Goal: Task Accomplishment & Management: Use online tool/utility

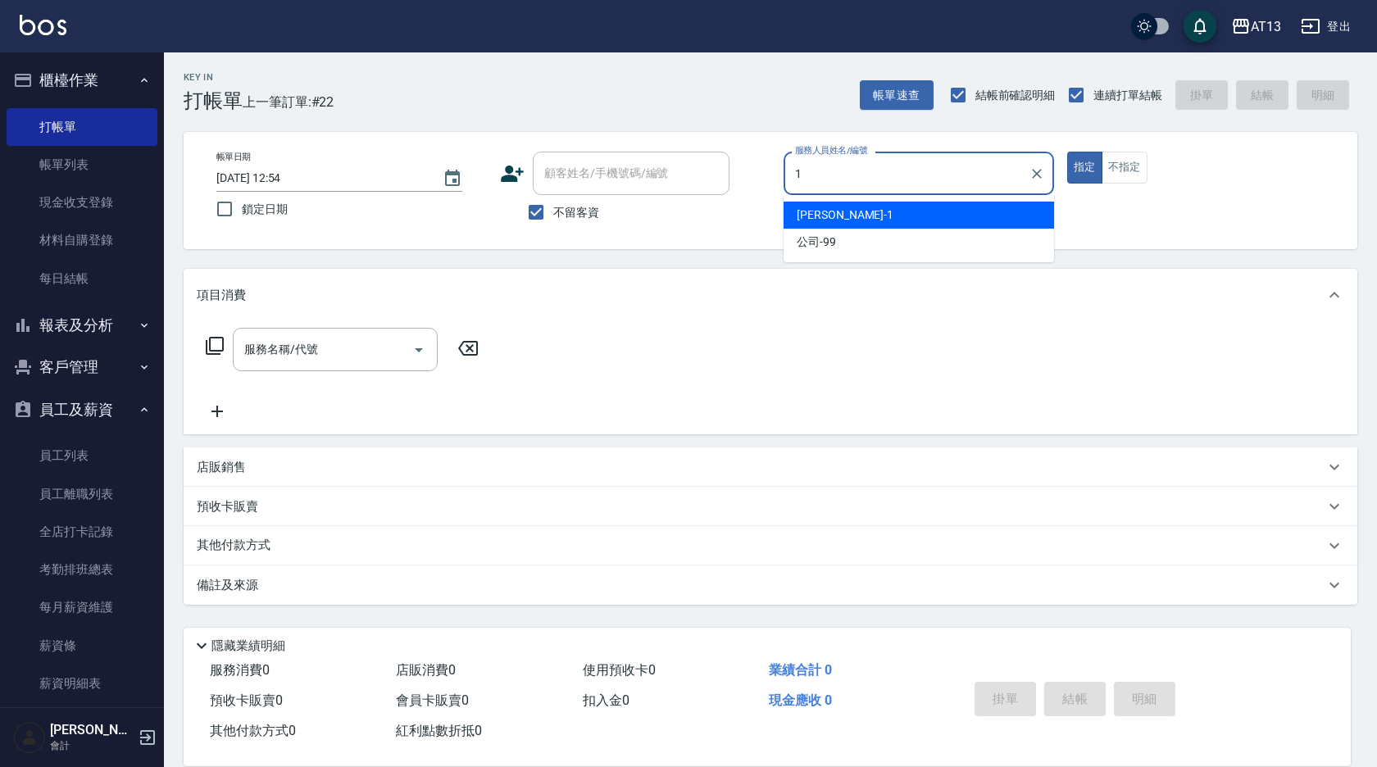
click at [887, 219] on div "[PERSON_NAME] -1" at bounding box center [919, 215] width 271 height 27
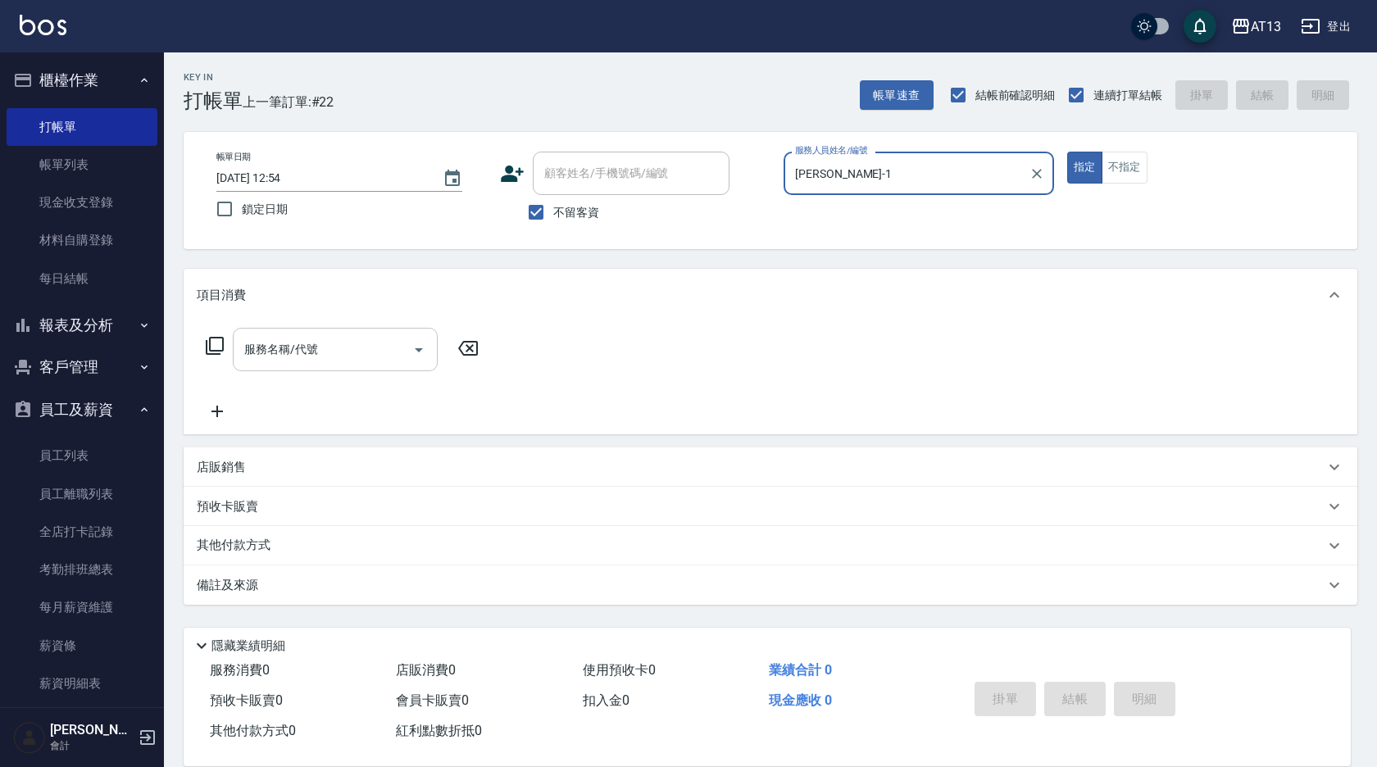
type input "[PERSON_NAME]-1"
click at [271, 353] on div "服務名稱/代號 服務名稱/代號" at bounding box center [335, 349] width 205 height 43
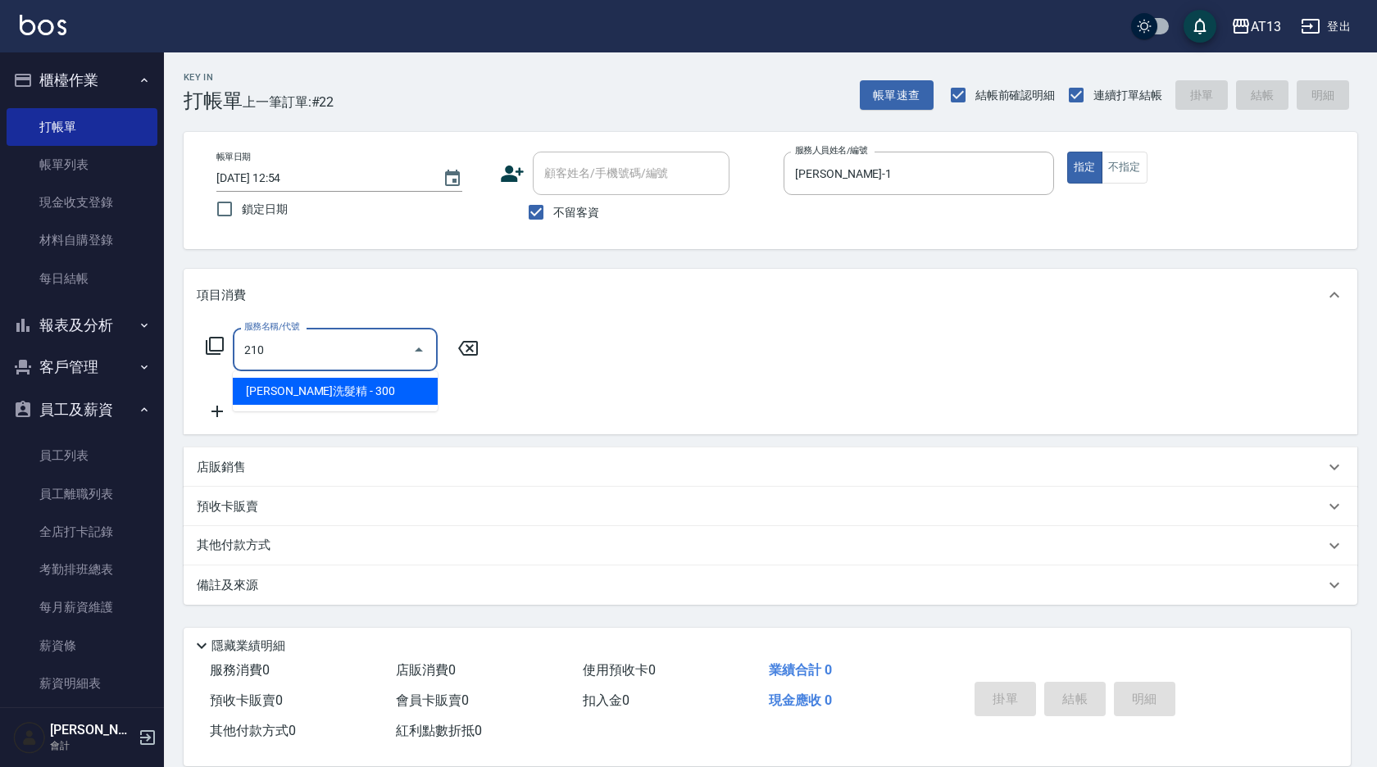
click at [364, 396] on span "[PERSON_NAME]洗髮精 - 300" at bounding box center [335, 391] width 205 height 27
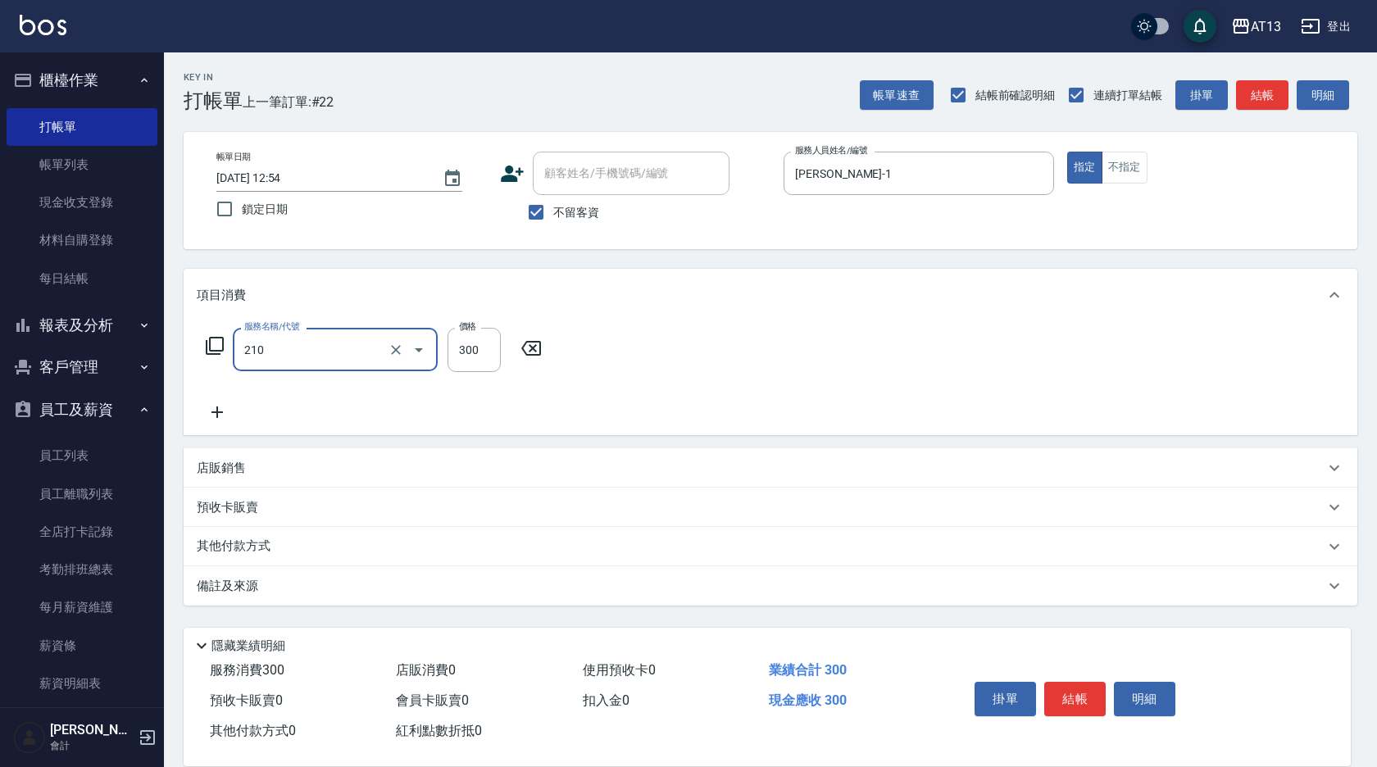
type input "[PERSON_NAME]洗髮精(210)"
click at [678, 353] on div "服務名稱/代號 [PERSON_NAME]洗髮精(210) 服務名稱/代號 價格 300 價格" at bounding box center [771, 378] width 1174 height 114
click at [570, 356] on input "洗-1" at bounding box center [560, 349] width 84 height 29
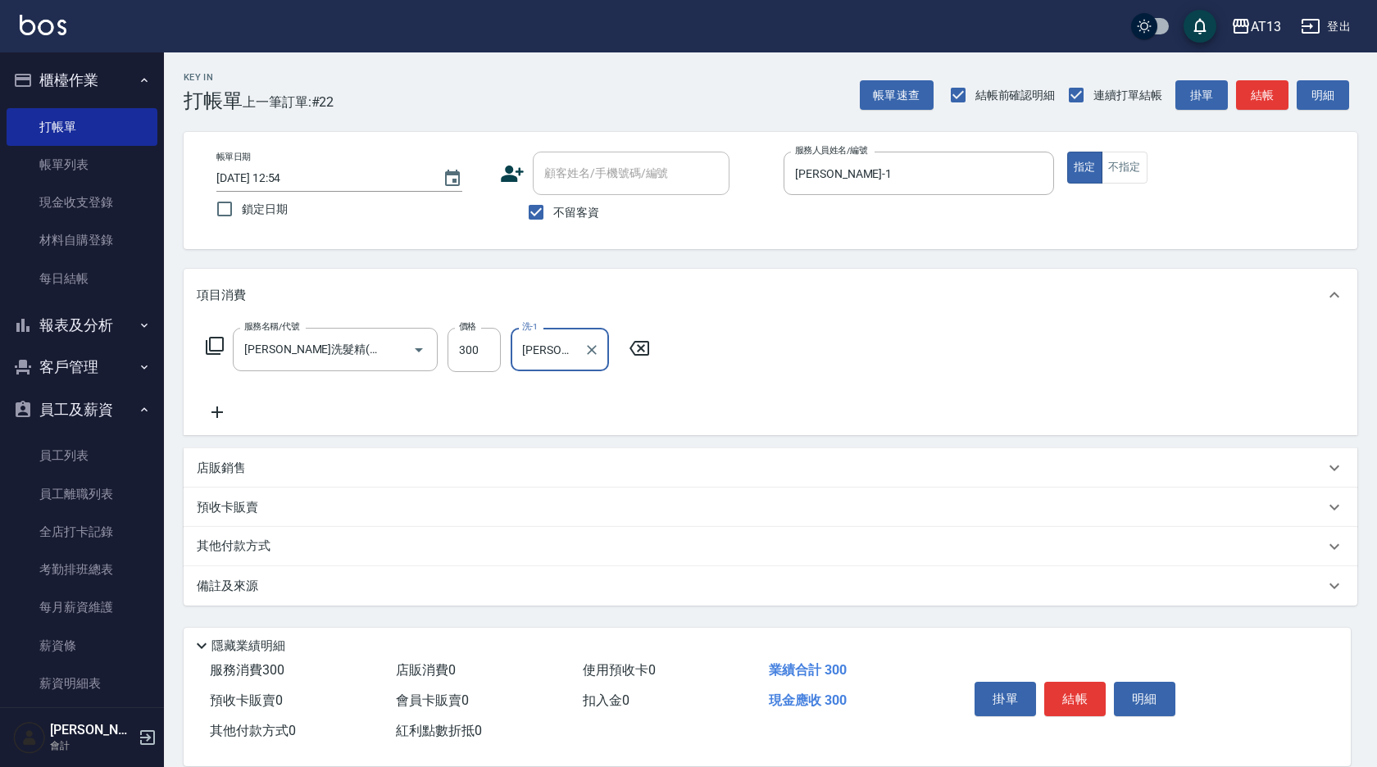
type input "[PERSON_NAME]-24"
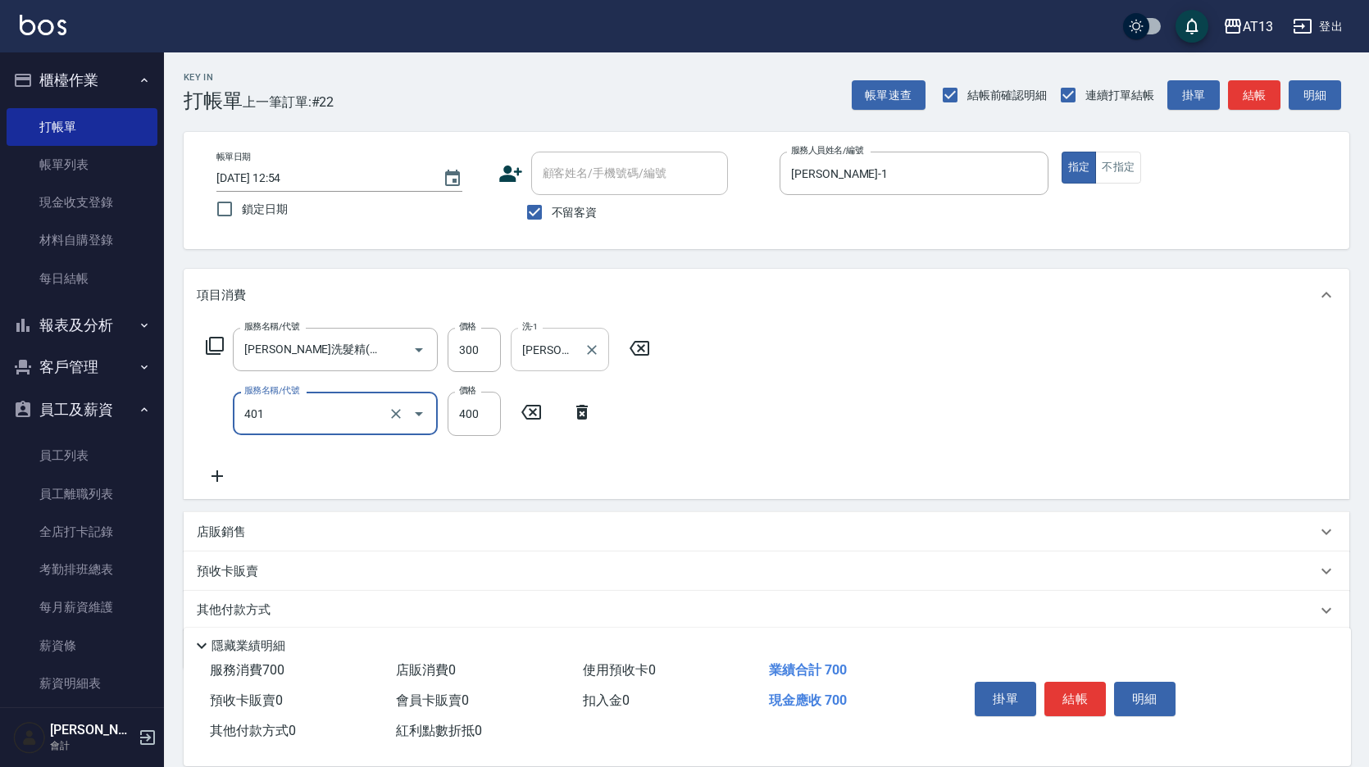
type input "剪髮(401)"
type input "350"
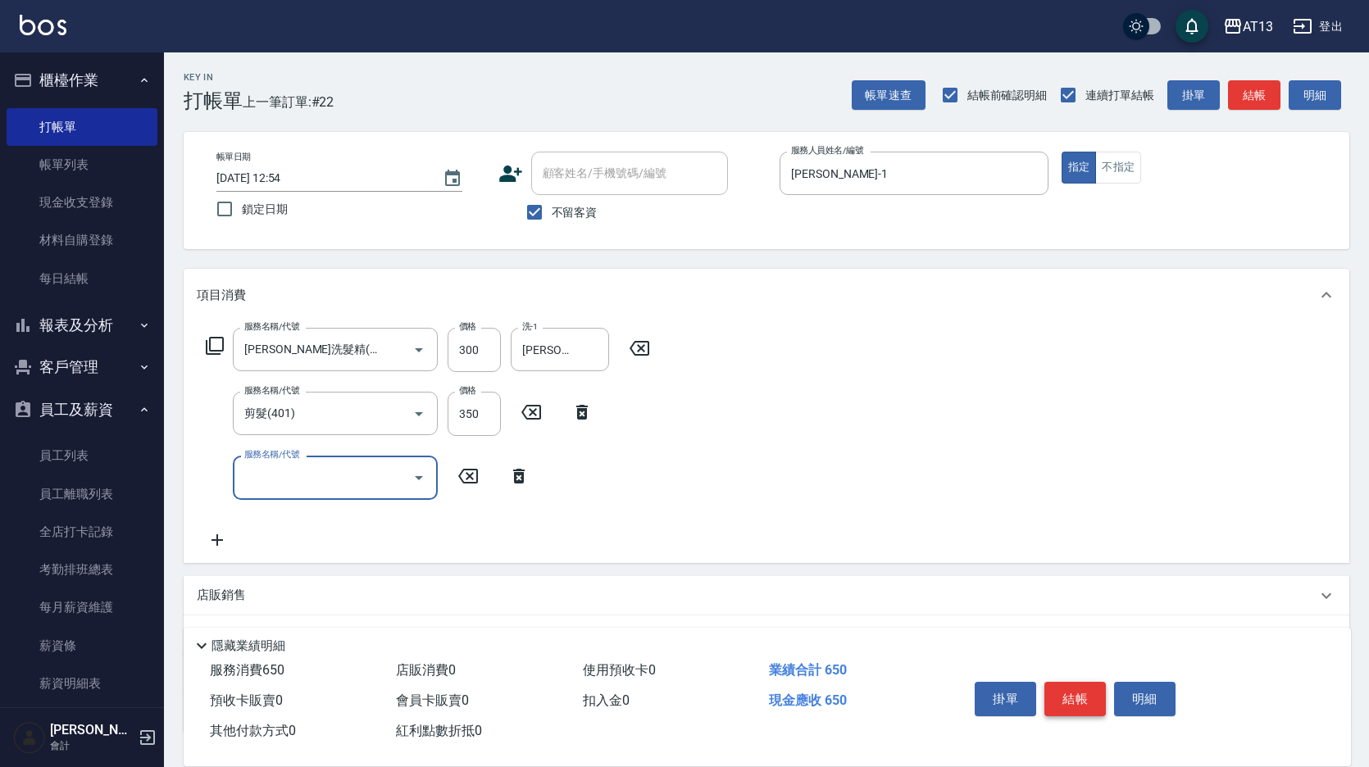
click at [1081, 694] on button "結帳" at bounding box center [1075, 699] width 61 height 34
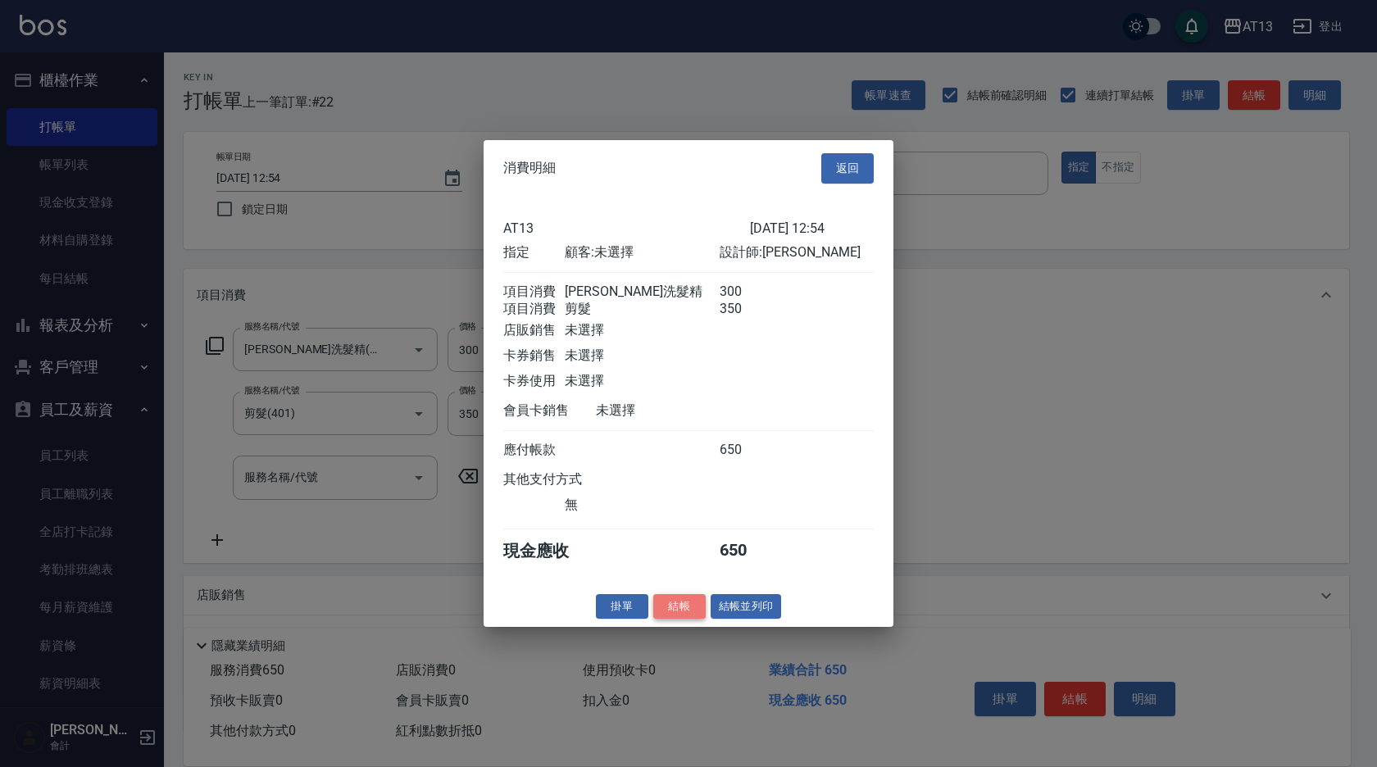
click at [687, 619] on button "結帳" at bounding box center [679, 606] width 52 height 25
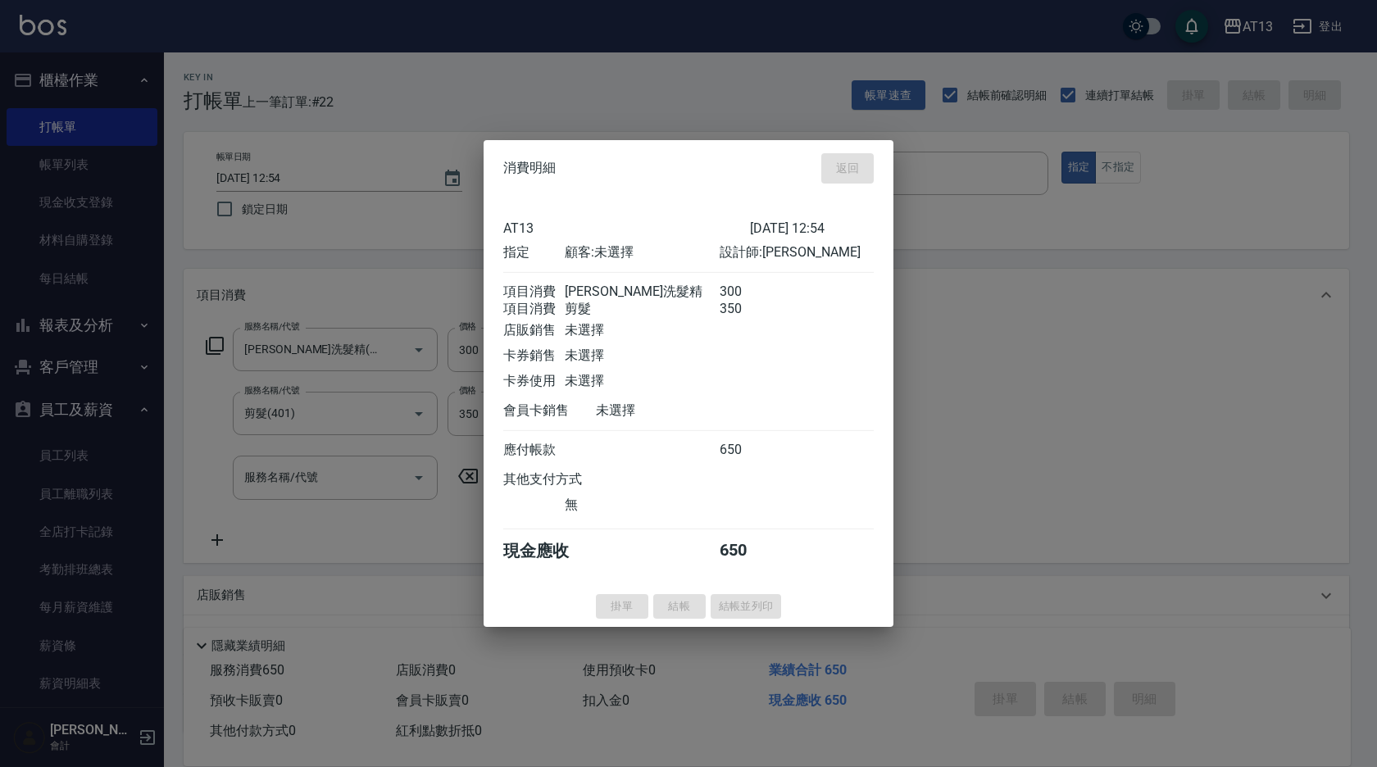
type input "[DATE] 14:16"
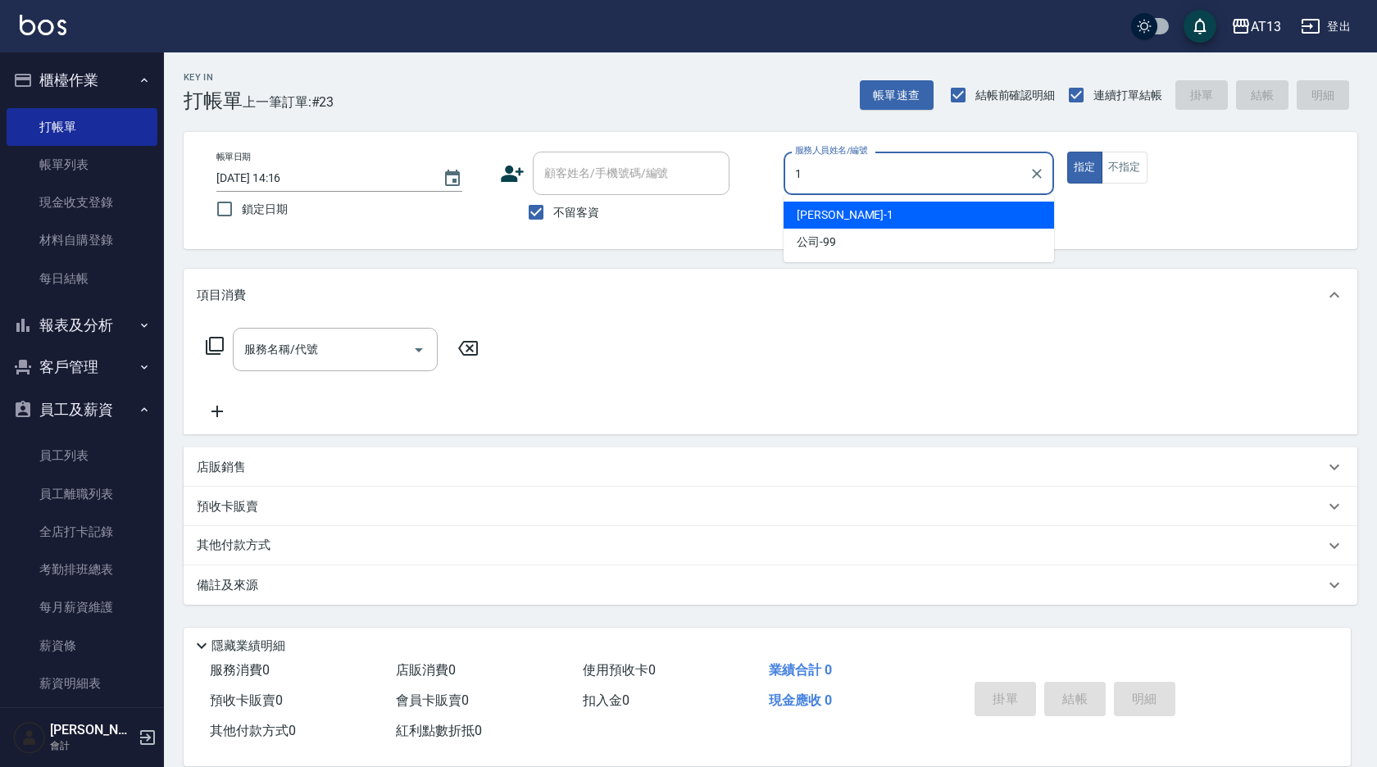
click at [847, 210] on div "[PERSON_NAME] -1" at bounding box center [919, 215] width 271 height 27
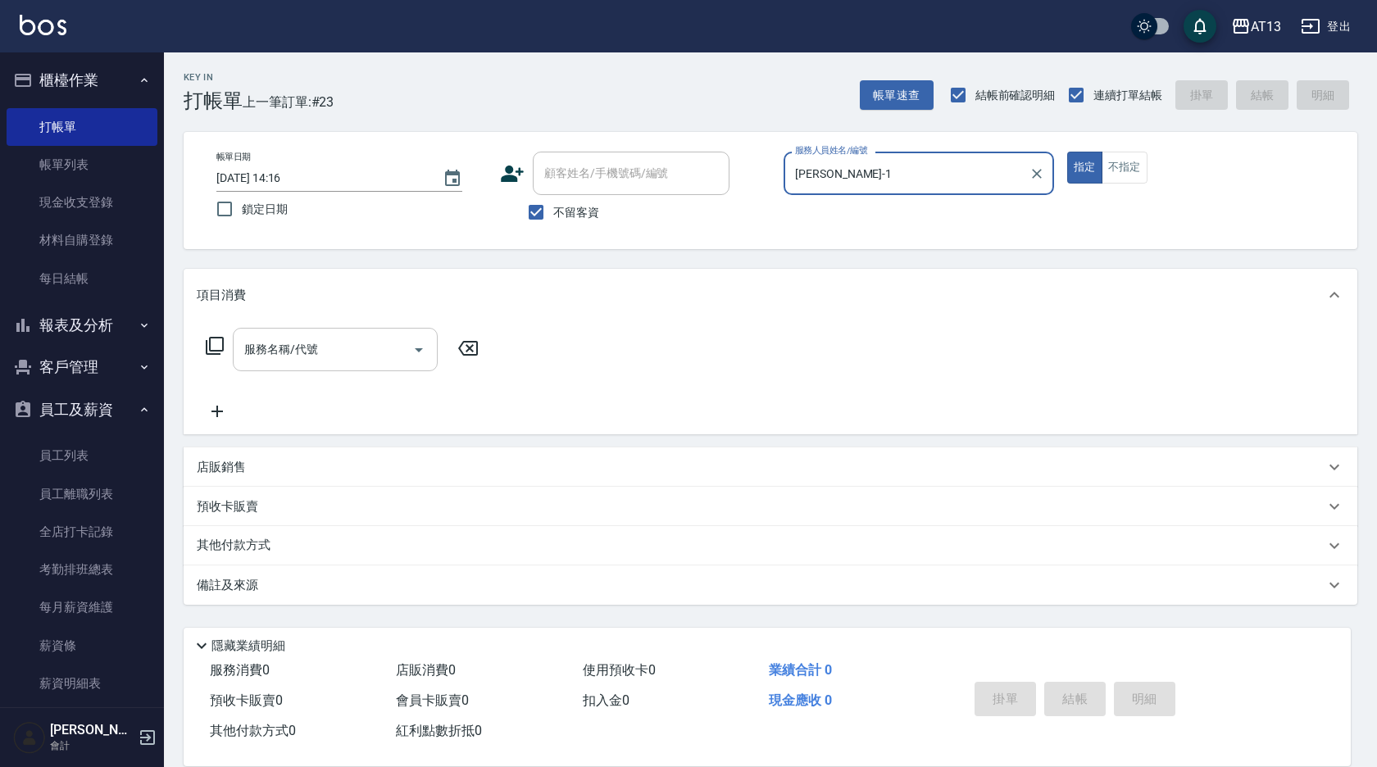
type input "[PERSON_NAME]-1"
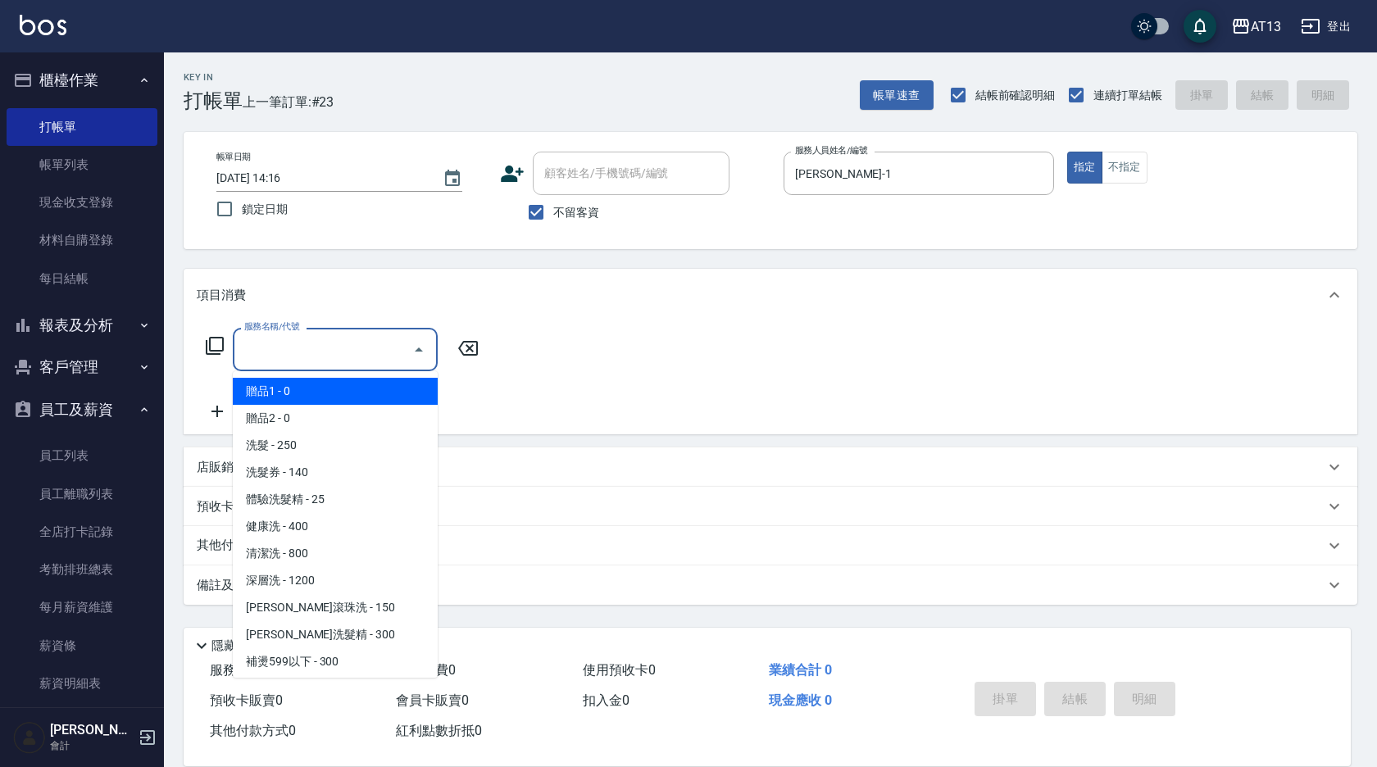
click at [366, 354] on input "服務名稱/代號" at bounding box center [323, 349] width 166 height 29
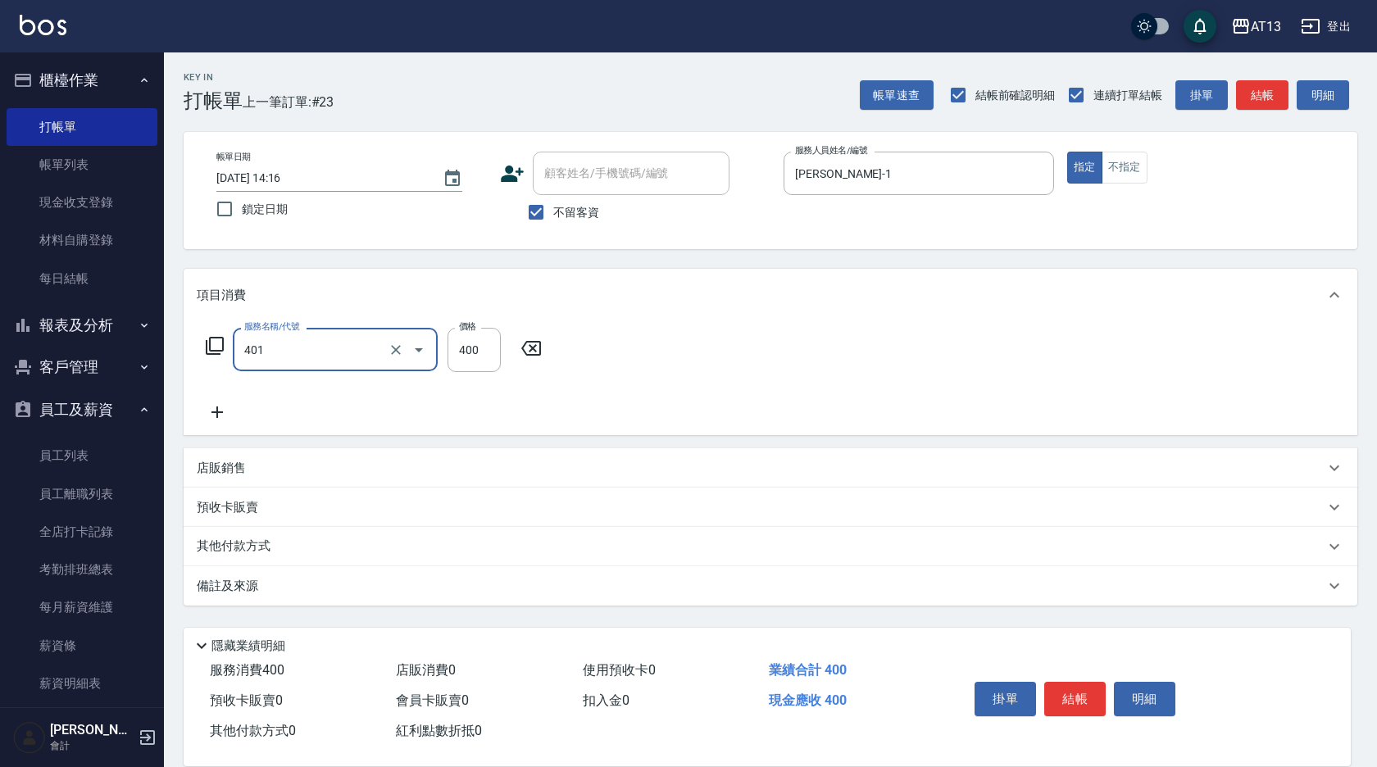
type input "剪髮(401)"
type input "350"
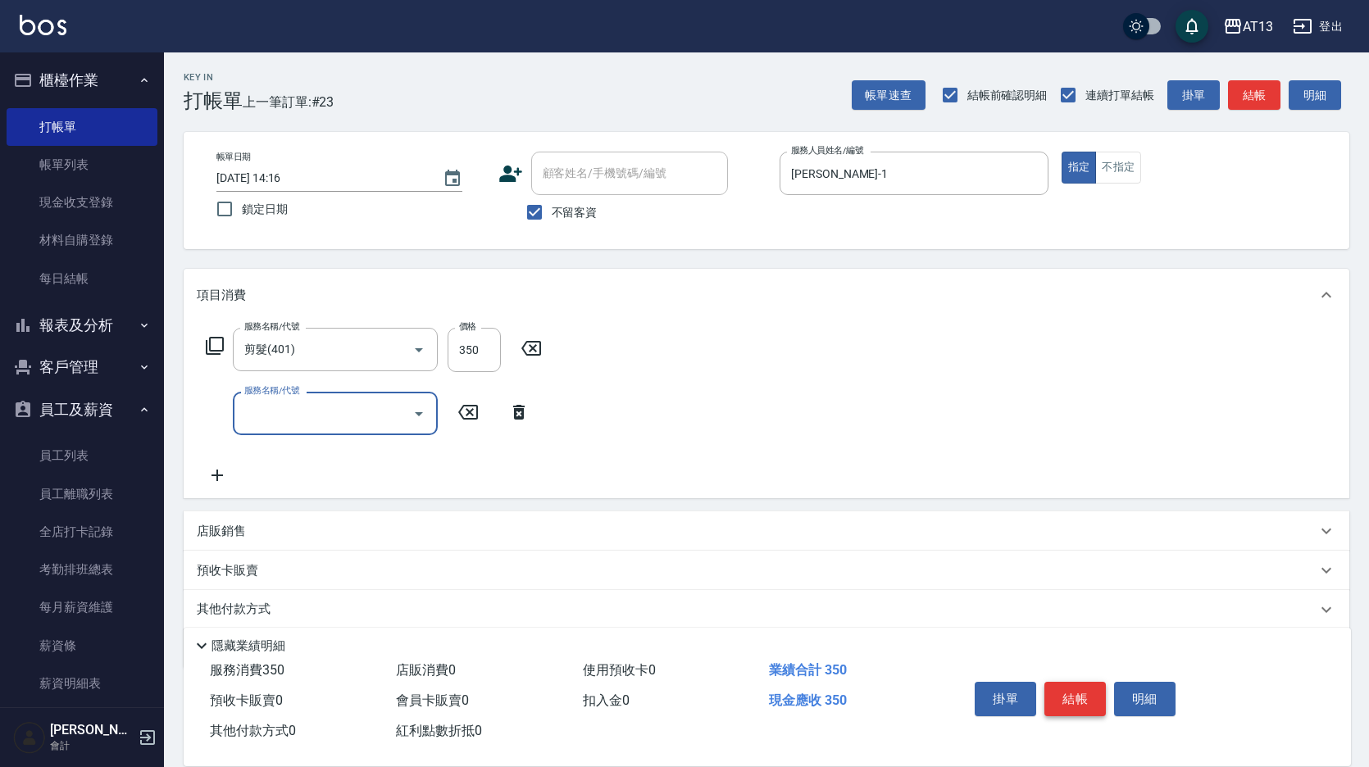
click at [1066, 684] on button "結帳" at bounding box center [1075, 699] width 61 height 34
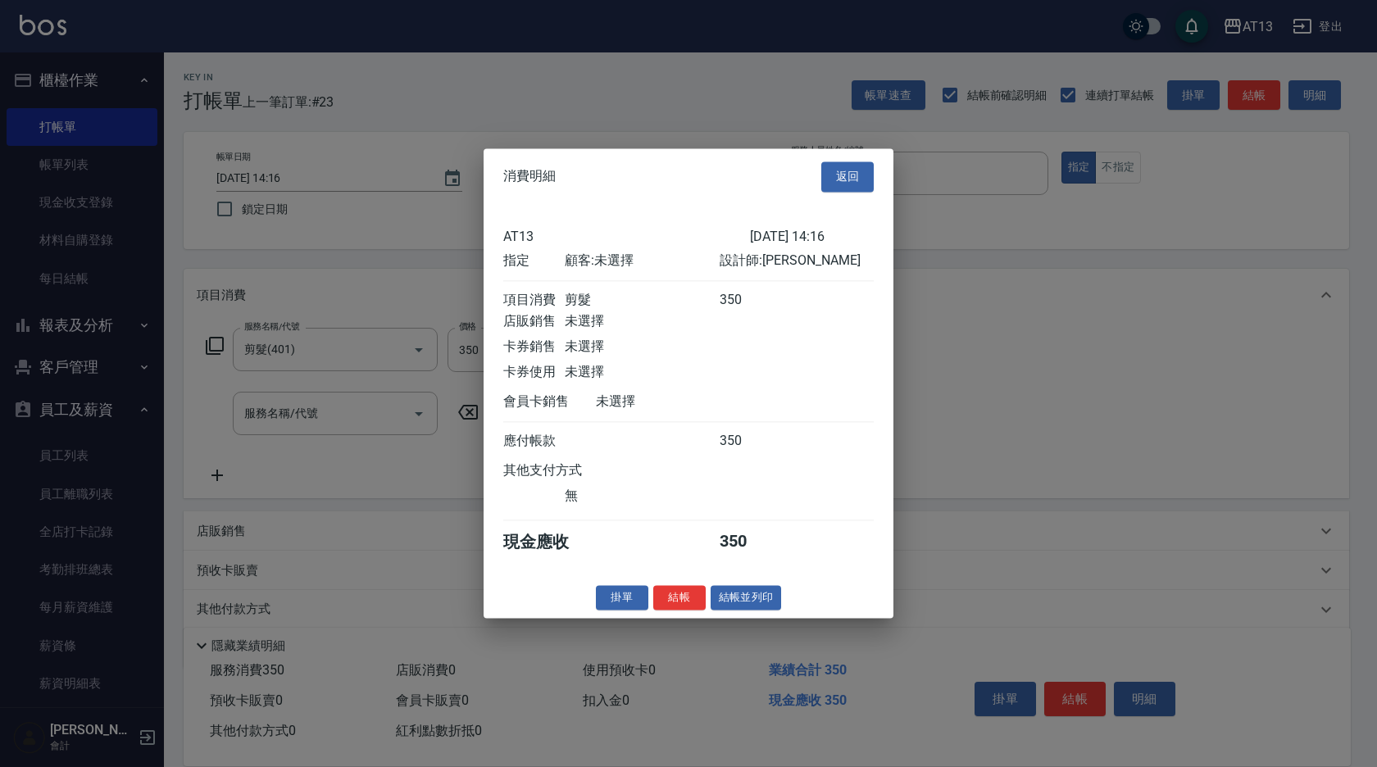
drag, startPoint x: 680, startPoint y: 607, endPoint x: 689, endPoint y: 604, distance: 9.3
click at [680, 606] on button "結帳" at bounding box center [679, 597] width 52 height 25
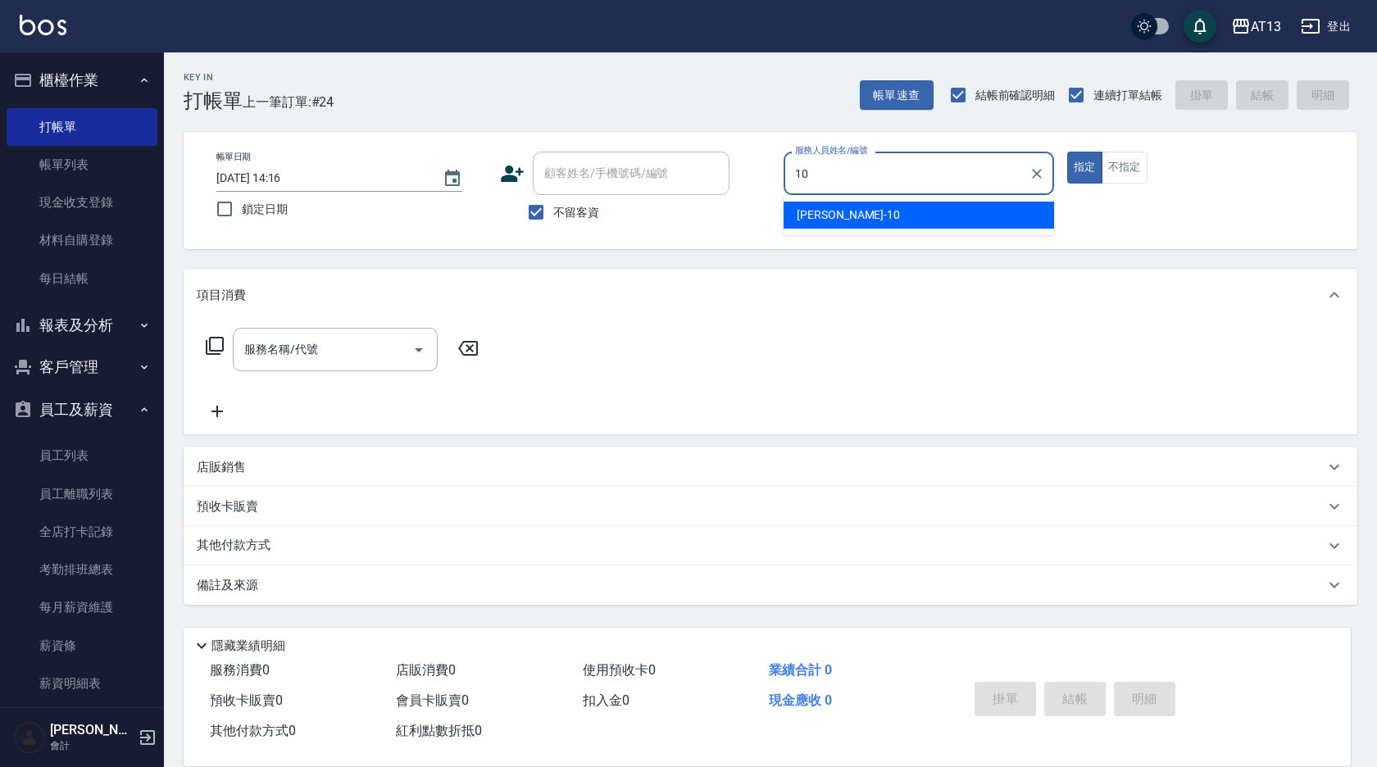
click at [953, 212] on div "[PERSON_NAME] -10" at bounding box center [919, 215] width 271 height 27
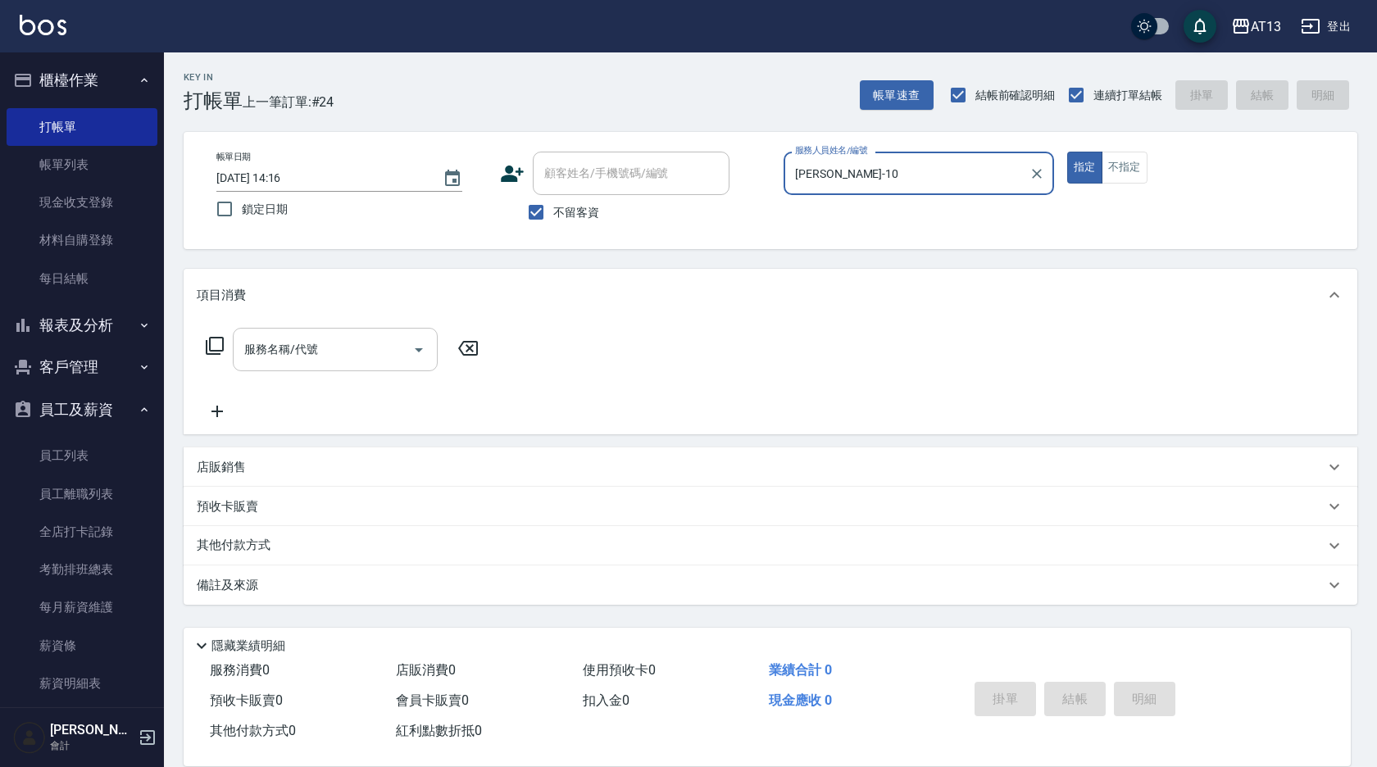
type input "[PERSON_NAME]-10"
click at [316, 349] on div "服務名稱/代號 服務名稱/代號" at bounding box center [335, 349] width 205 height 43
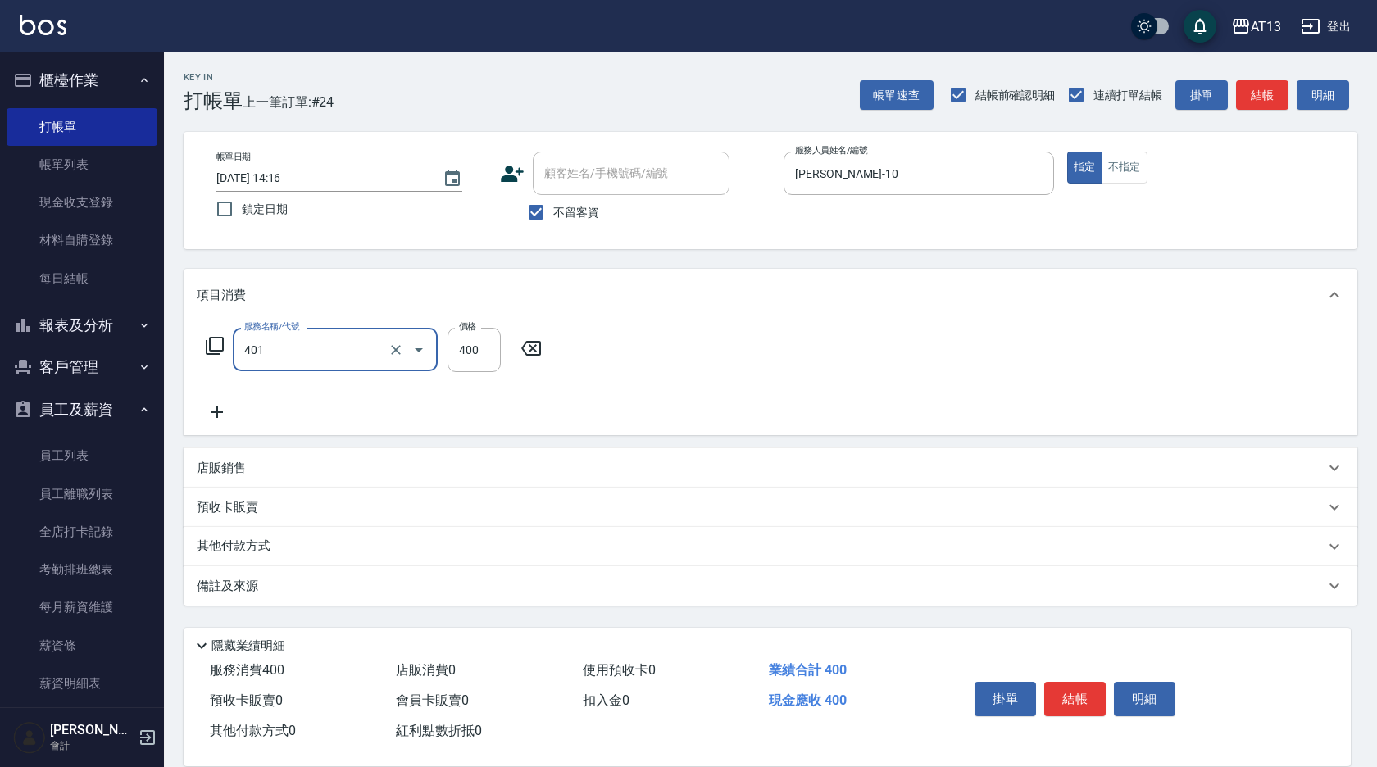
type input "剪髮(401)"
type input "300"
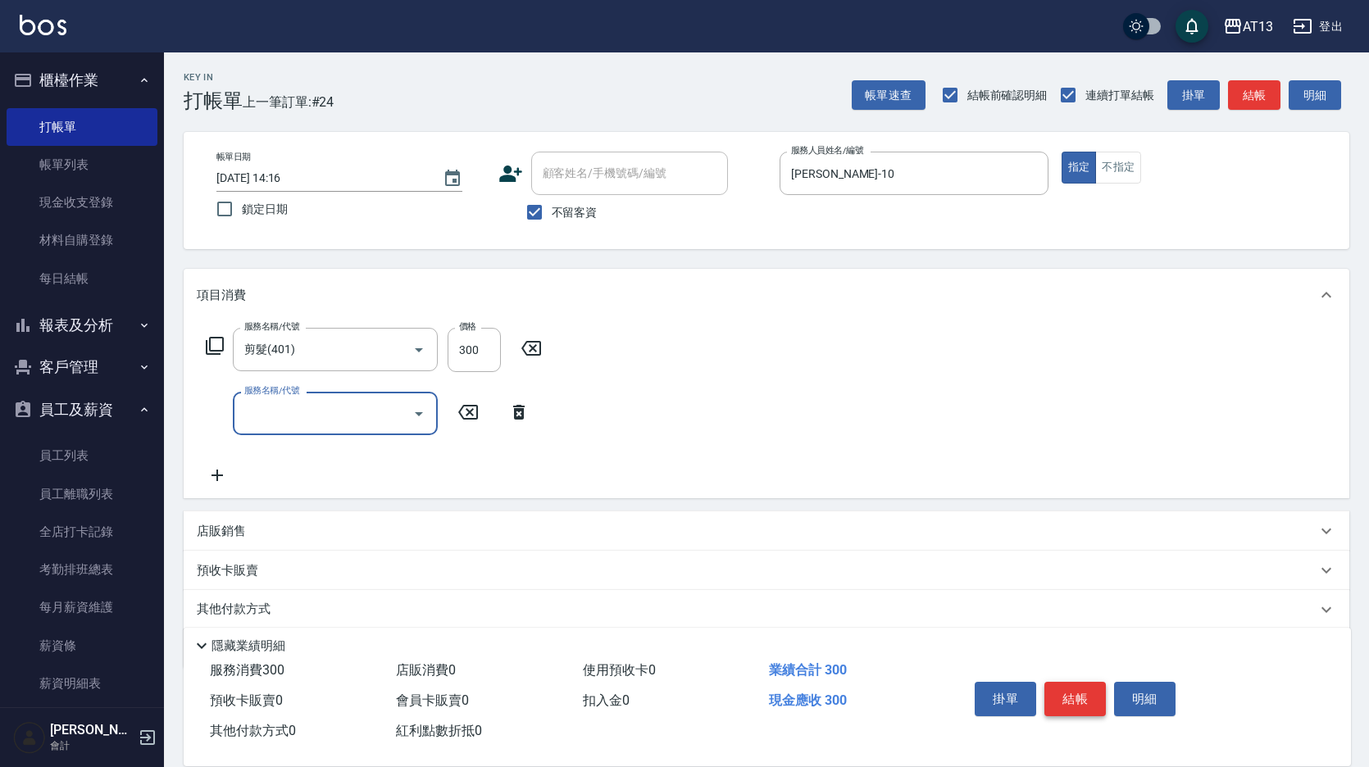
click at [1086, 690] on button "結帳" at bounding box center [1075, 699] width 61 height 34
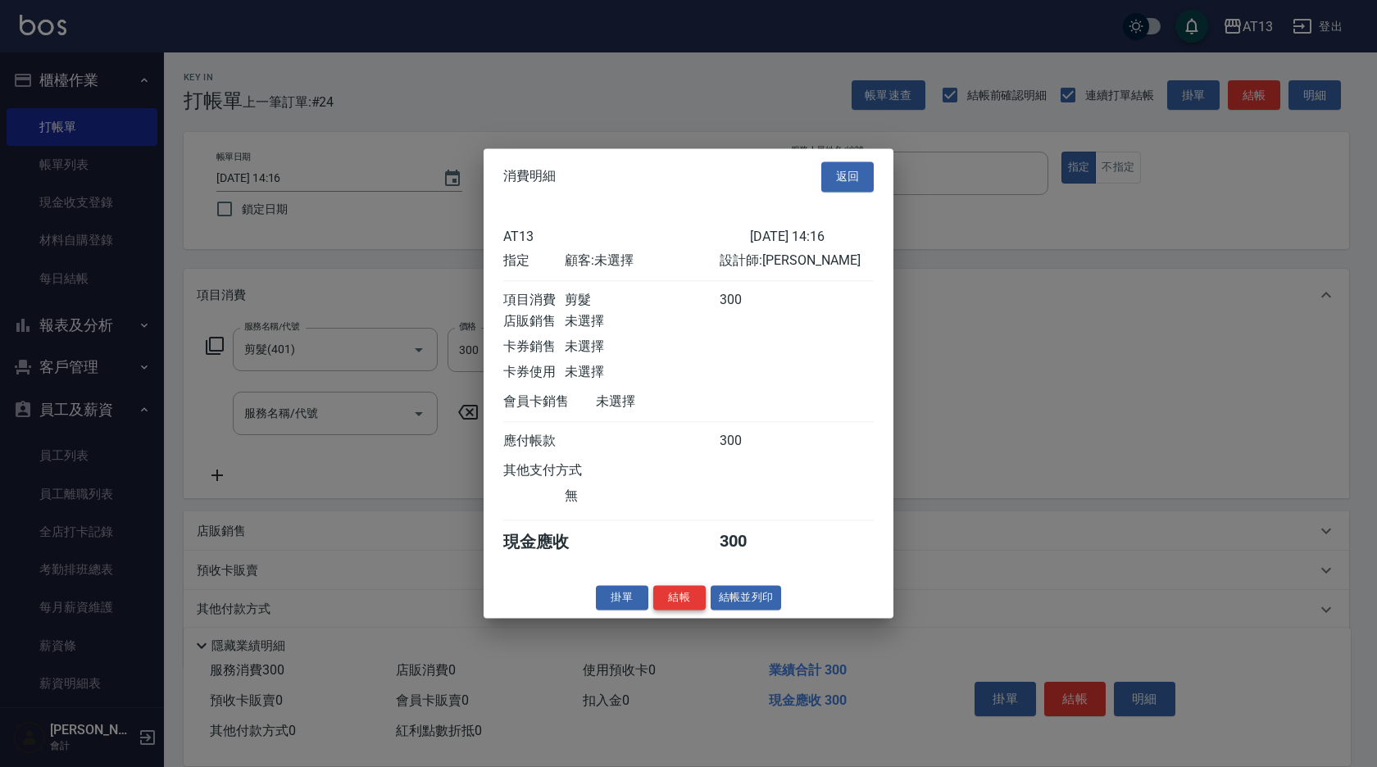
click at [673, 611] on button "結帳" at bounding box center [679, 597] width 52 height 25
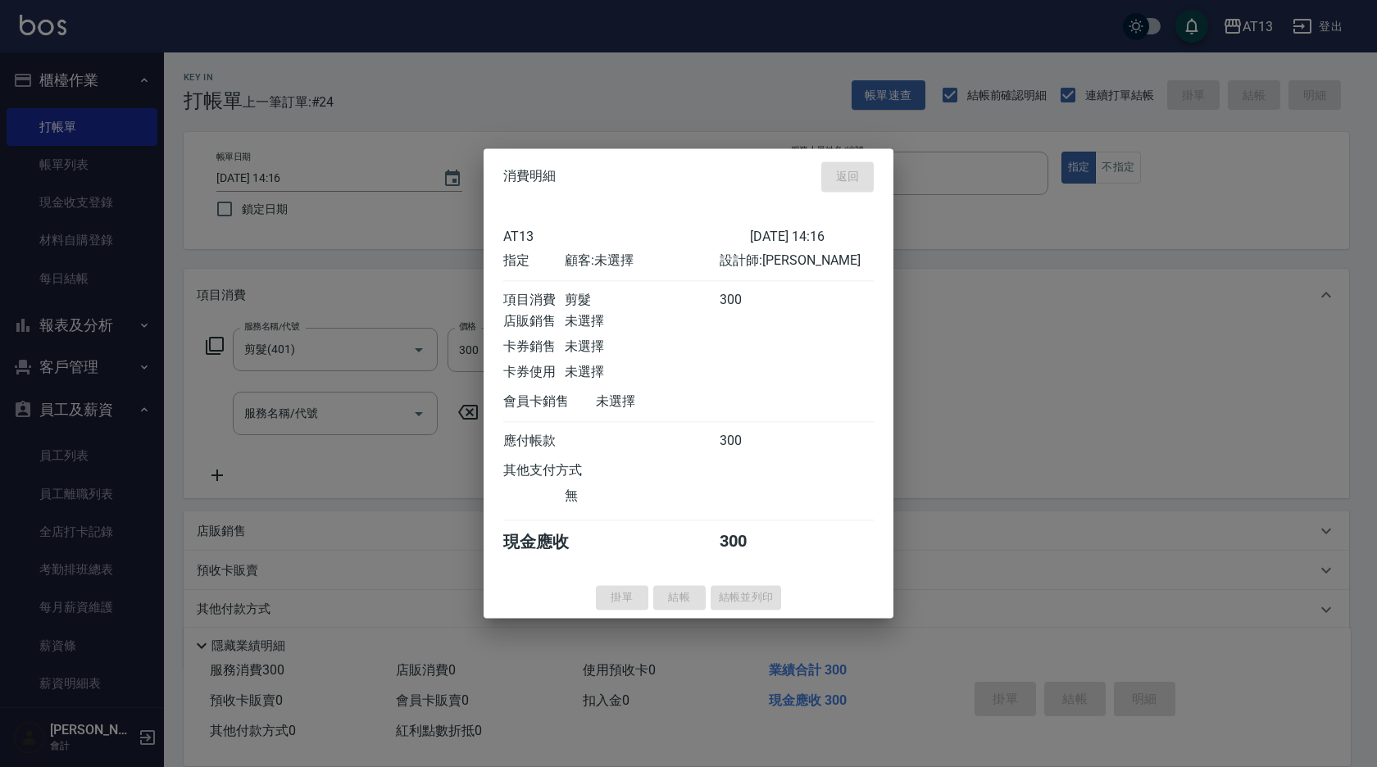
type input "[DATE] 14:17"
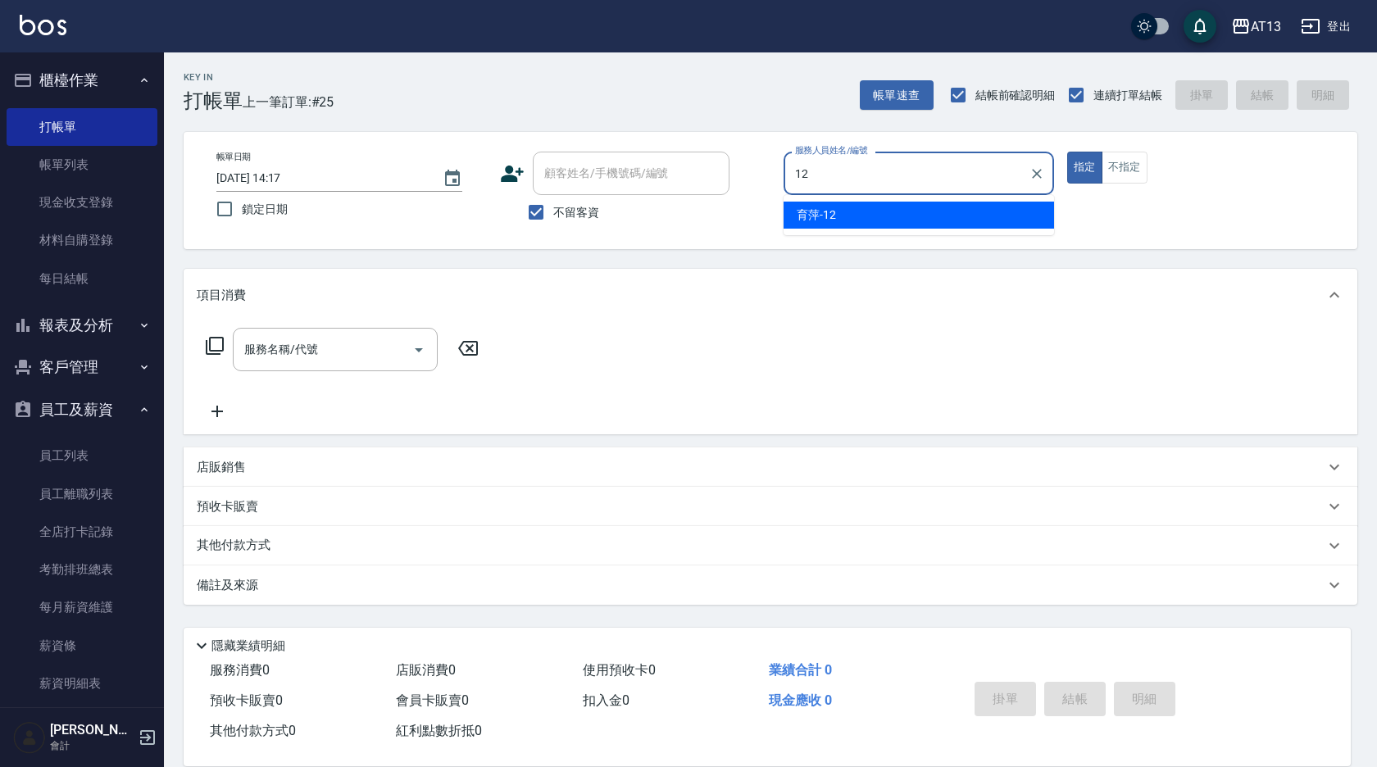
click at [924, 210] on div "育[PERSON_NAME] -12" at bounding box center [919, 215] width 271 height 27
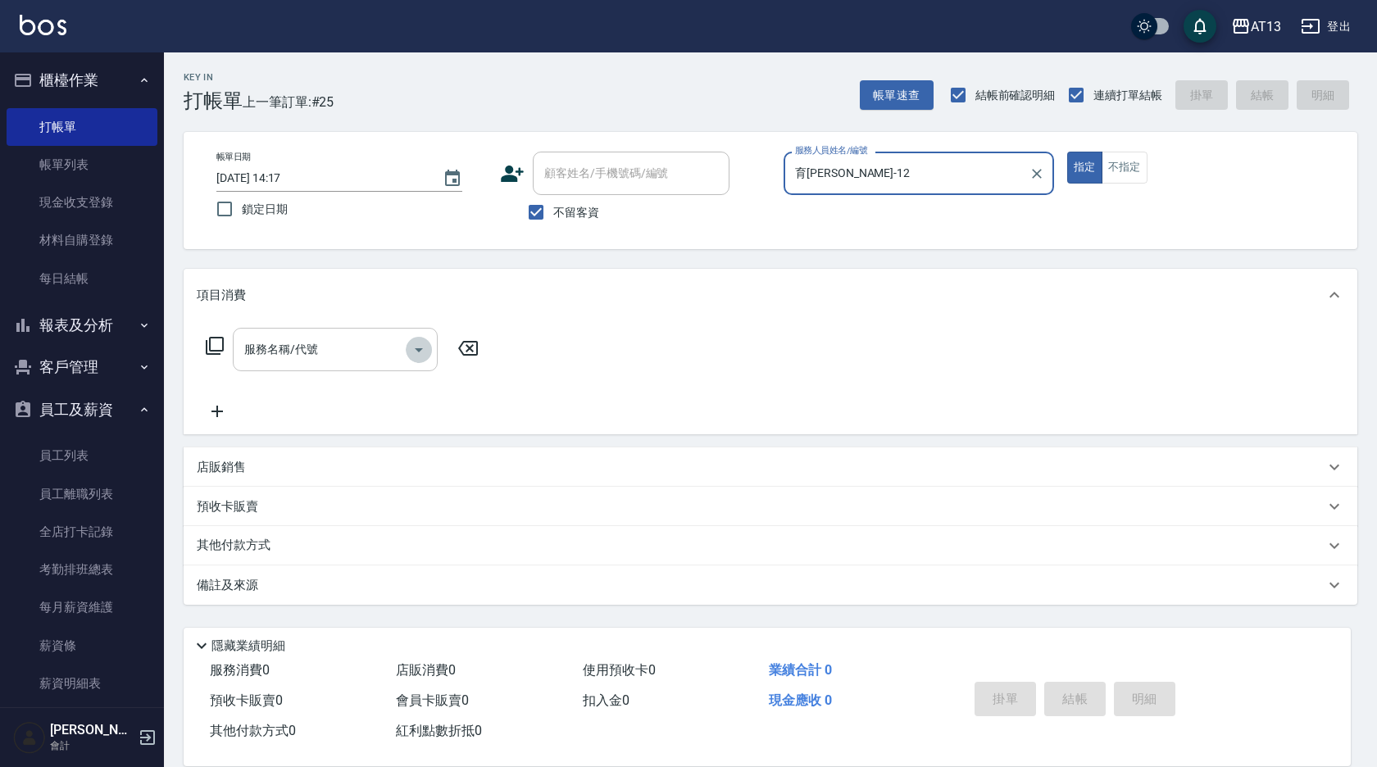
click at [408, 349] on button "Open" at bounding box center [419, 350] width 26 height 26
type input "育[PERSON_NAME]-12"
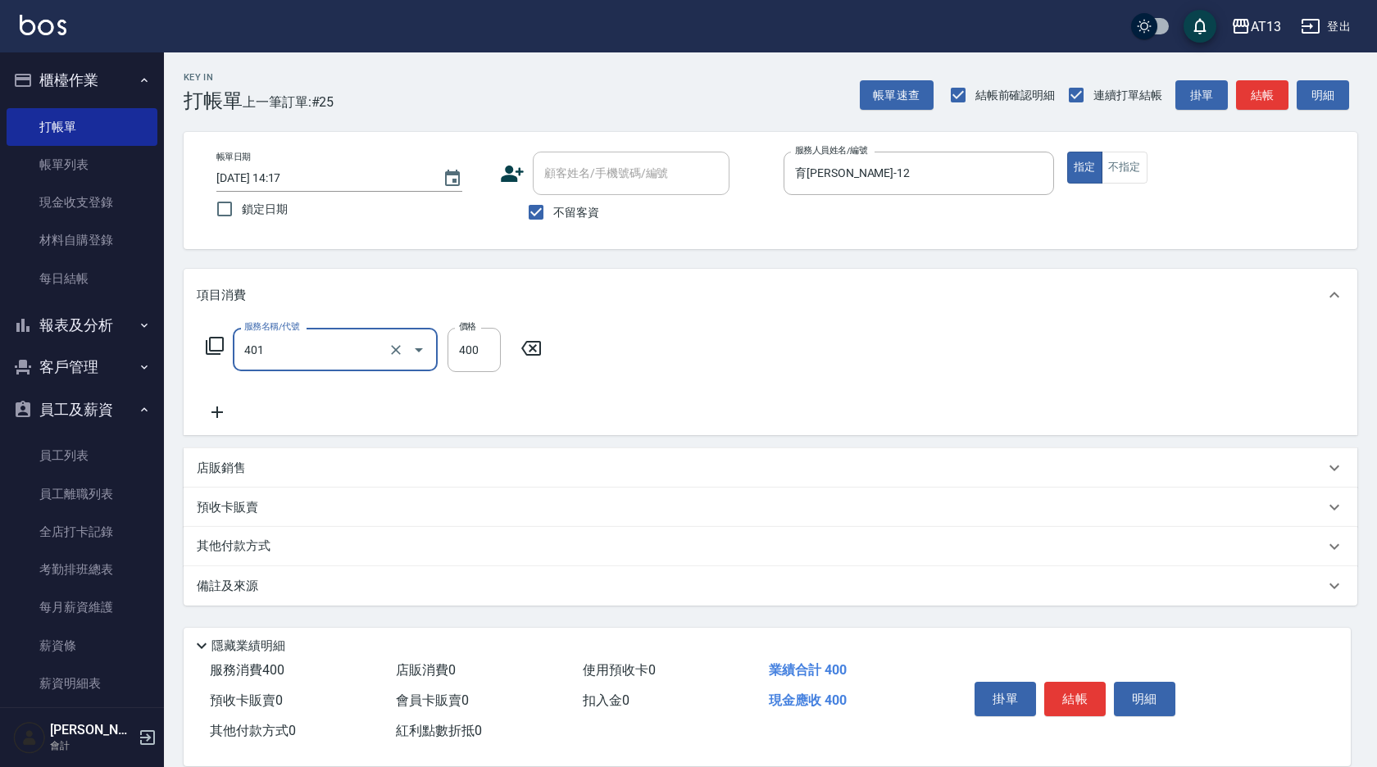
type input "剪髮(401)"
type input "200"
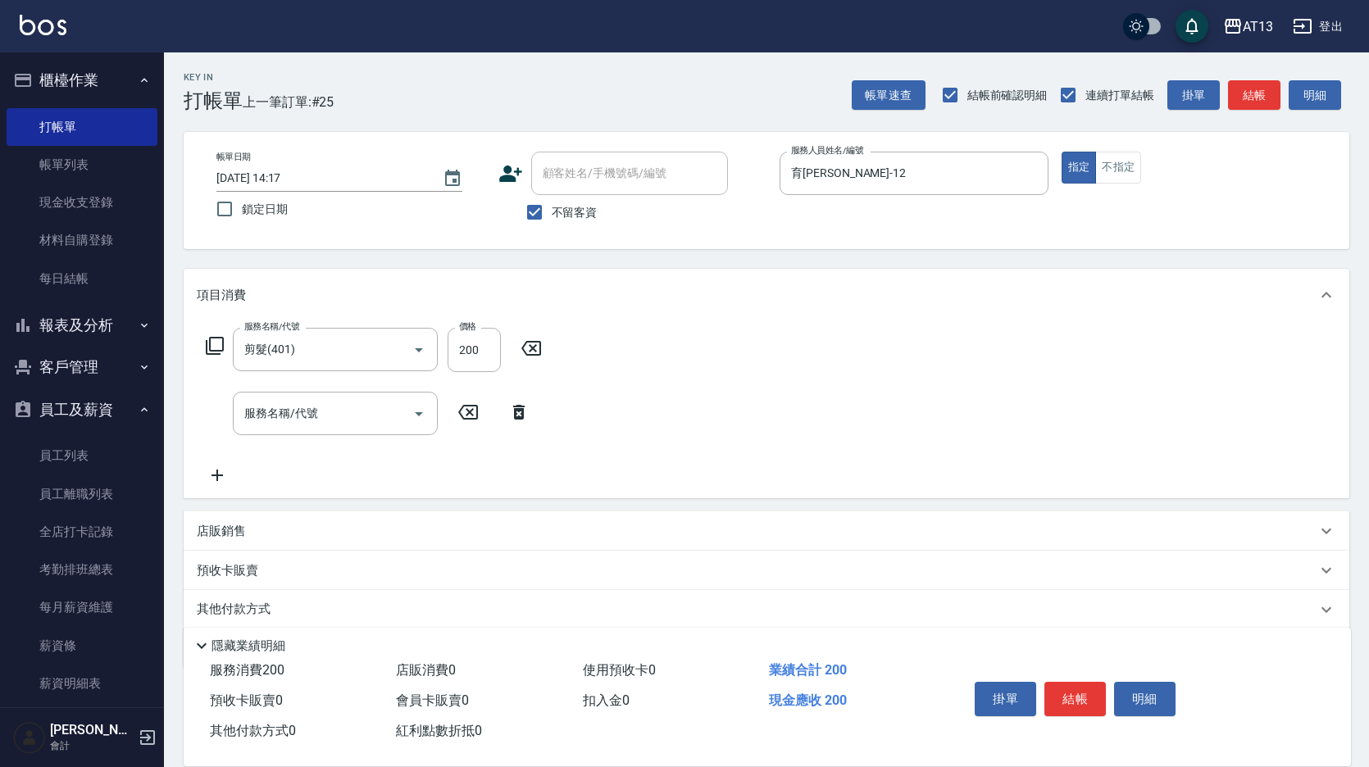
click at [889, 382] on div "服務名稱/代號 剪髮(401) 服務名稱/代號 價格 200 價格 服務名稱/代號 服務名稱/代號" at bounding box center [767, 409] width 1166 height 177
click at [1080, 688] on button "結帳" at bounding box center [1075, 699] width 61 height 34
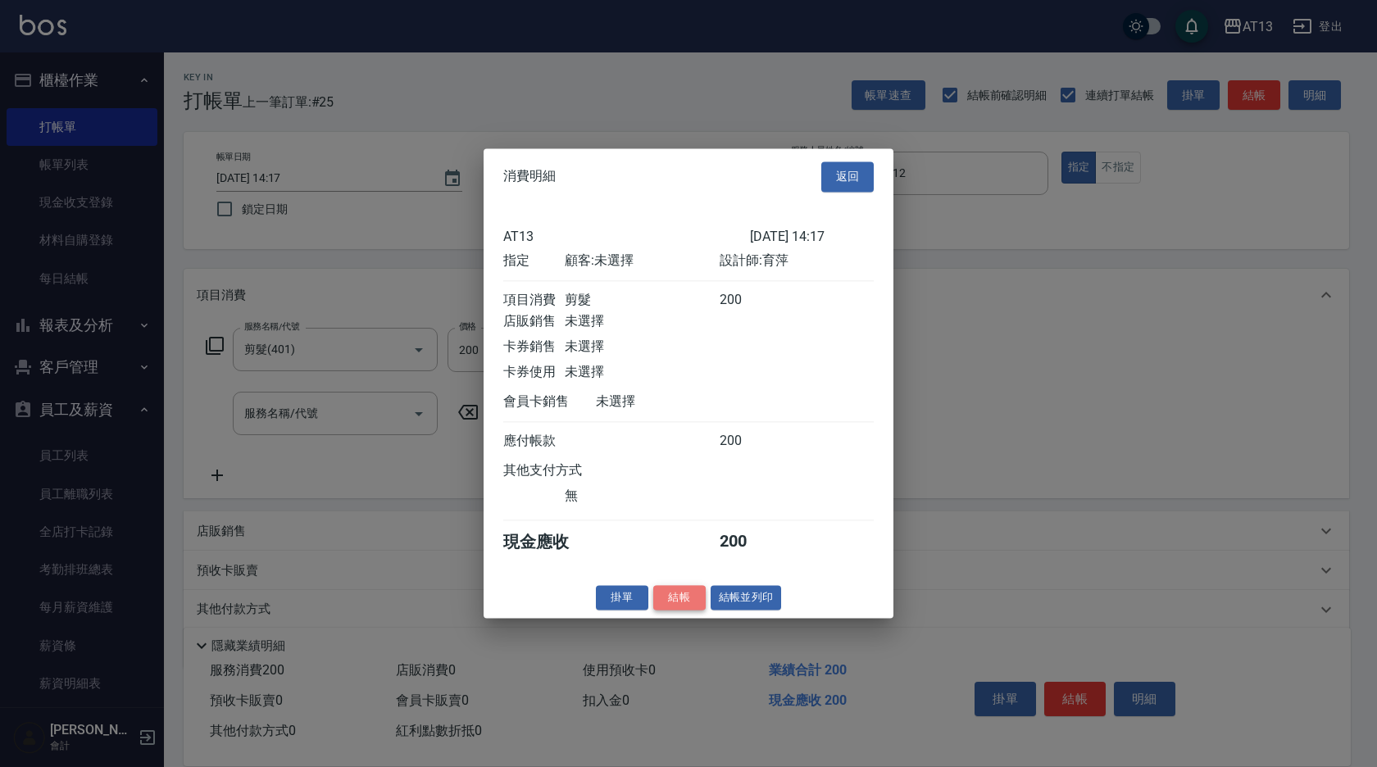
click at [692, 608] on button "結帳" at bounding box center [679, 597] width 52 height 25
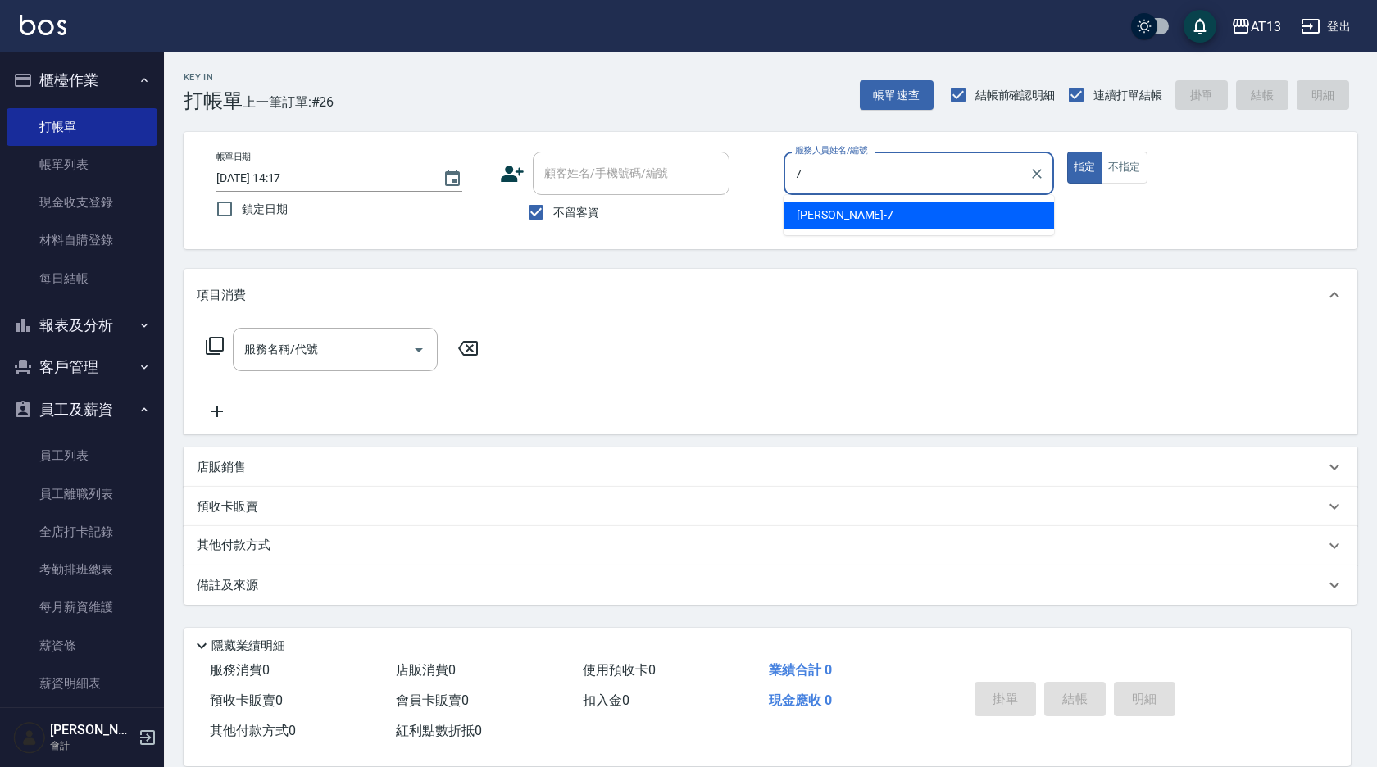
click at [906, 212] on div "[PERSON_NAME]-7" at bounding box center [919, 215] width 271 height 27
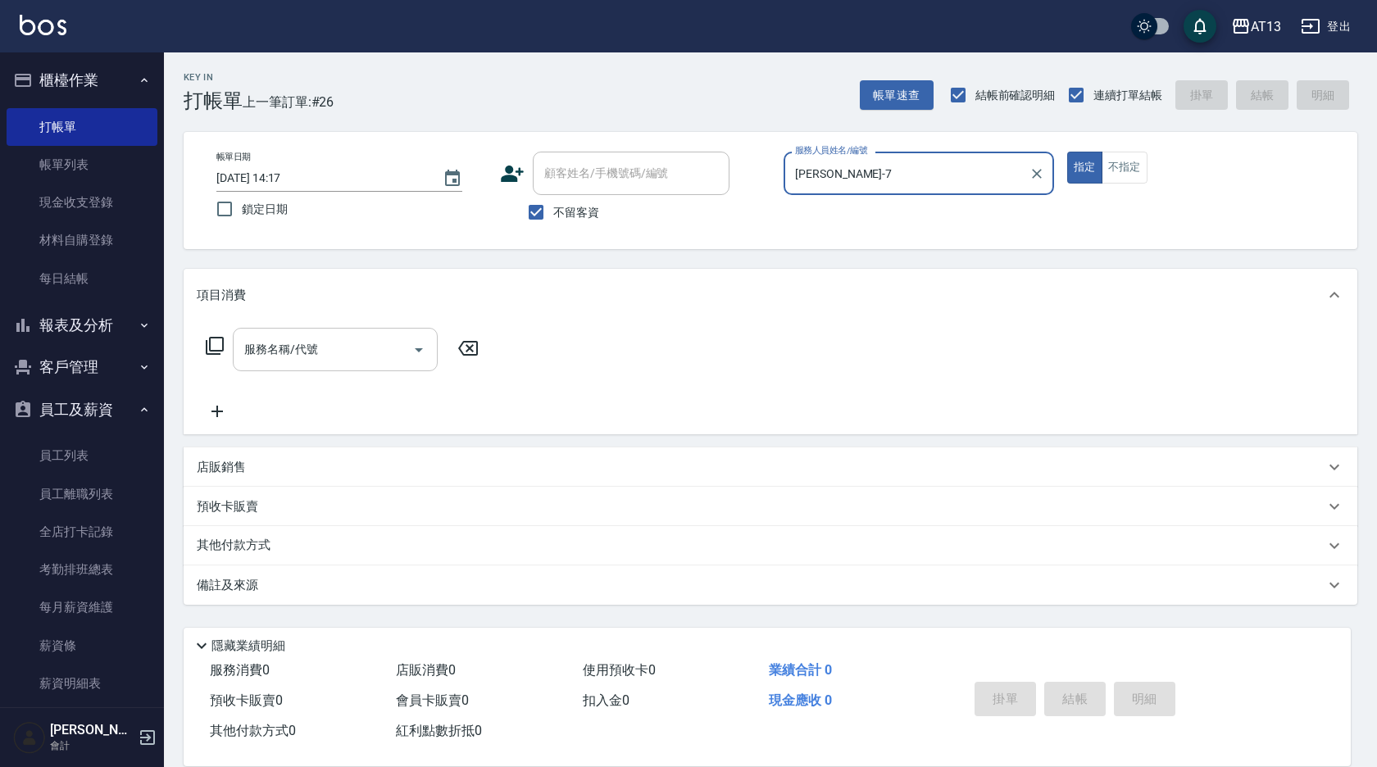
type input "[PERSON_NAME]-7"
click at [385, 340] on input "服務名稱/代號" at bounding box center [323, 349] width 166 height 29
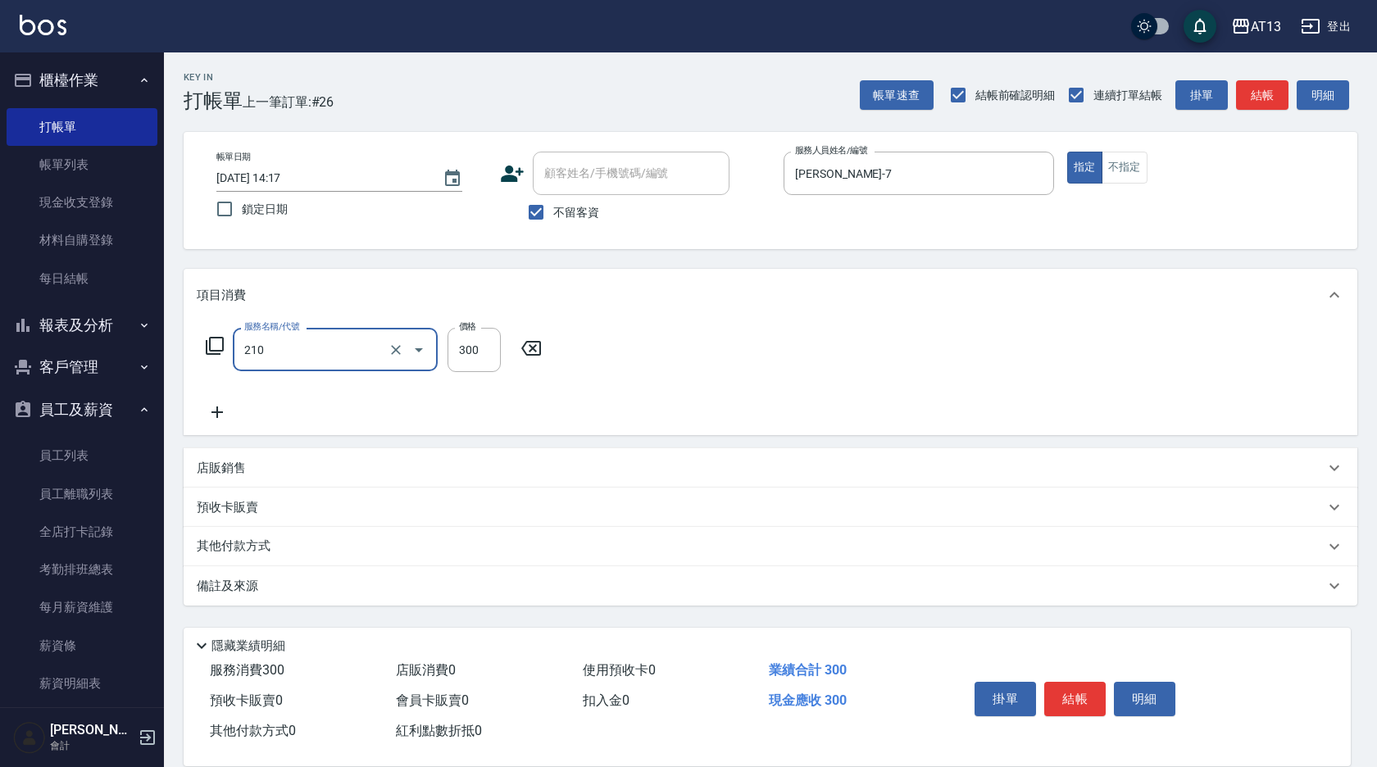
type input "[PERSON_NAME]洗髮精(210)"
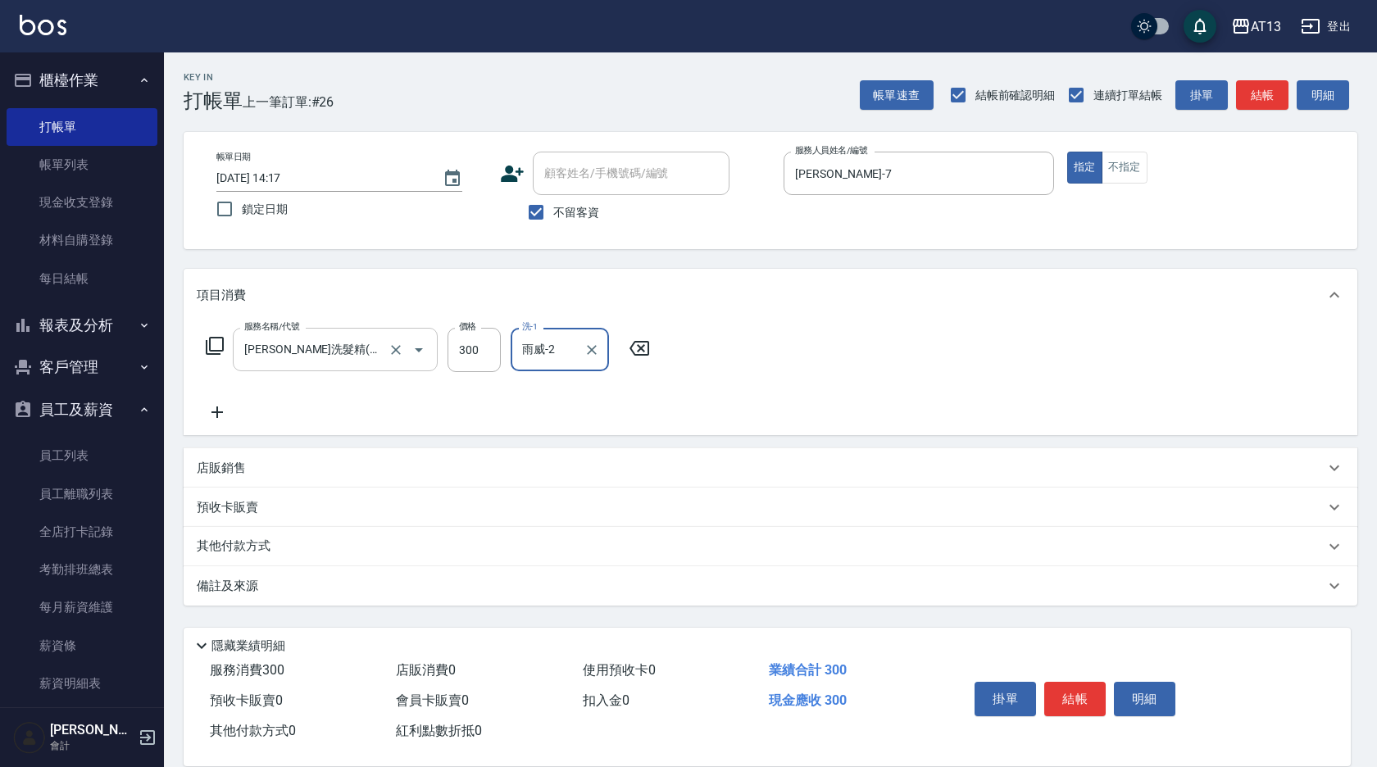
type input "雨威-2"
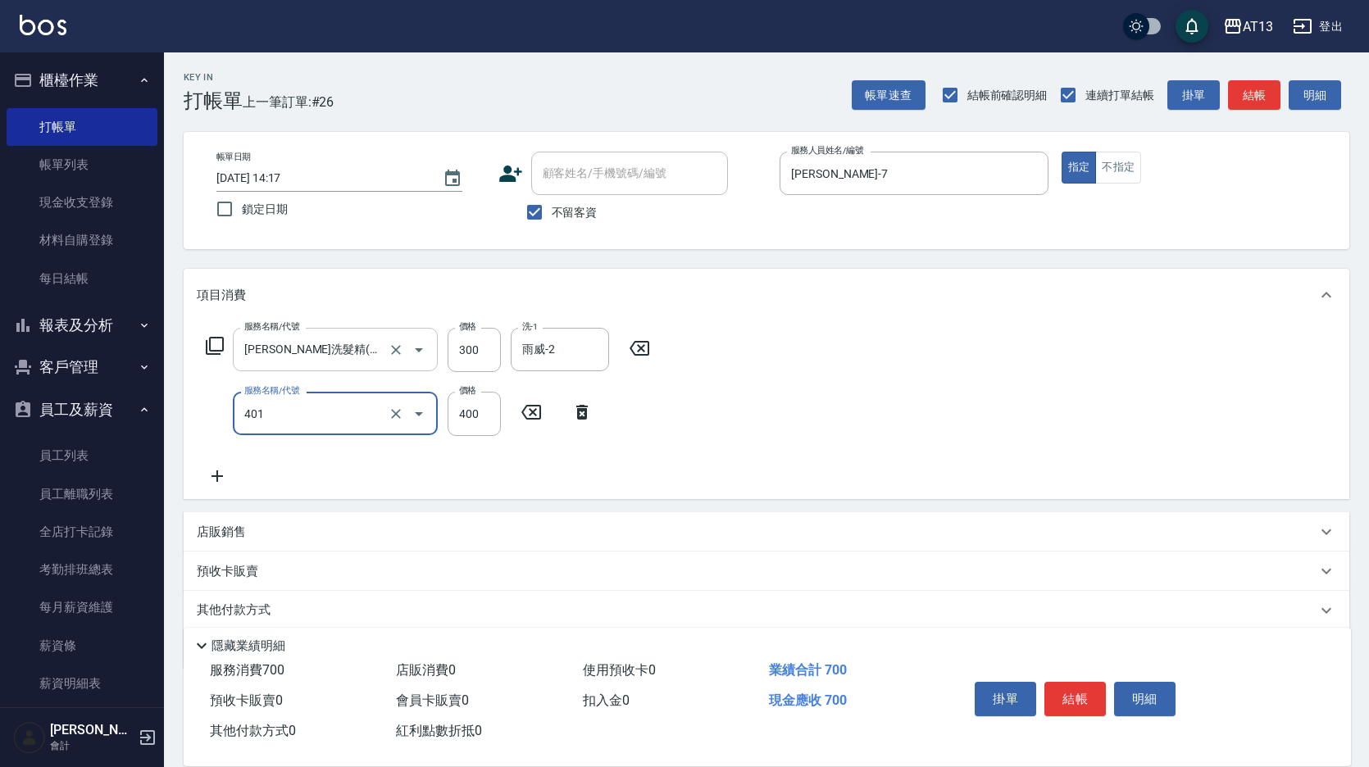
type input "剪髮(401)"
type input "300"
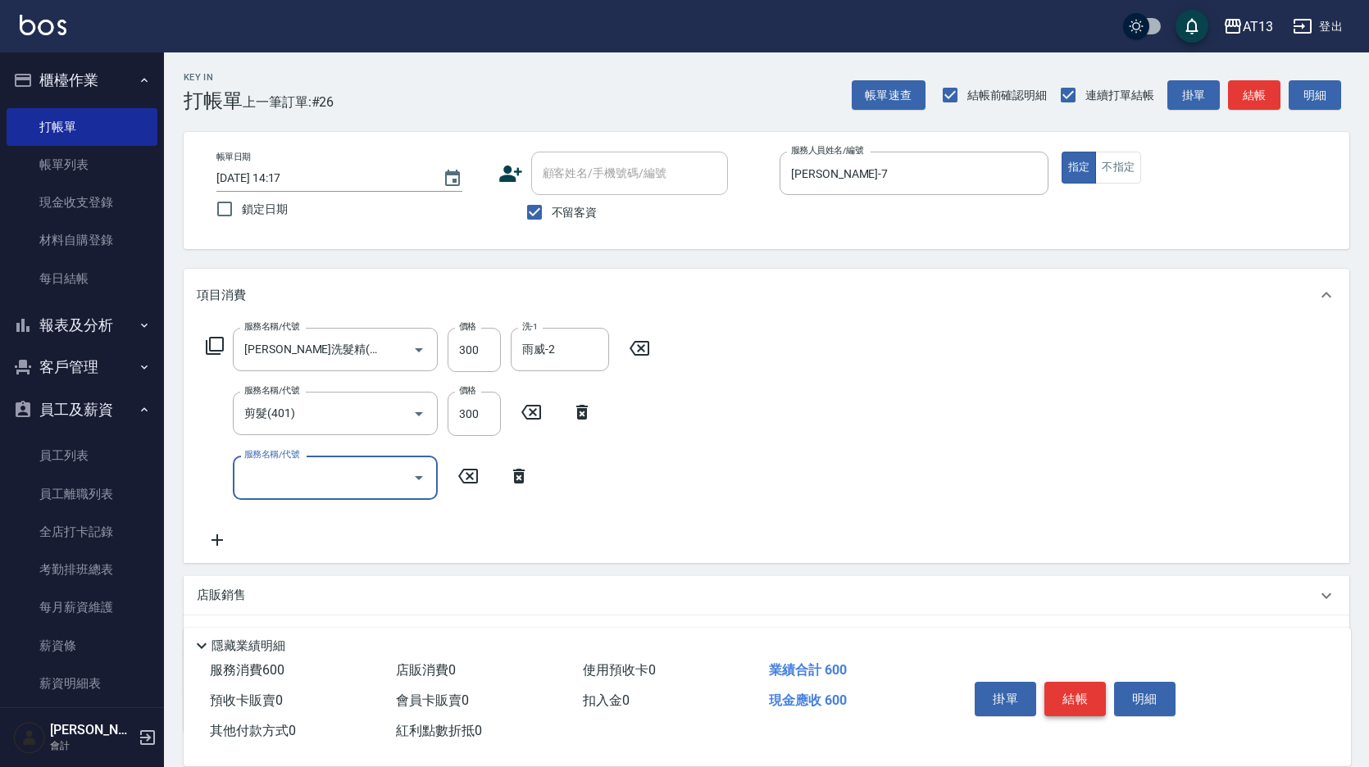
click at [1090, 697] on button "結帳" at bounding box center [1075, 699] width 61 height 34
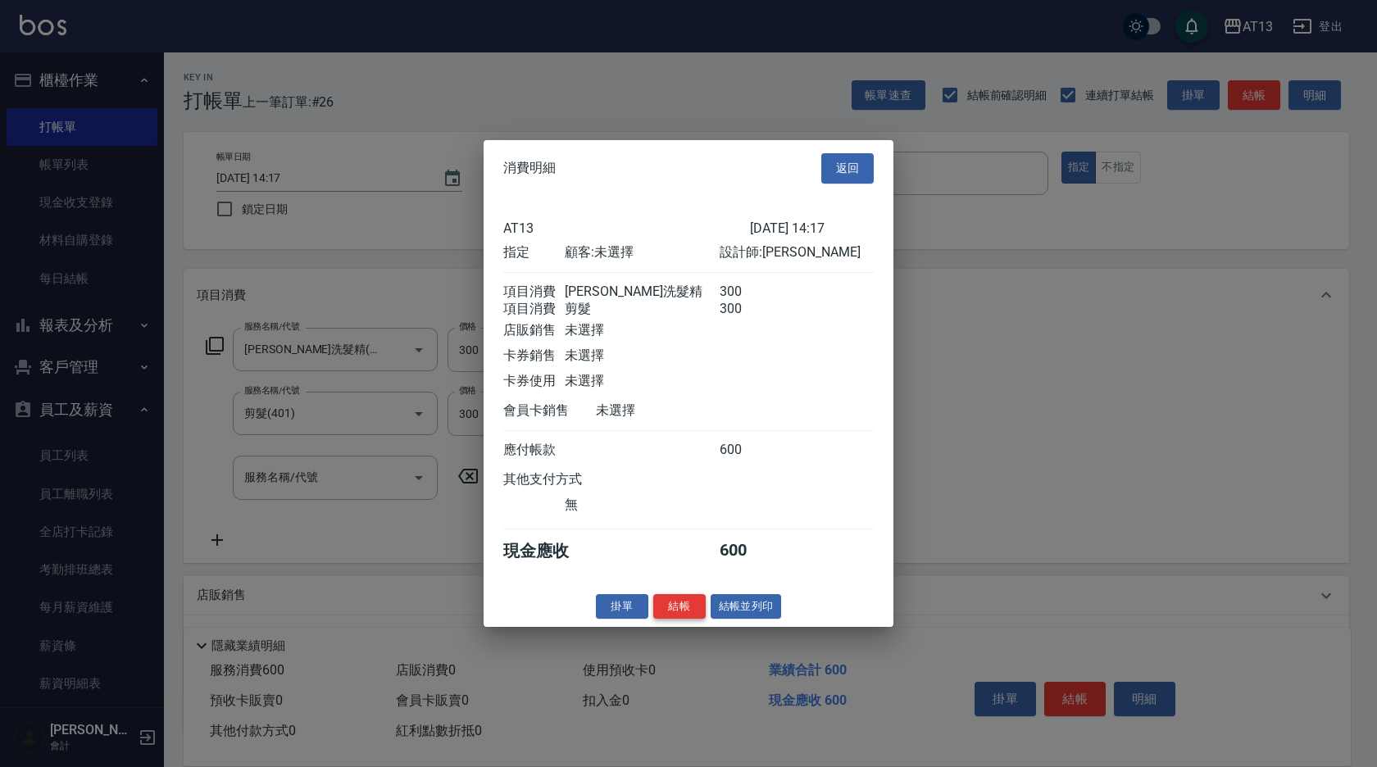
click at [693, 619] on button "結帳" at bounding box center [679, 606] width 52 height 25
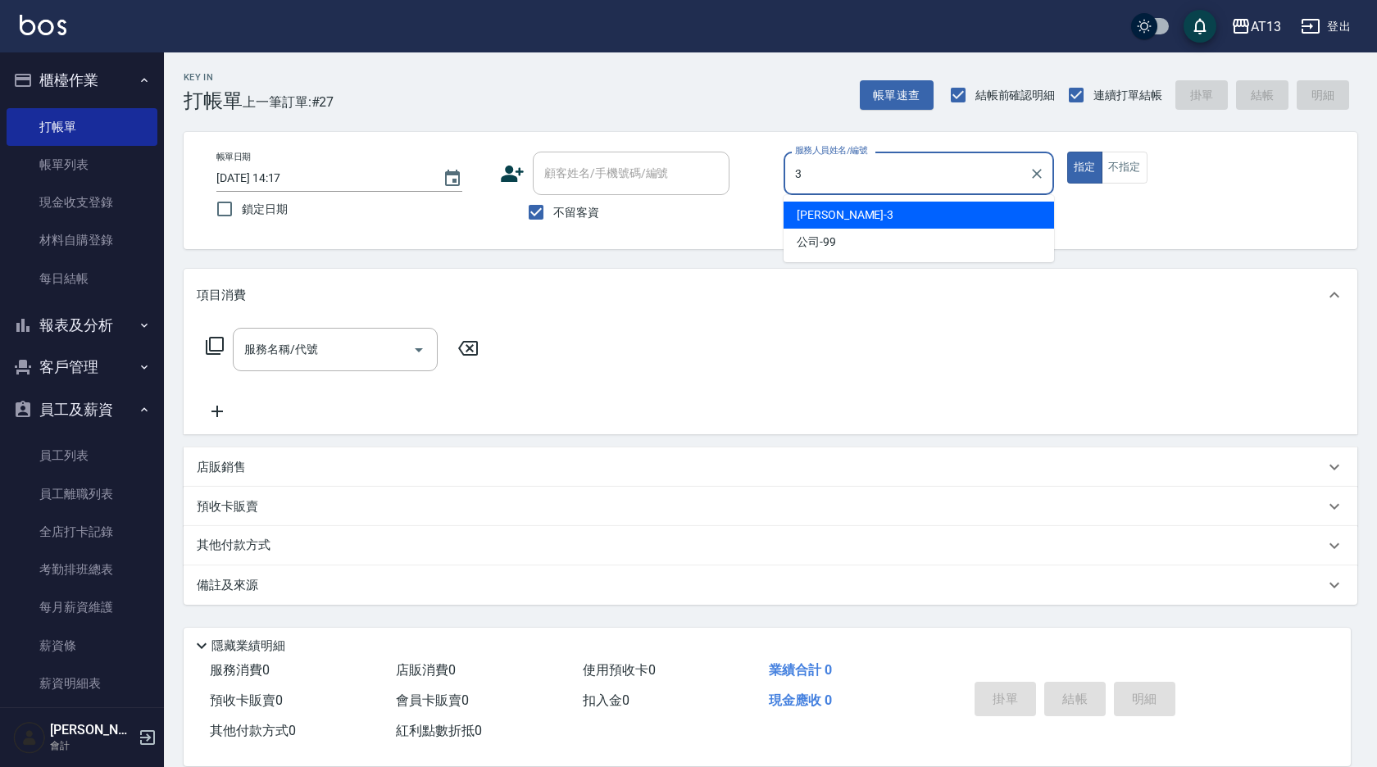
click at [854, 207] on div "[PERSON_NAME] -3" at bounding box center [919, 215] width 271 height 27
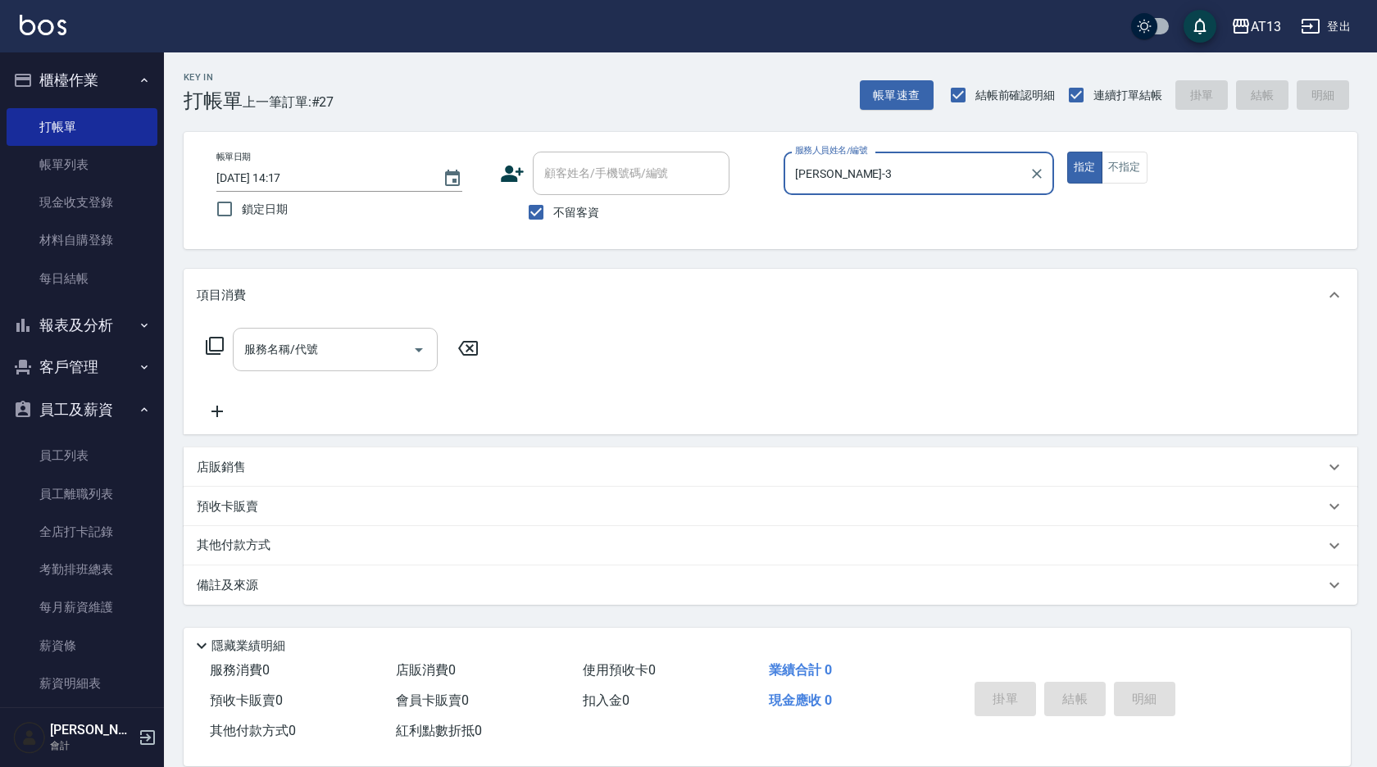
type input "[PERSON_NAME]-3"
click at [295, 359] on input "服務名稱/代號" at bounding box center [323, 349] width 166 height 29
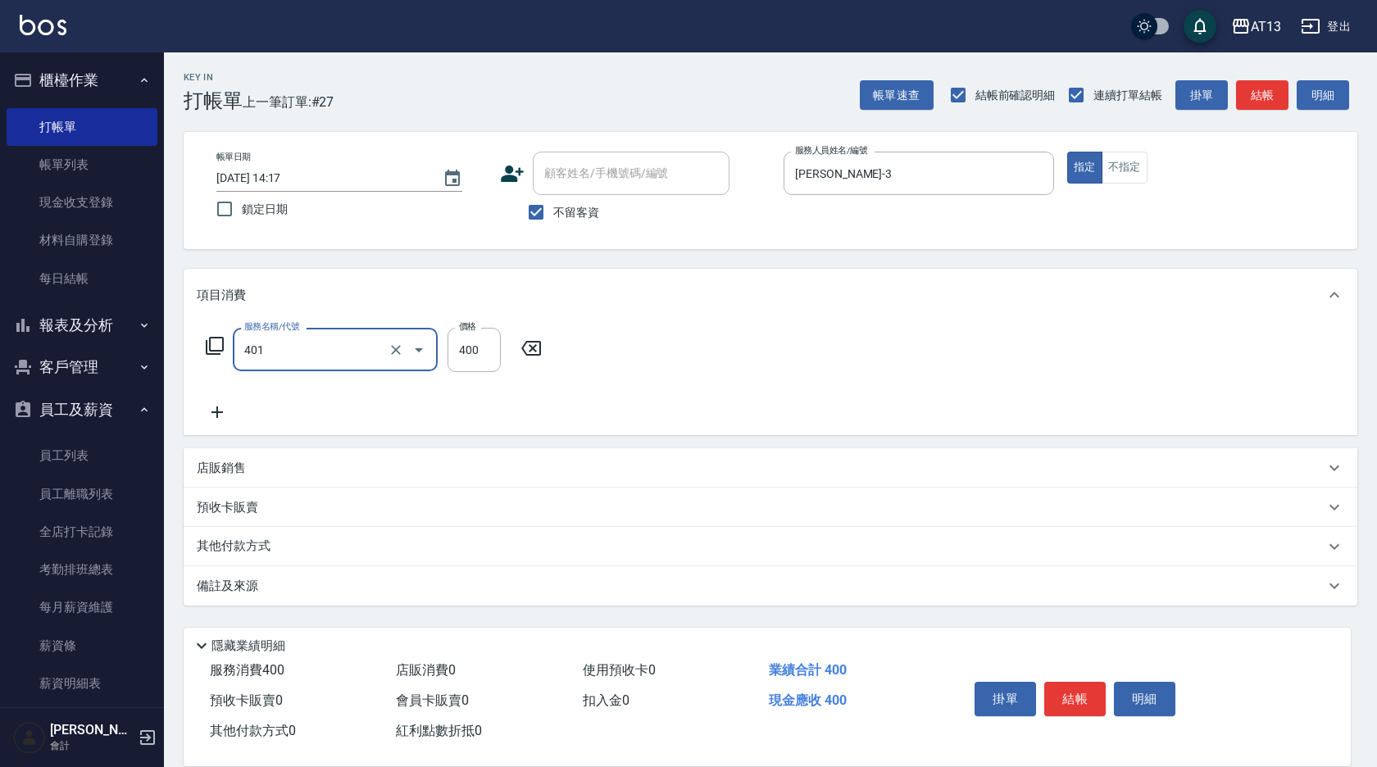
type input "剪髮(401)"
type input "350"
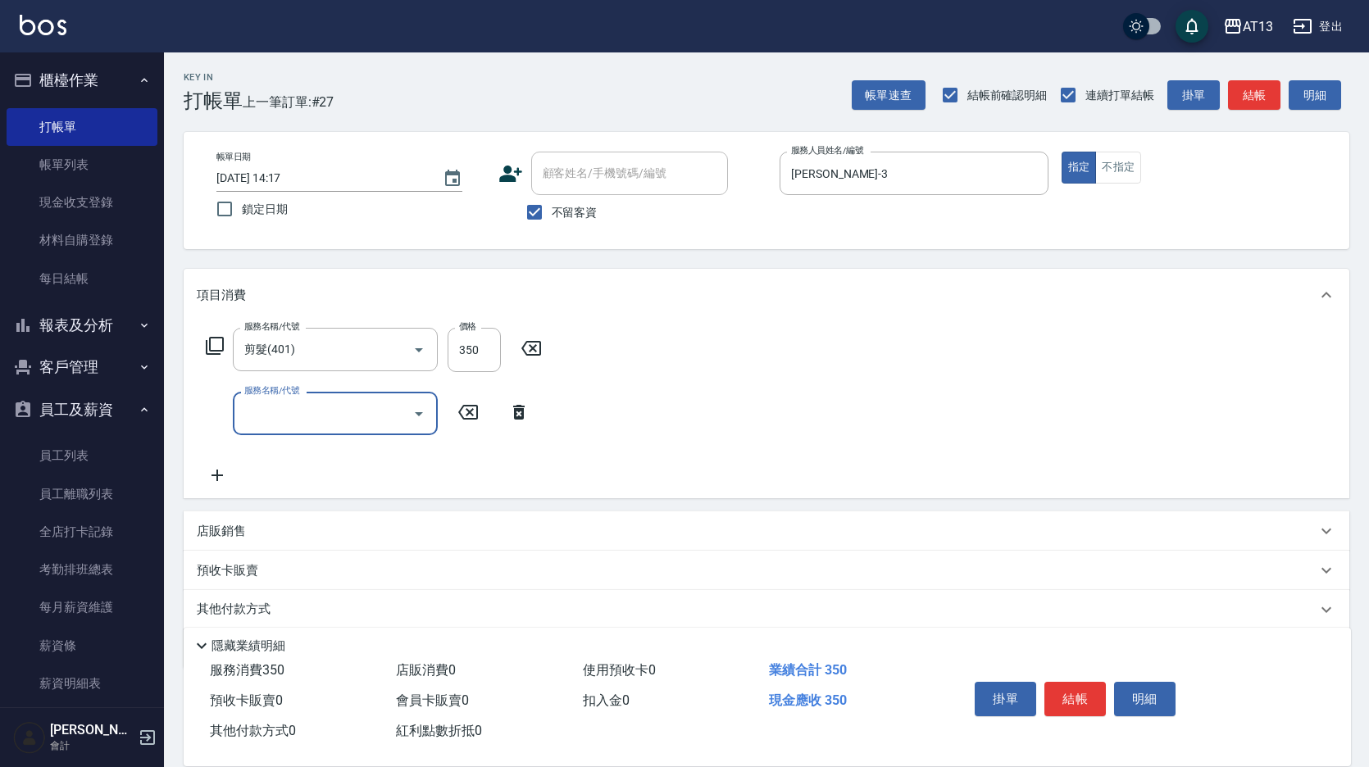
click at [682, 353] on div "服務名稱/代號 剪髮(401) 服務名稱/代號 價格 350 價格 服務名稱/代號 服務名稱/代號" at bounding box center [767, 409] width 1166 height 177
click at [1098, 695] on button "結帳" at bounding box center [1075, 699] width 61 height 34
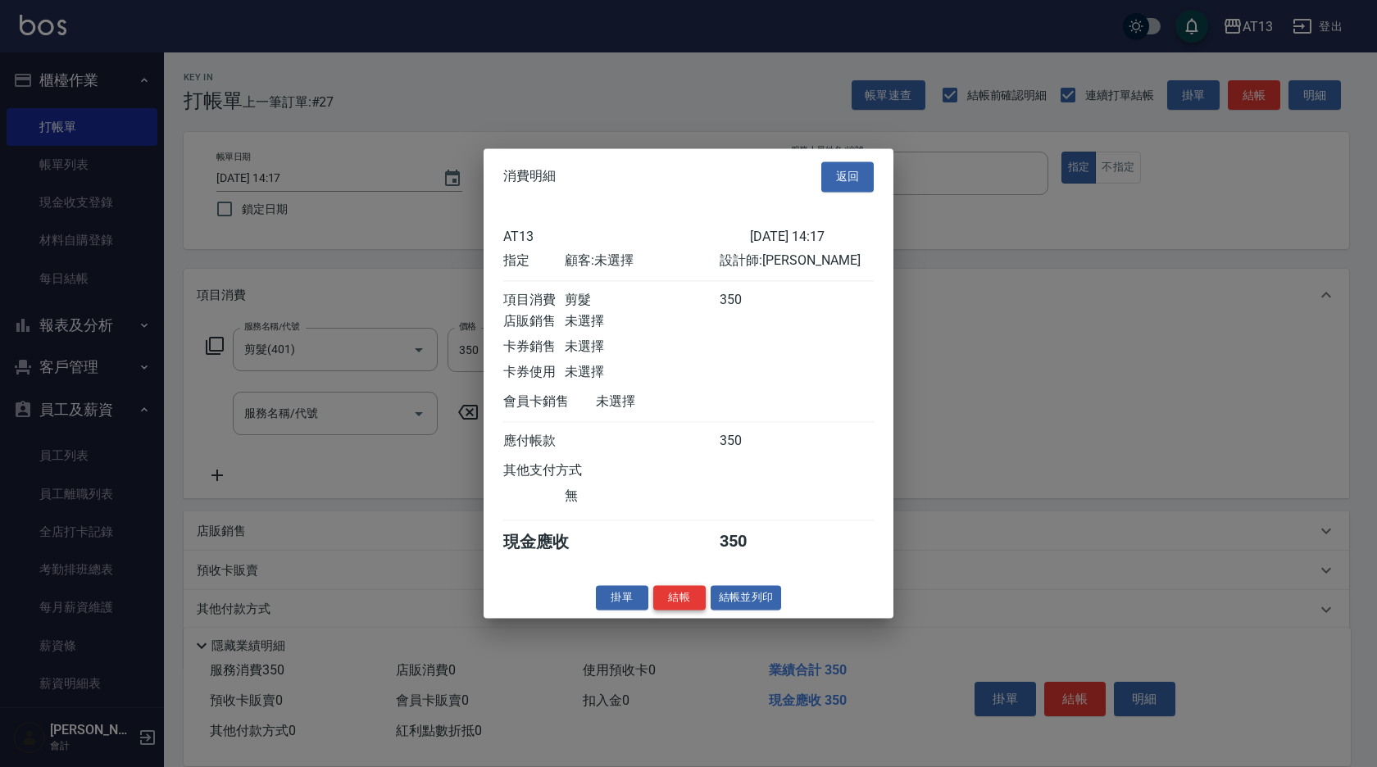
click at [681, 611] on button "結帳" at bounding box center [679, 597] width 52 height 25
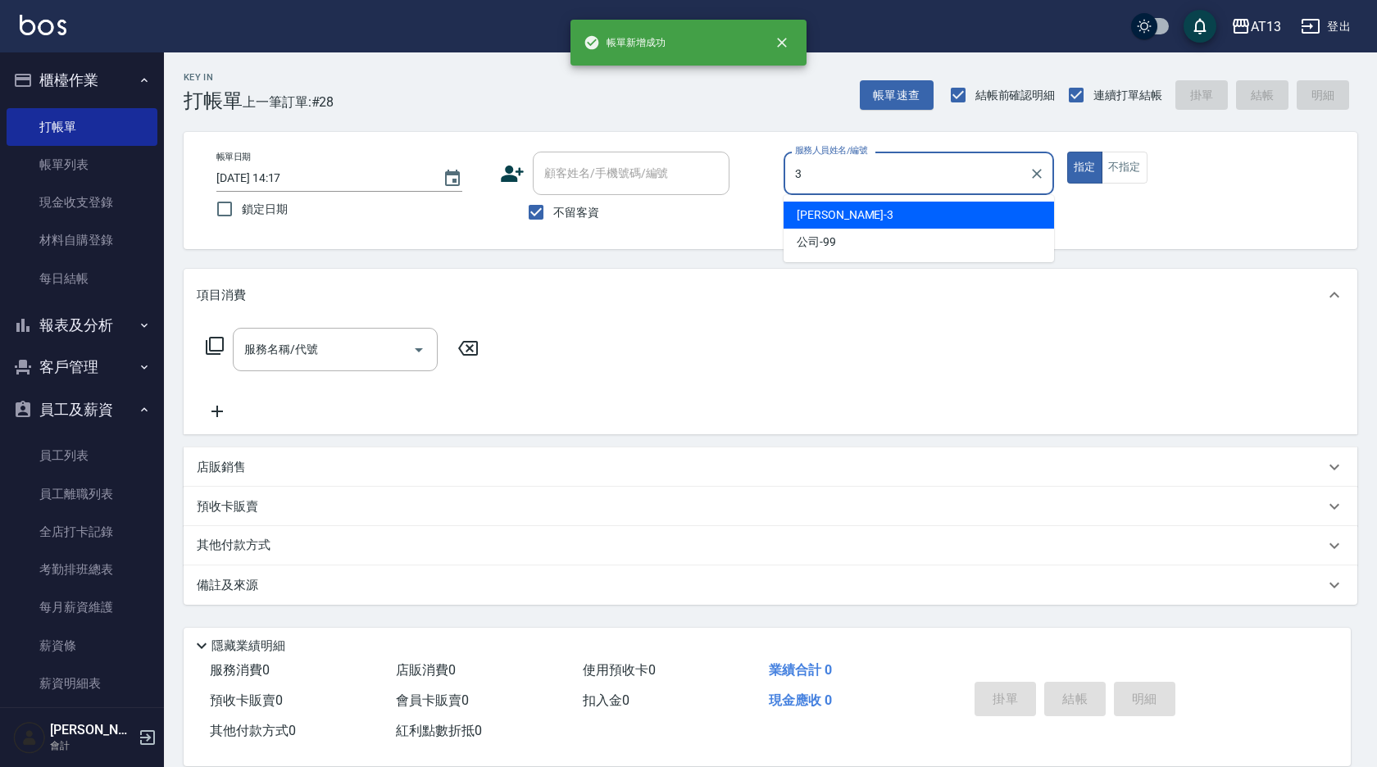
click at [830, 220] on div "[PERSON_NAME] -3" at bounding box center [919, 215] width 271 height 27
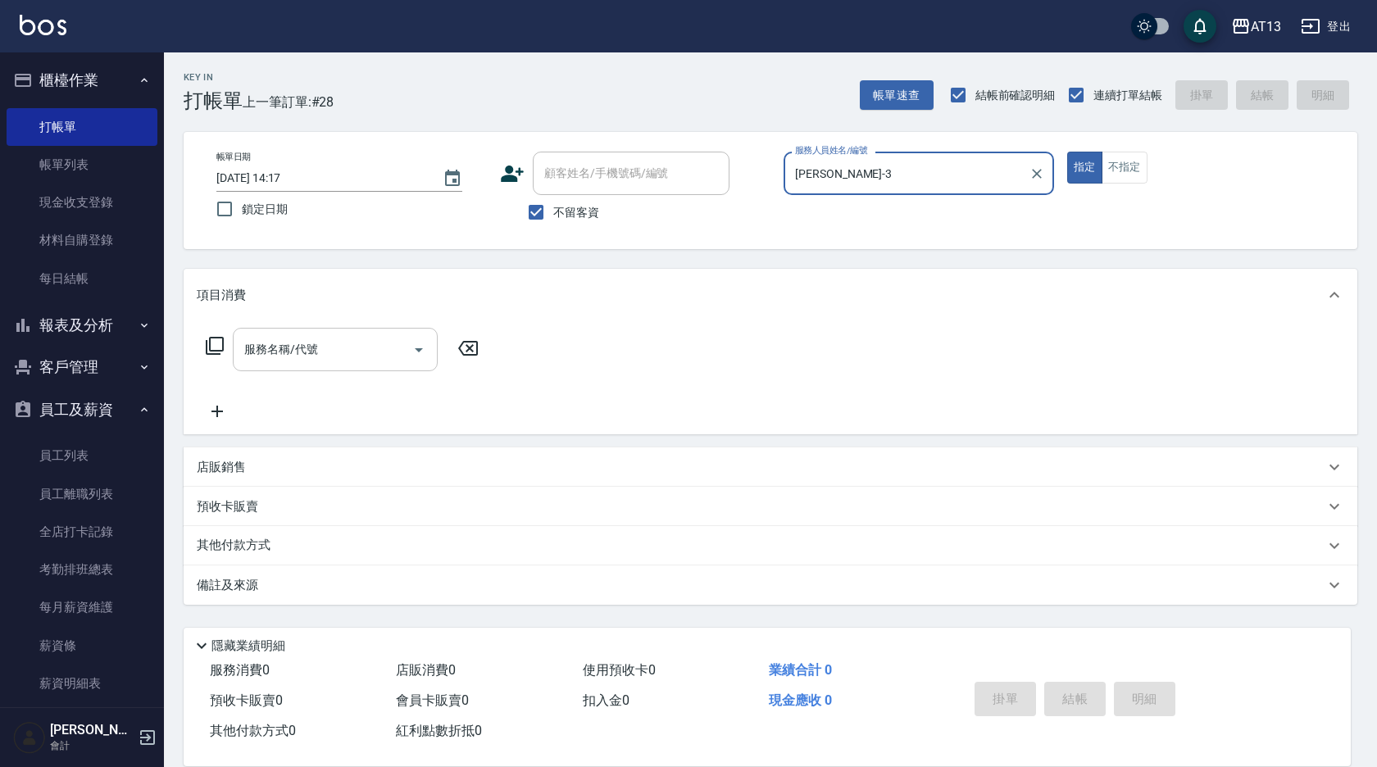
type input "[PERSON_NAME]-3"
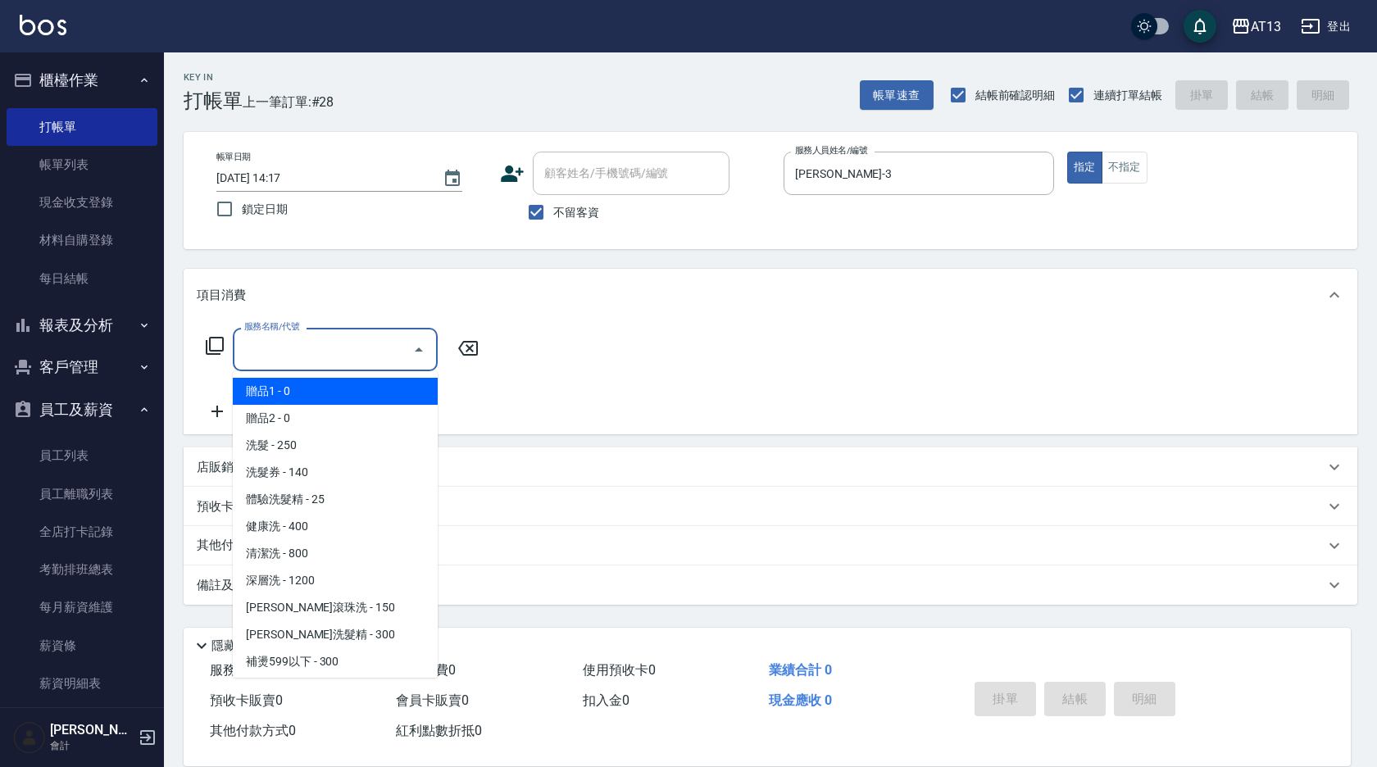
click at [303, 359] on input "服務名稱/代號" at bounding box center [323, 349] width 166 height 29
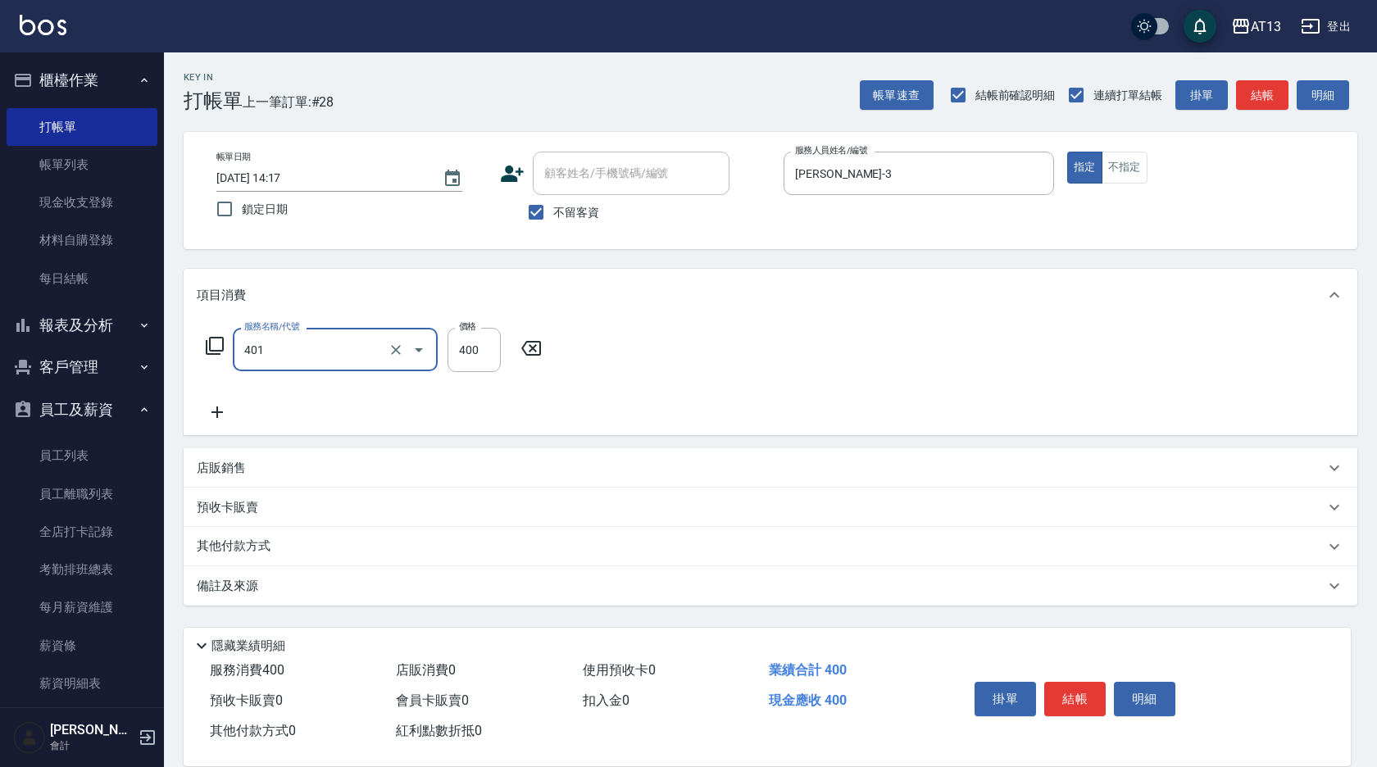
type input "剪髮(401)"
type input "350"
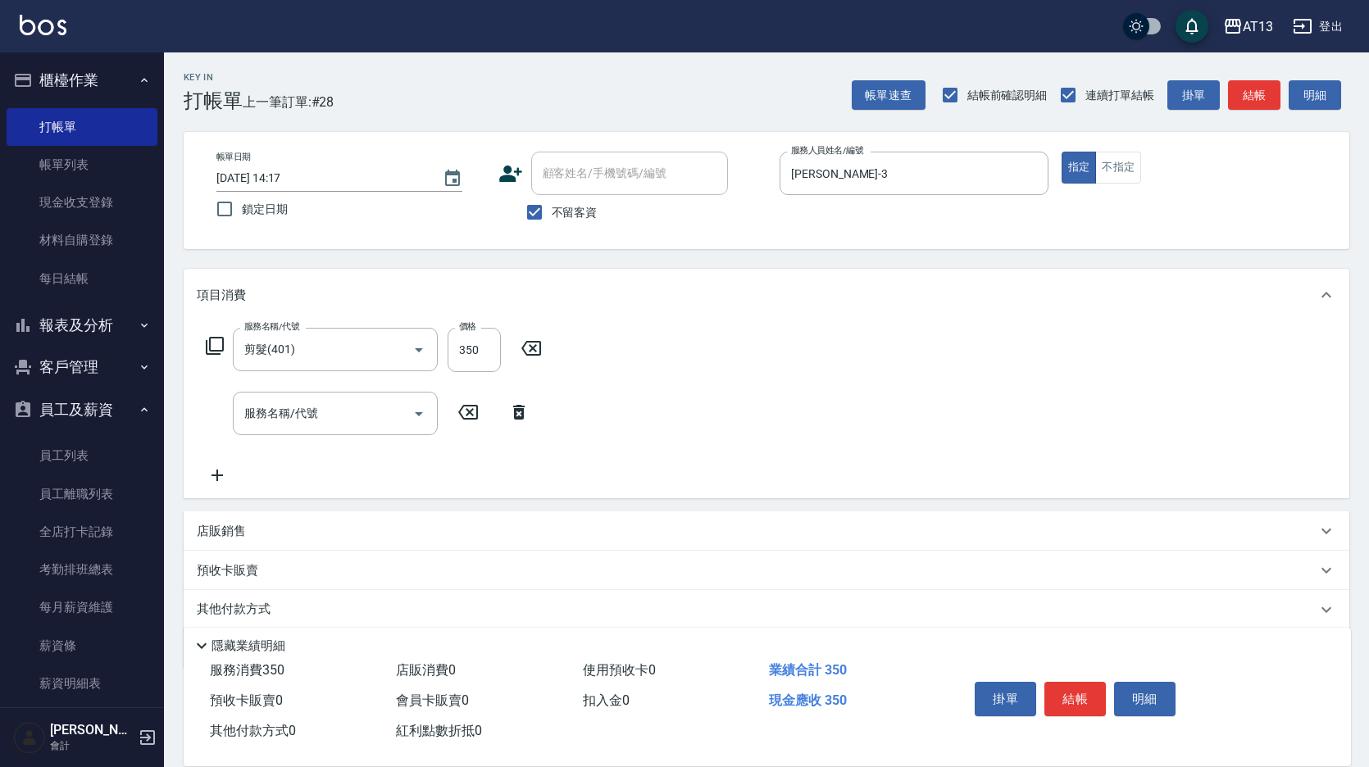
click at [942, 345] on div "服務名稱/代號 剪髮(401) 服務名稱/代號 價格 350 價格 服務名稱/代號 服務名稱/代號" at bounding box center [767, 409] width 1166 height 177
click at [1080, 682] on button "結帳" at bounding box center [1075, 699] width 61 height 34
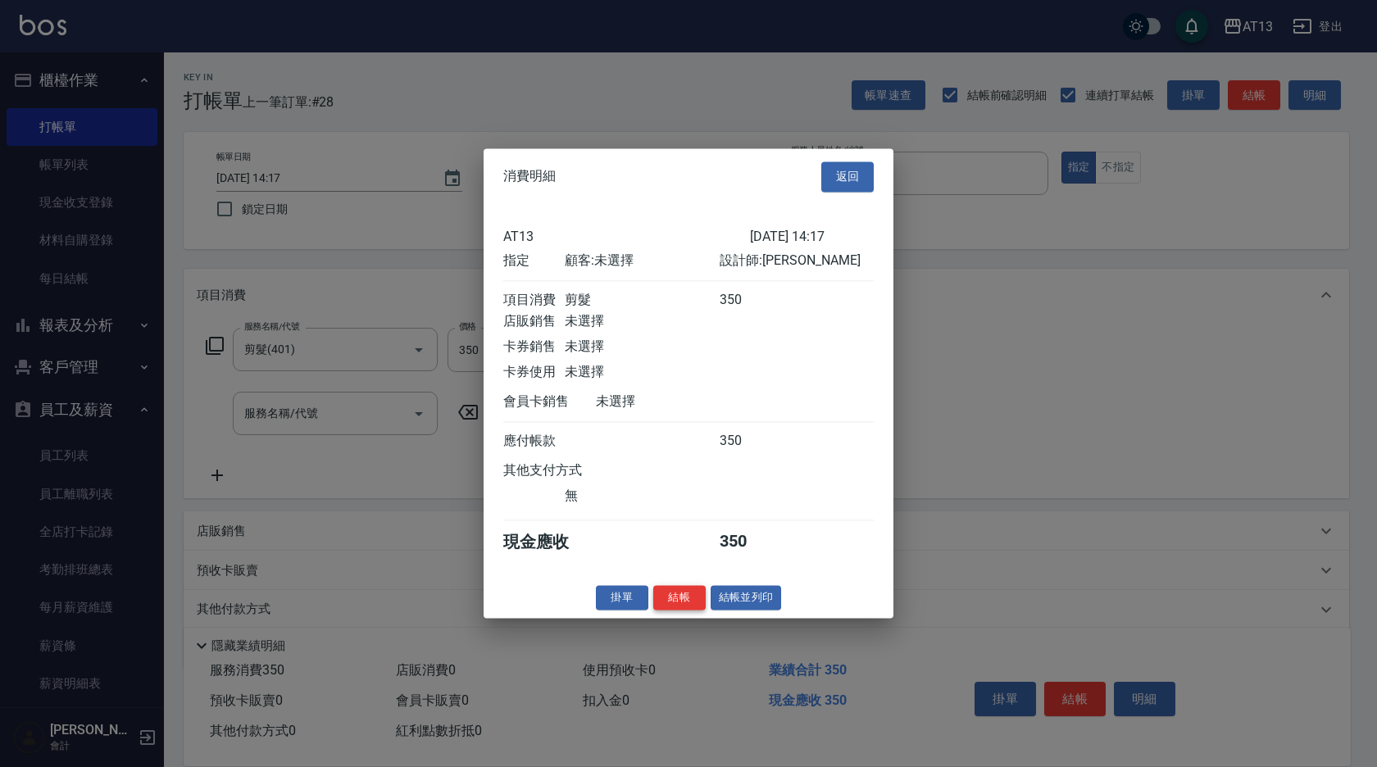
click at [662, 604] on button "結帳" at bounding box center [679, 597] width 52 height 25
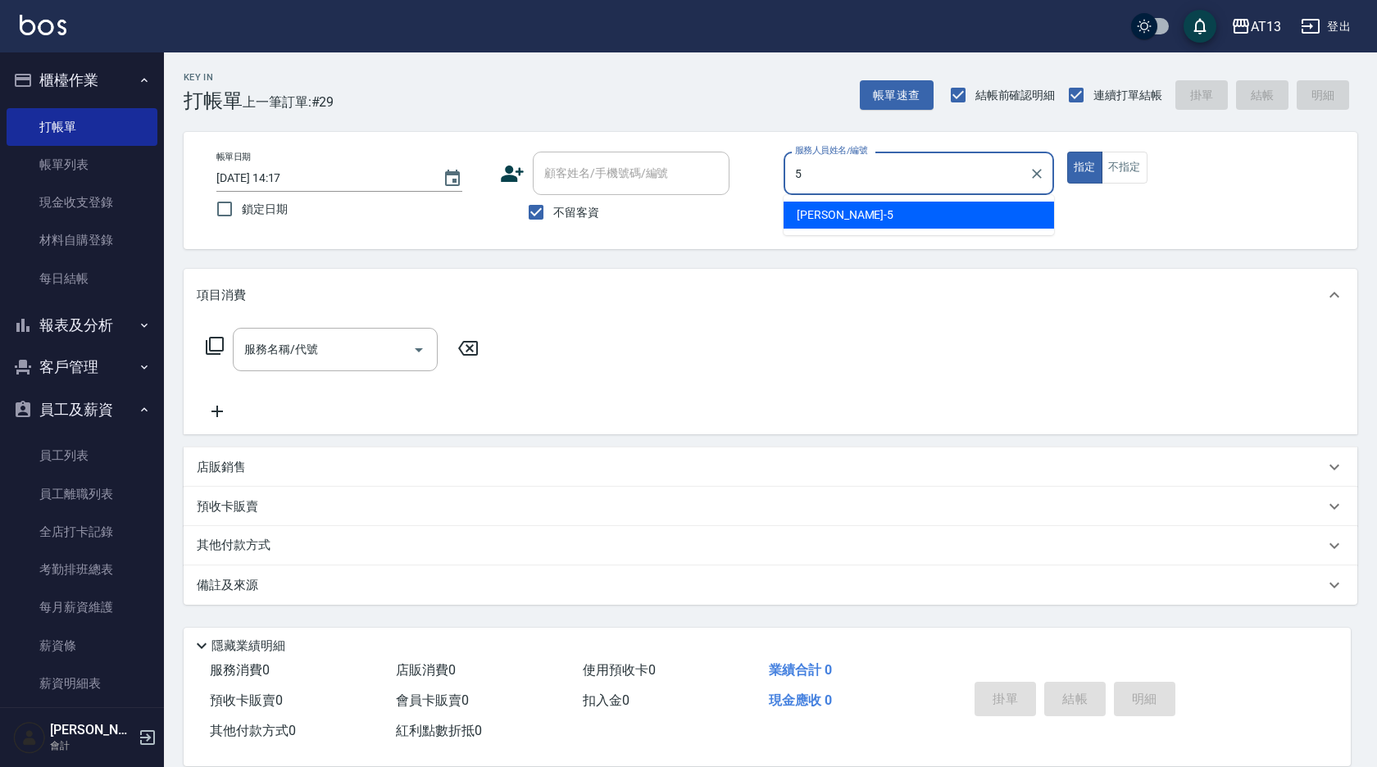
click at [817, 213] on span "[PERSON_NAME] -5" at bounding box center [845, 215] width 97 height 17
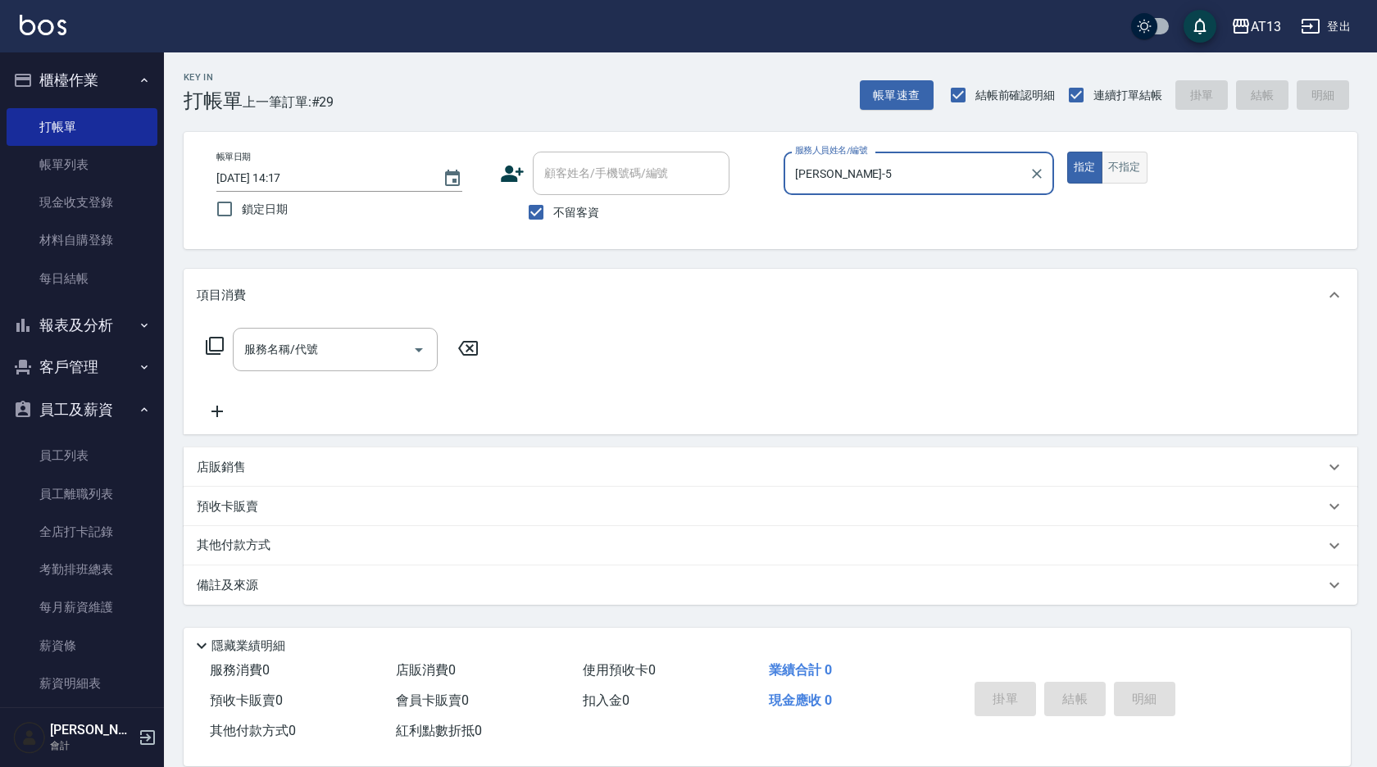
type input "[PERSON_NAME]-5"
click at [1140, 162] on button "不指定" at bounding box center [1125, 168] width 46 height 32
click at [341, 346] on input "服務名稱/代號" at bounding box center [323, 349] width 166 height 29
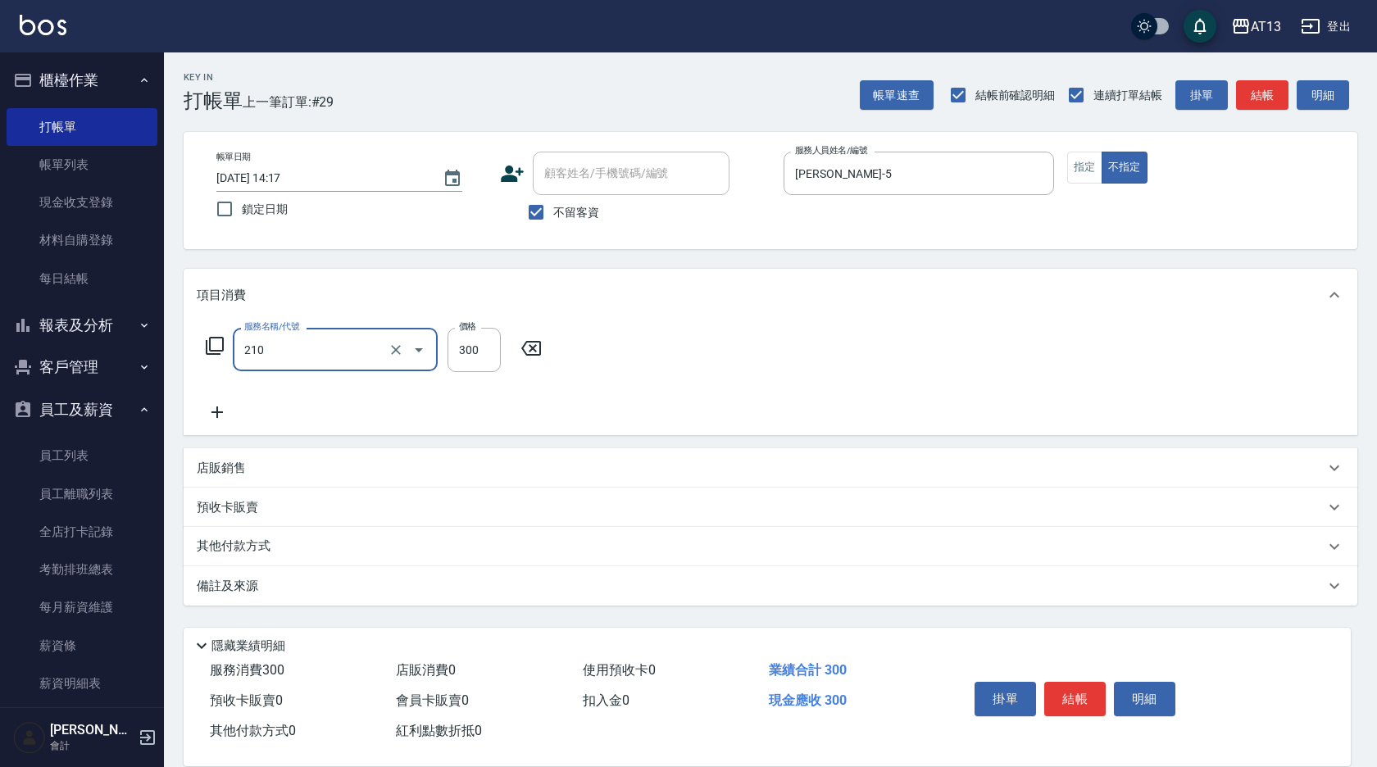
type input "[PERSON_NAME]洗髮精(210)"
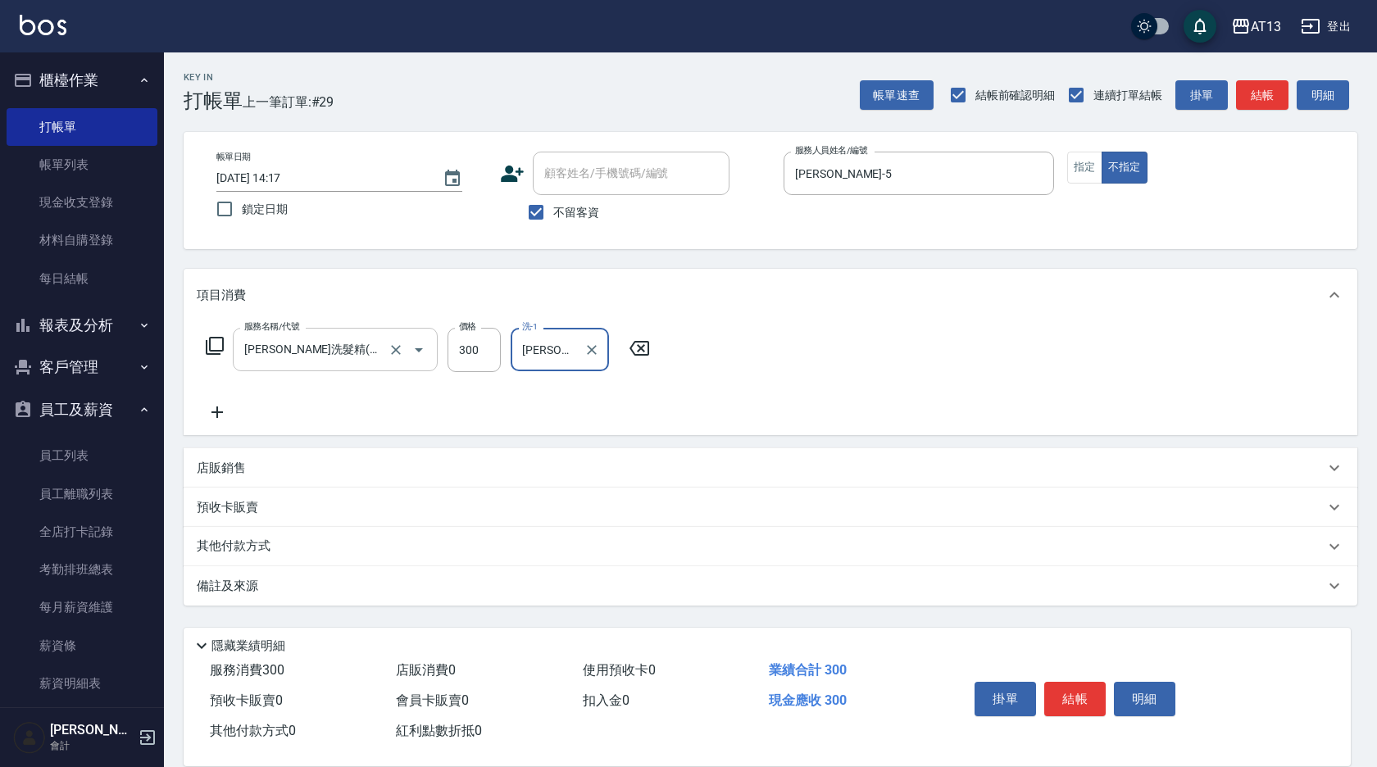
type input "[PERSON_NAME]-5"
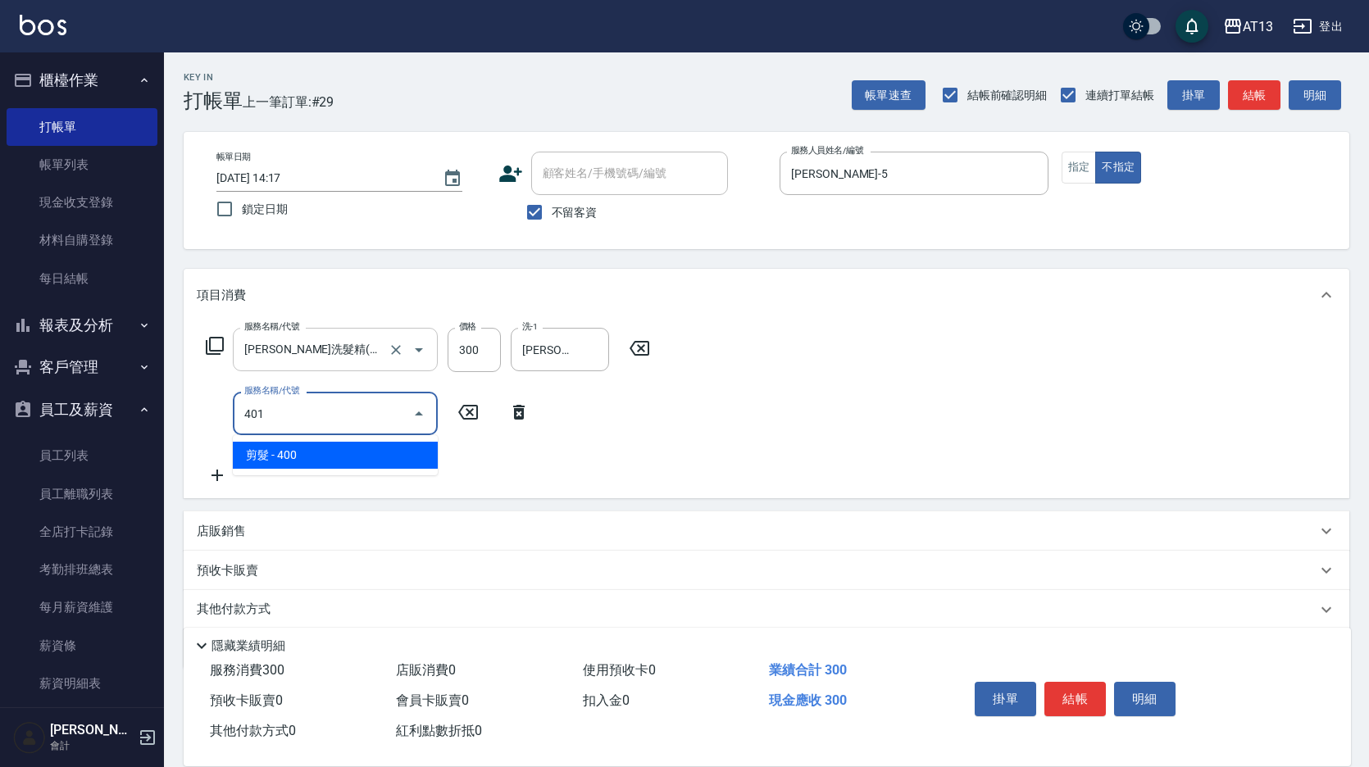
type input "剪髮(401)"
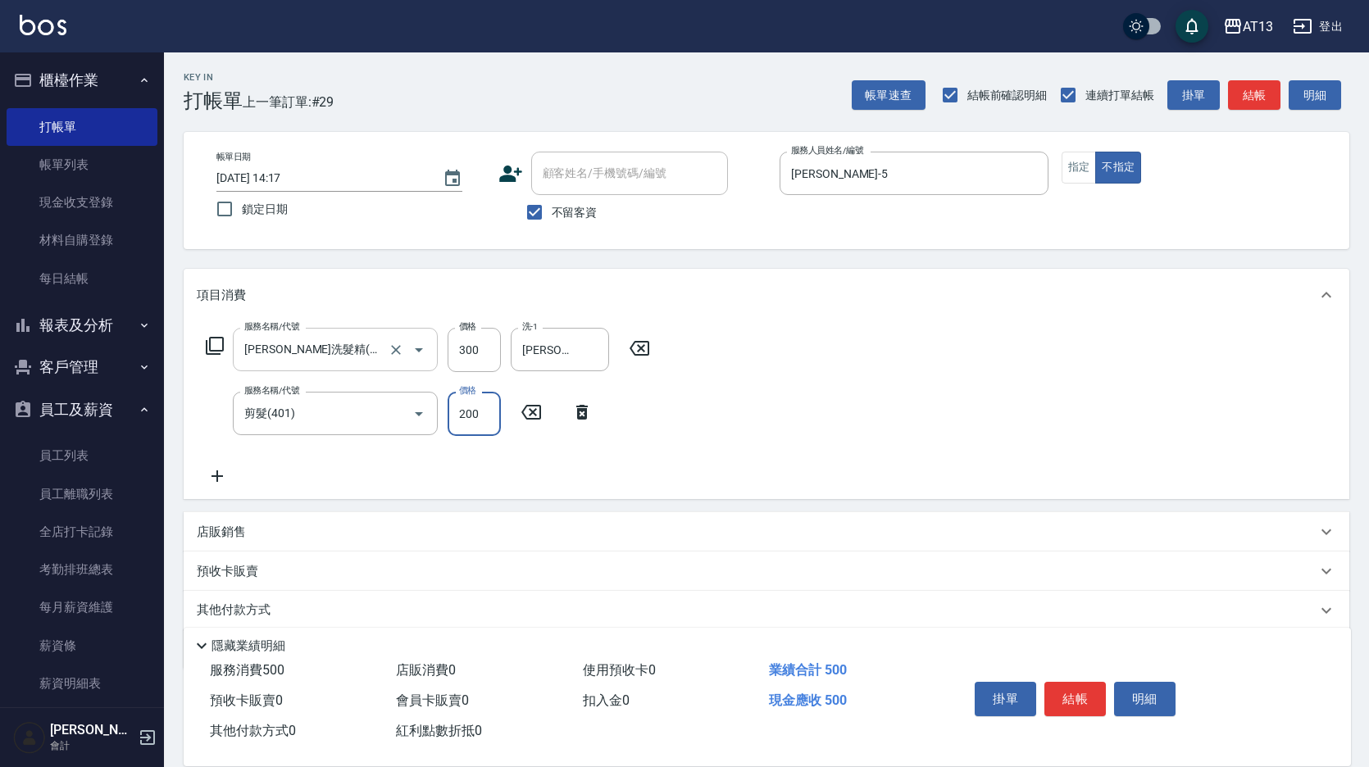
type input "200"
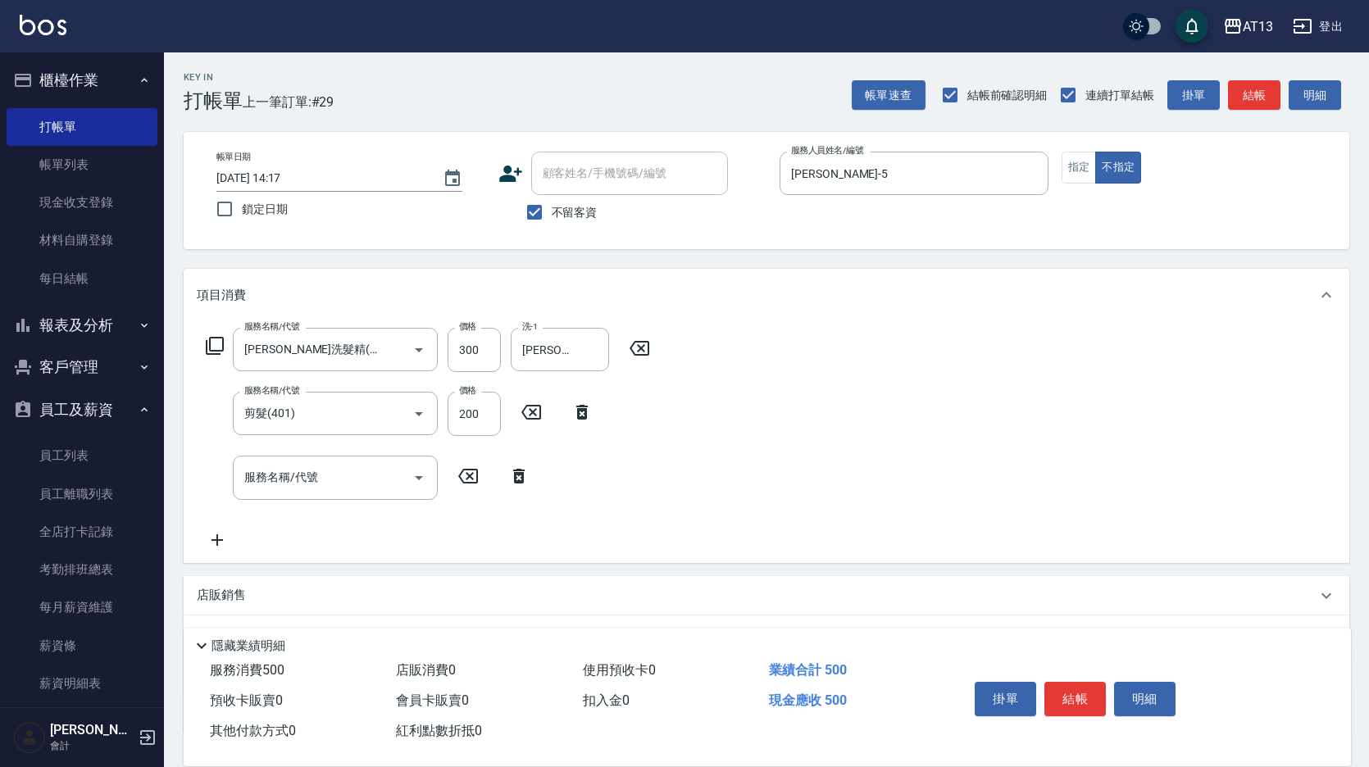
click at [976, 526] on div "服務名稱/代號 [PERSON_NAME]洗髮精(210) 服務名稱/代號 價格 300 價格 洗-1 [PERSON_NAME]-5 洗-1 服務名稱/代號…" at bounding box center [767, 441] width 1166 height 241
click at [1077, 699] on button "結帳" at bounding box center [1075, 699] width 61 height 34
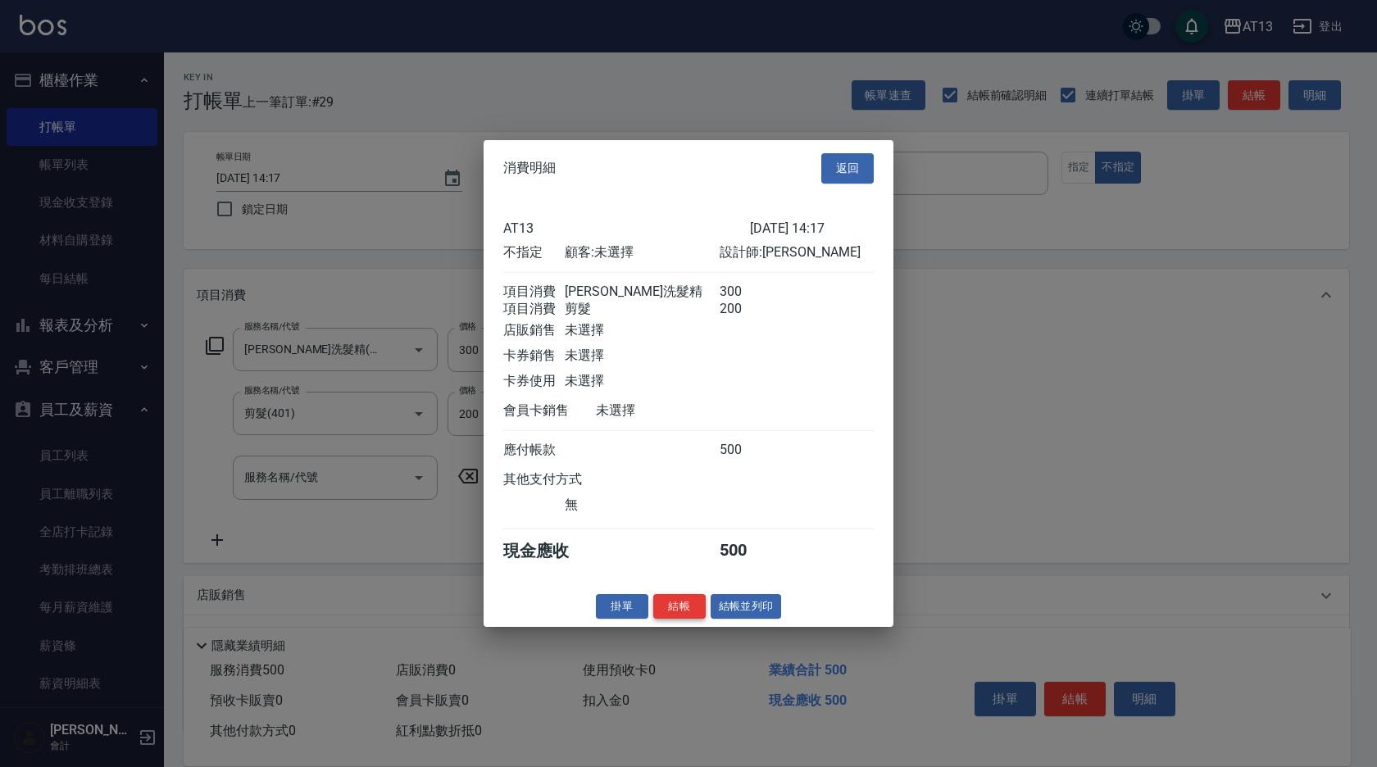
click at [694, 619] on button "結帳" at bounding box center [679, 606] width 52 height 25
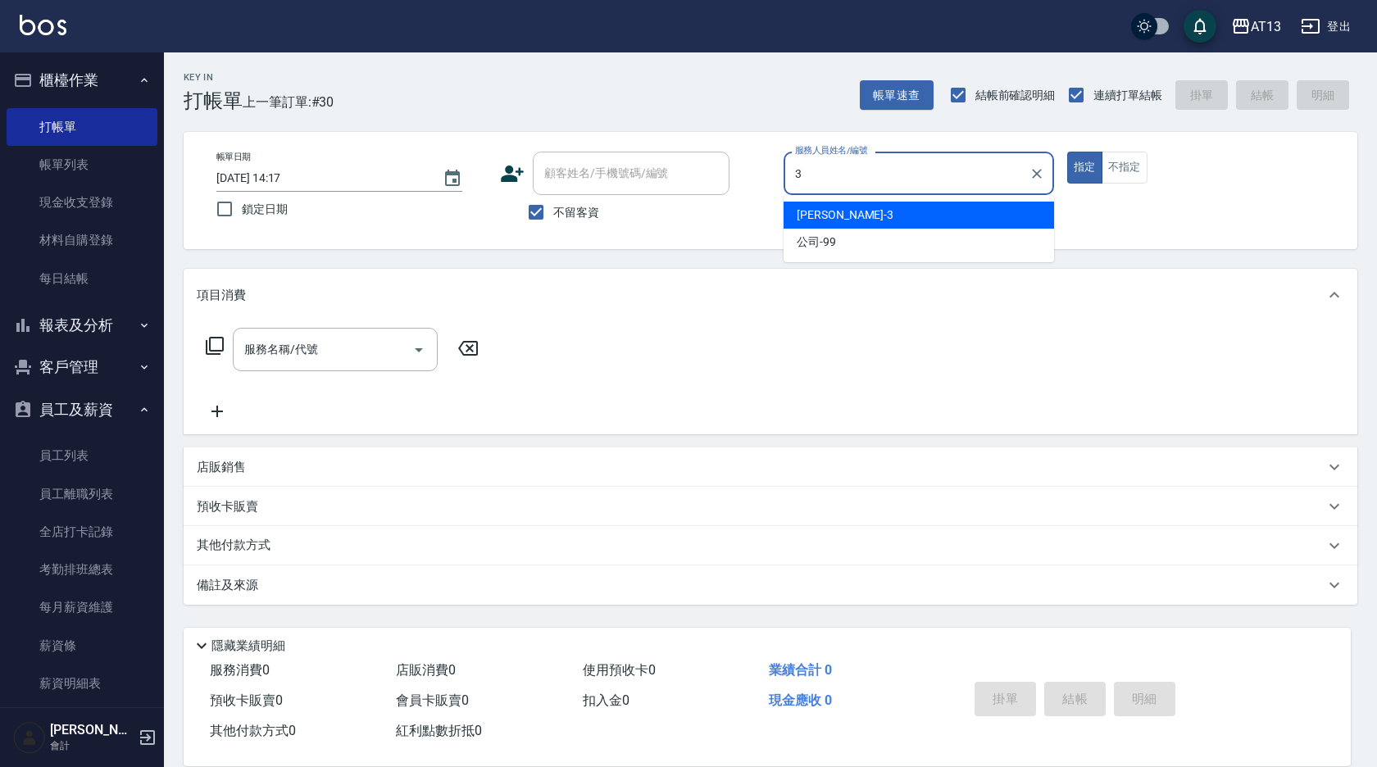
click at [813, 208] on span "[PERSON_NAME] -3" at bounding box center [845, 215] width 97 height 17
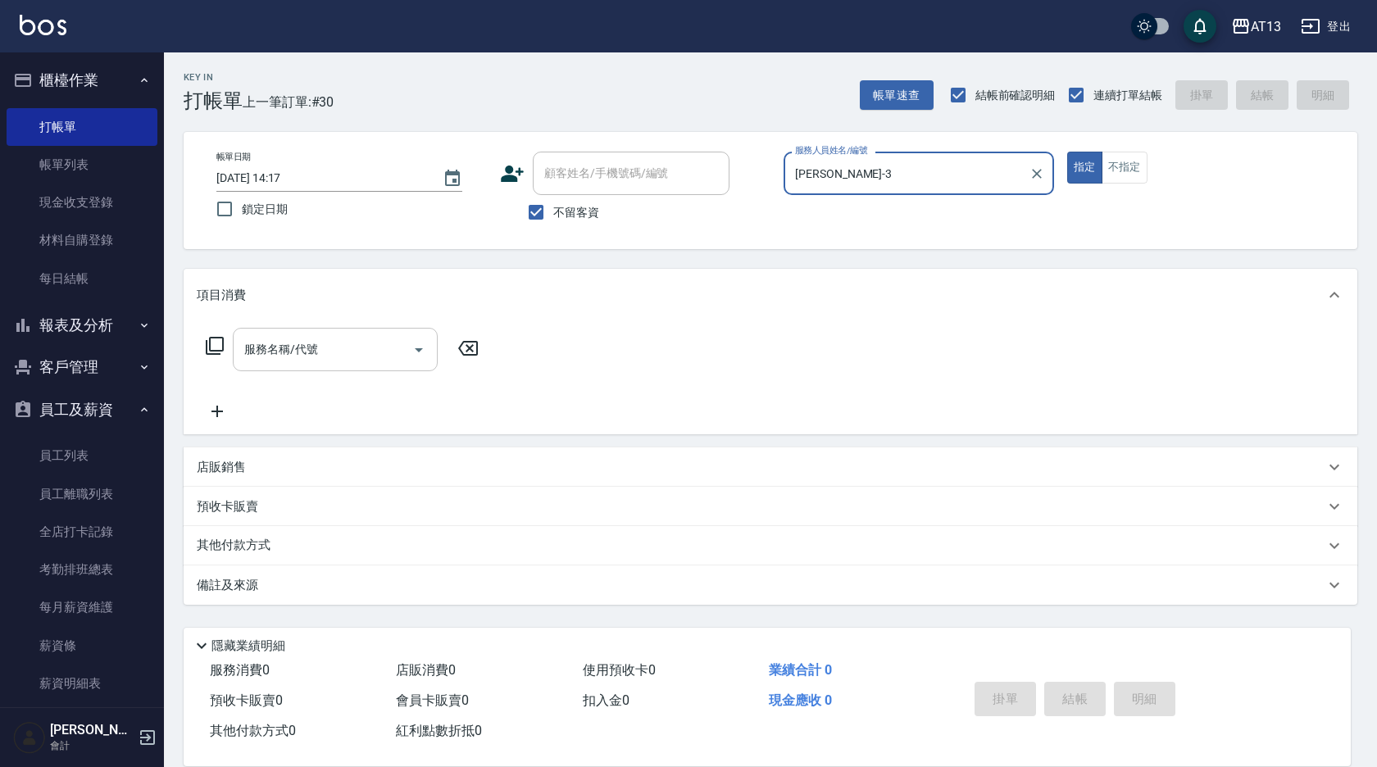
type input "[PERSON_NAME]-3"
click at [292, 357] on input "服務名稱/代號" at bounding box center [323, 349] width 166 height 29
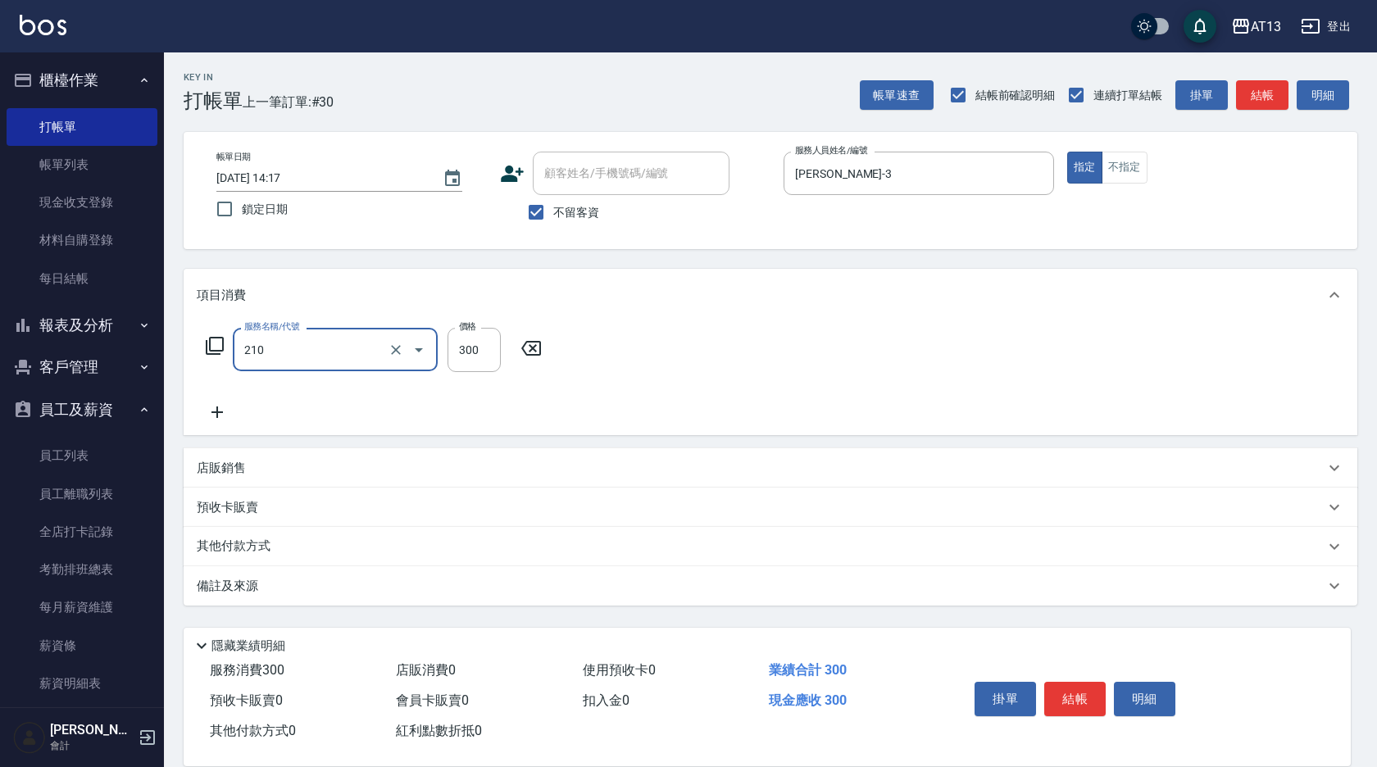
type input "[PERSON_NAME]洗髮精(210)"
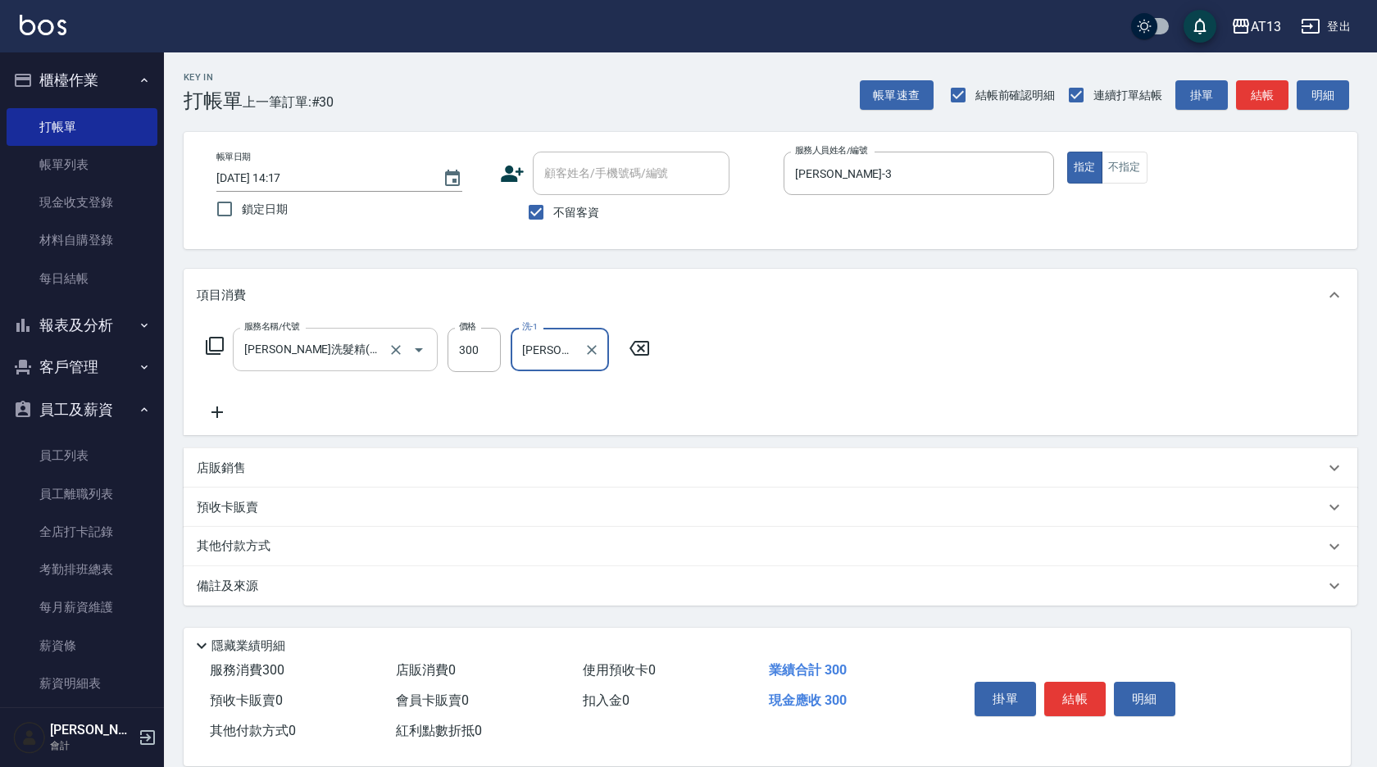
type input "[PERSON_NAME]-26"
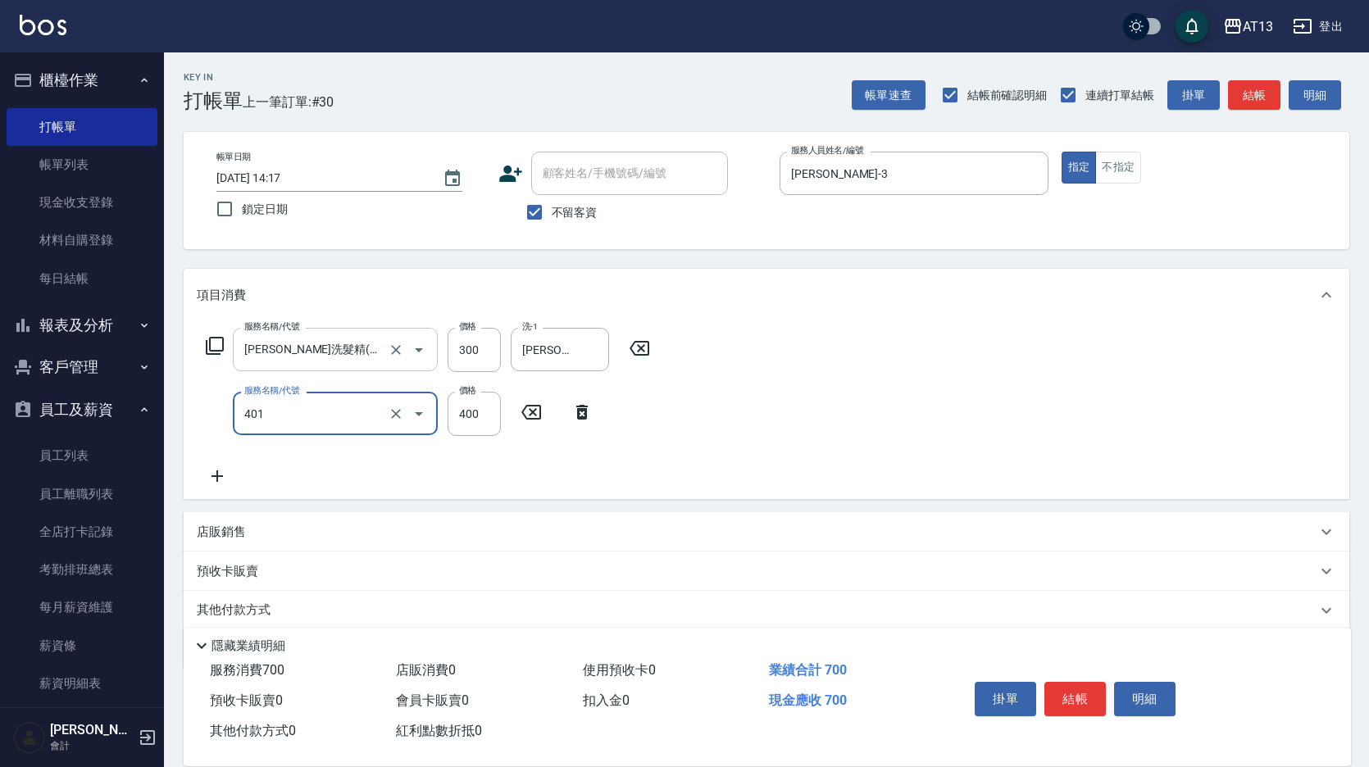
type input "剪髮(401)"
type input "200"
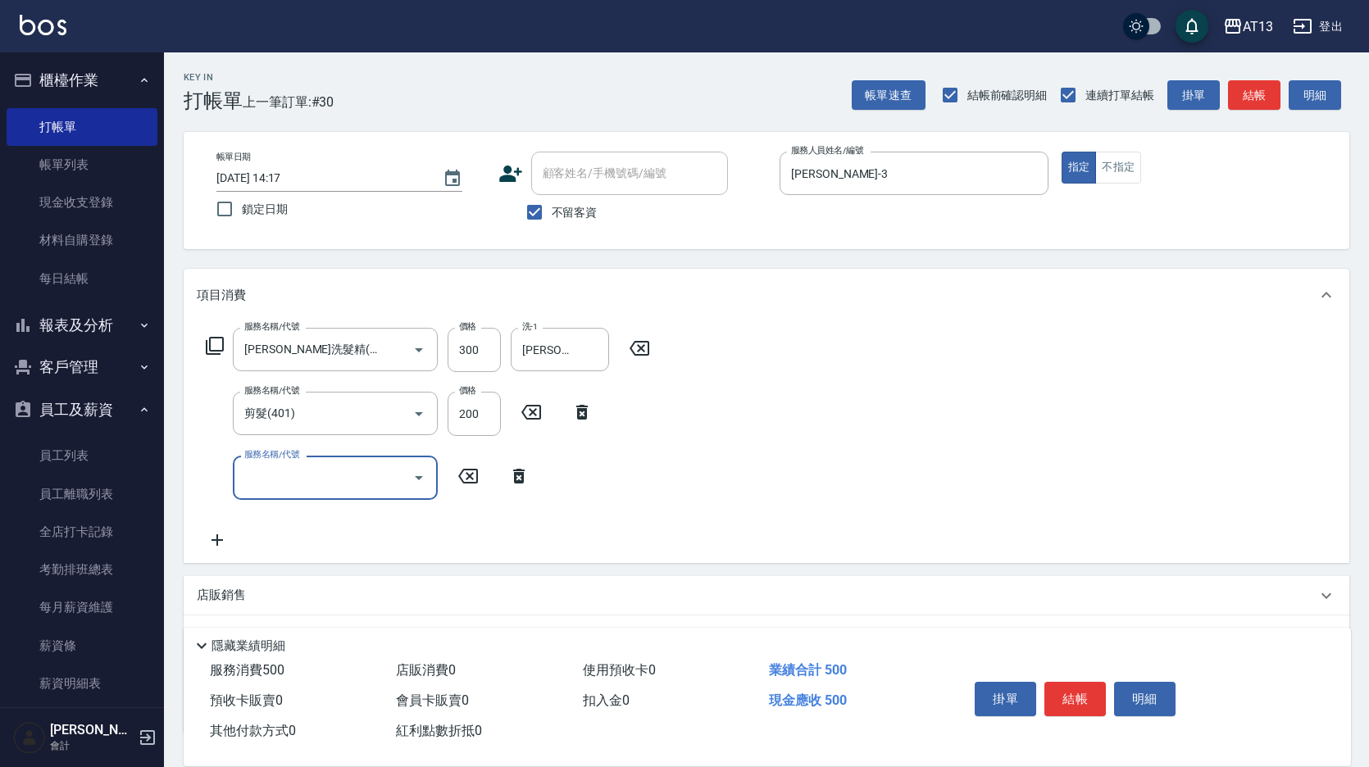
drag, startPoint x: 1050, startPoint y: 416, endPoint x: 1103, endPoint y: 651, distance: 241.3
click at [1050, 428] on div "服務名稱/代號 [PERSON_NAME]洗髮精(210) 服務名稱/代號 價格 300 價格 洗-1 [PERSON_NAME]-26 洗-1 服務名稱/代…" at bounding box center [767, 441] width 1166 height 241
drag, startPoint x: 1083, startPoint y: 683, endPoint x: 924, endPoint y: 684, distance: 159.1
click at [1083, 684] on button "結帳" at bounding box center [1075, 699] width 61 height 34
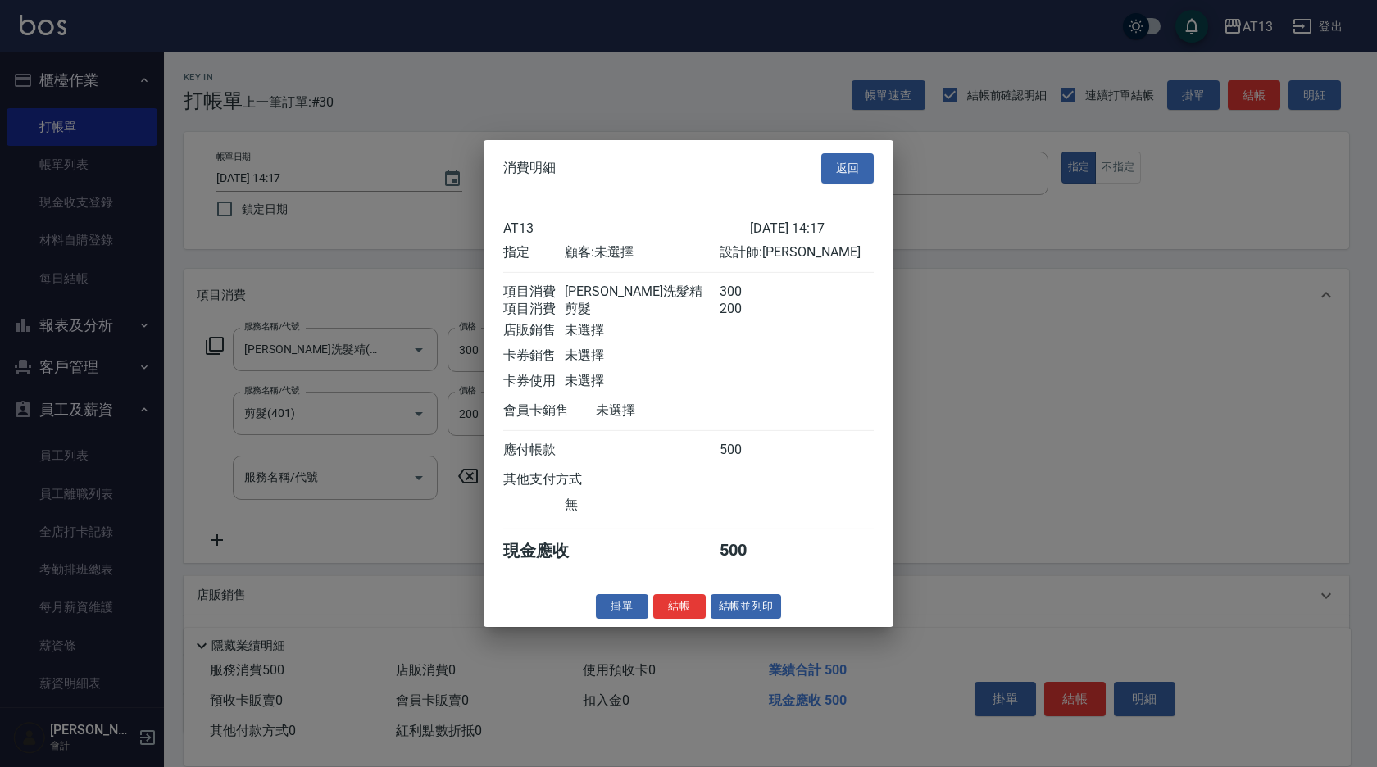
click at [676, 619] on button "結帳" at bounding box center [679, 606] width 52 height 25
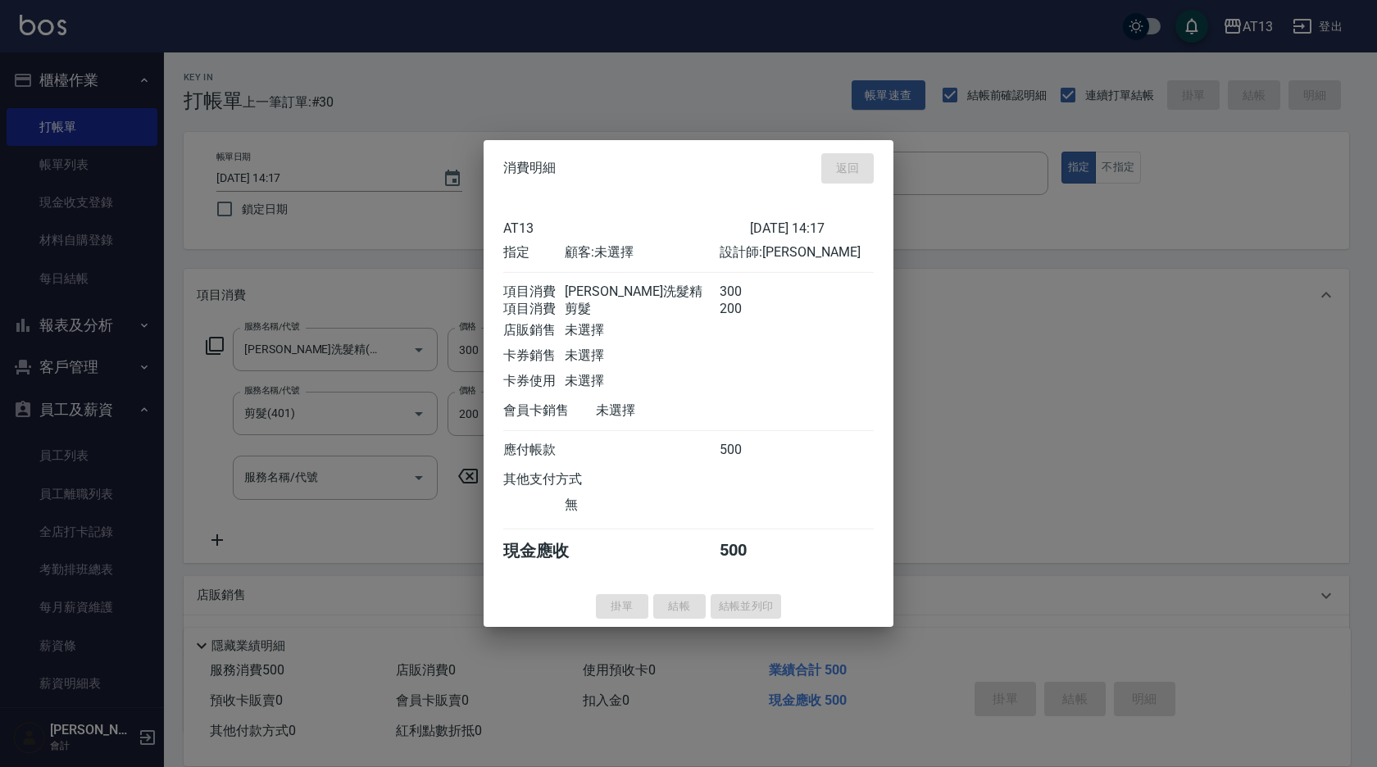
type input "[DATE] 14:18"
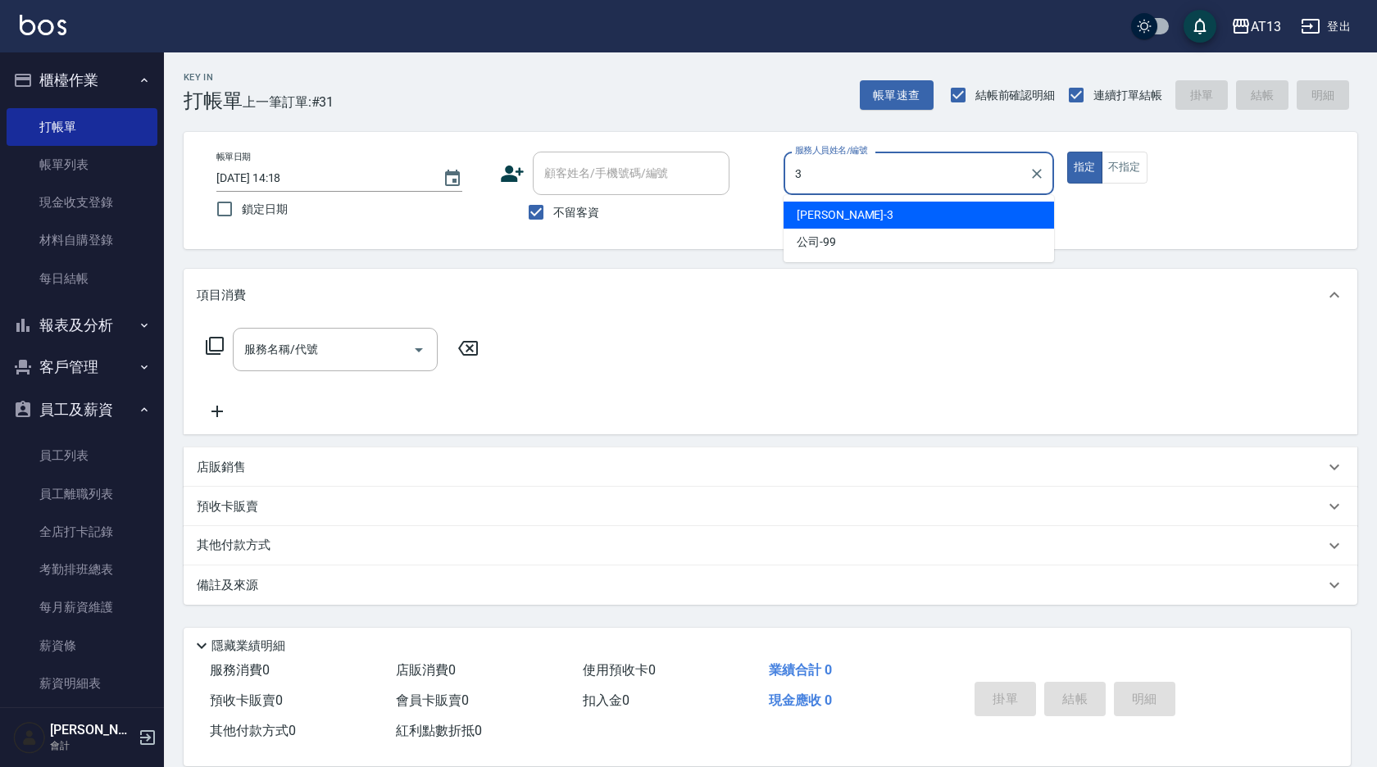
click at [931, 211] on div "[PERSON_NAME] -3" at bounding box center [919, 215] width 271 height 27
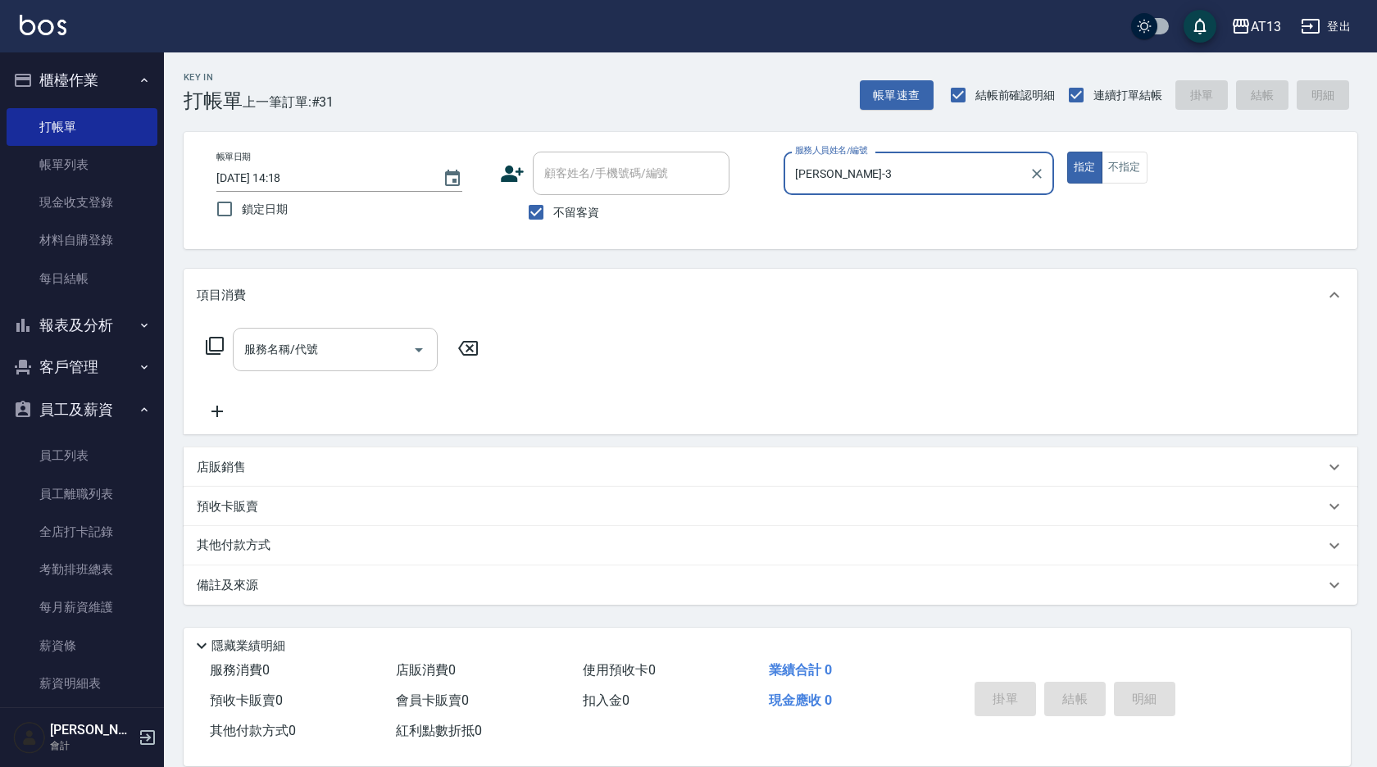
type input "[PERSON_NAME]-3"
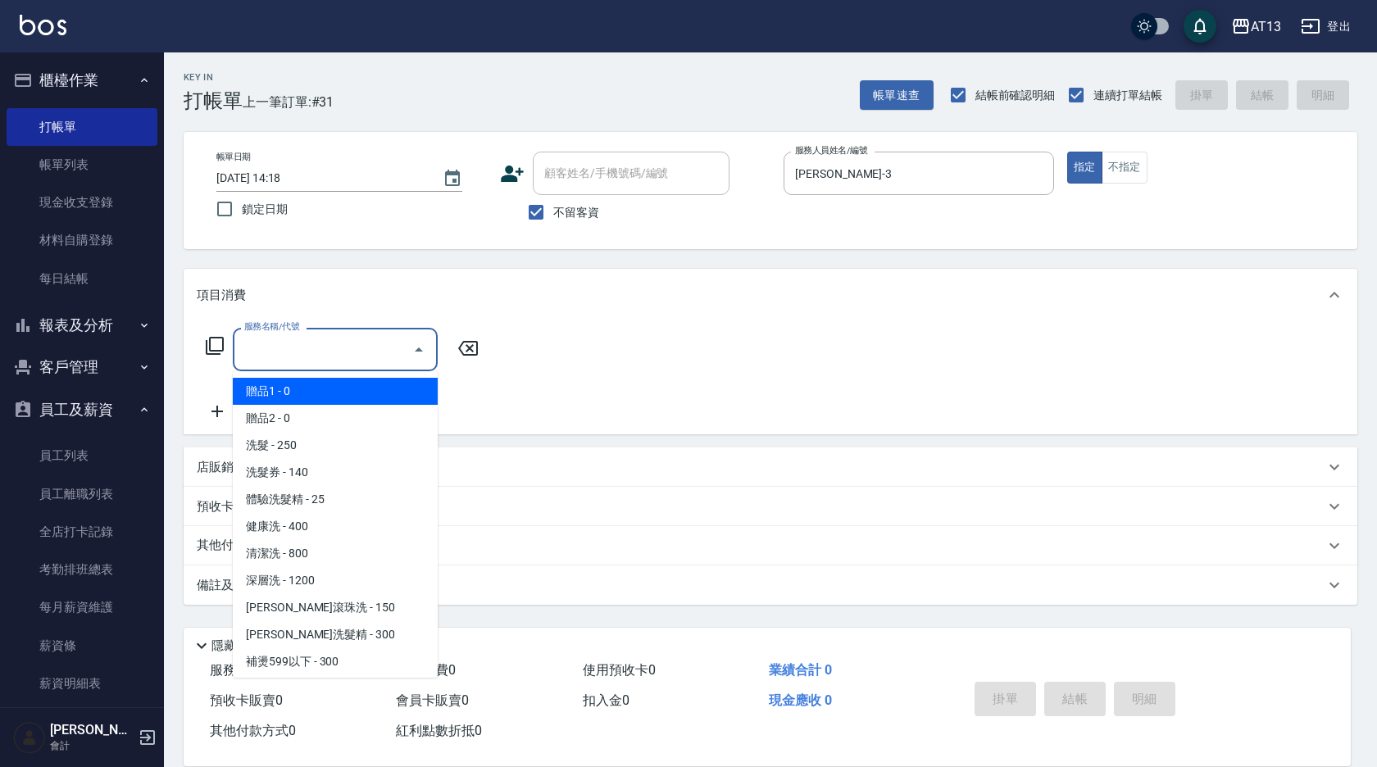
drag, startPoint x: 323, startPoint y: 349, endPoint x: 314, endPoint y: 354, distance: 10.3
click at [321, 351] on input "服務名稱/代號" at bounding box center [323, 349] width 166 height 29
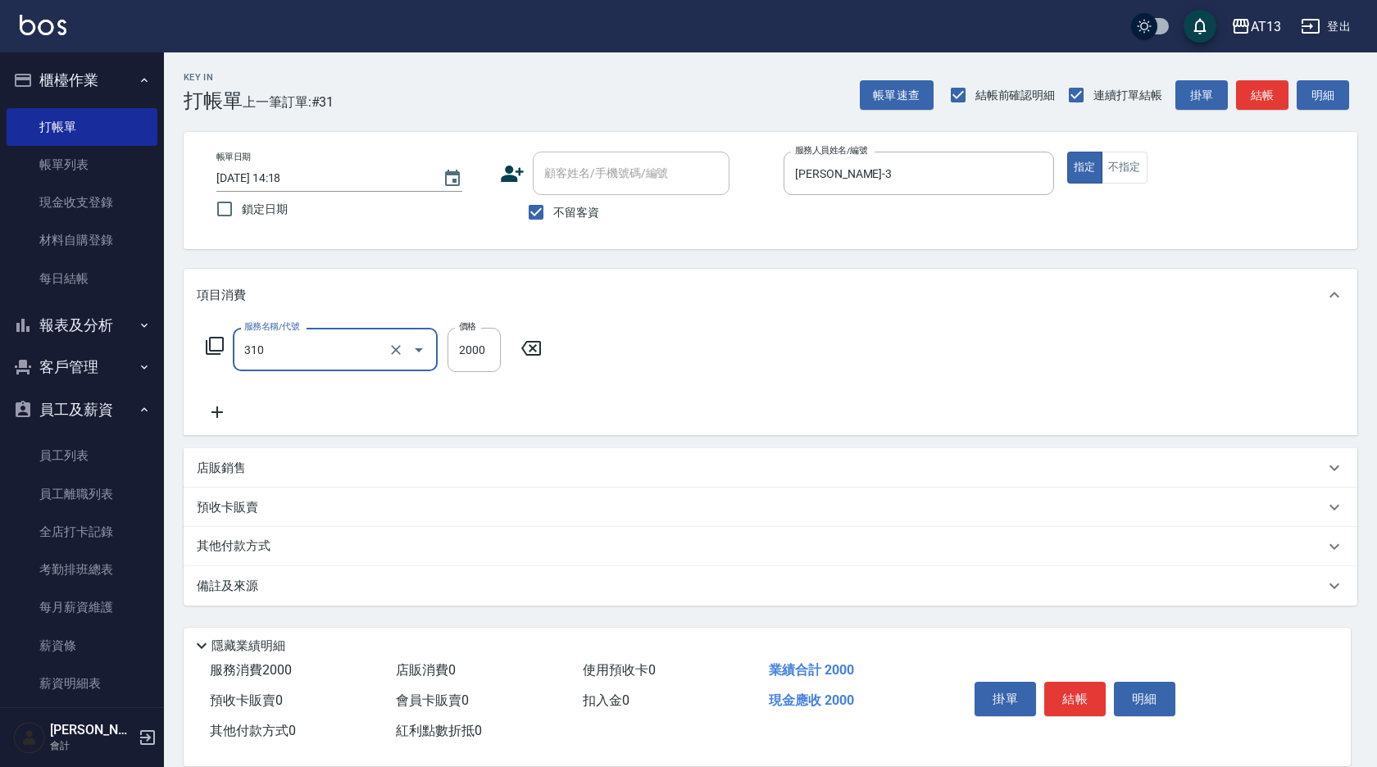
type input "MK果酸燙2000(310)"
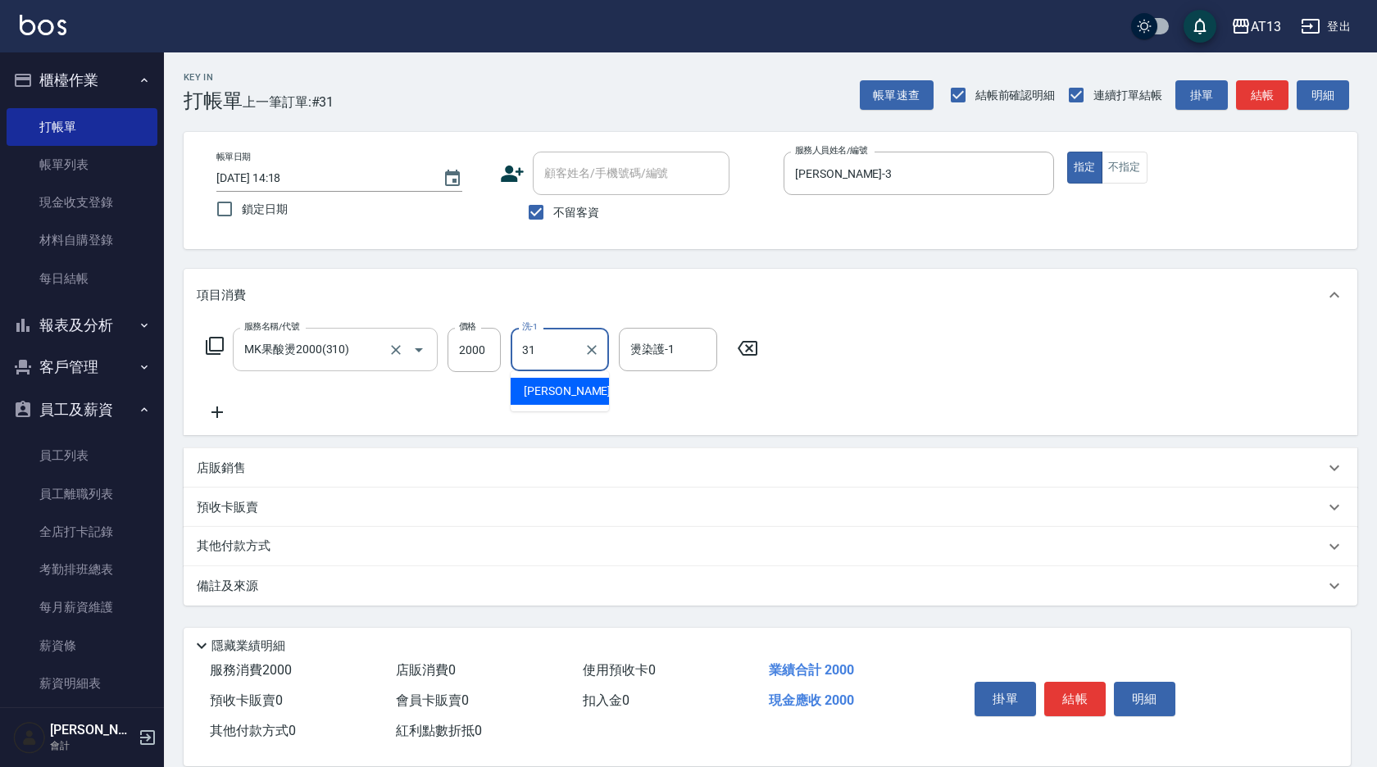
type input "[PERSON_NAME]-31"
click at [1058, 444] on div "項目消費 服務名稱/代號 MK果酸燙2000(310) 服務名稱/代號 價格 2000 價格 洗-1 [PERSON_NAME]-31 洗-1 燙染護-1 […" at bounding box center [771, 437] width 1174 height 337
click at [1079, 682] on button "結帳" at bounding box center [1075, 699] width 61 height 34
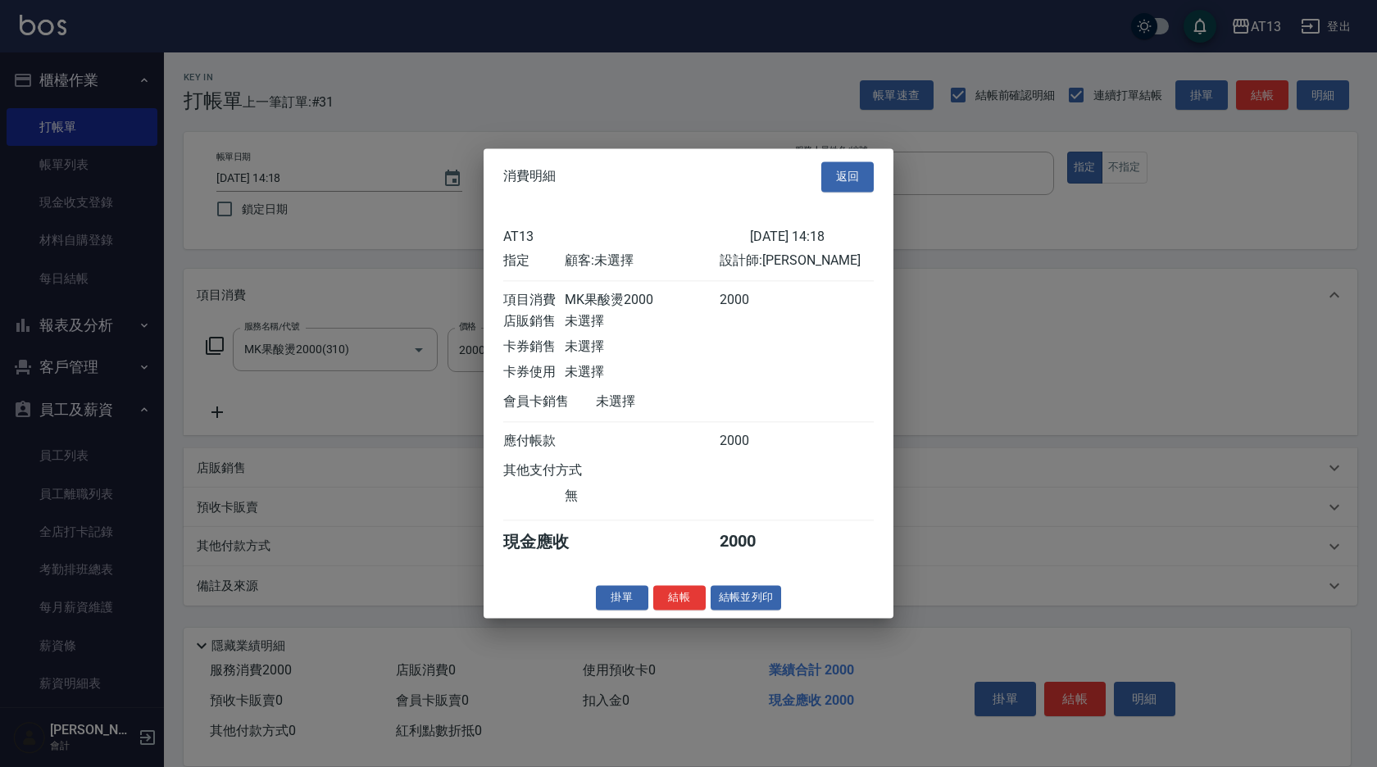
click at [691, 607] on button "結帳" at bounding box center [679, 597] width 52 height 25
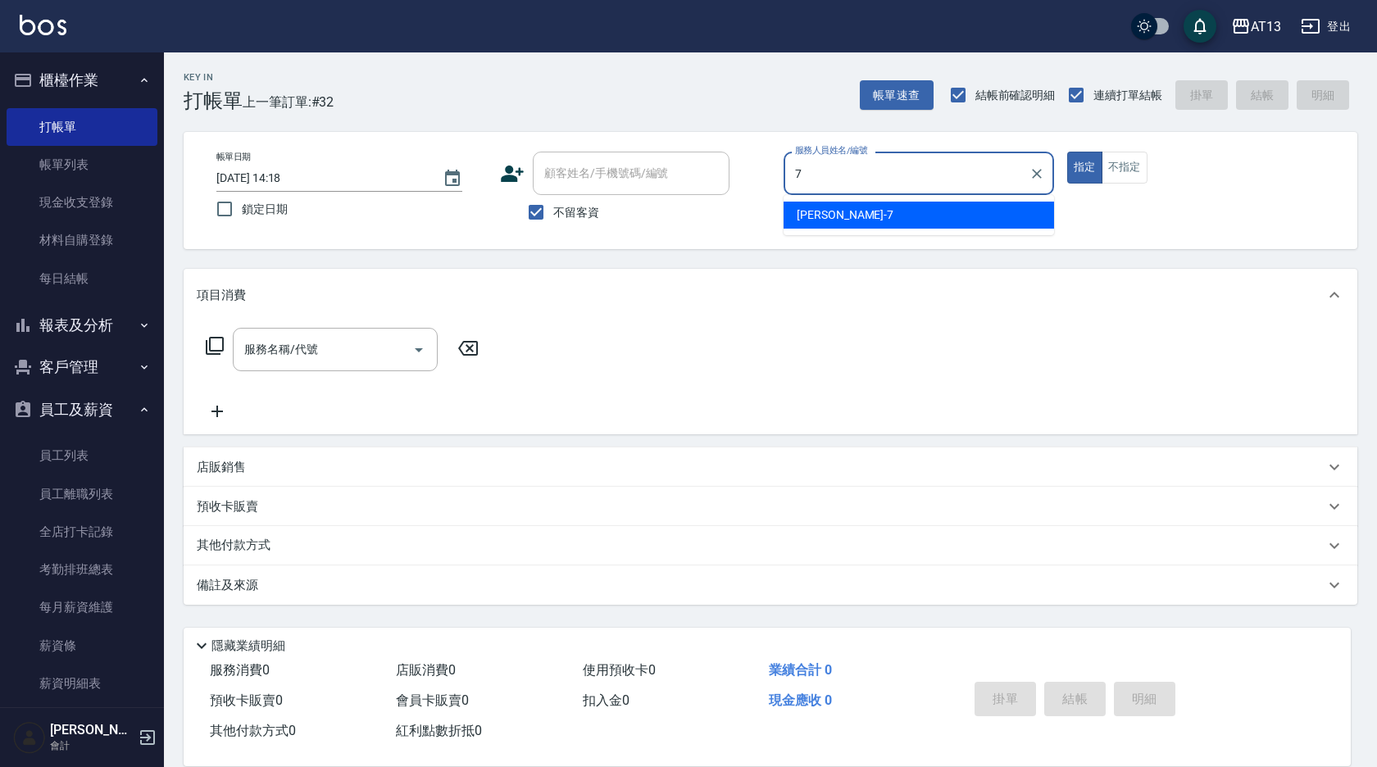
click at [827, 222] on span "[PERSON_NAME]-7" at bounding box center [845, 215] width 97 height 17
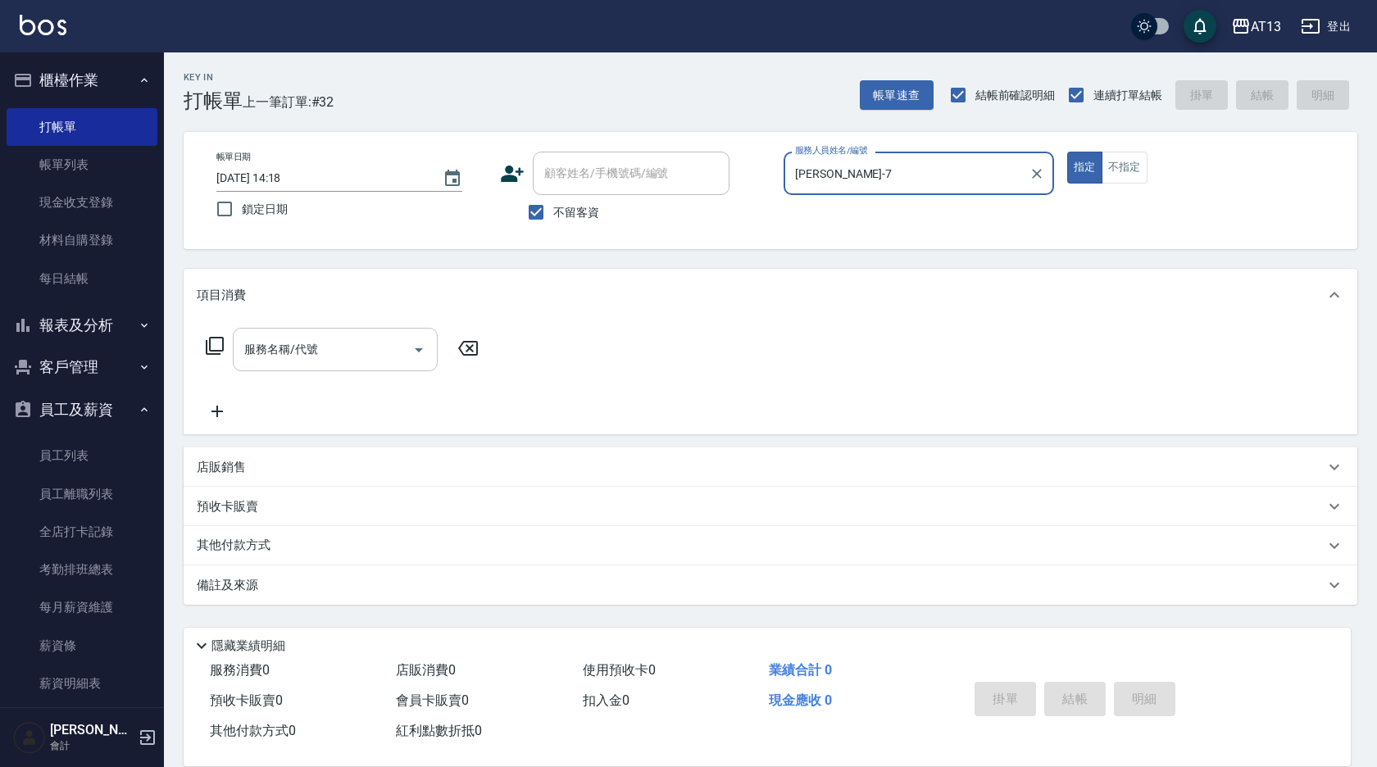
type input "[PERSON_NAME]-7"
click at [328, 345] on input "服務名稱/代號" at bounding box center [323, 349] width 166 height 29
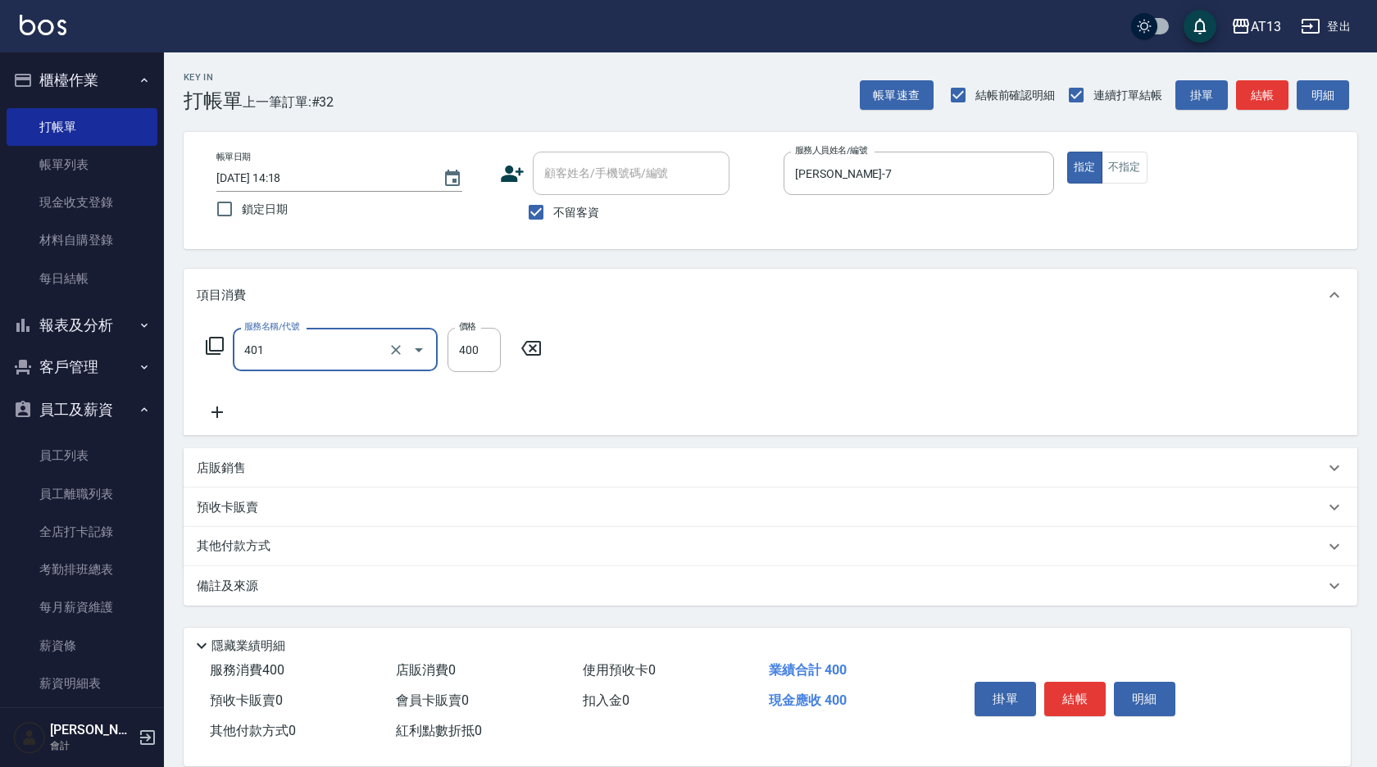
type input "剪髮(401)"
type input "300"
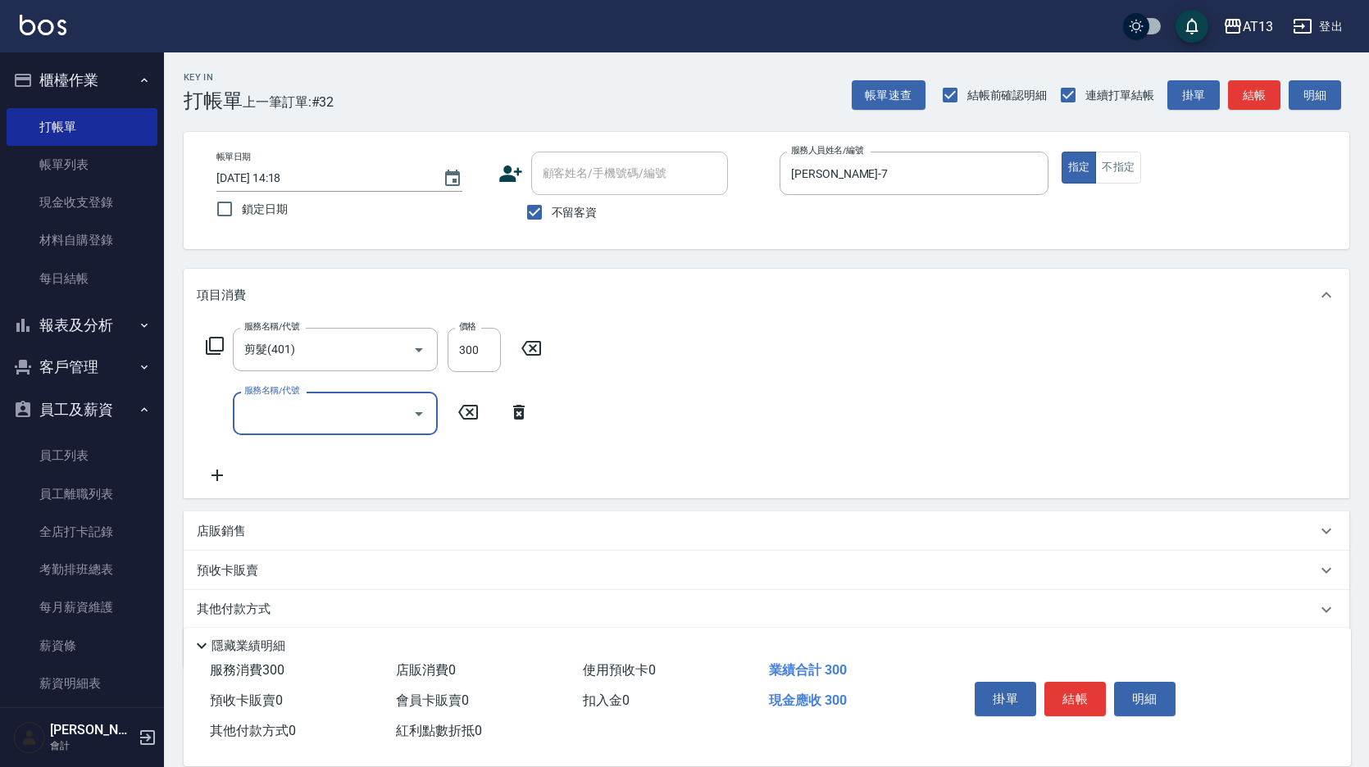
click at [1078, 454] on div "服務名稱/代號 剪髮(401) 服務名稱/代號 價格 300 價格 服務名稱/代號 服務名稱/代號" at bounding box center [767, 409] width 1166 height 177
click at [1092, 690] on button "結帳" at bounding box center [1075, 699] width 61 height 34
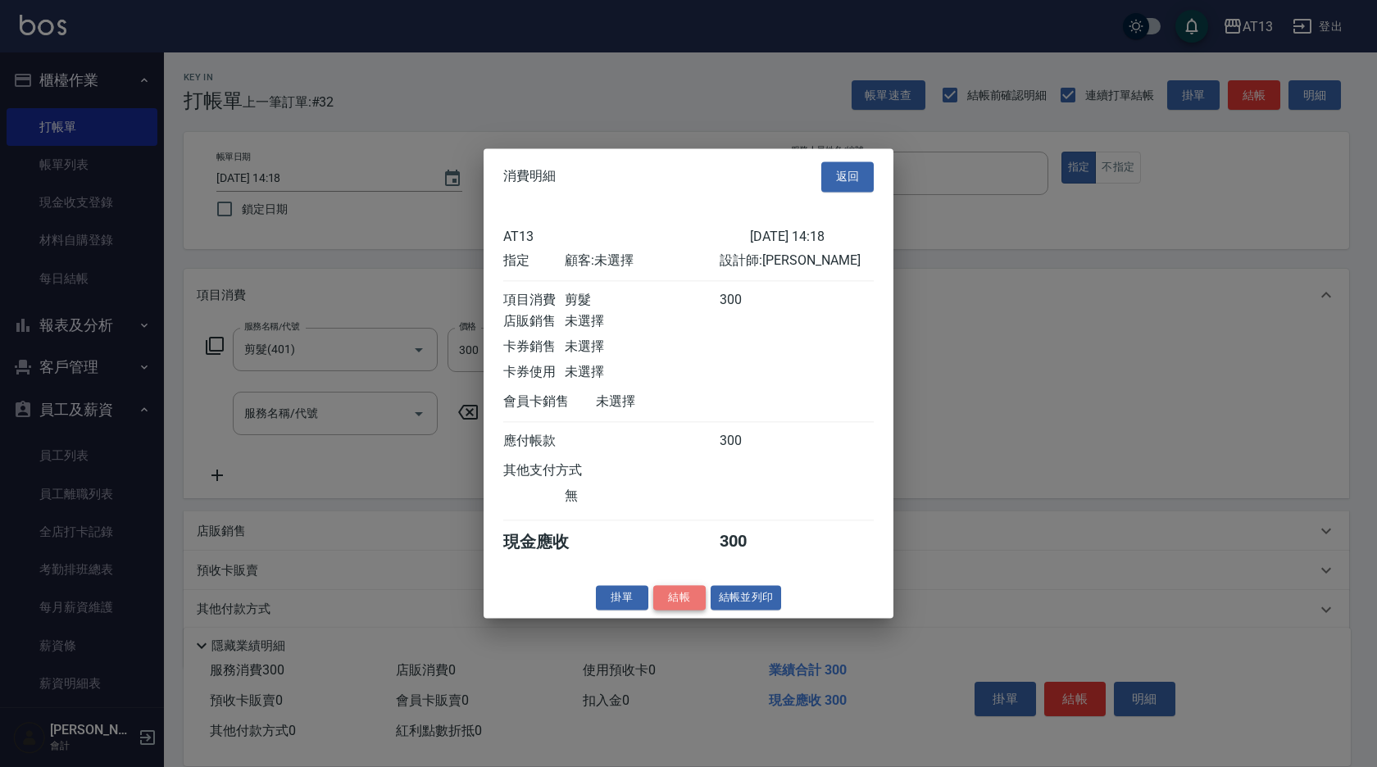
click at [699, 611] on button "結帳" at bounding box center [679, 597] width 52 height 25
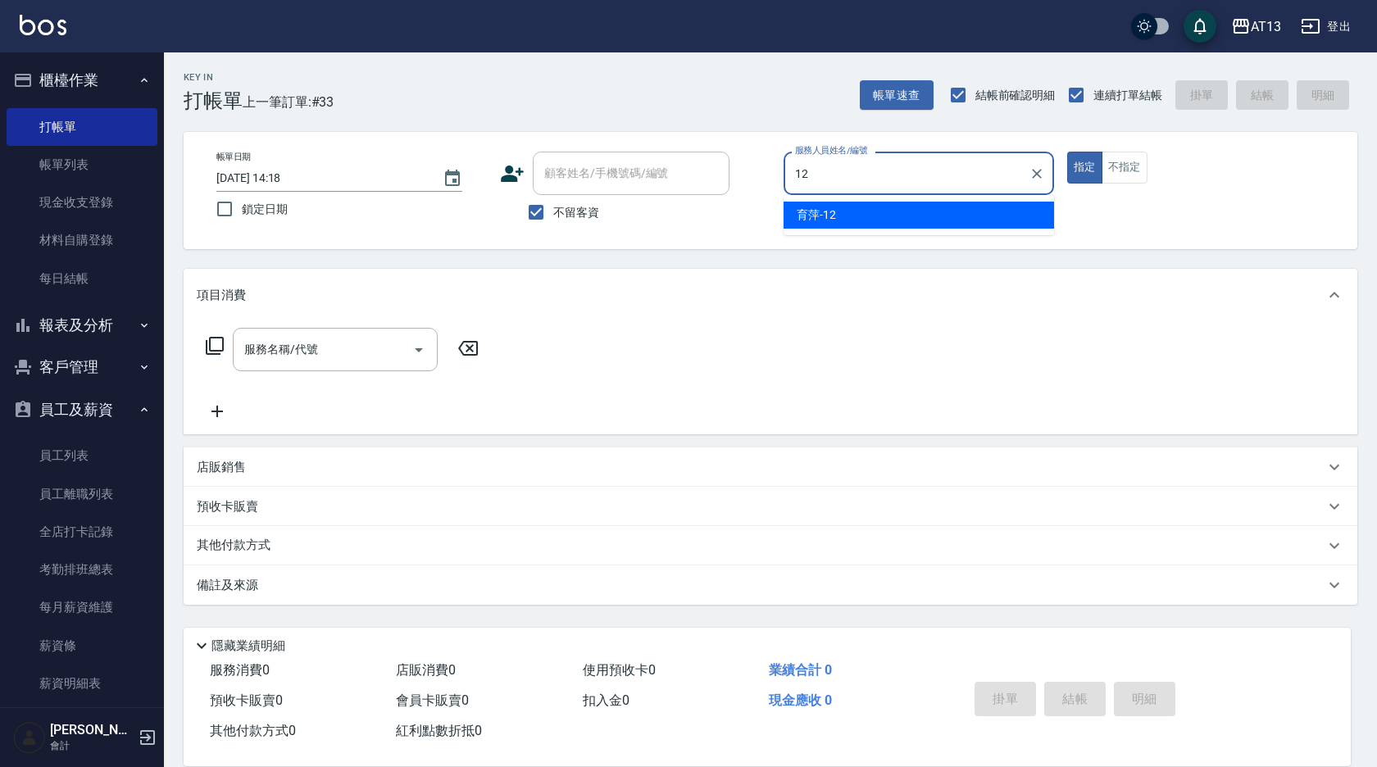
click at [1020, 223] on div "育[PERSON_NAME] -12" at bounding box center [919, 215] width 271 height 27
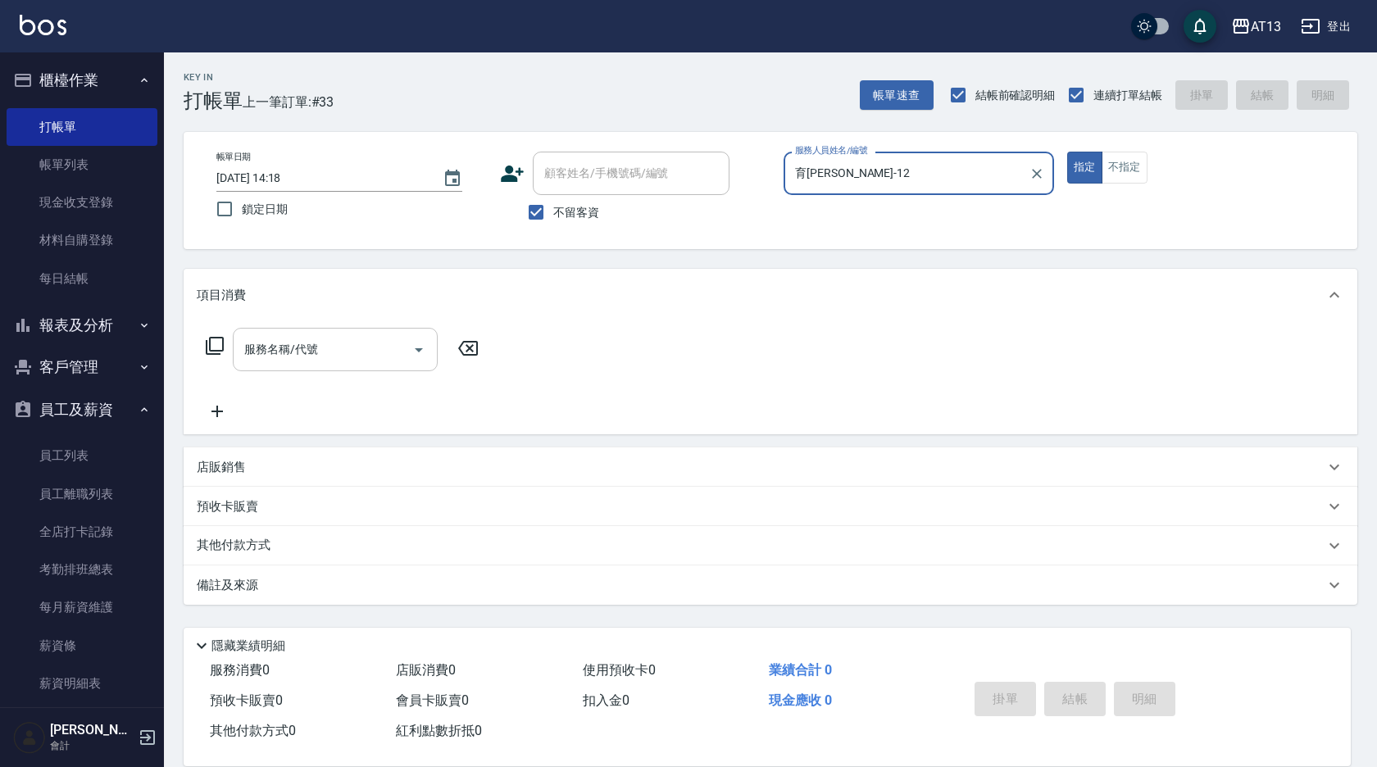
type input "育[PERSON_NAME]-12"
click at [266, 348] on div "服務名稱/代號 服務名稱/代號" at bounding box center [335, 349] width 205 height 43
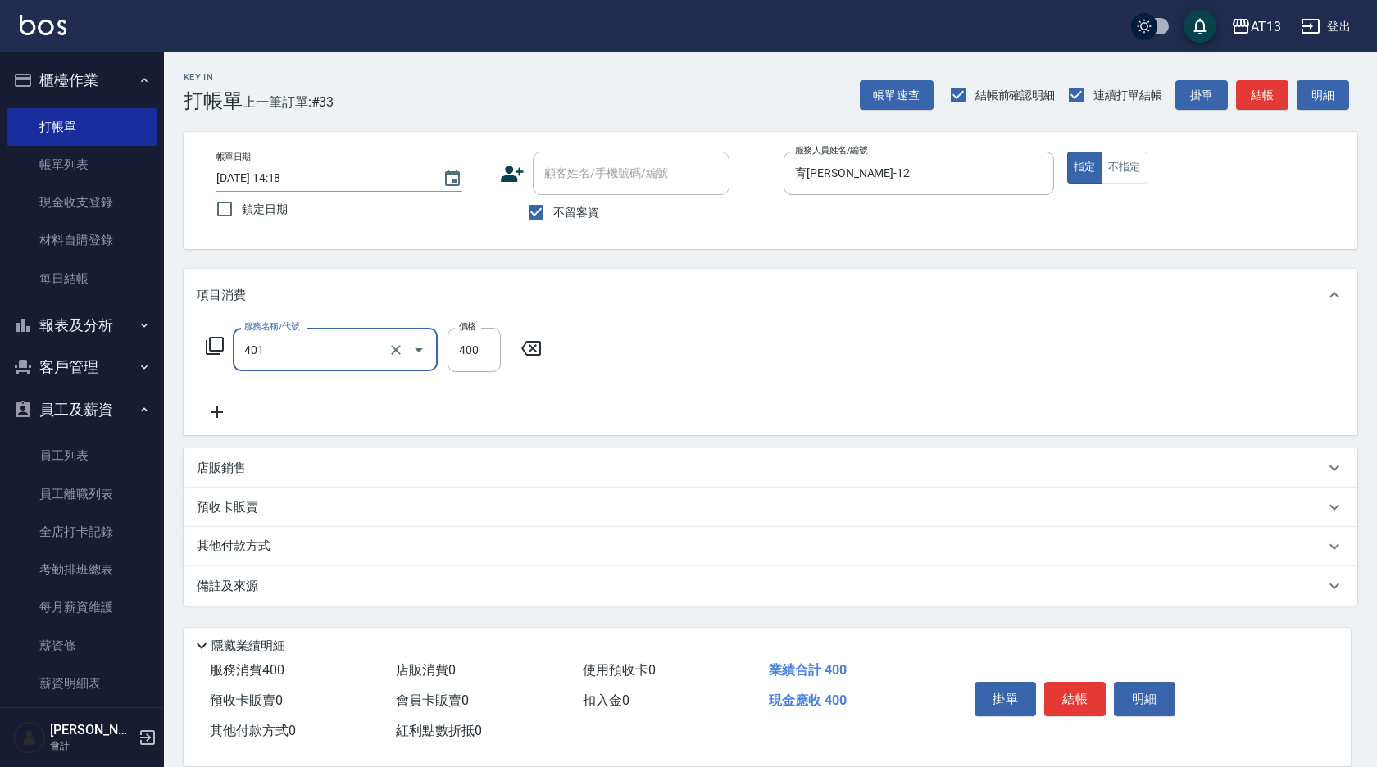
type input "剪髮(401)"
type input "500"
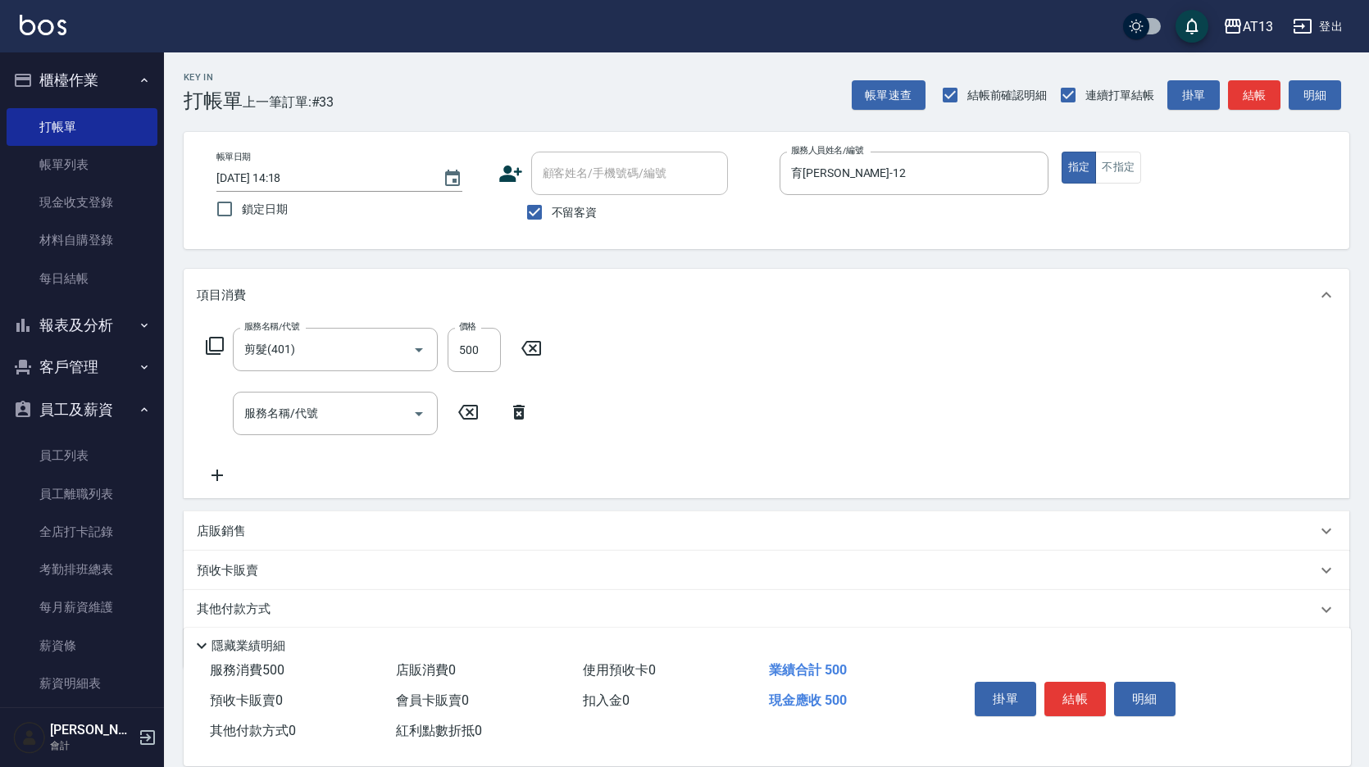
drag, startPoint x: 721, startPoint y: 351, endPoint x: 727, endPoint y: 357, distance: 8.7
click at [721, 352] on div "服務名稱/代號 剪髮(401) 服務名稱/代號 價格 500 價格 服務名稱/代號 服務名稱/代號" at bounding box center [767, 409] width 1166 height 177
click at [1077, 698] on button "結帳" at bounding box center [1075, 699] width 61 height 34
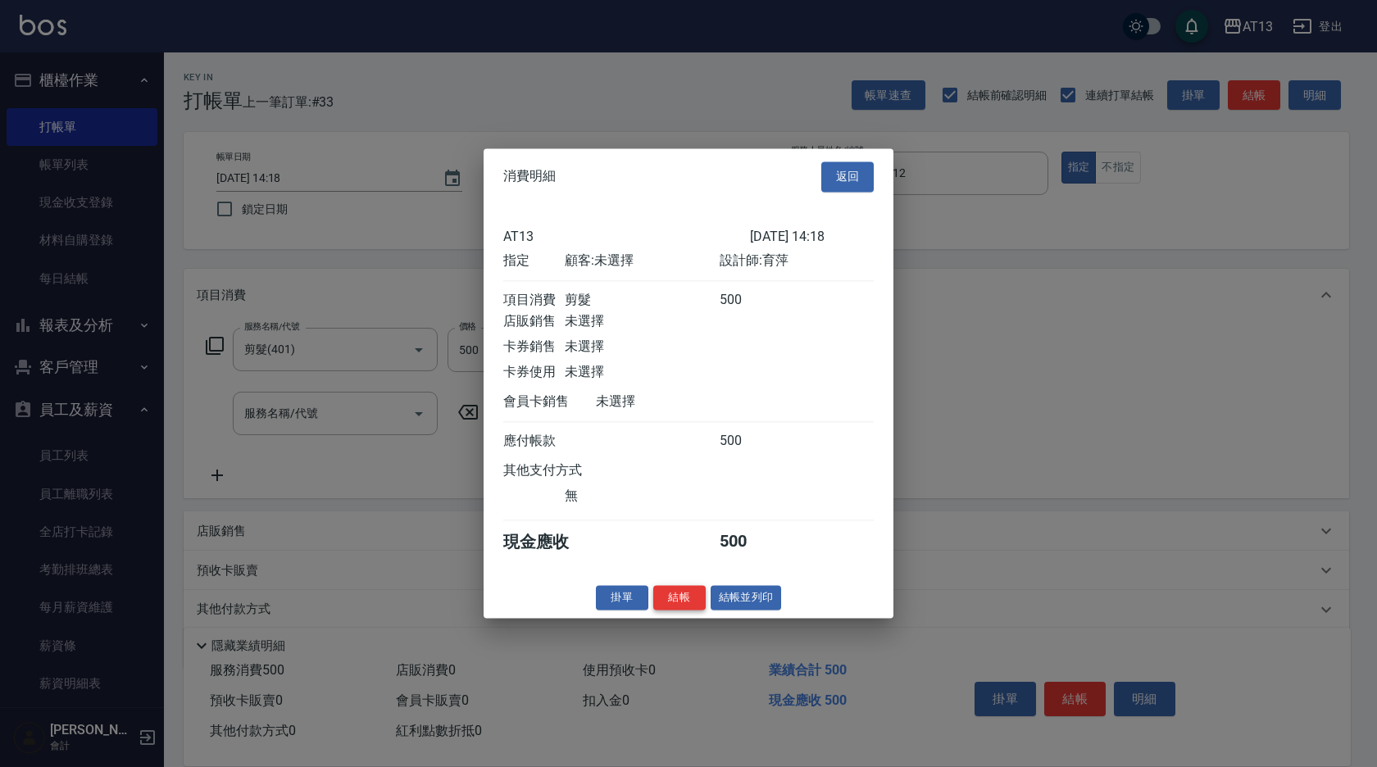
click at [691, 611] on button "結帳" at bounding box center [679, 597] width 52 height 25
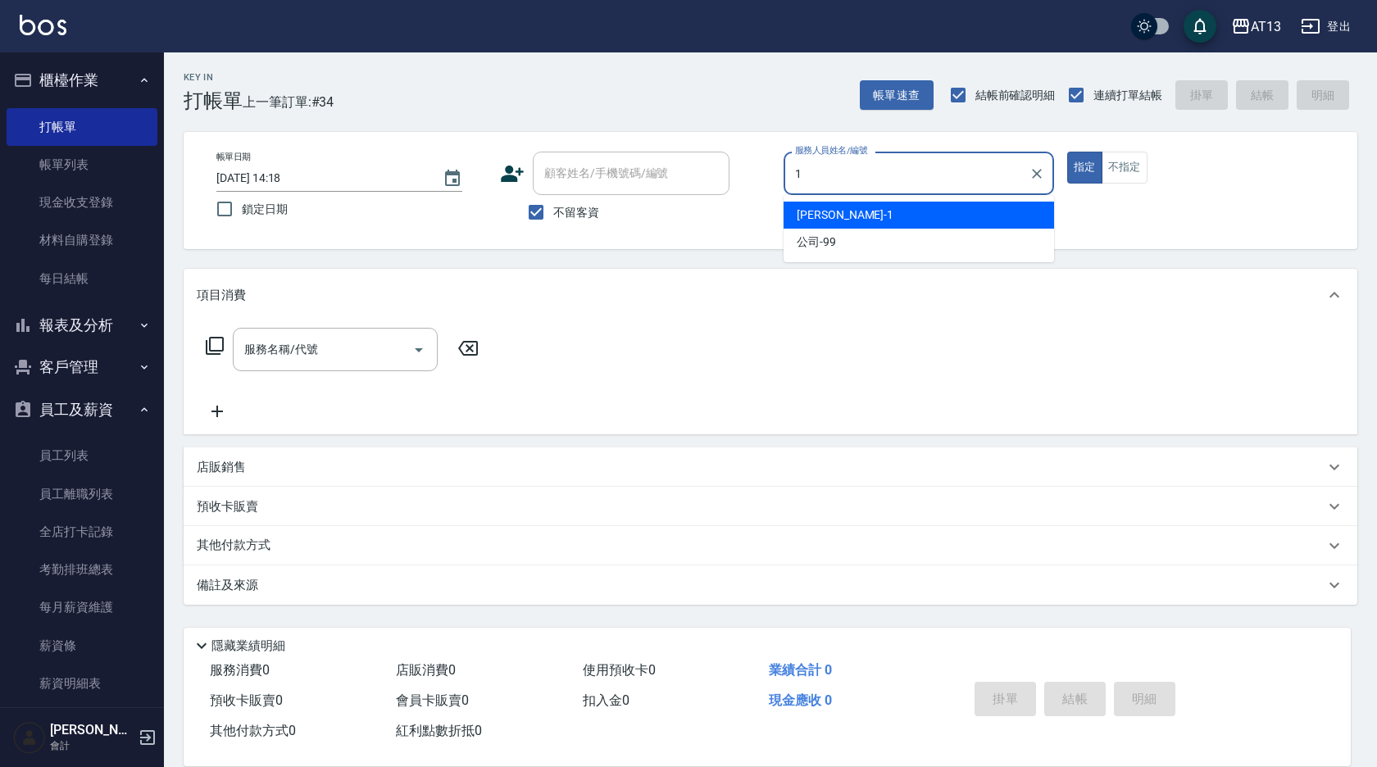
click at [843, 211] on div "[PERSON_NAME] -1" at bounding box center [919, 215] width 271 height 27
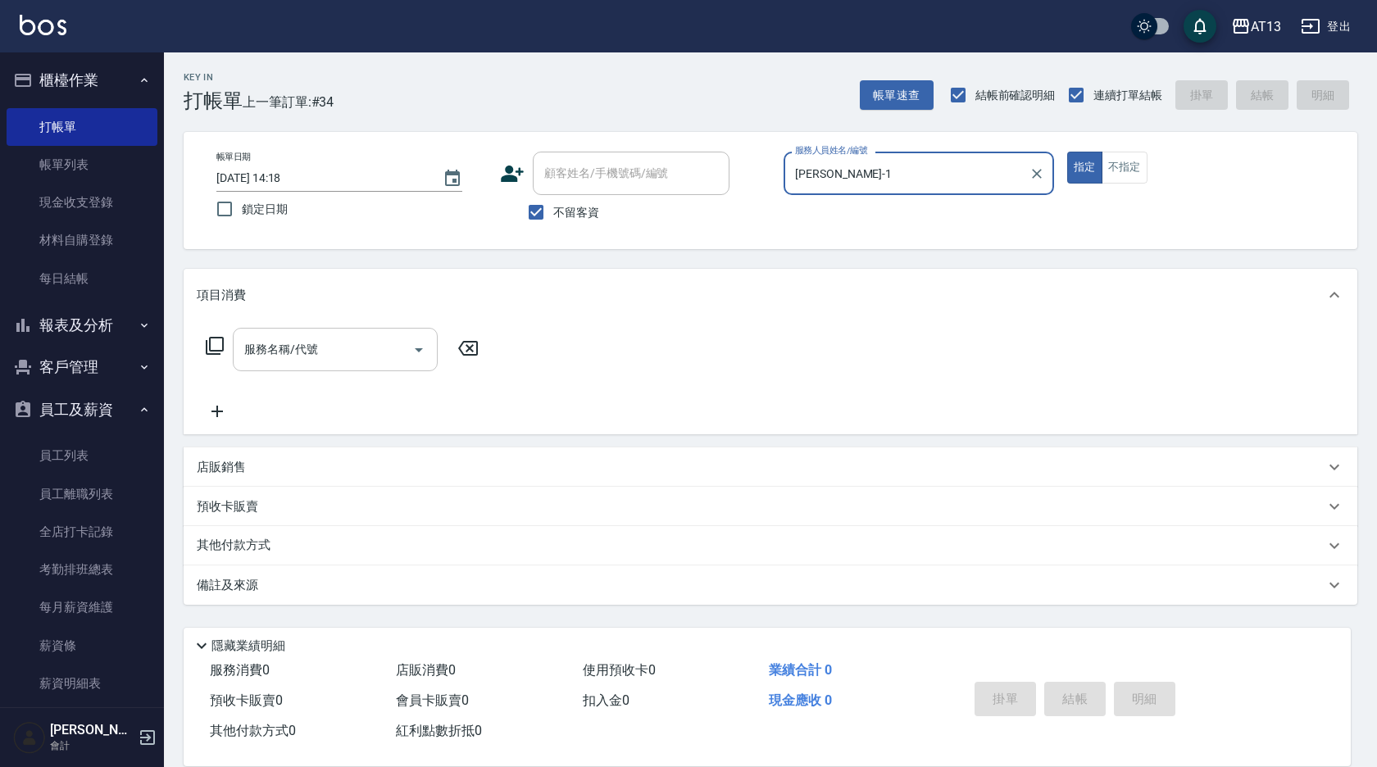
type input "[PERSON_NAME]-1"
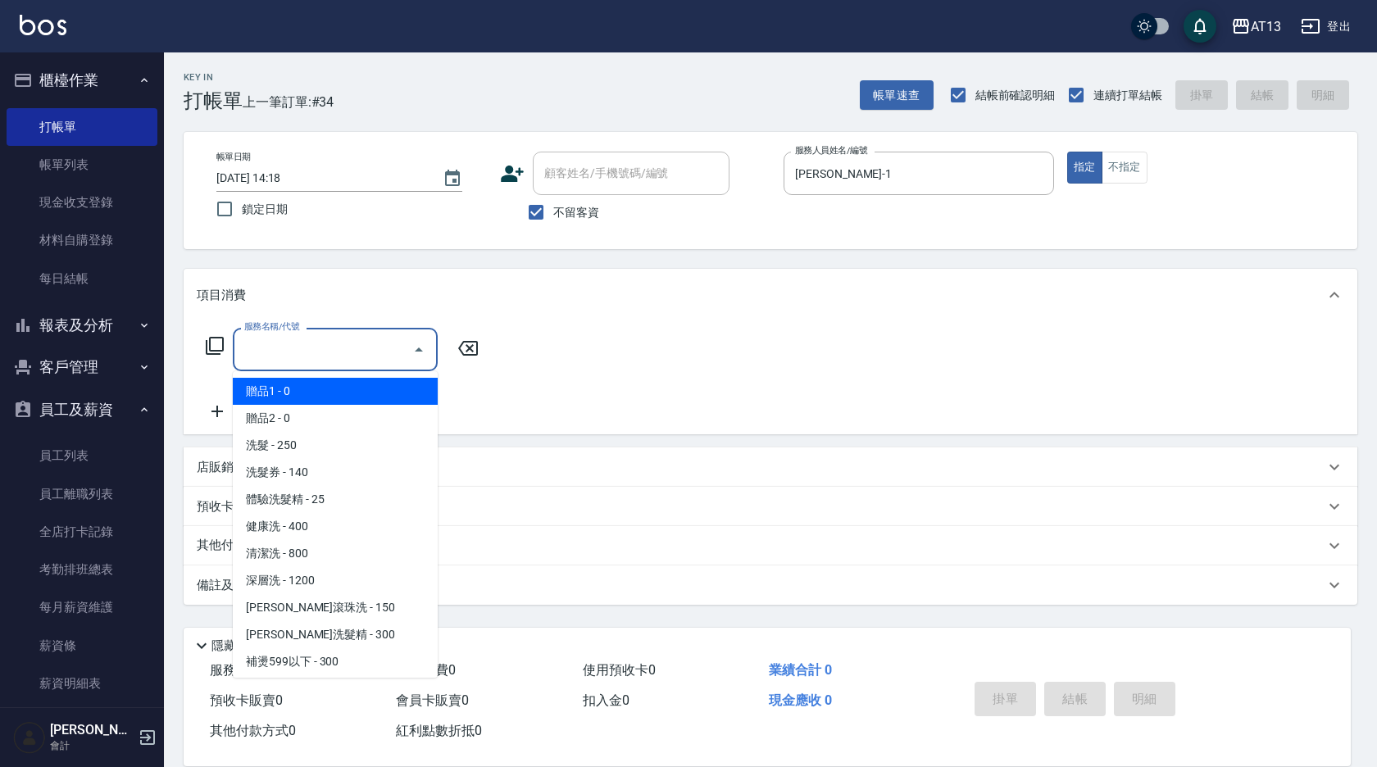
click at [320, 357] on input "服務名稱/代號" at bounding box center [323, 349] width 166 height 29
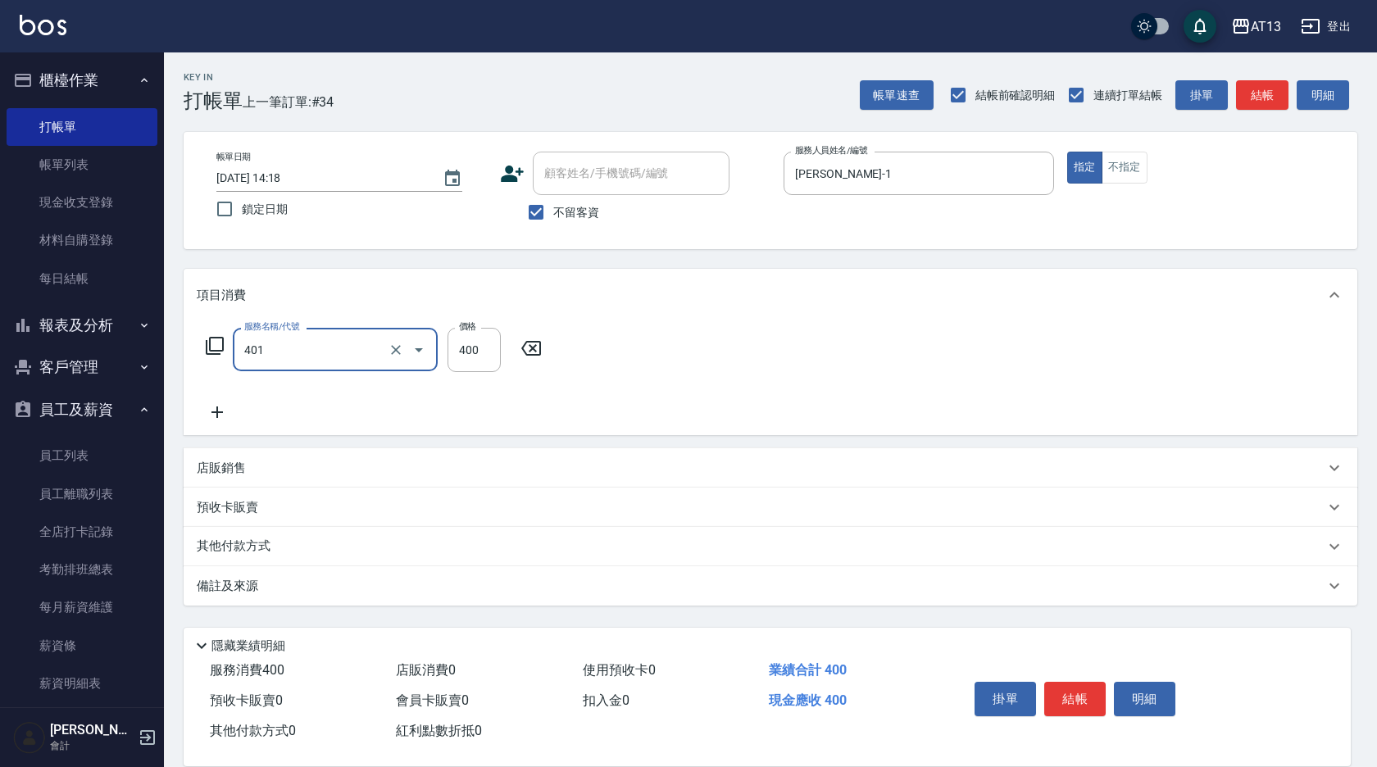
type input "剪髮(401)"
type input "350"
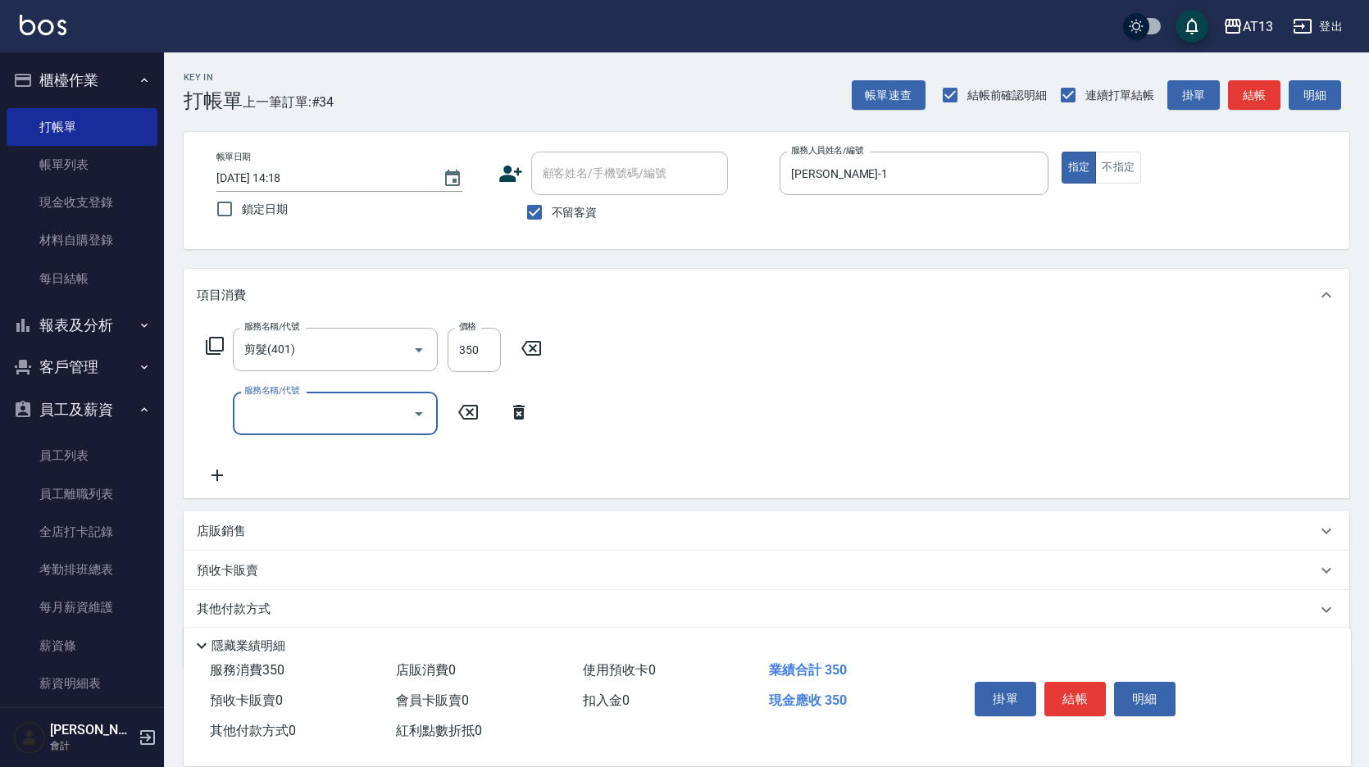
click at [697, 340] on div "服務名稱/代號 剪髮(401) 服務名稱/代號 價格 350 價格 服務名稱/代號 服務名稱/代號" at bounding box center [767, 409] width 1166 height 177
click at [1077, 697] on button "結帳" at bounding box center [1075, 699] width 61 height 34
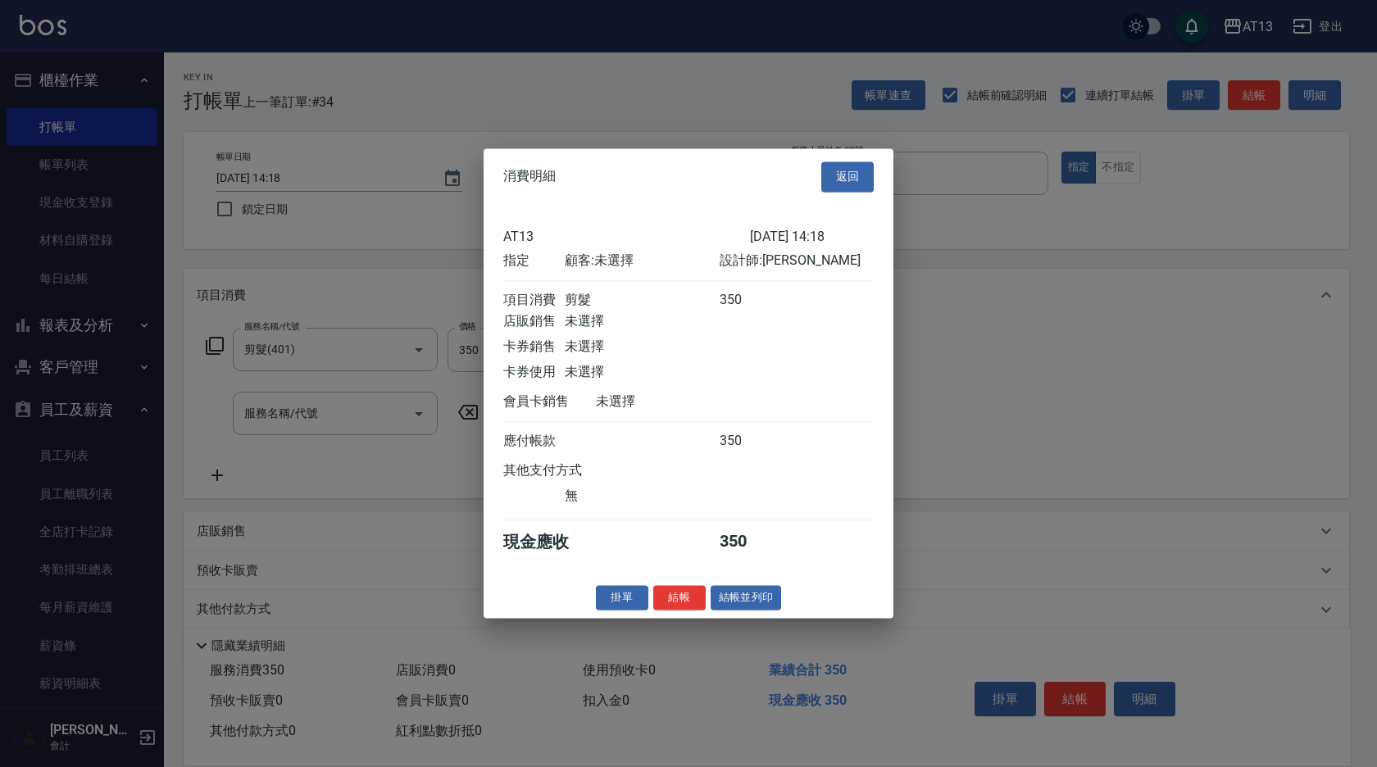
drag, startPoint x: 680, startPoint y: 612, endPoint x: 669, endPoint y: 618, distance: 12.5
click at [678, 611] on button "結帳" at bounding box center [679, 597] width 52 height 25
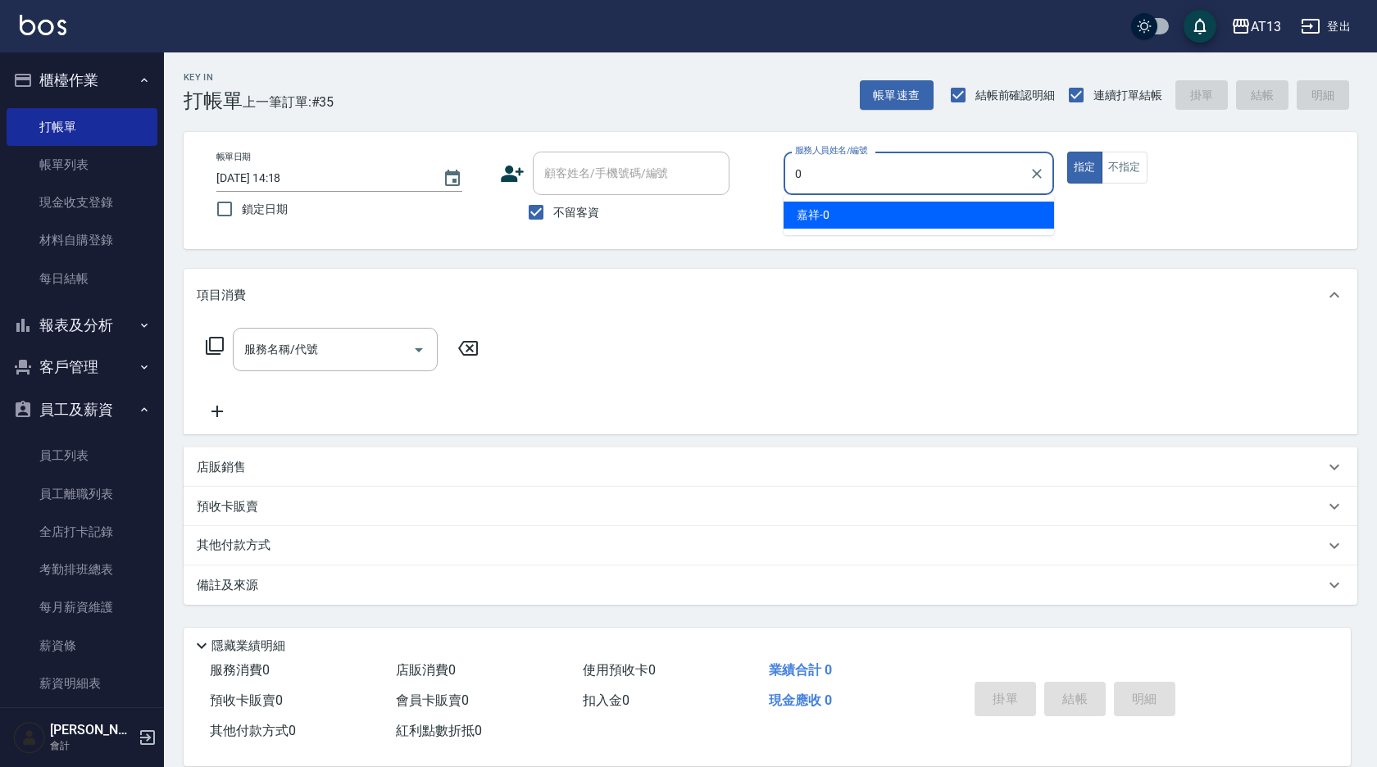
click at [821, 207] on span "嘉祥 -0" at bounding box center [813, 215] width 33 height 17
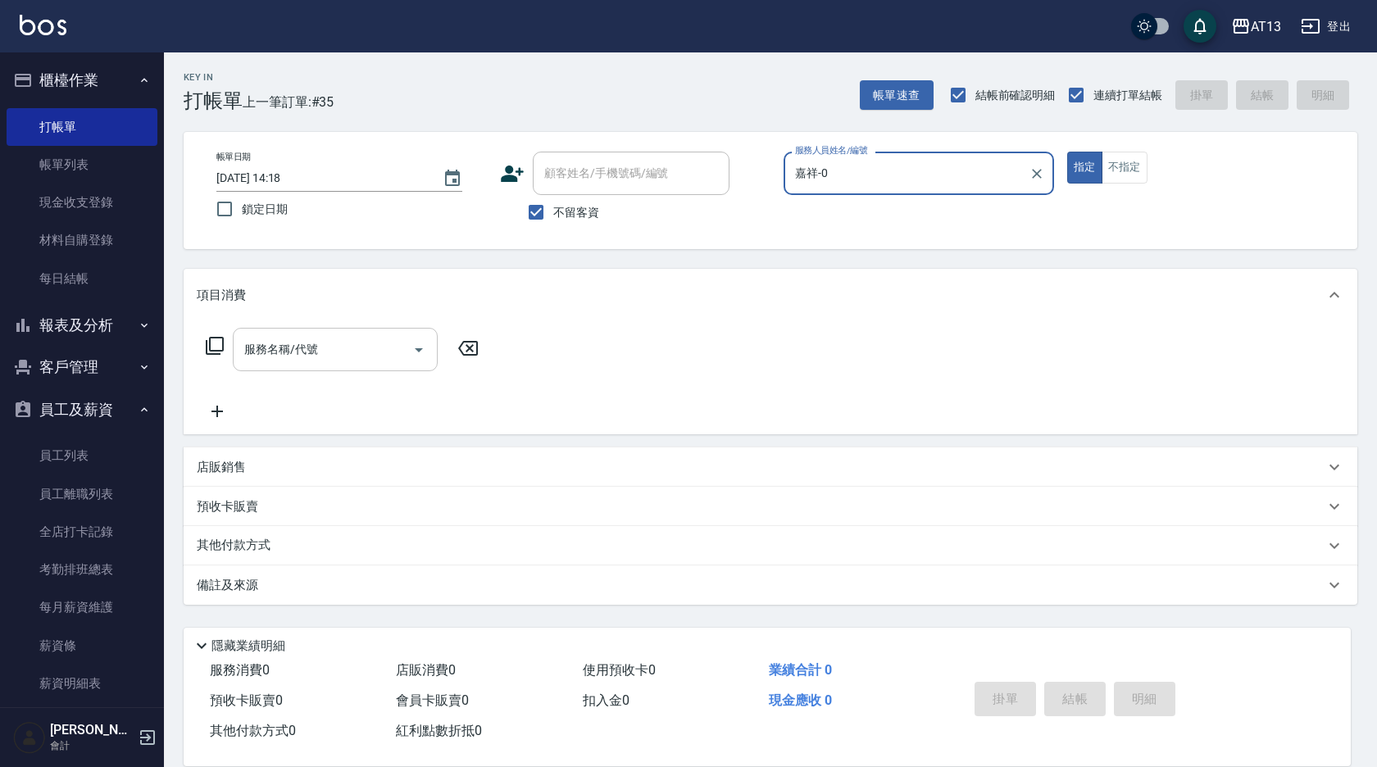
click at [267, 367] on div "服務名稱/代號" at bounding box center [335, 349] width 205 height 43
type input "嘉祥-0"
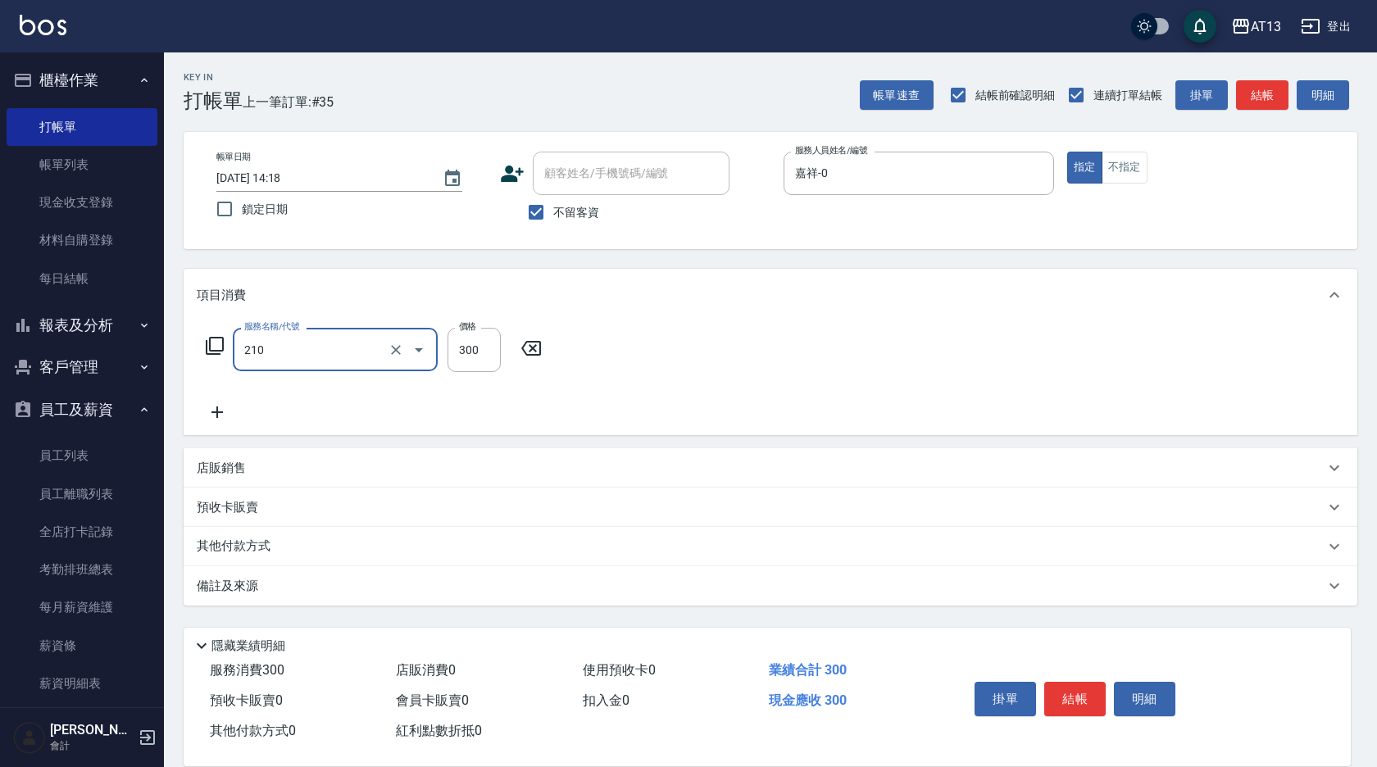
type input "[PERSON_NAME]洗髮精(210)"
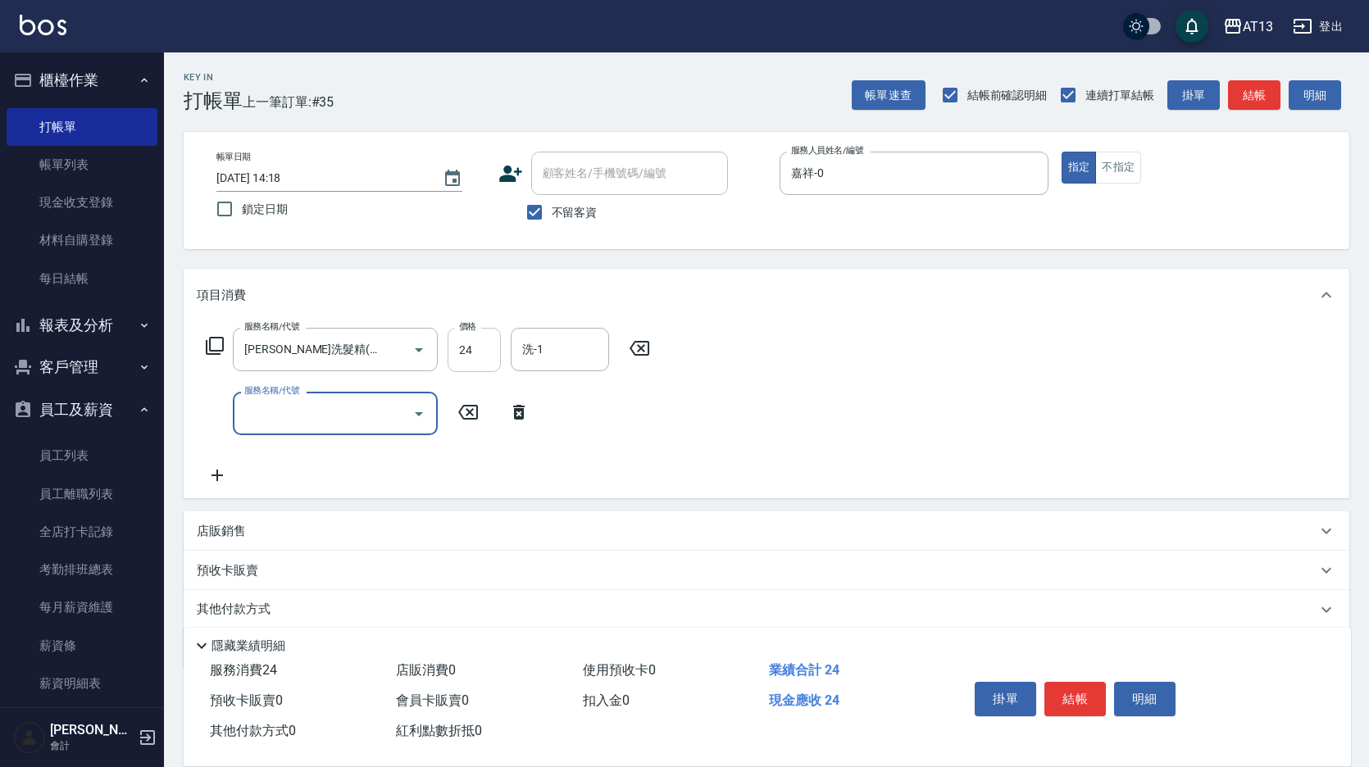
click at [484, 349] on input "24" at bounding box center [474, 350] width 53 height 44
type input "300"
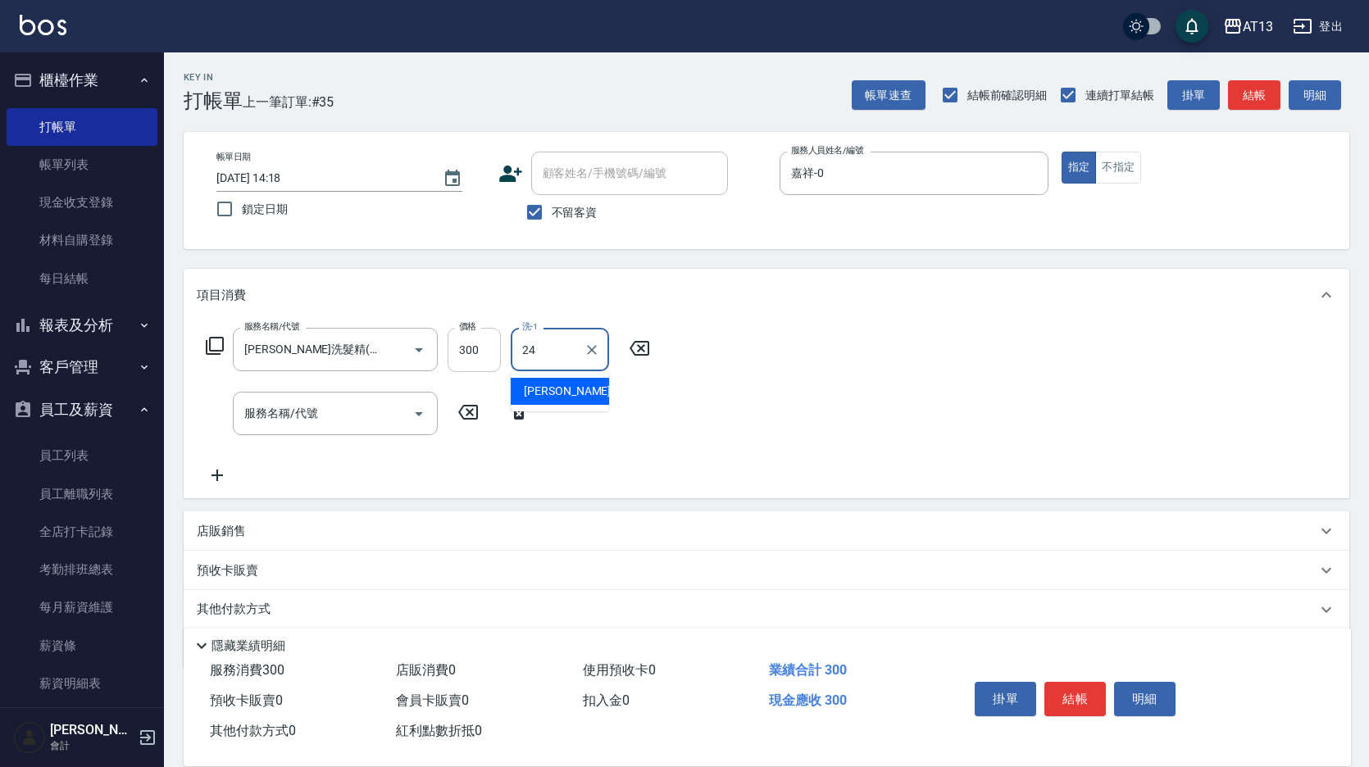
type input "[PERSON_NAME]-24"
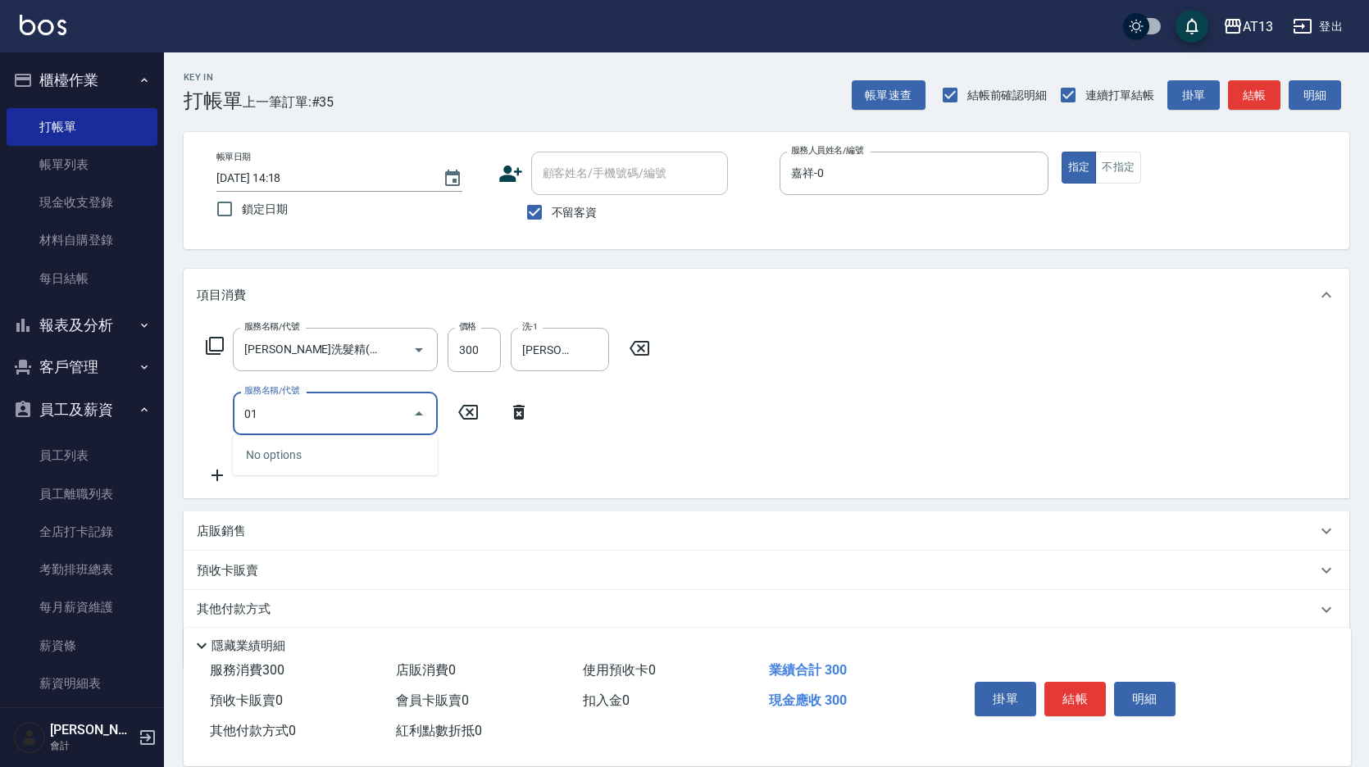
type input "0"
type input "剪髮(401)"
drag, startPoint x: 754, startPoint y: 417, endPoint x: 1133, endPoint y: 673, distance: 457.8
click at [765, 427] on div "服務名稱/代號 [PERSON_NAME]洗髮精(210) 服務名稱/代號 價格 300 價格 洗-1 [PERSON_NAME]-24 洗-1 服務名稱/代…" at bounding box center [767, 410] width 1166 height 178
click at [1087, 682] on button "結帳" at bounding box center [1075, 699] width 61 height 34
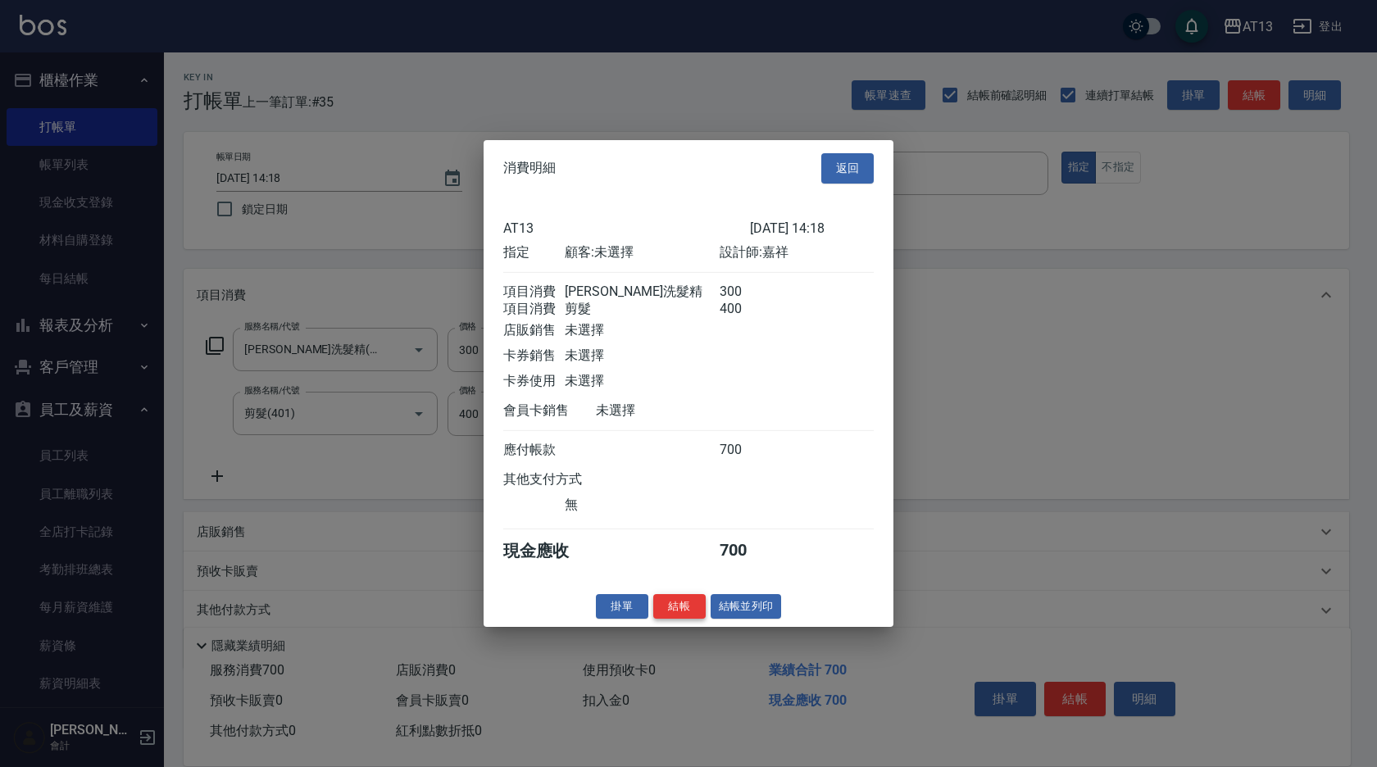
click at [693, 619] on button "結帳" at bounding box center [679, 606] width 52 height 25
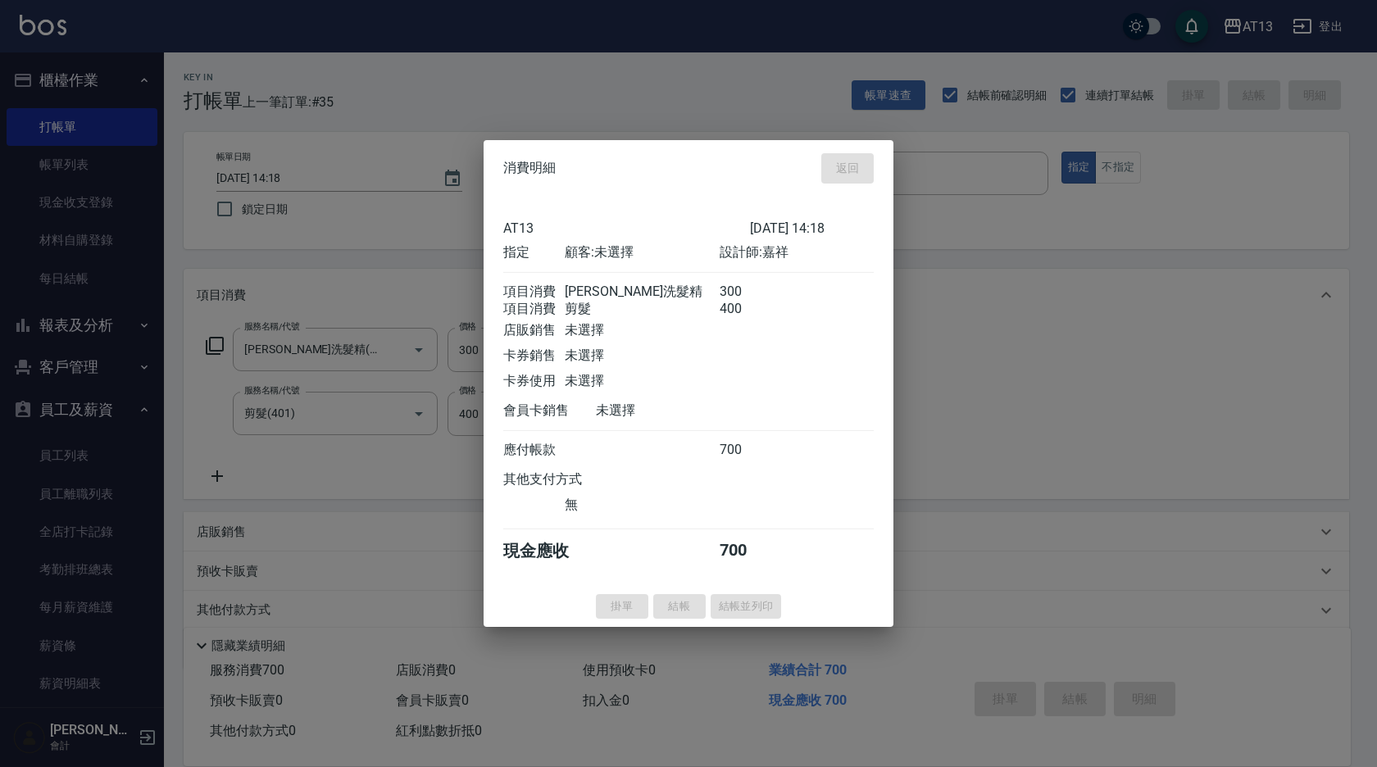
type input "[DATE] 14:19"
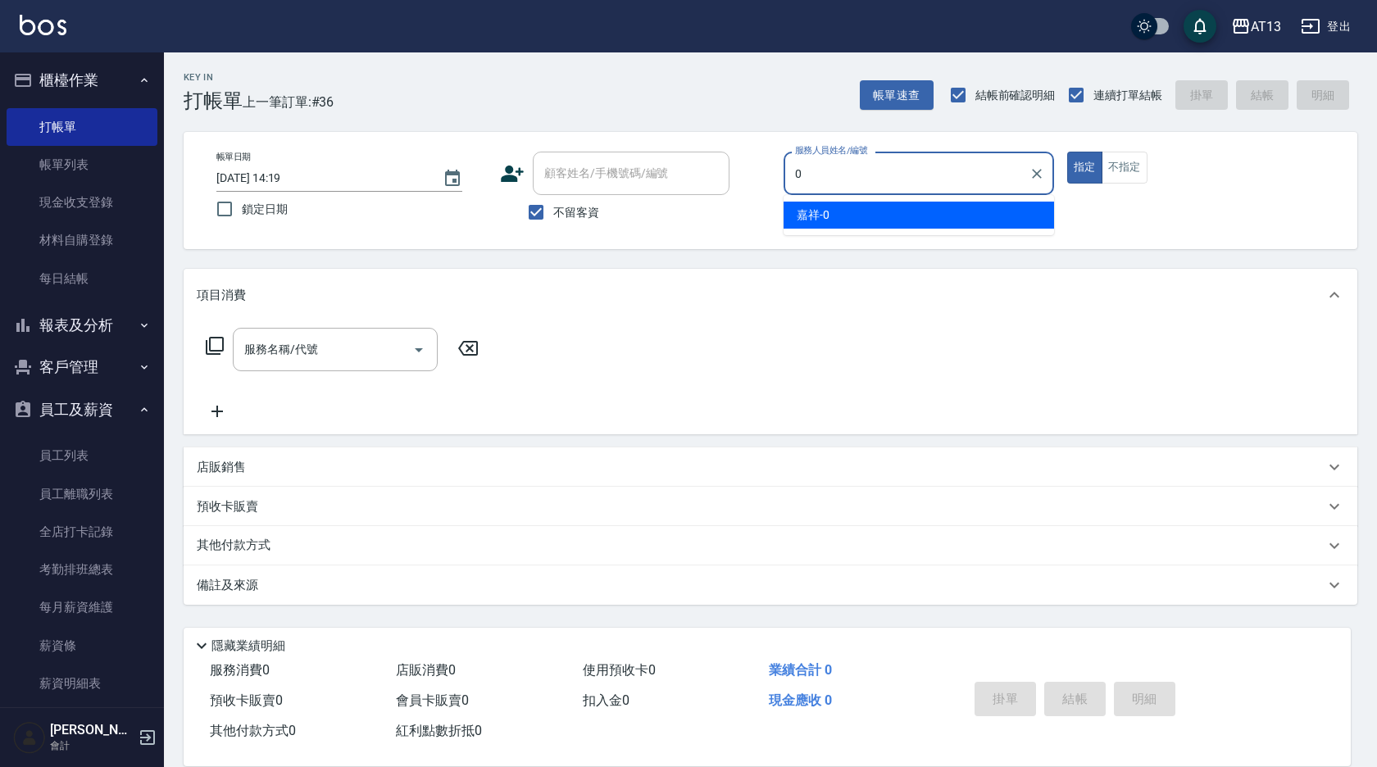
click at [877, 212] on div "嘉祥 -0" at bounding box center [919, 215] width 271 height 27
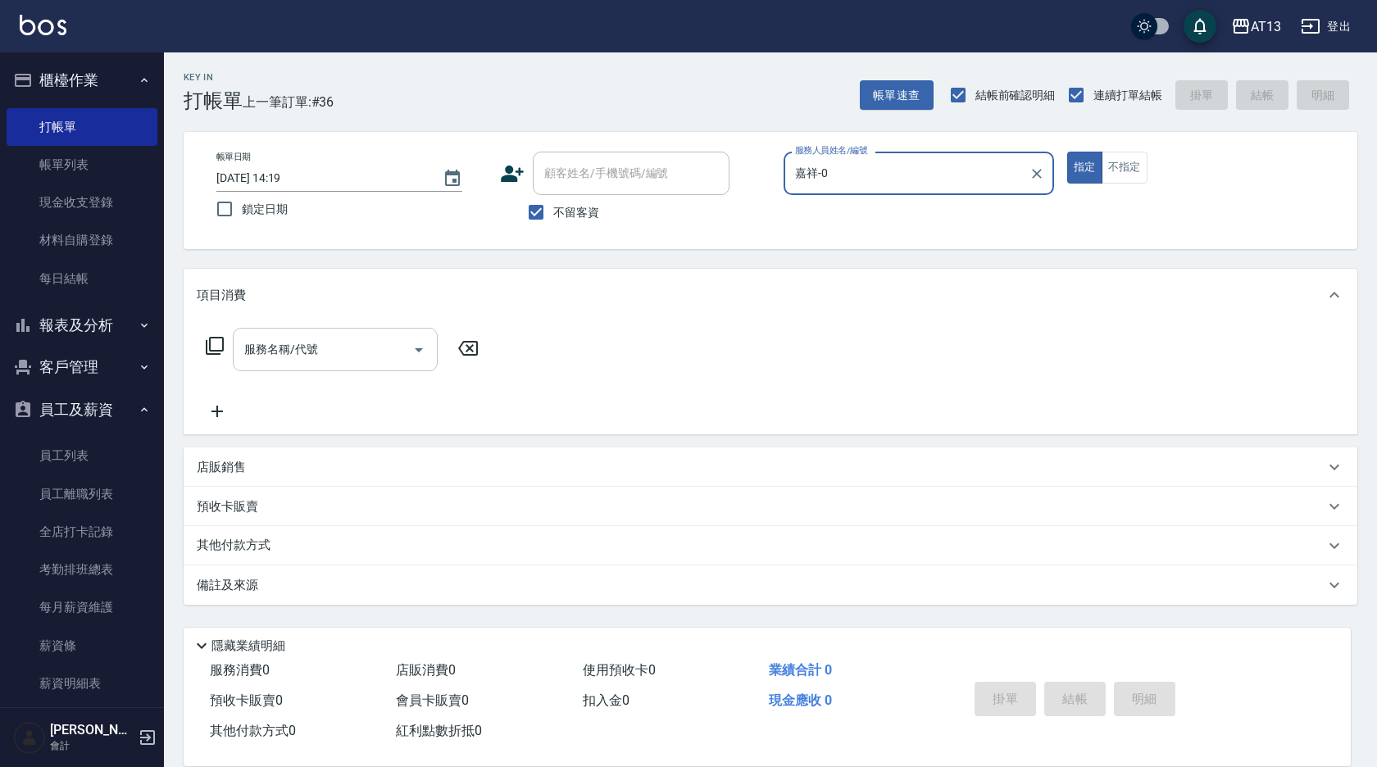
type input "嘉祥-0"
click at [341, 350] on input "服務名稱/代號" at bounding box center [323, 349] width 166 height 29
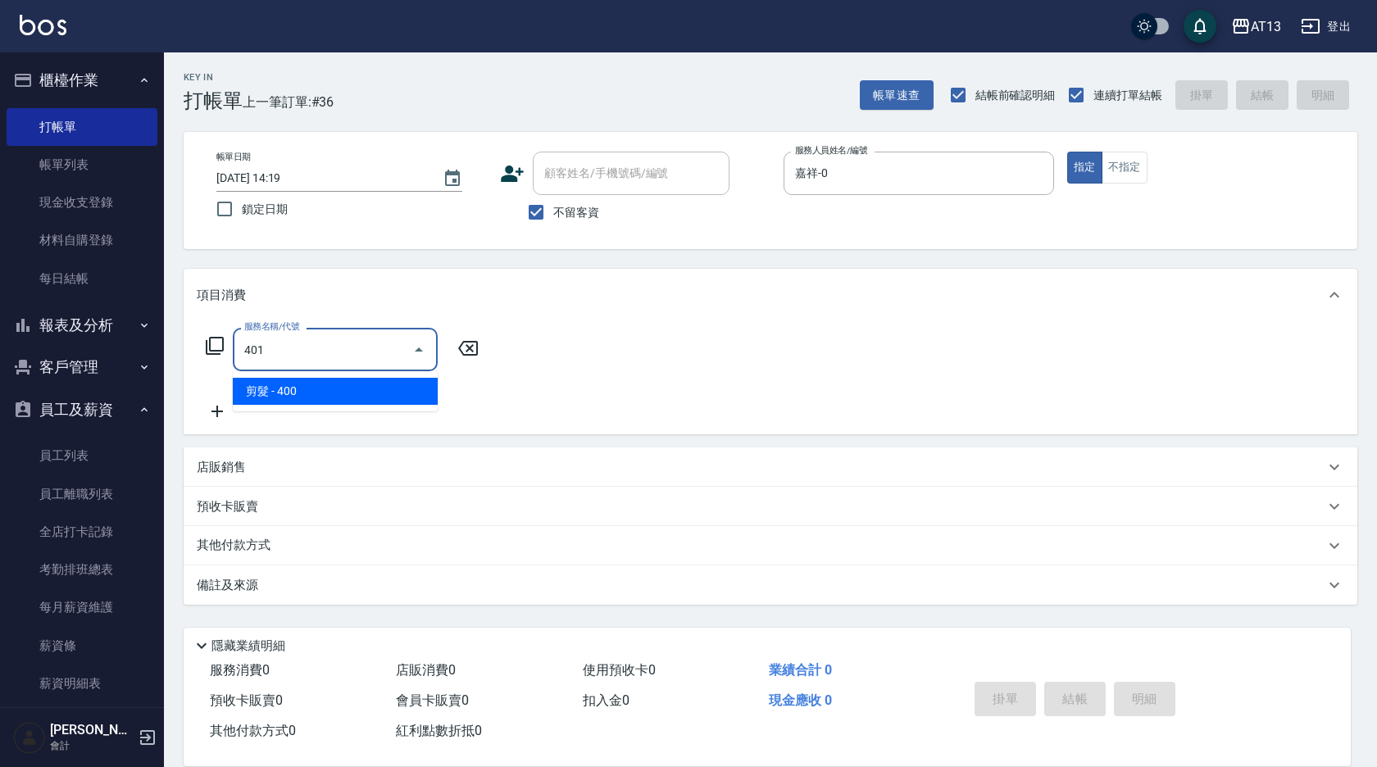
type input "剪髮(401)"
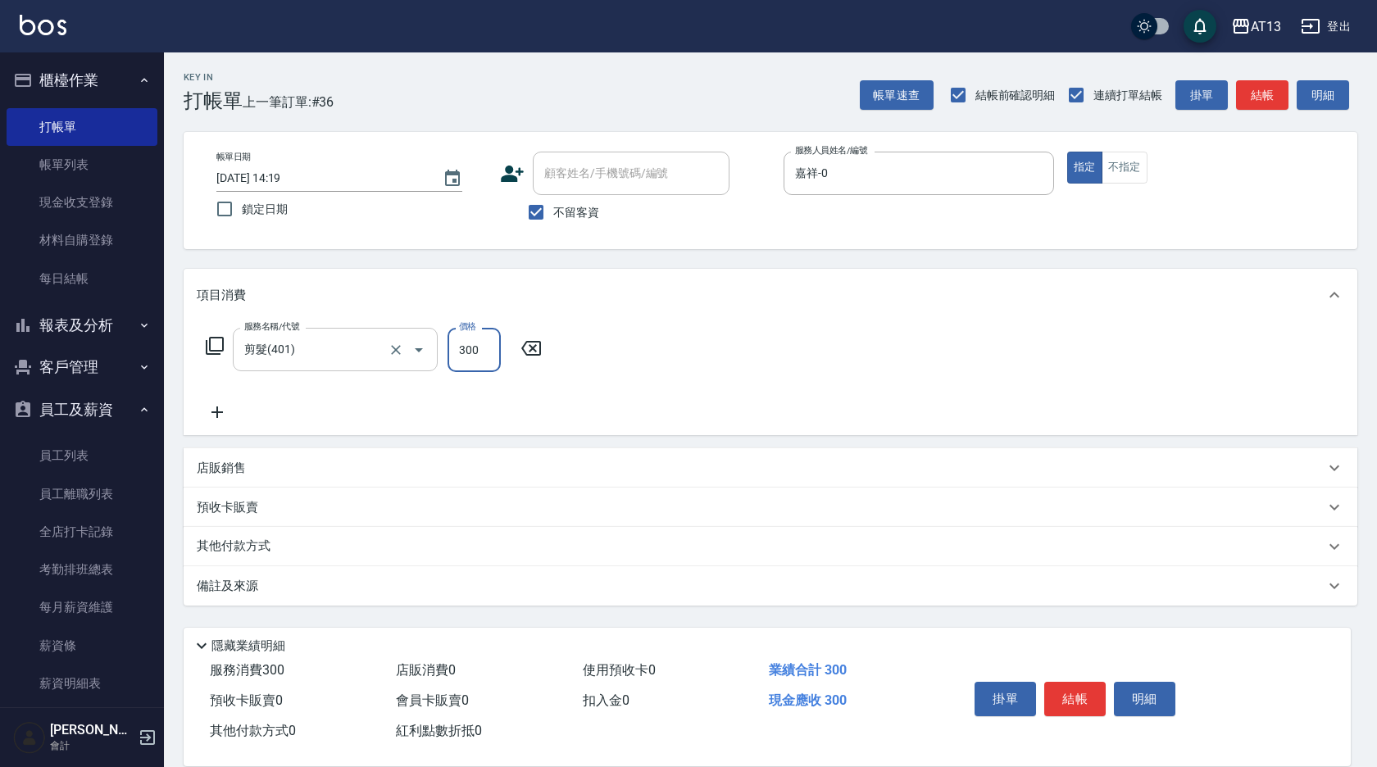
type input "300"
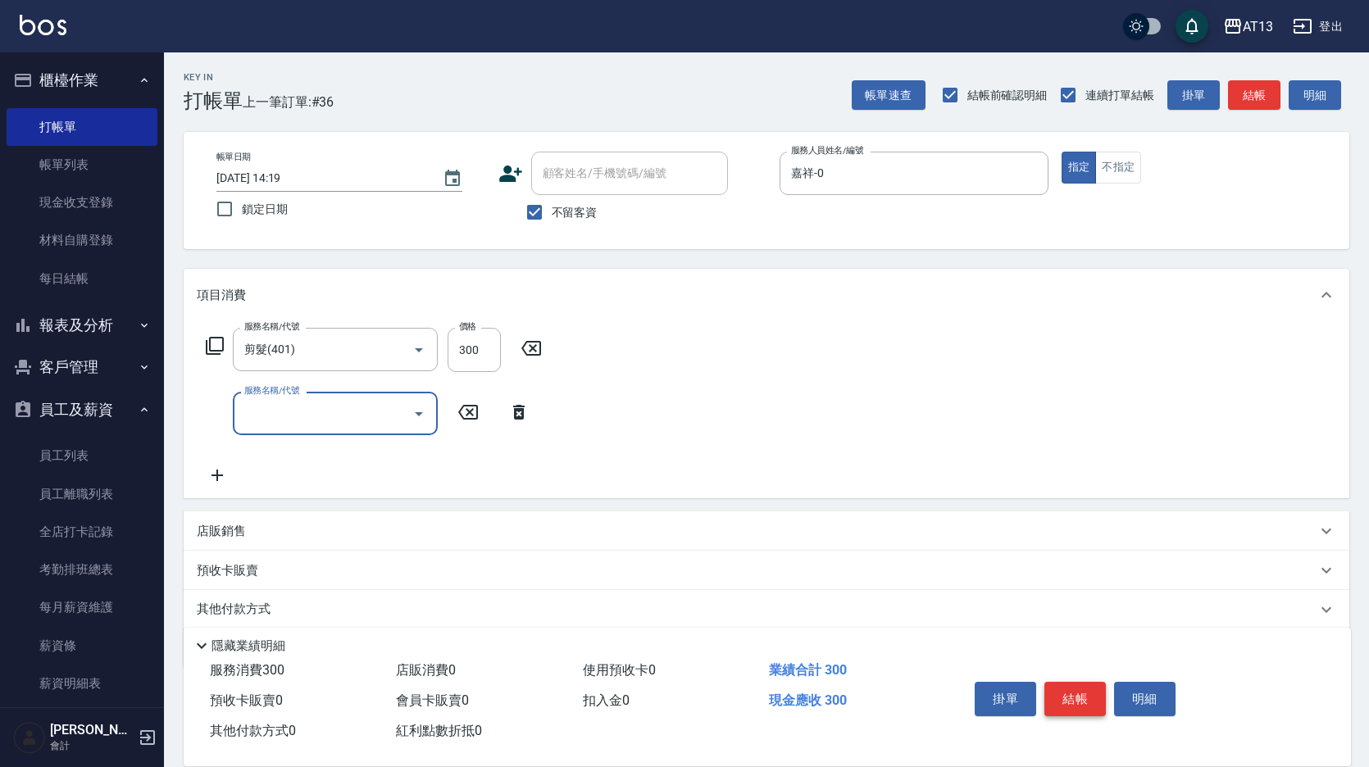
click at [1072, 685] on button "結帳" at bounding box center [1075, 699] width 61 height 34
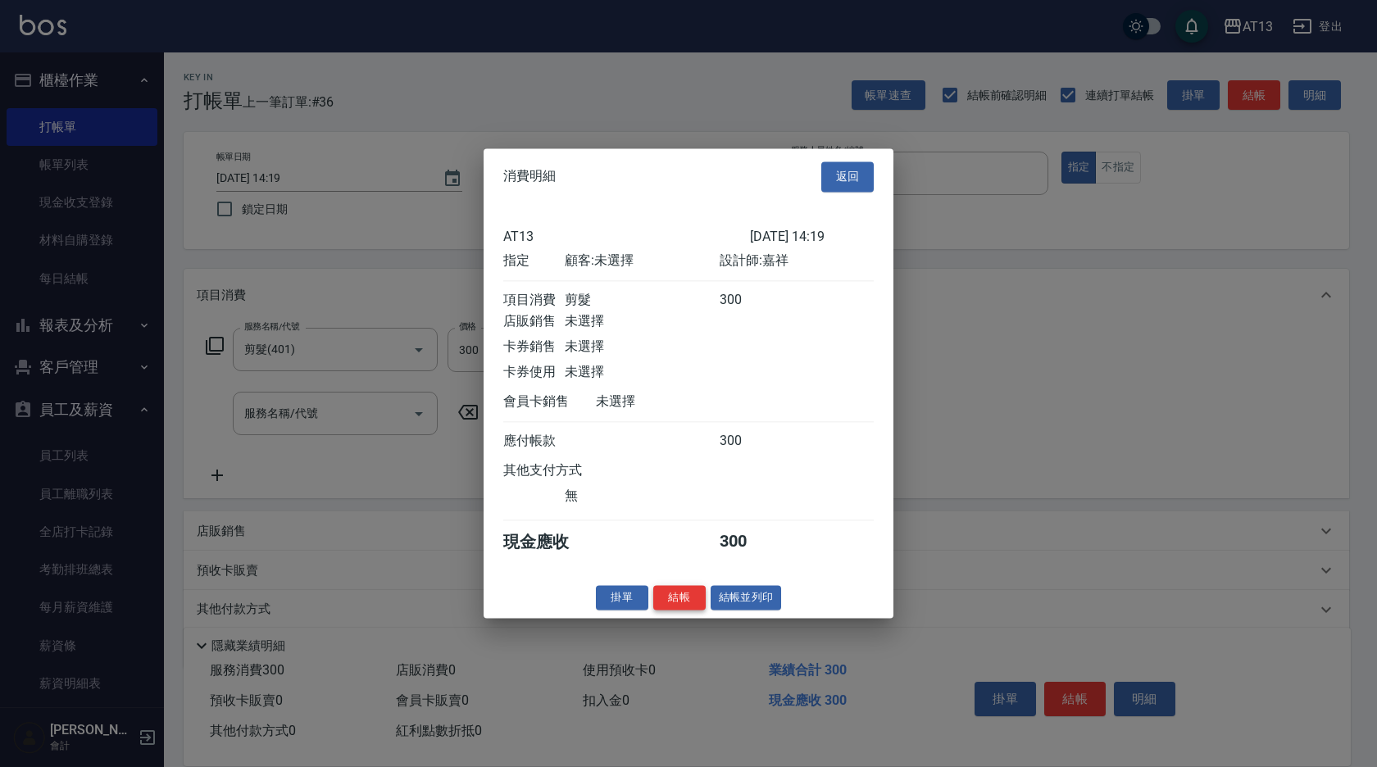
click at [681, 603] on button "結帳" at bounding box center [679, 597] width 52 height 25
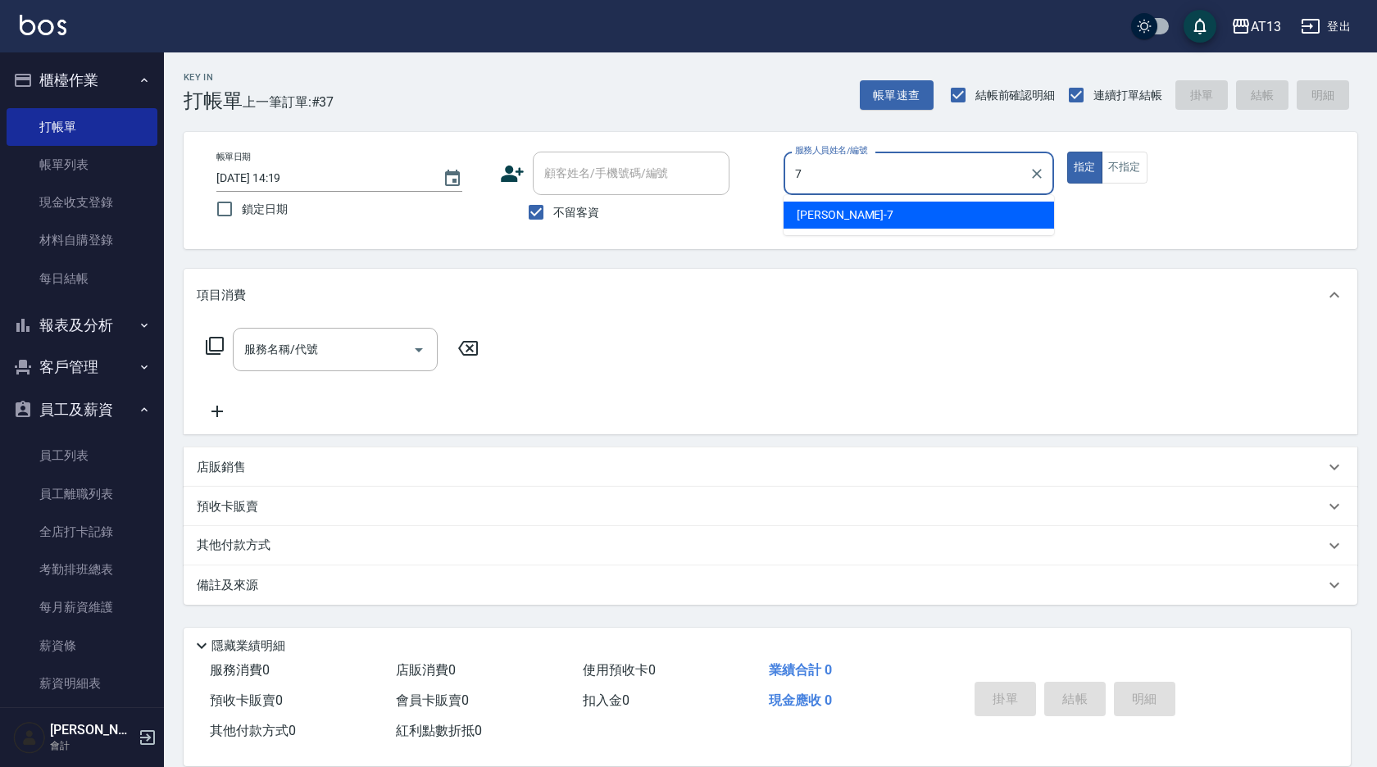
click at [990, 218] on div "[PERSON_NAME]-7" at bounding box center [919, 215] width 271 height 27
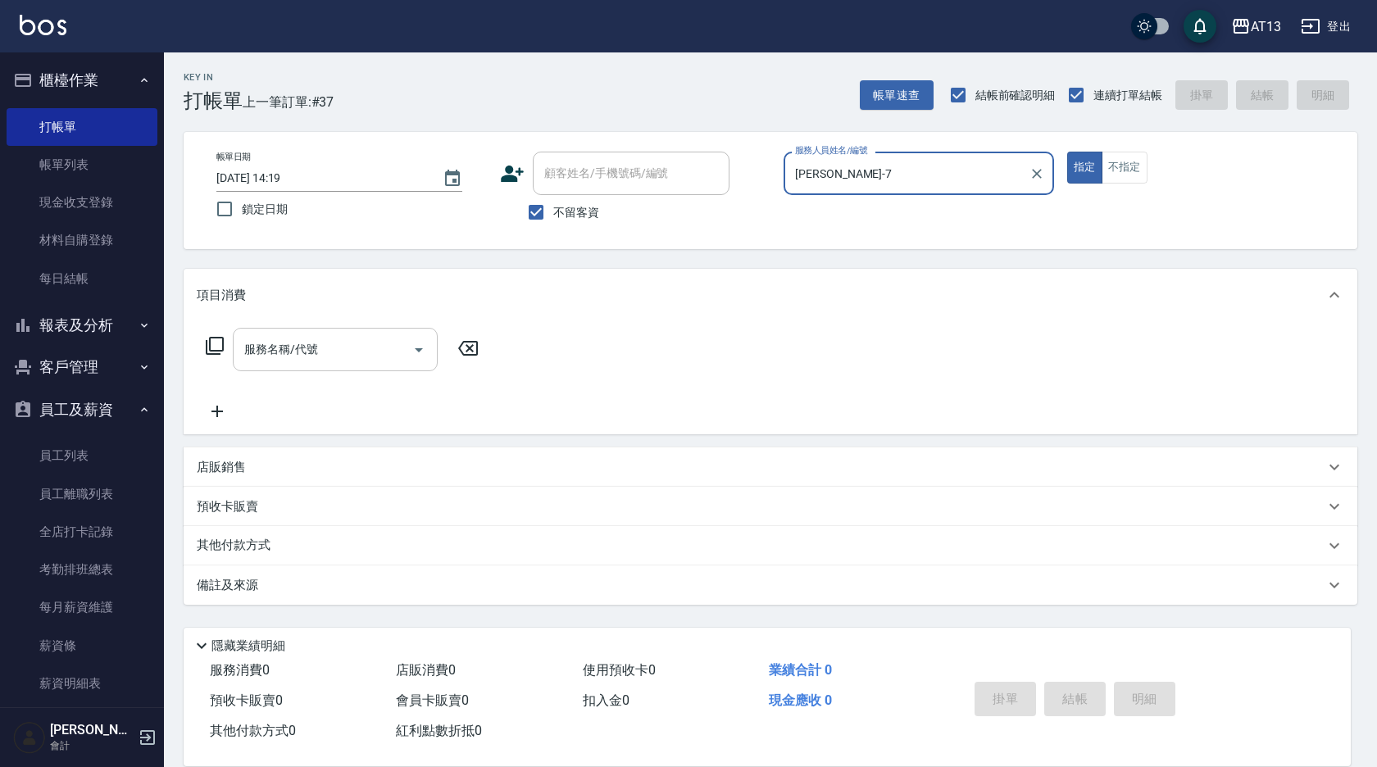
type input "[PERSON_NAME]-7"
click at [376, 354] on input "服務名稱/代號" at bounding box center [323, 349] width 166 height 29
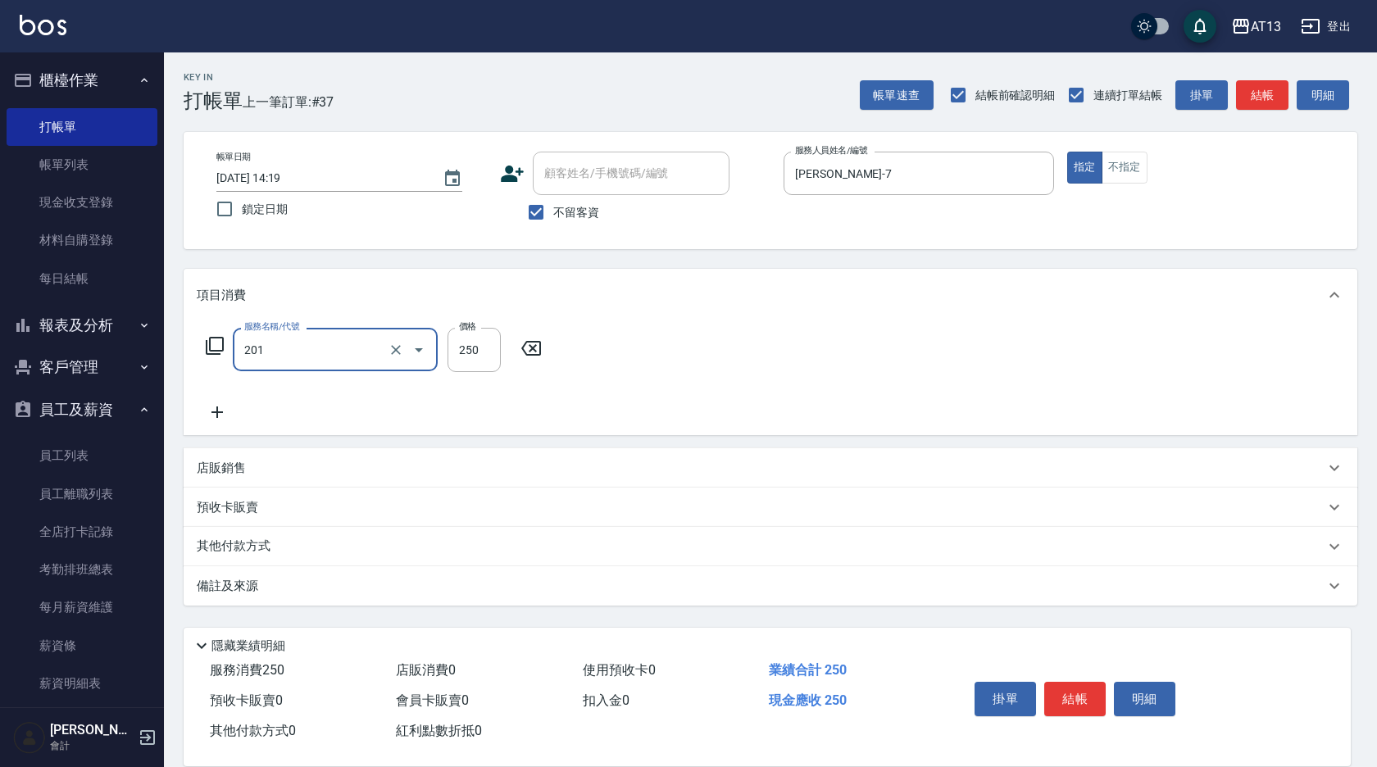
type input "洗髮(201)"
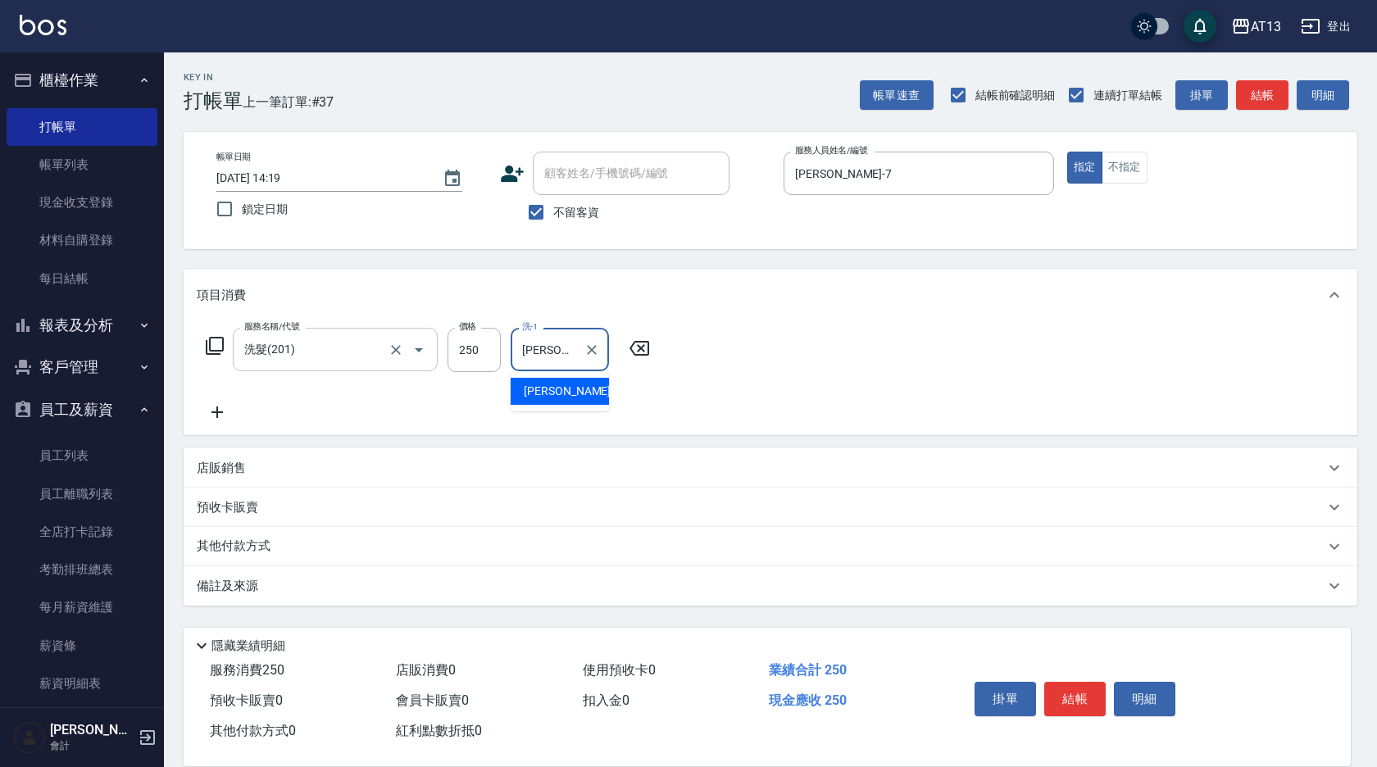
type input "[PERSON_NAME]-7"
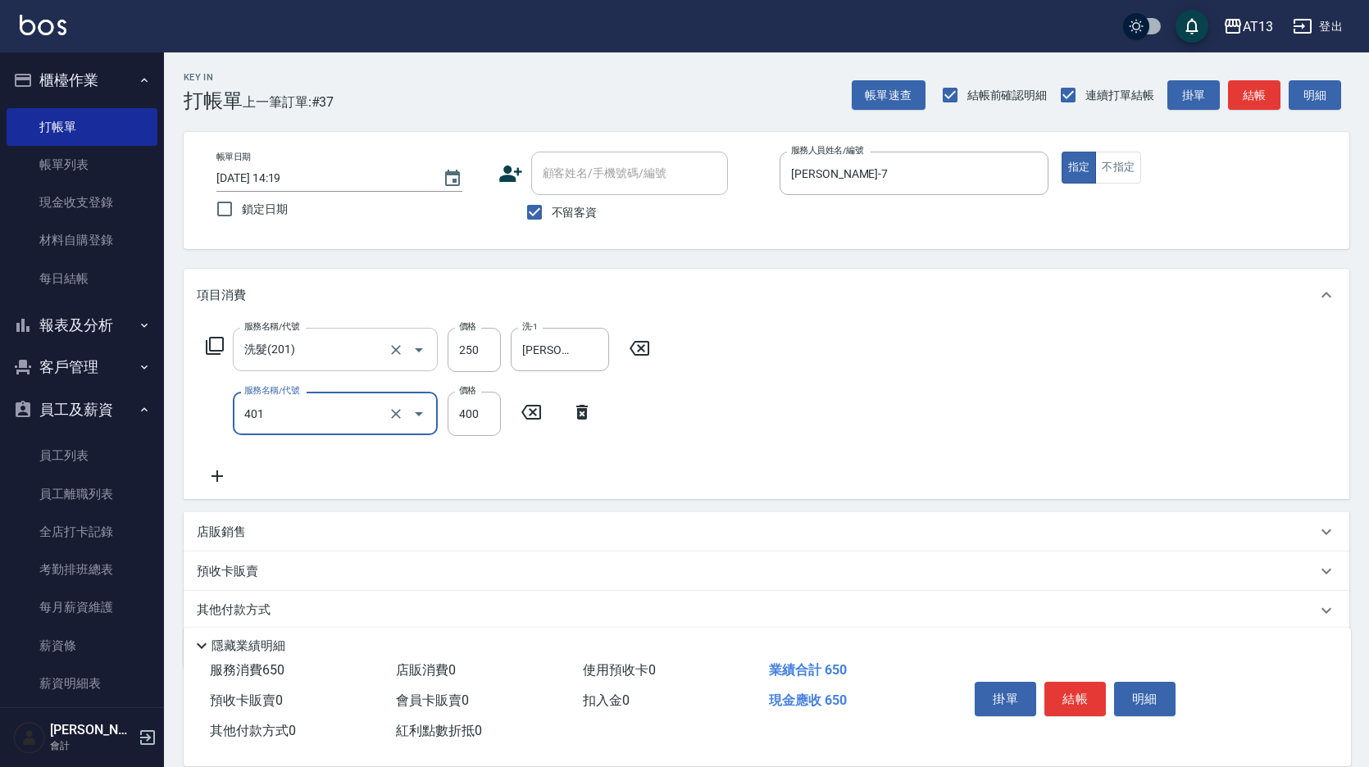
type input "剪髮(401)"
type input "50"
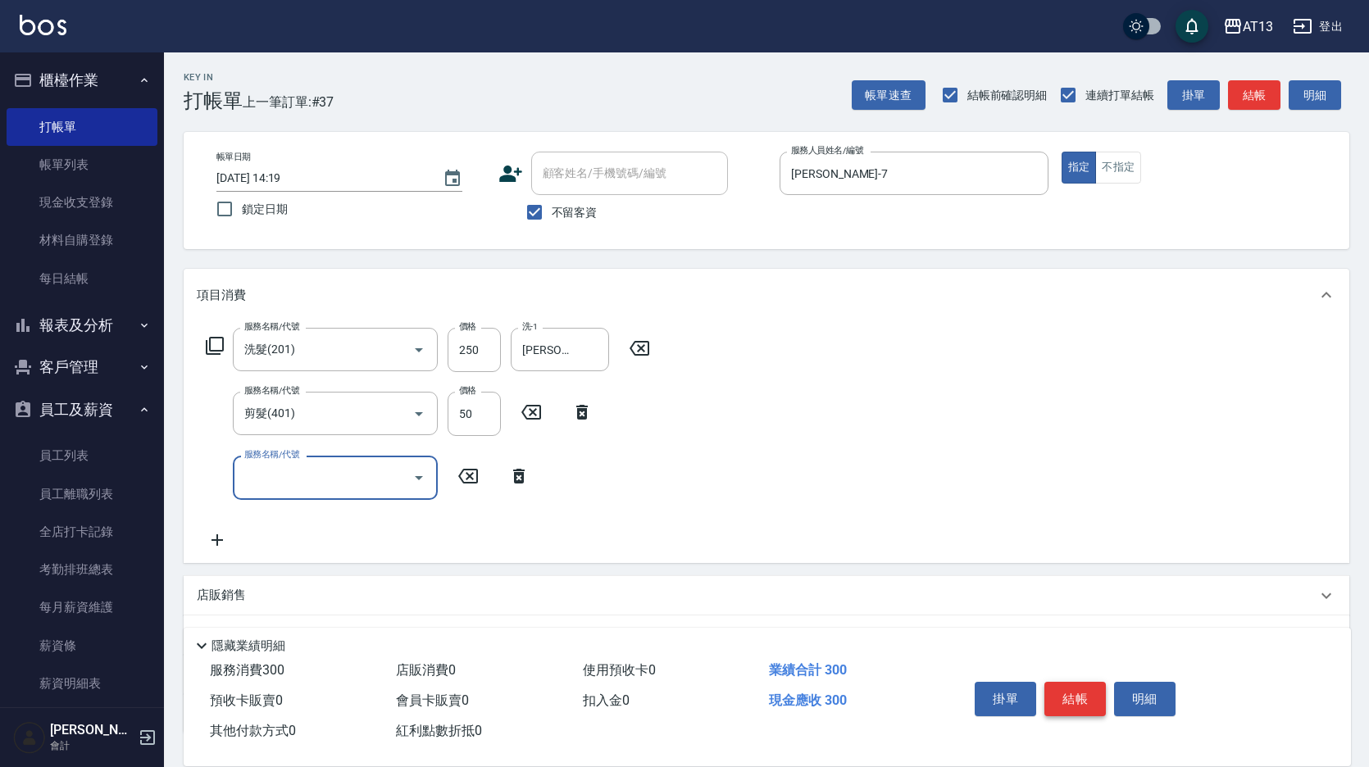
click at [1072, 682] on button "結帳" at bounding box center [1075, 699] width 61 height 34
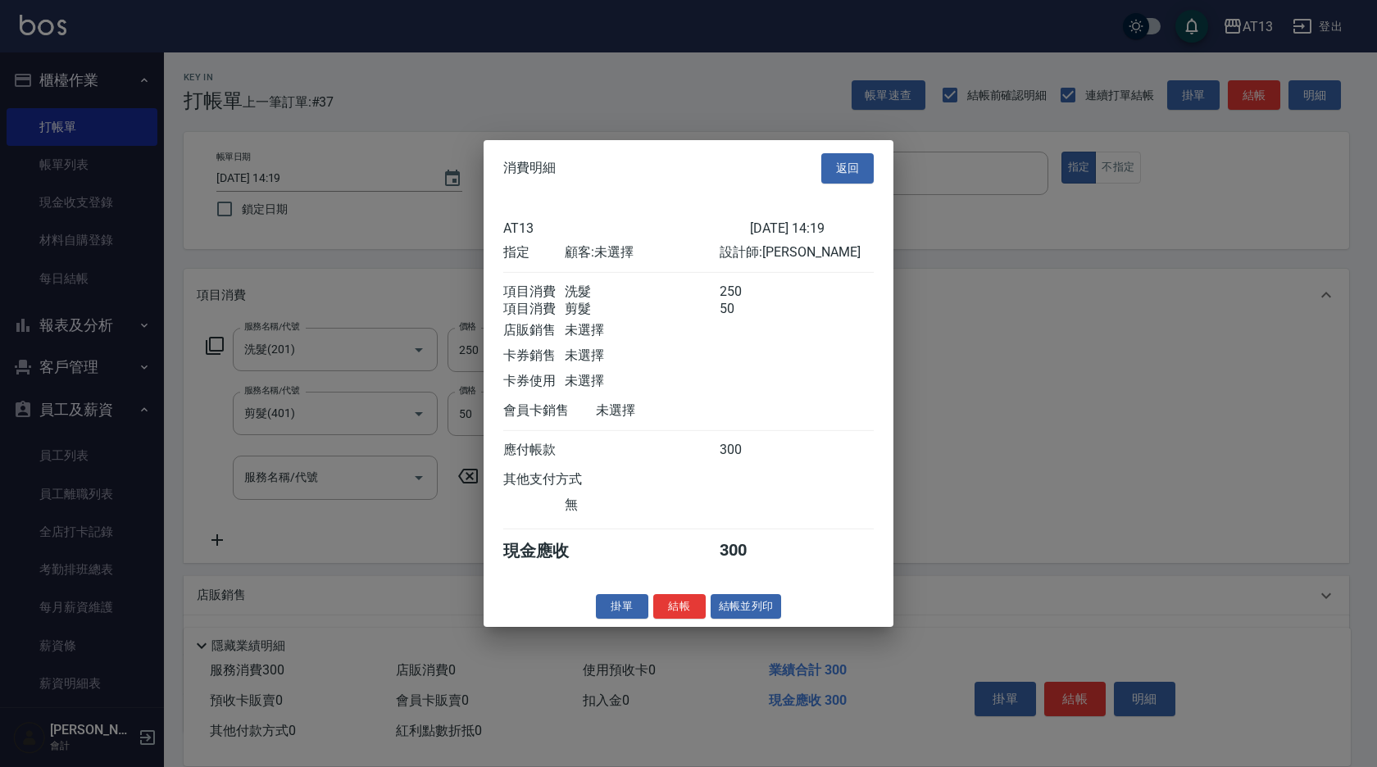
click at [676, 605] on div "消費明細 返回 AT13 [DATE] 14:19 指定 顧客: 未選擇 設計師: [PERSON_NAME] 項目消費 洗髮 250 項目消費 剪髮 50 …" at bounding box center [689, 383] width 410 height 487
click at [677, 617] on button "結帳" at bounding box center [679, 606] width 52 height 25
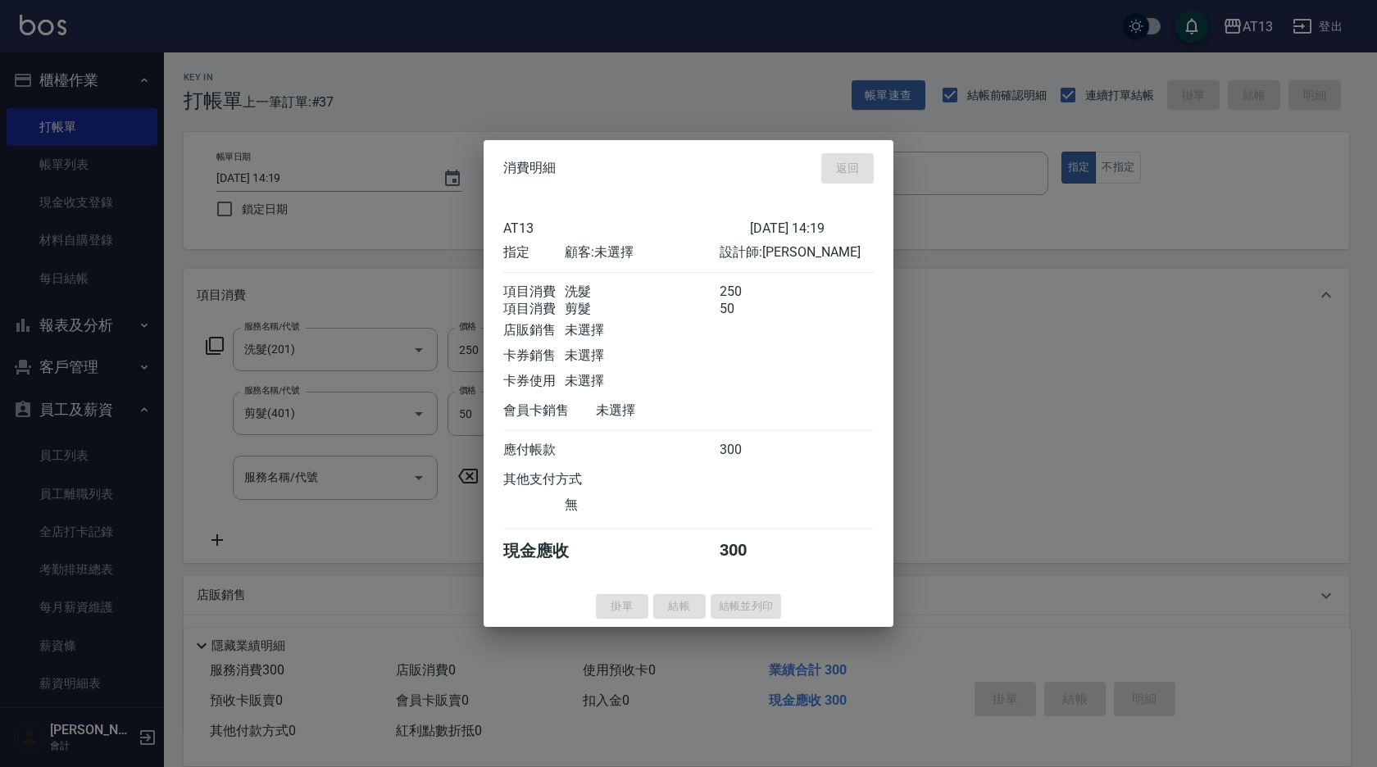
type input "[DATE] 14:48"
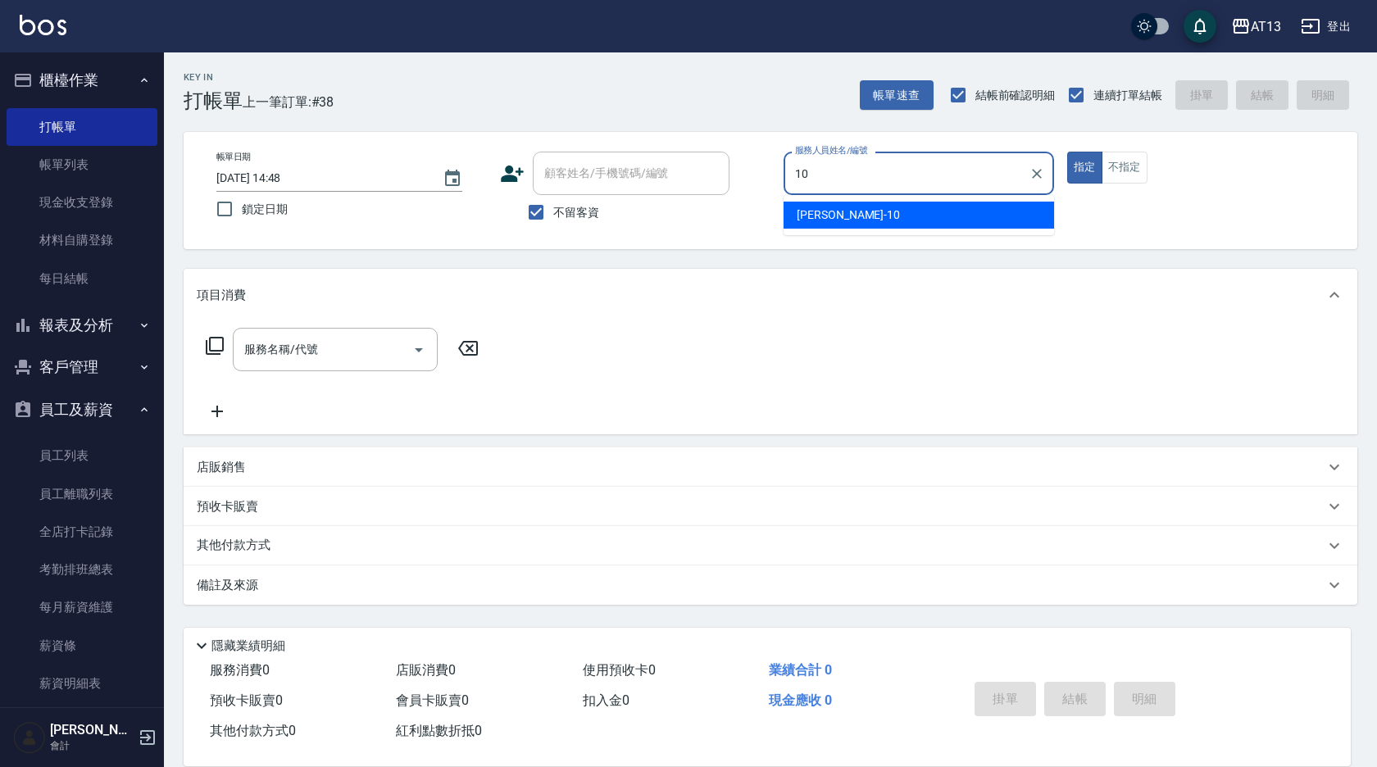
click at [898, 203] on div "[PERSON_NAME] -10" at bounding box center [919, 215] width 271 height 27
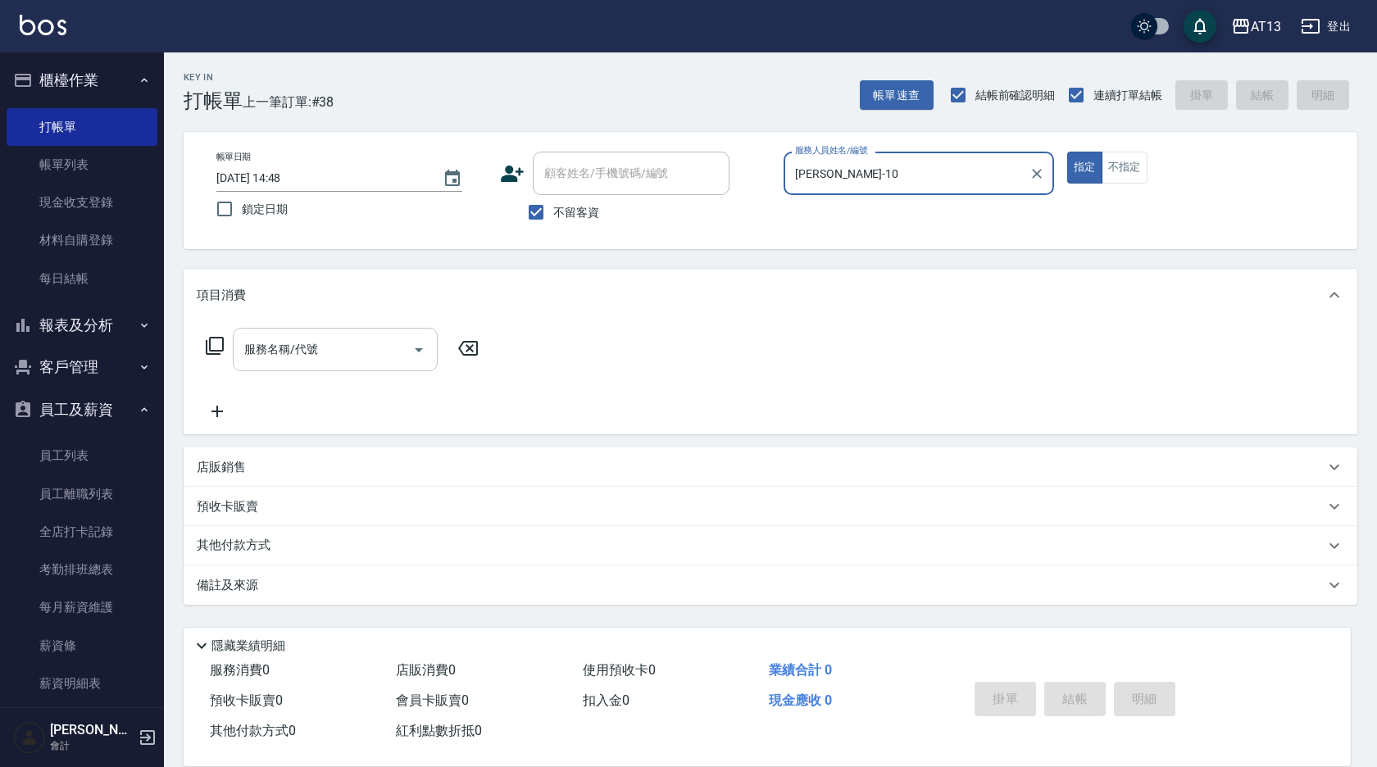
type input "[PERSON_NAME]-10"
click at [328, 338] on input "服務名稱/代號" at bounding box center [323, 349] width 166 height 29
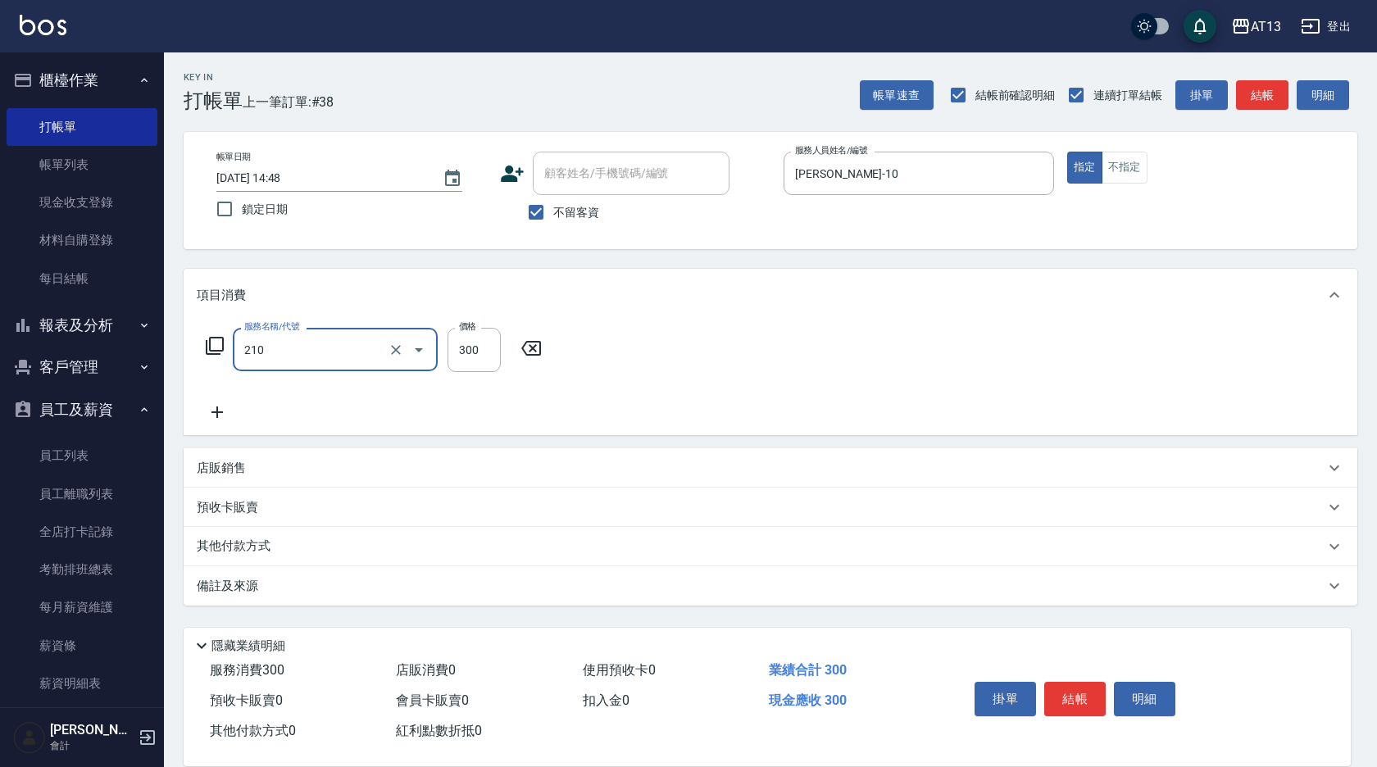
type input "[PERSON_NAME]洗髮精(210)"
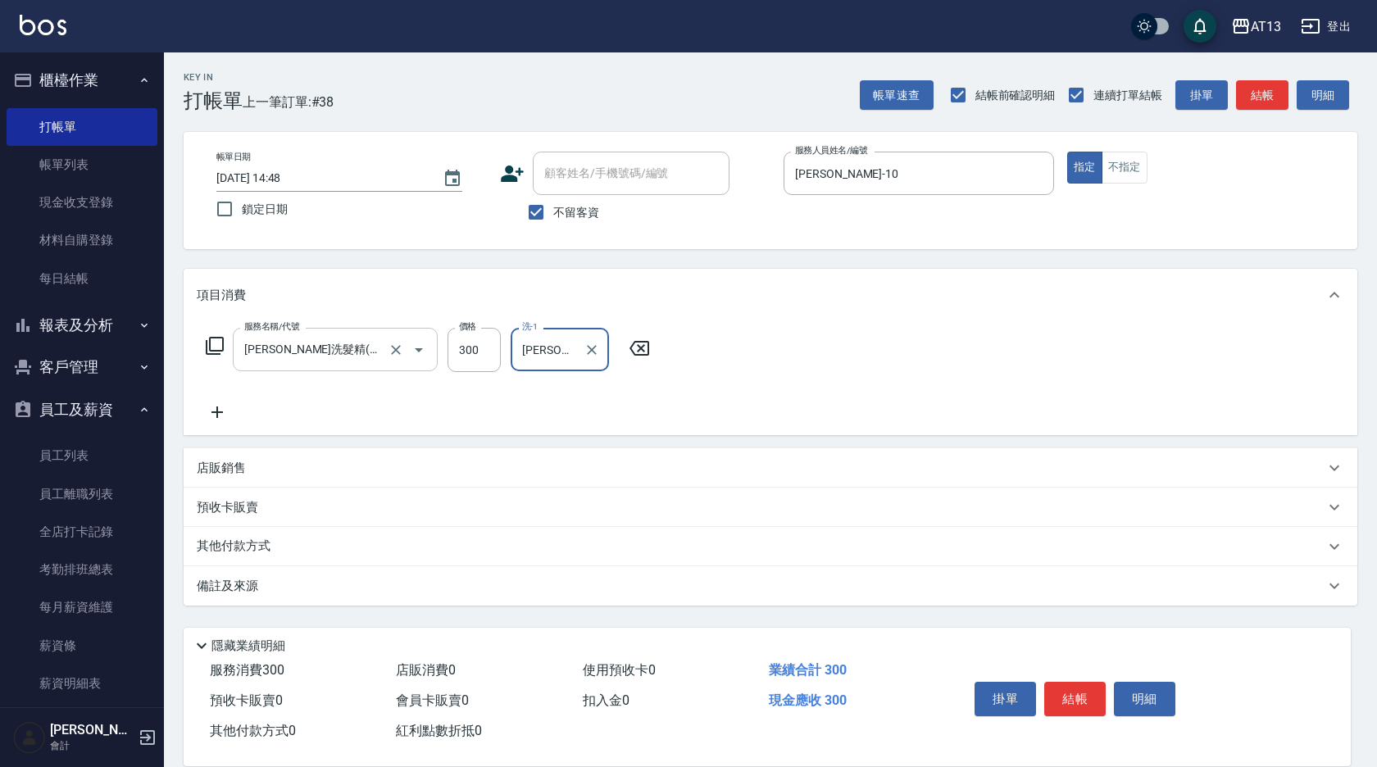
type input "[PERSON_NAME]-24"
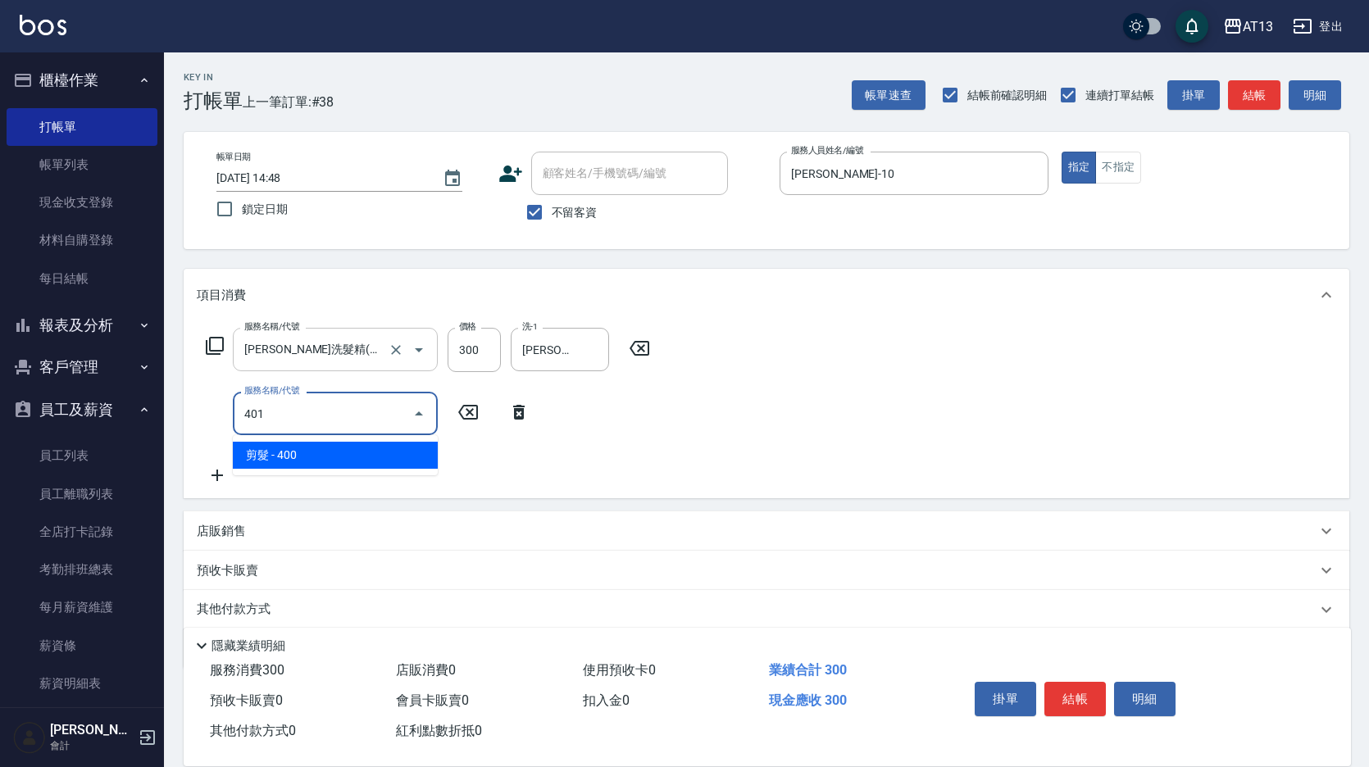
type input "剪髮(401)"
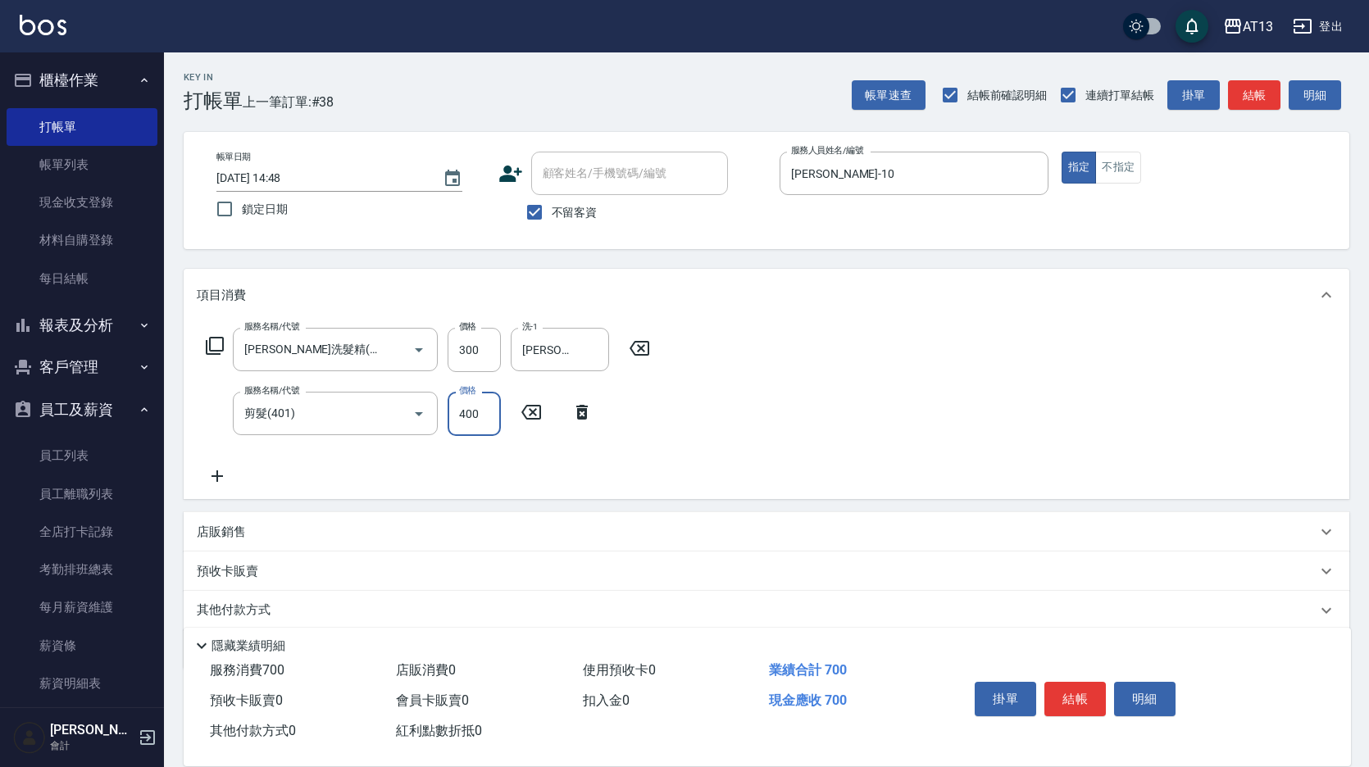
click at [899, 435] on div "服務名稱/代號 [PERSON_NAME]洗髮精(210) 服務名稱/代號 價格 300 價格 洗-1 [PERSON_NAME]-24 洗-1 服務名稱/代…" at bounding box center [767, 410] width 1166 height 178
click at [1092, 683] on button "結帳" at bounding box center [1075, 699] width 61 height 34
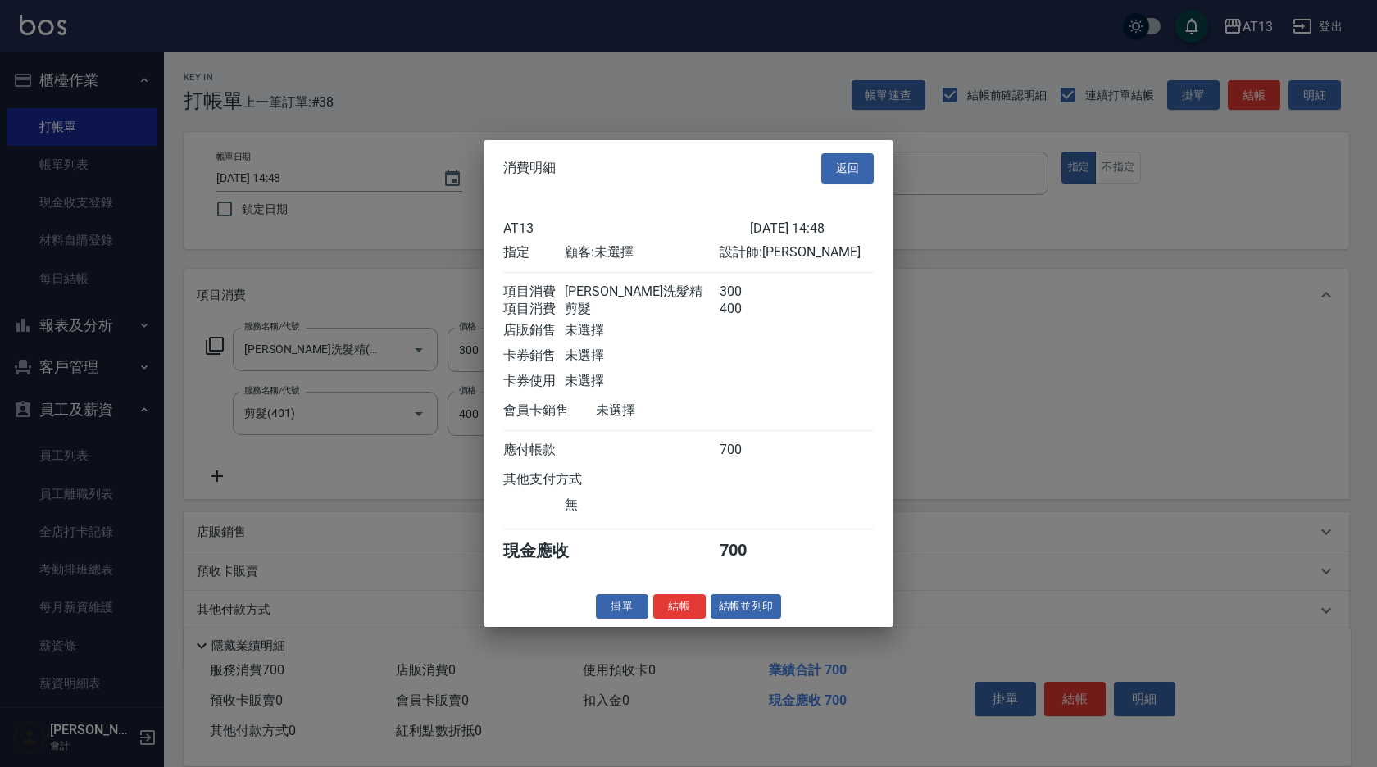
click at [672, 619] on button "結帳" at bounding box center [679, 606] width 52 height 25
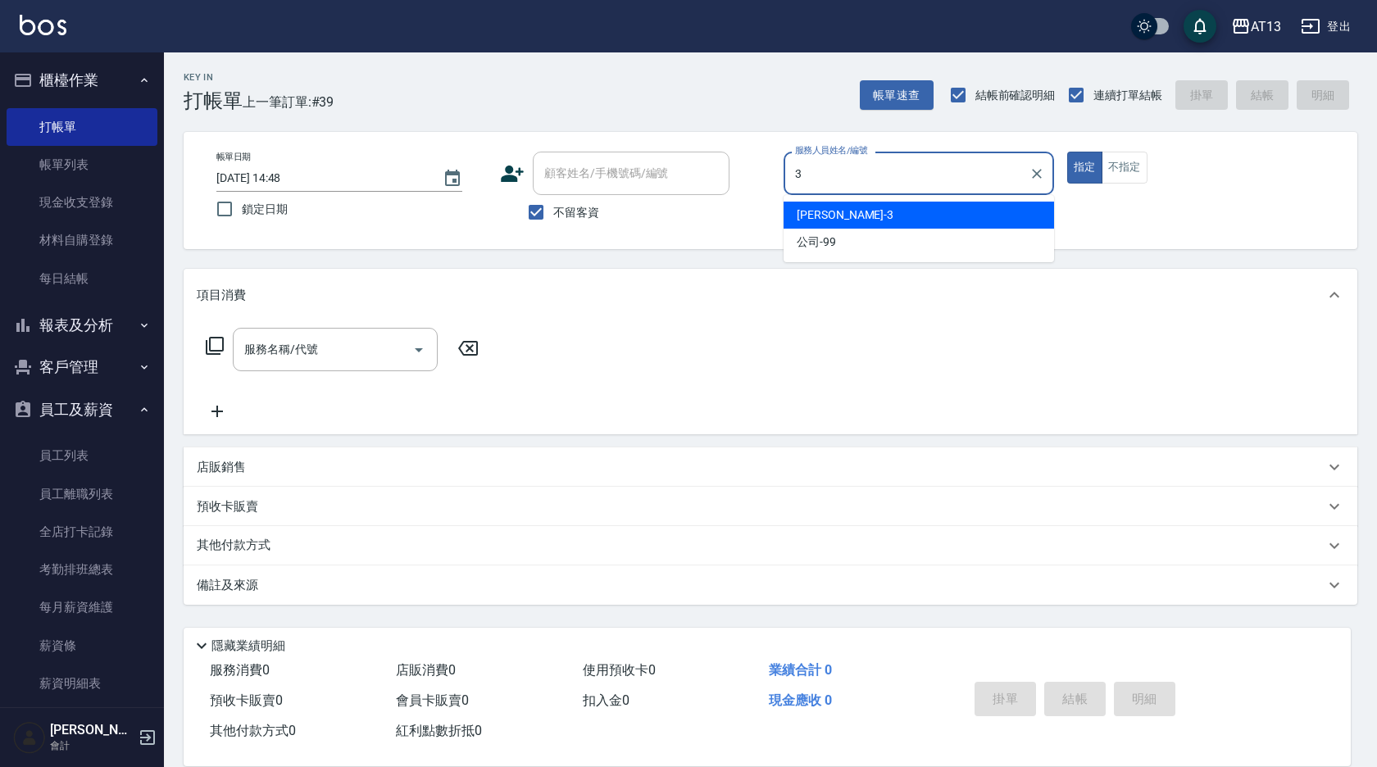
click at [885, 209] on div "[PERSON_NAME] -3" at bounding box center [919, 215] width 271 height 27
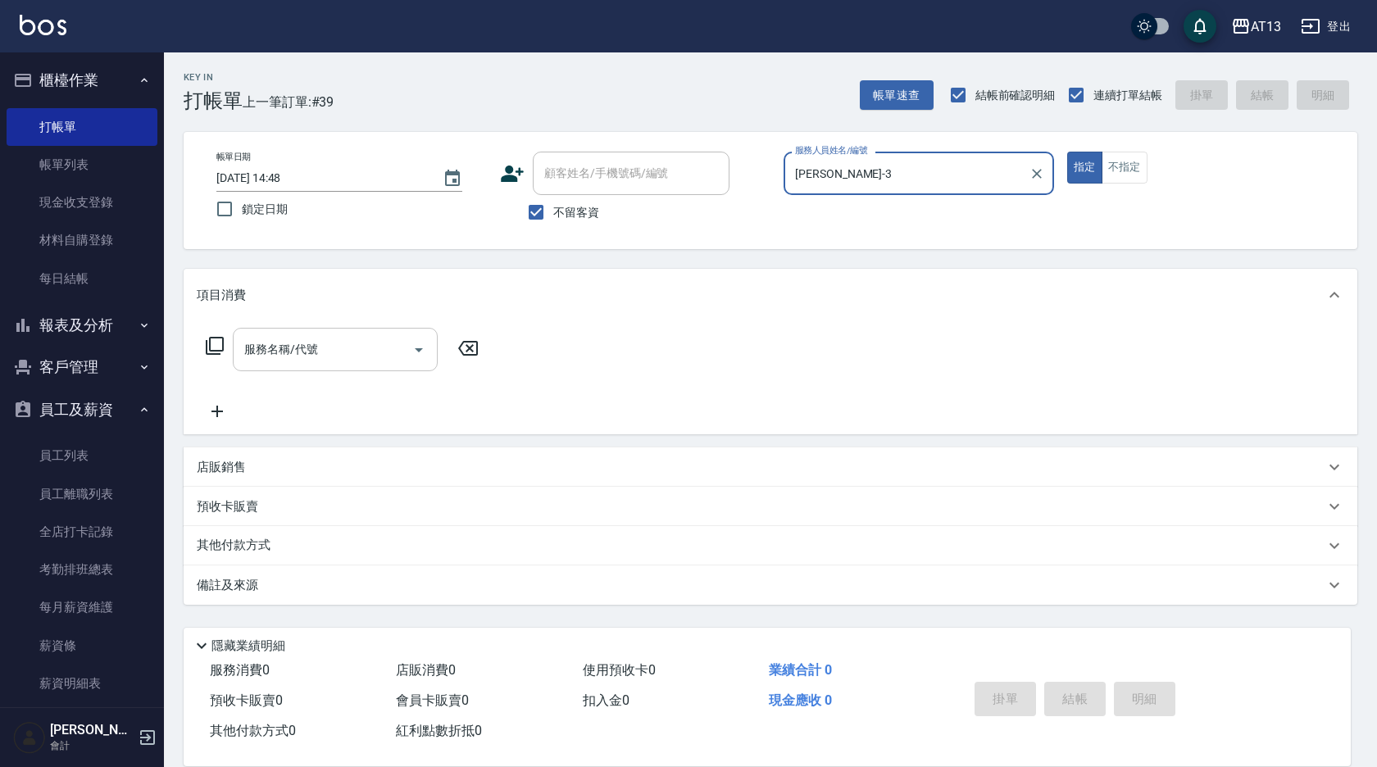
type input "[PERSON_NAME]-3"
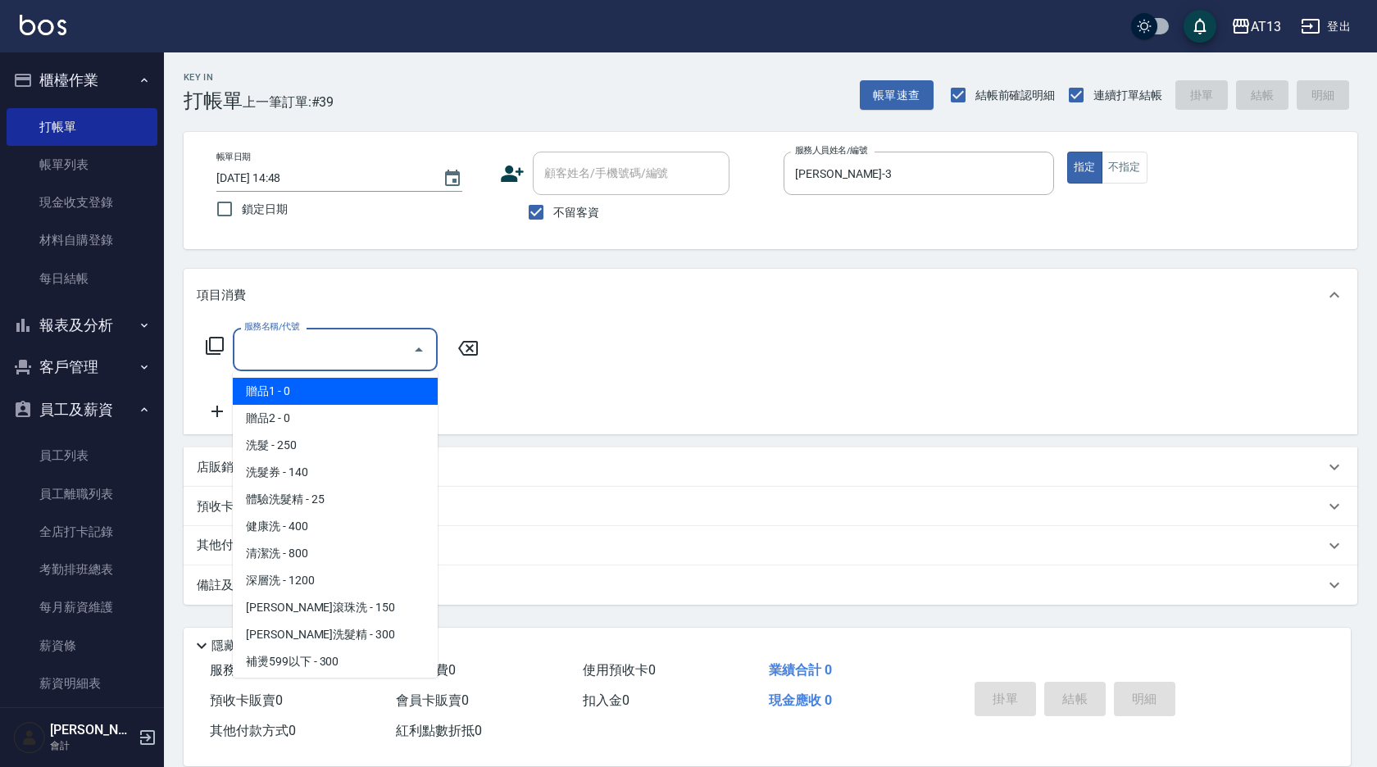
click at [350, 348] on input "服務名稱/代號" at bounding box center [323, 349] width 166 height 29
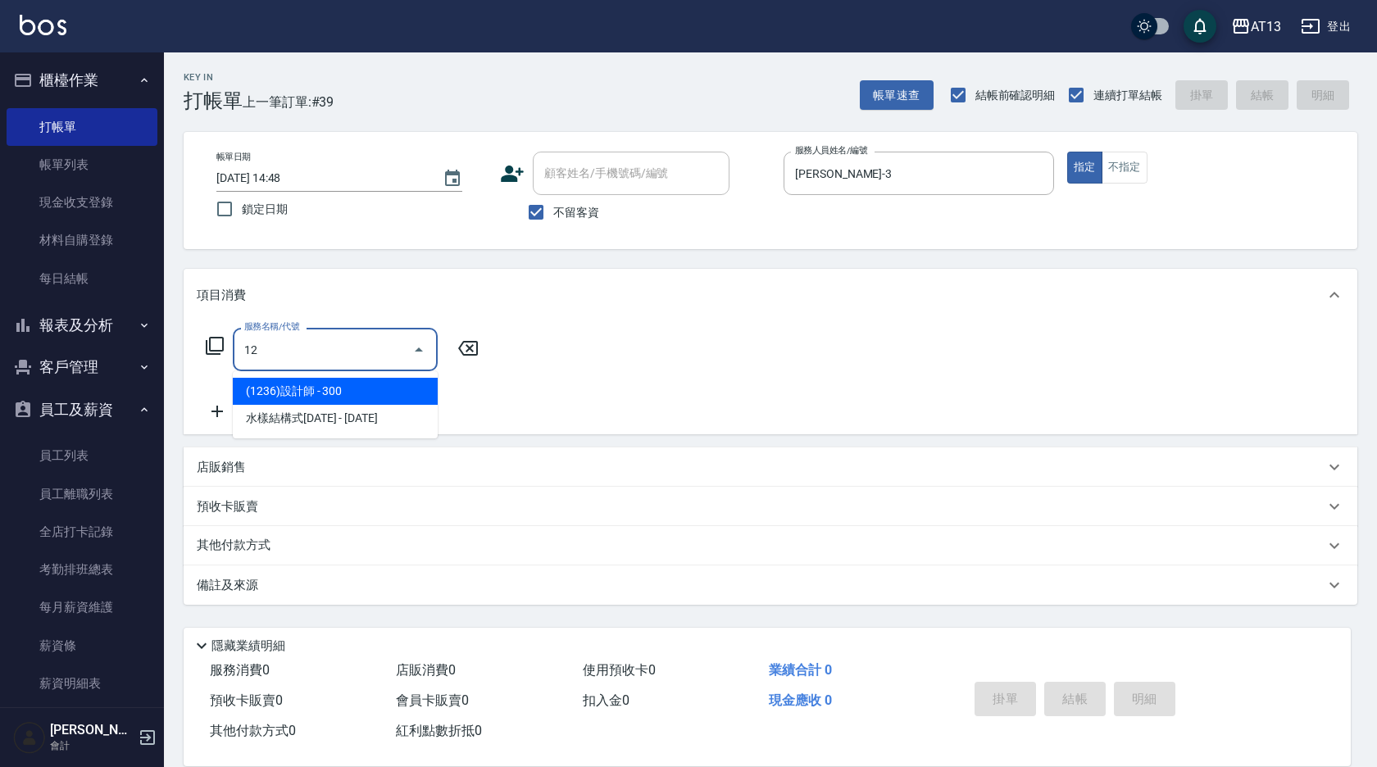
type input "1"
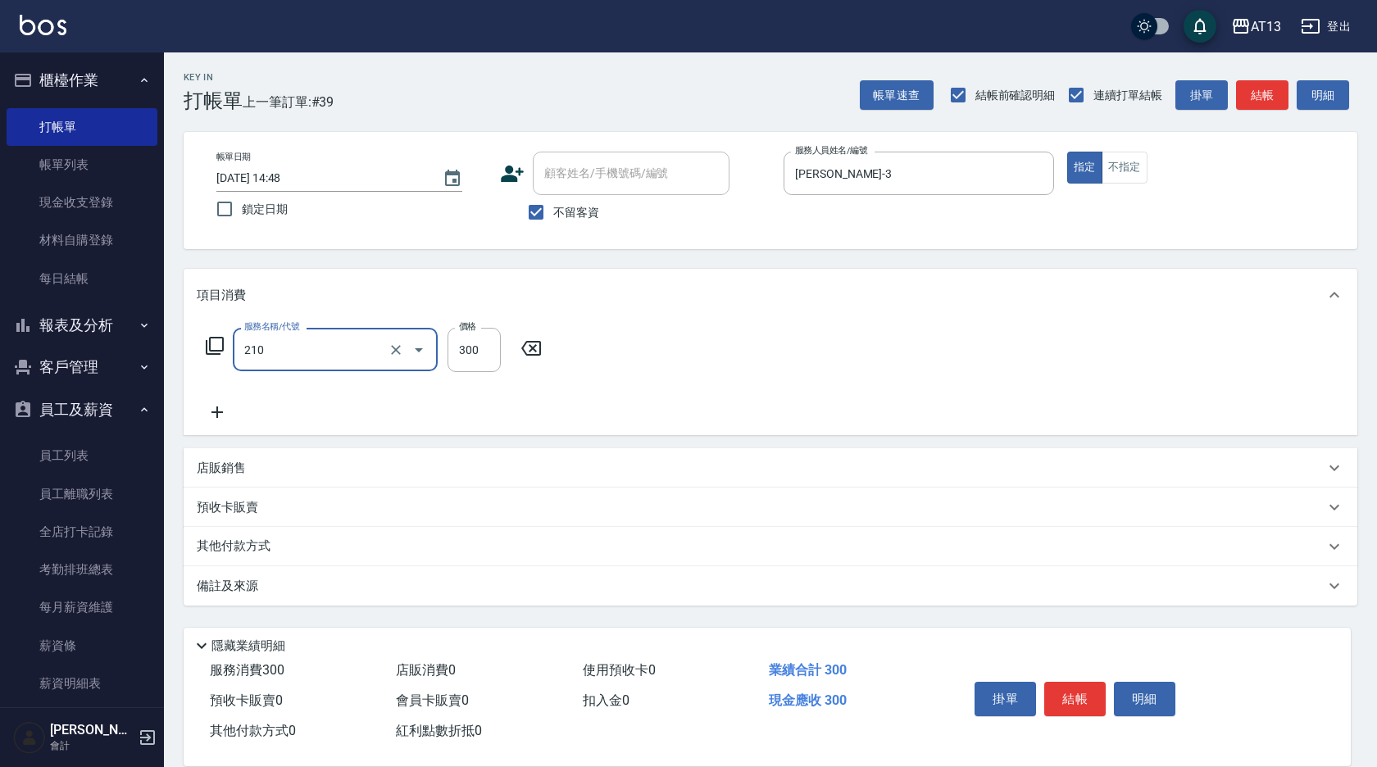
type input "[PERSON_NAME]洗髮精(210)"
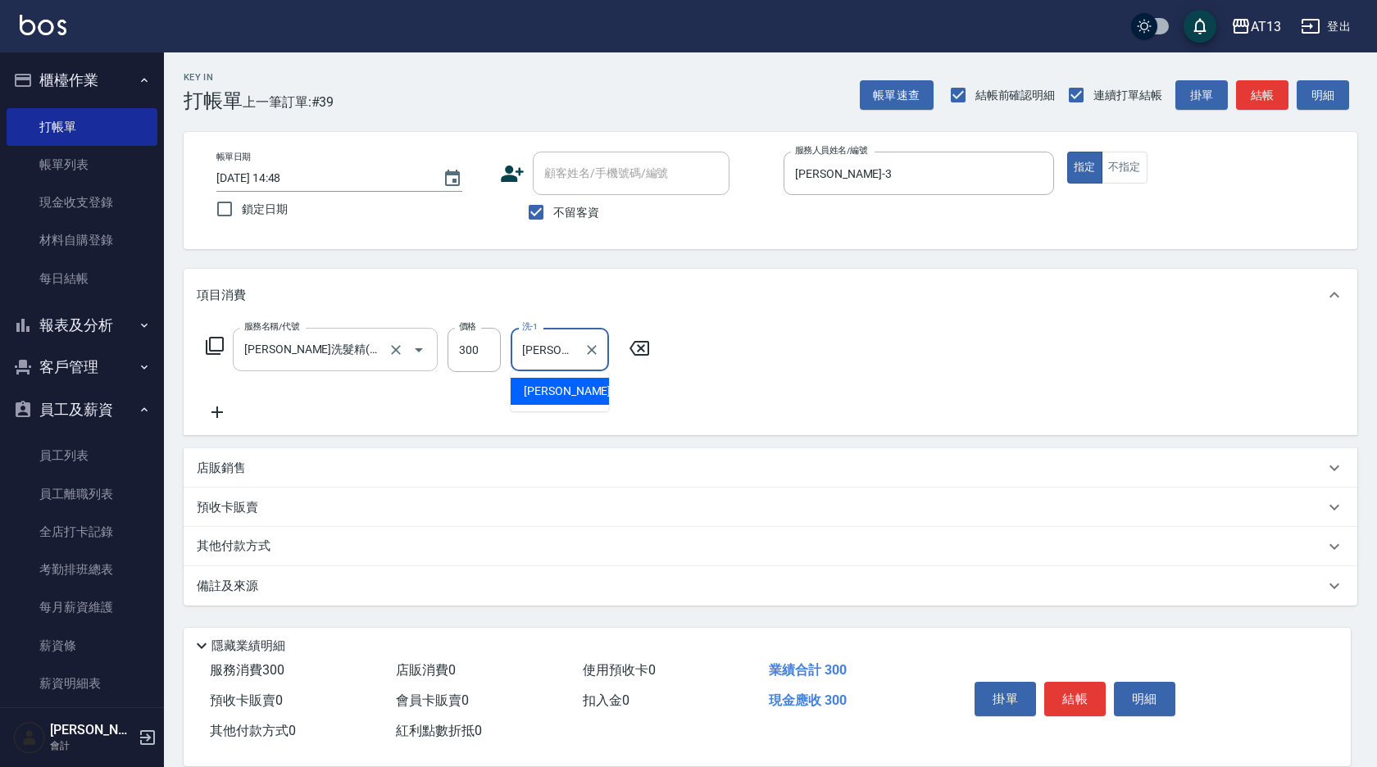
type input "[PERSON_NAME]-31"
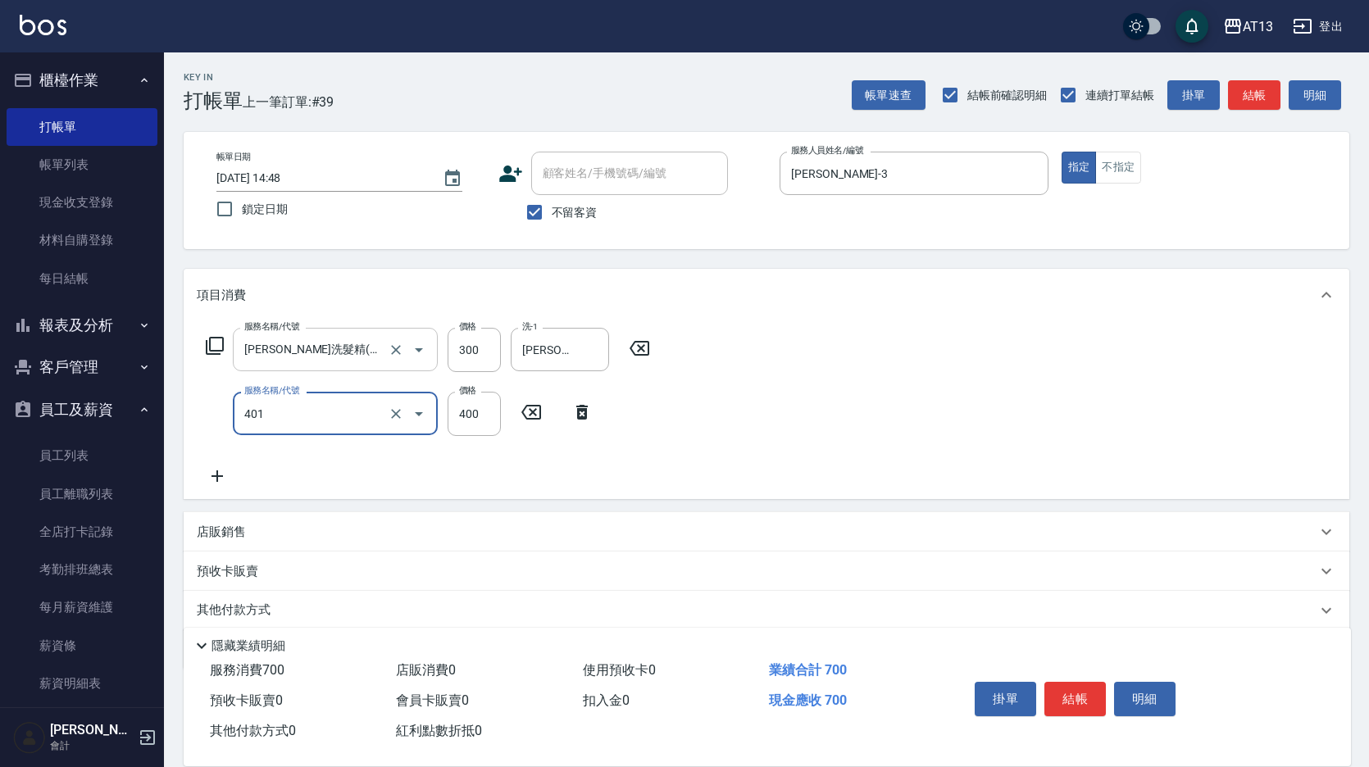
type input "剪髮(401)"
click at [941, 435] on div "服務名稱/代號 [PERSON_NAME]洗髮精(210) 服務名稱/代號 價格 300 價格 洗-1 [PERSON_NAME]-31 洗-1 服務名稱/代…" at bounding box center [767, 410] width 1166 height 178
click at [1072, 682] on button "結帳" at bounding box center [1075, 699] width 61 height 34
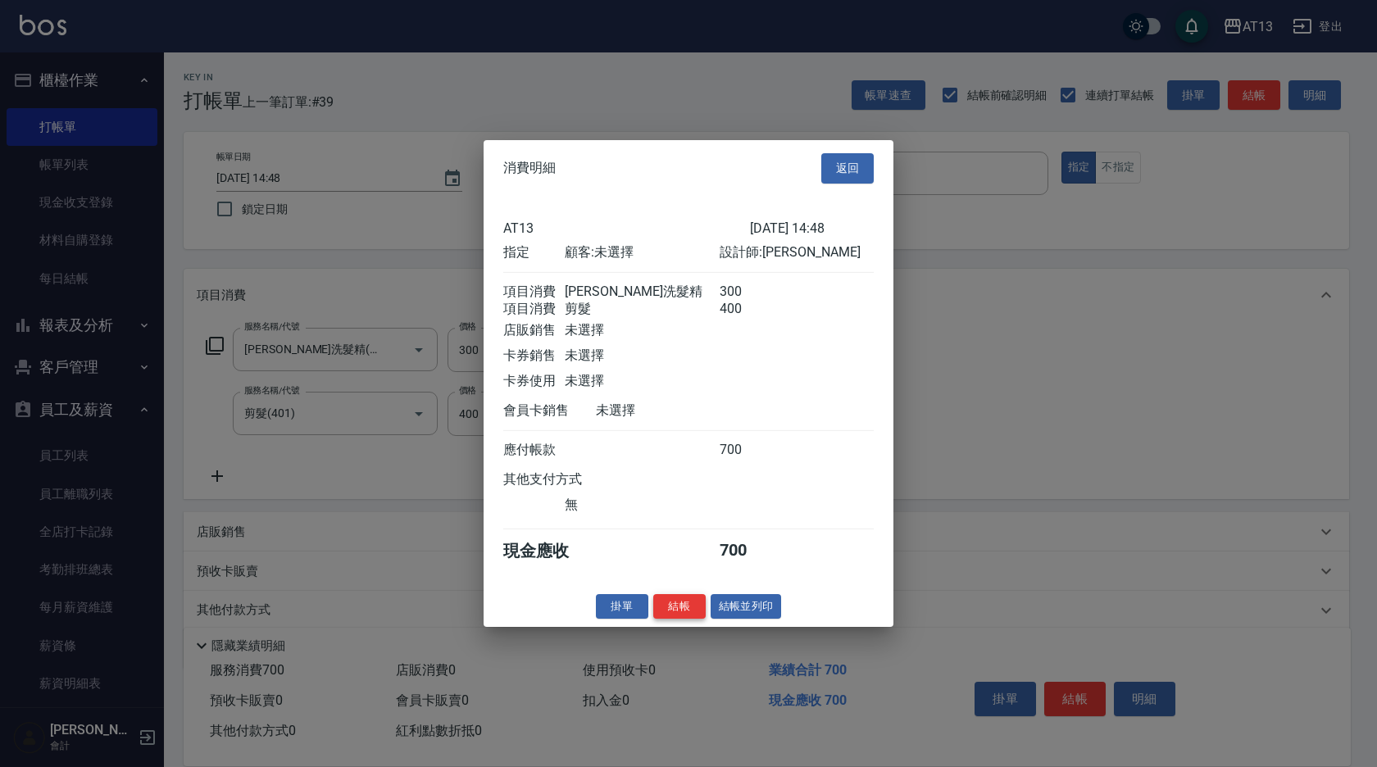
click at [687, 619] on button "結帳" at bounding box center [679, 606] width 52 height 25
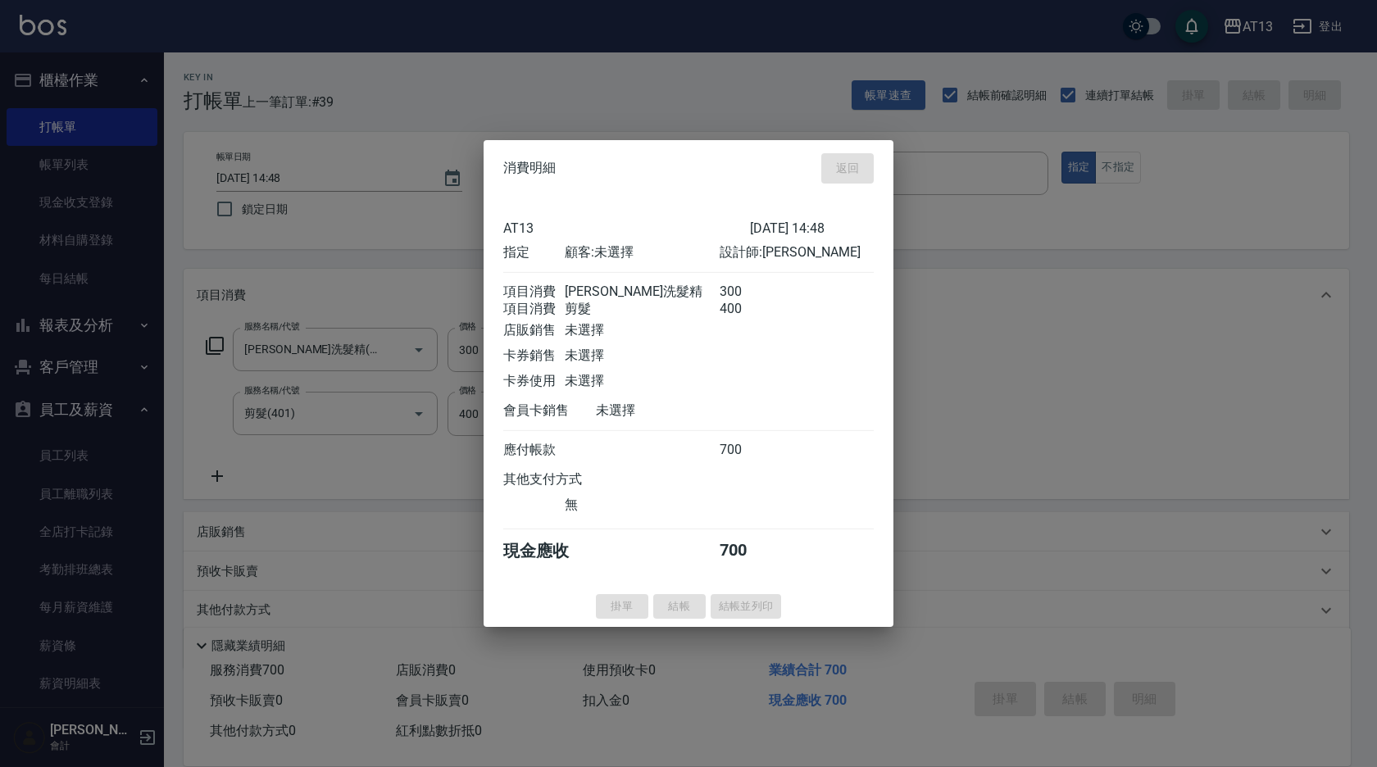
type input "[DATE] 14:49"
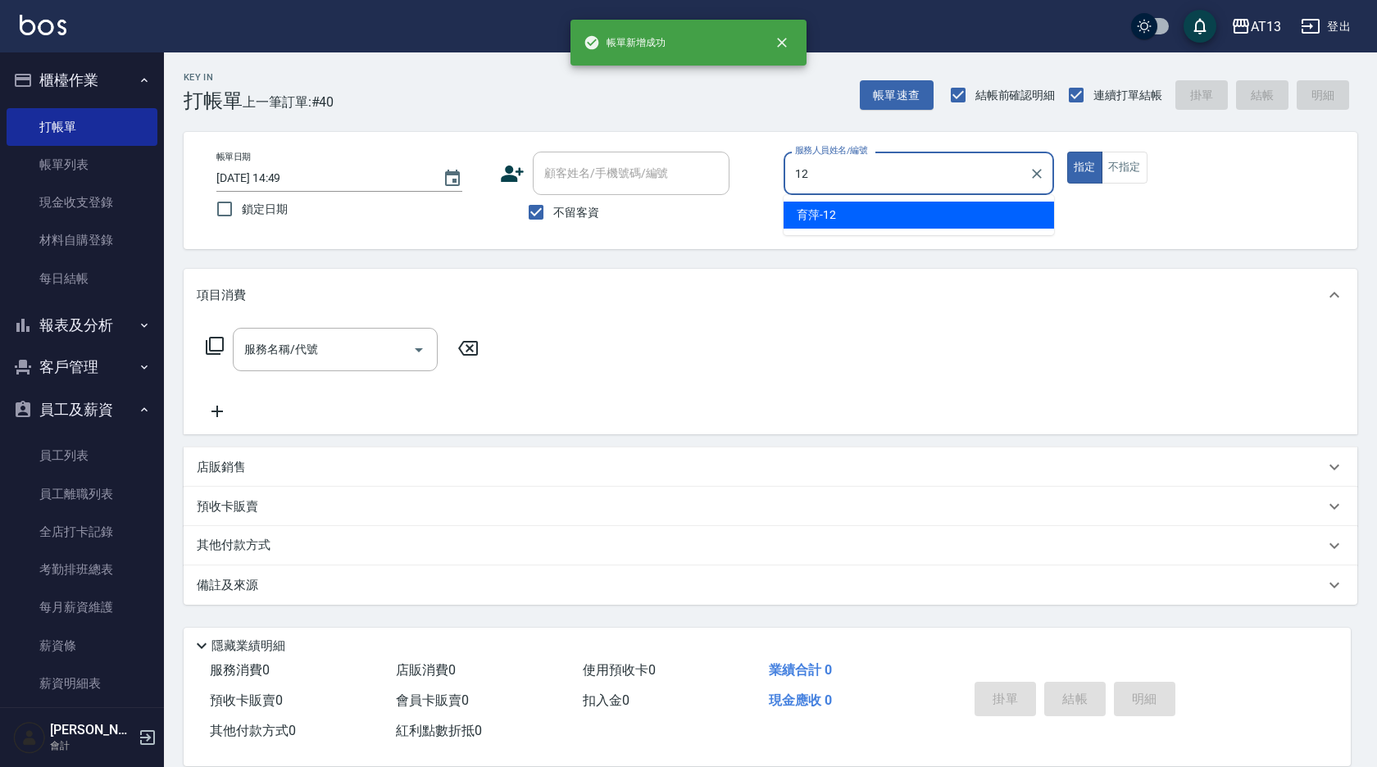
click at [833, 212] on span "育[PERSON_NAME] -12" at bounding box center [816, 215] width 39 height 17
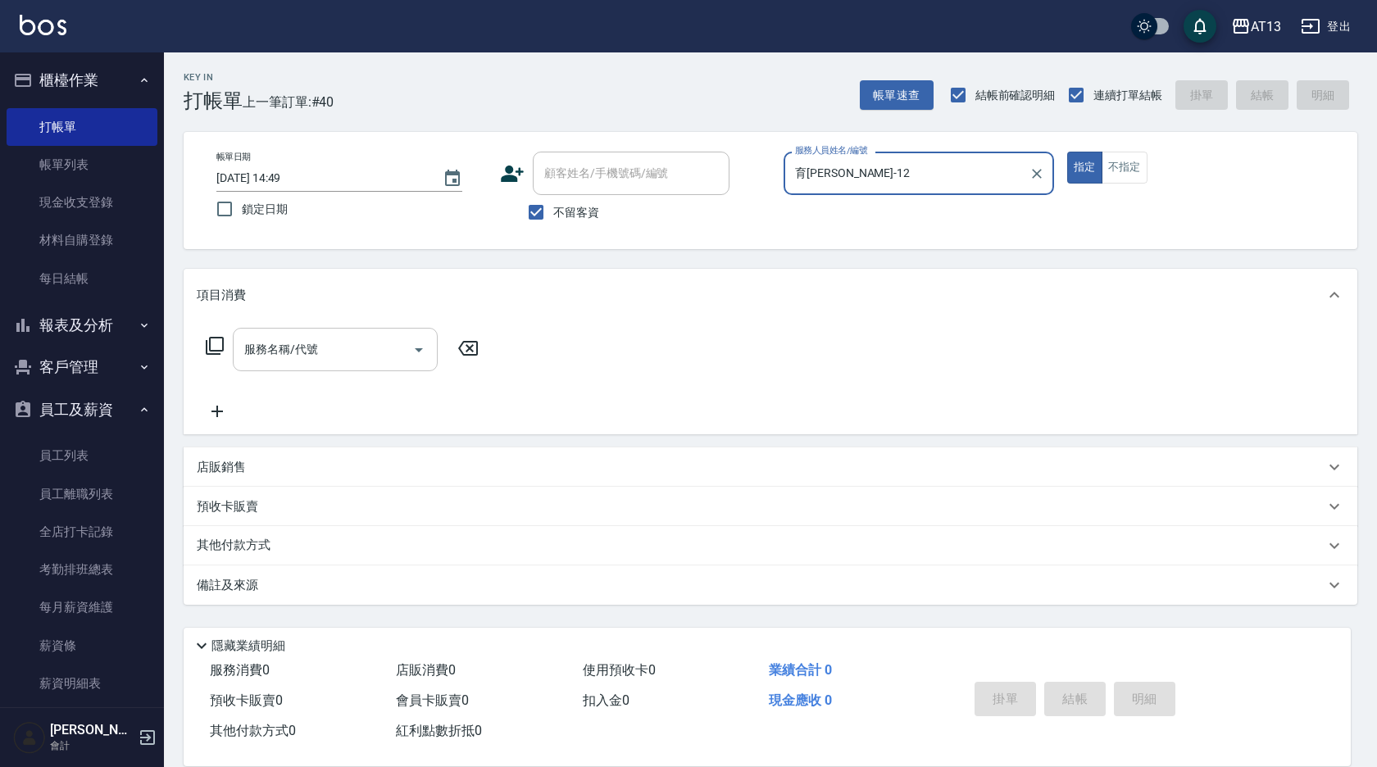
type input "育[PERSON_NAME]-12"
click at [324, 344] on input "服務名稱/代號" at bounding box center [323, 349] width 166 height 29
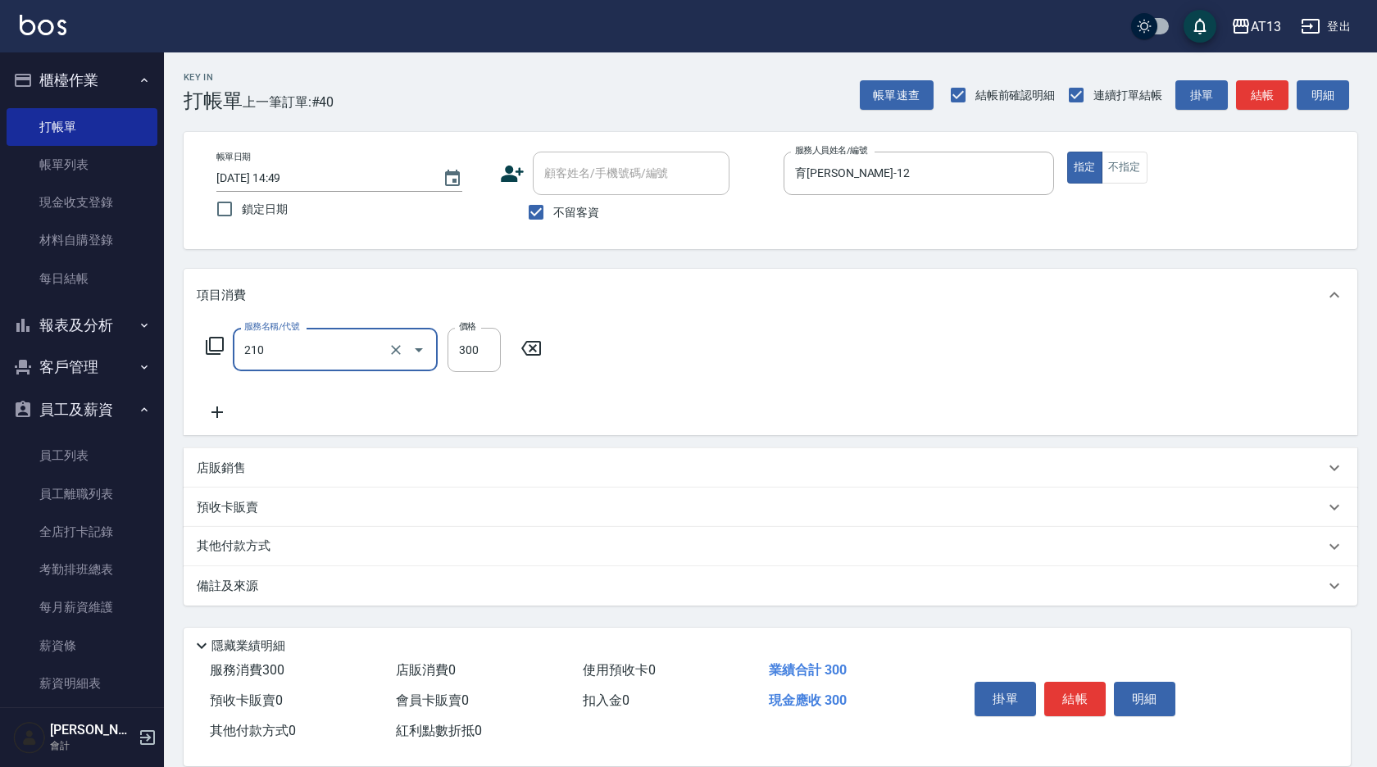
type input "[PERSON_NAME]洗髮精(210)"
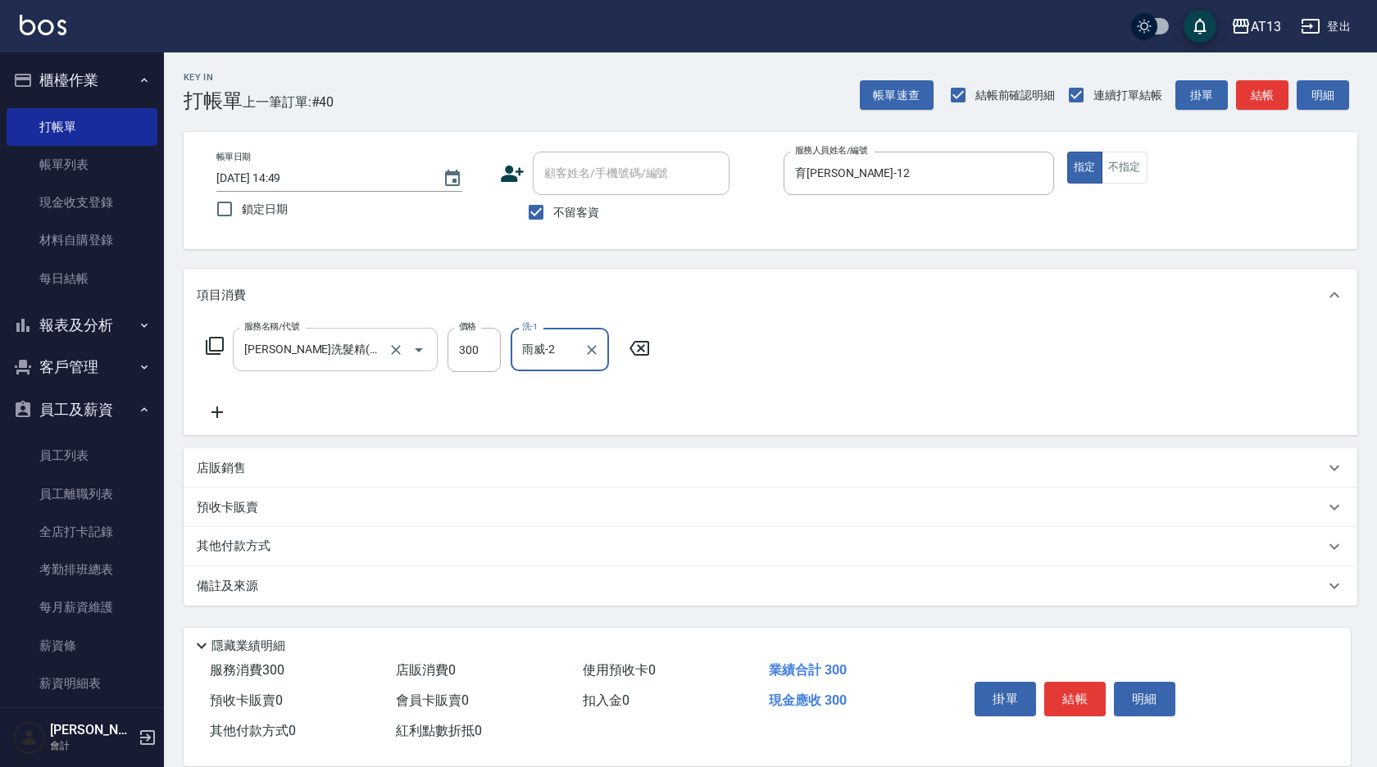
type input "雨威-2"
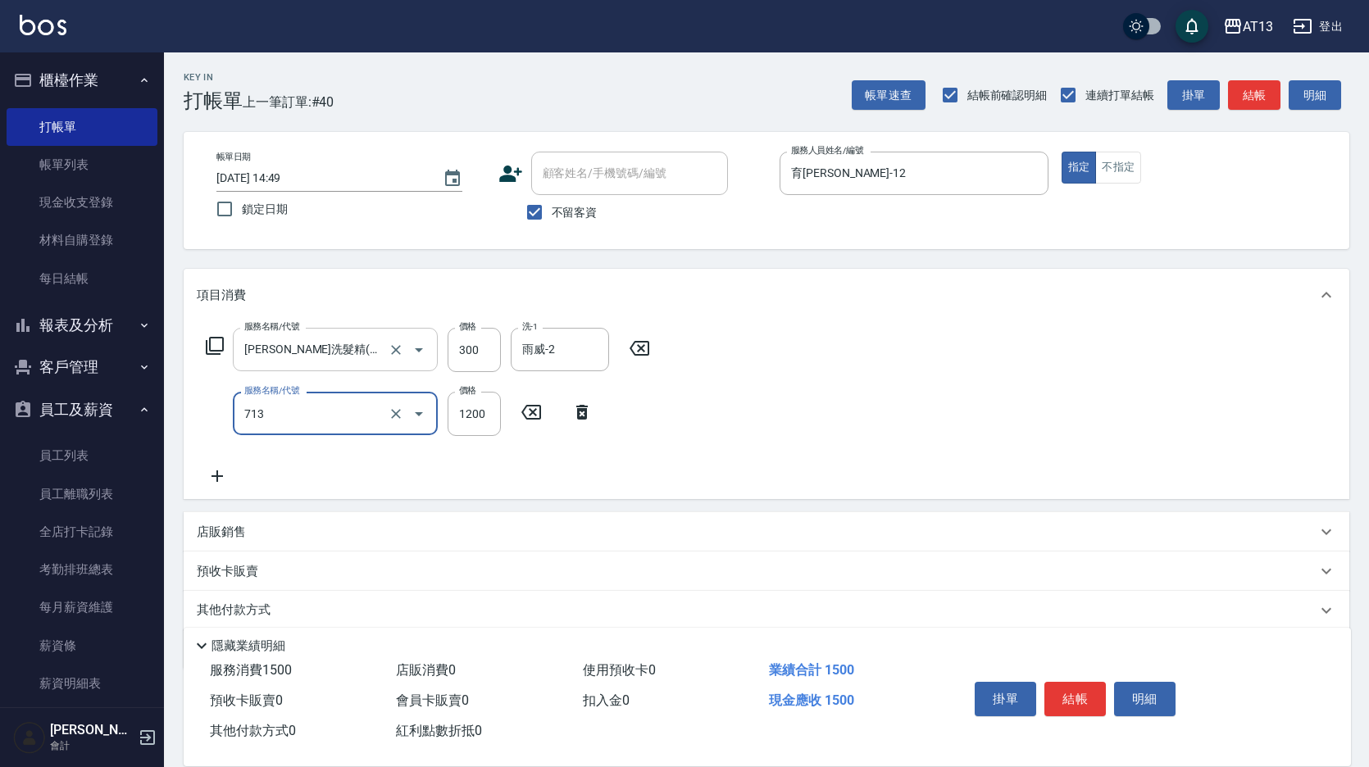
type input "水樣結構式1200(713)"
type input "840"
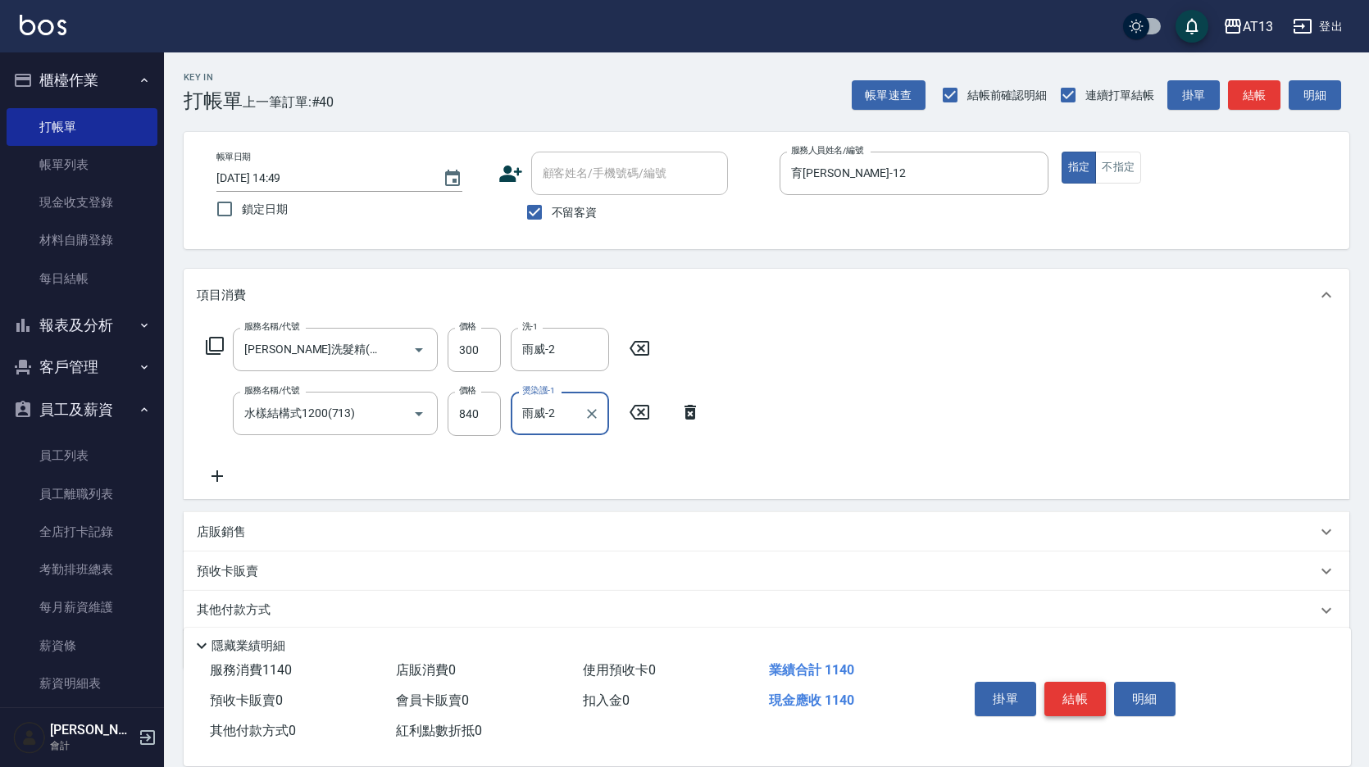
type input "雨威-2"
click at [1072, 695] on button "結帳" at bounding box center [1075, 699] width 61 height 34
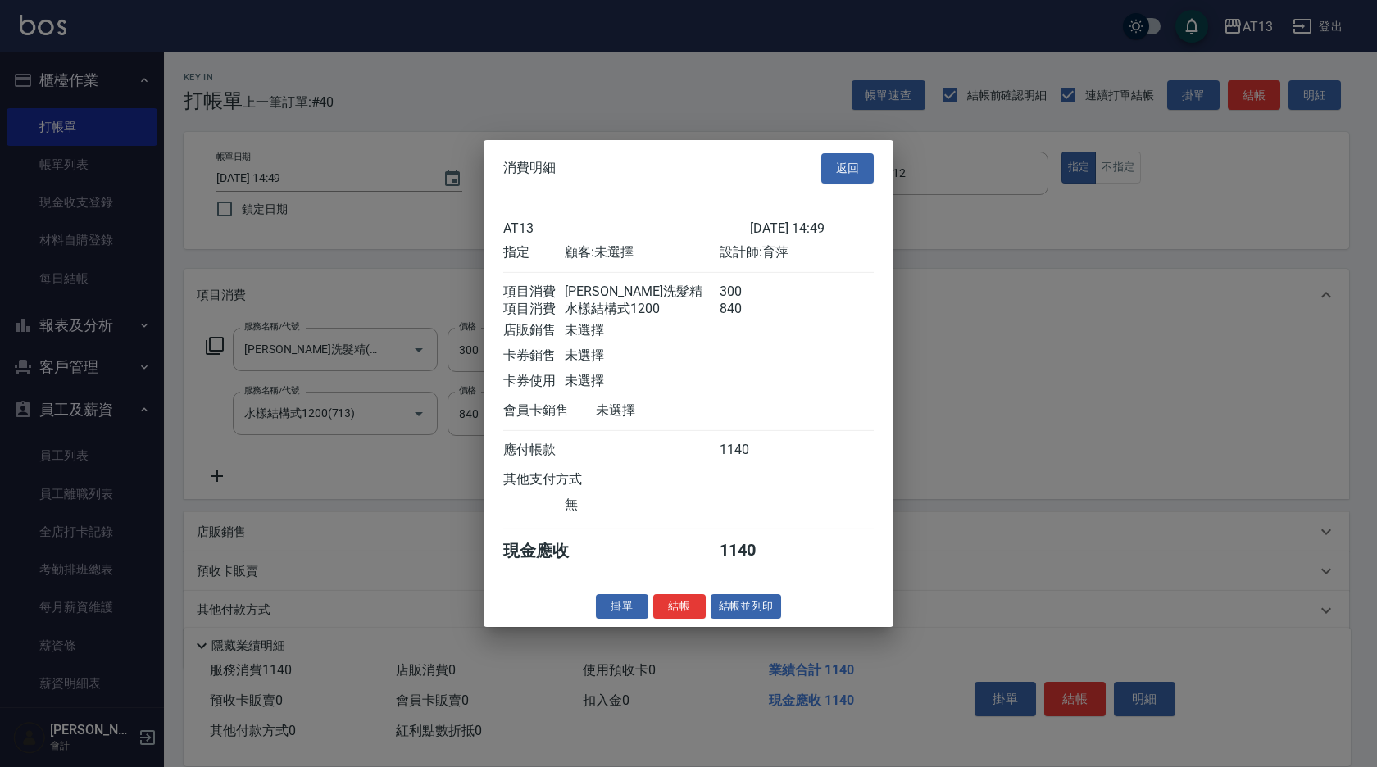
click at [682, 613] on button "結帳" at bounding box center [679, 606] width 52 height 25
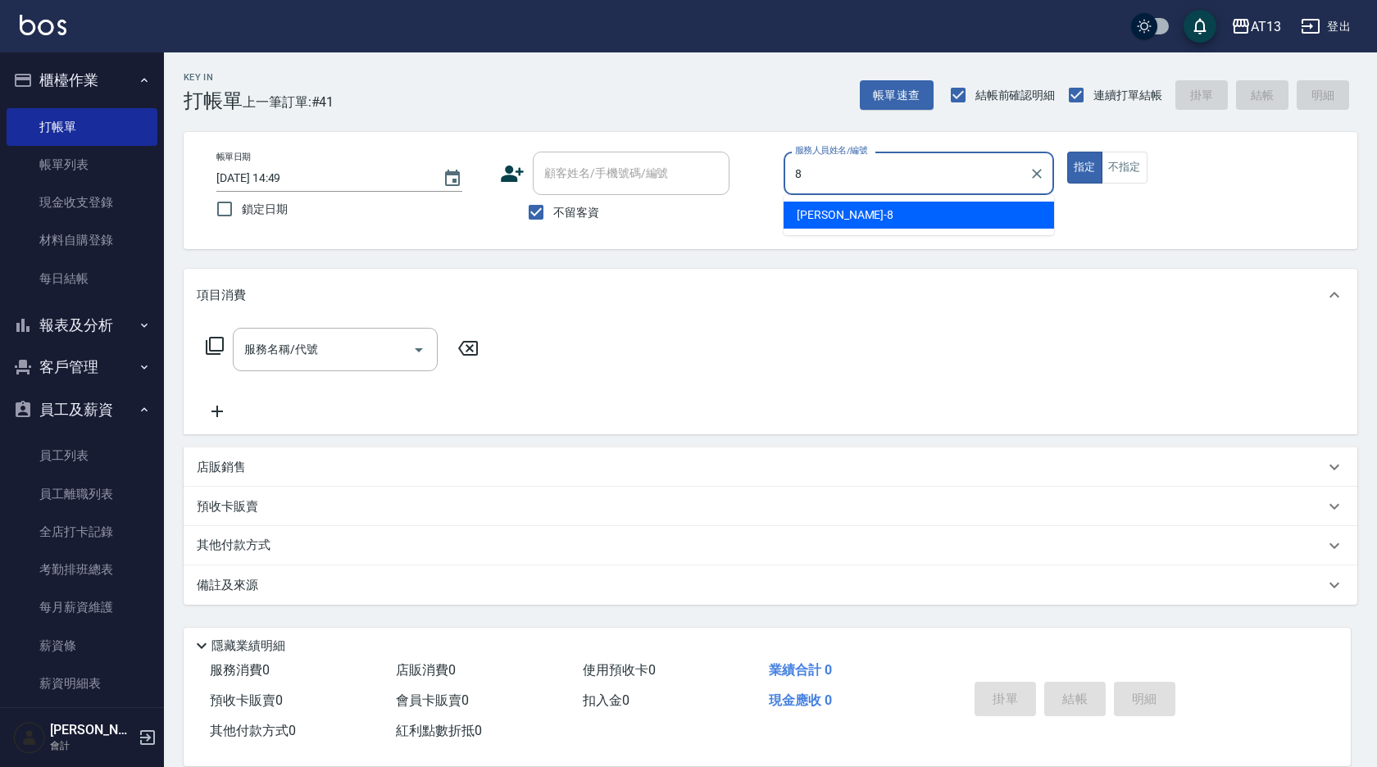
click at [812, 213] on span "[PERSON_NAME] -8" at bounding box center [845, 215] width 97 height 17
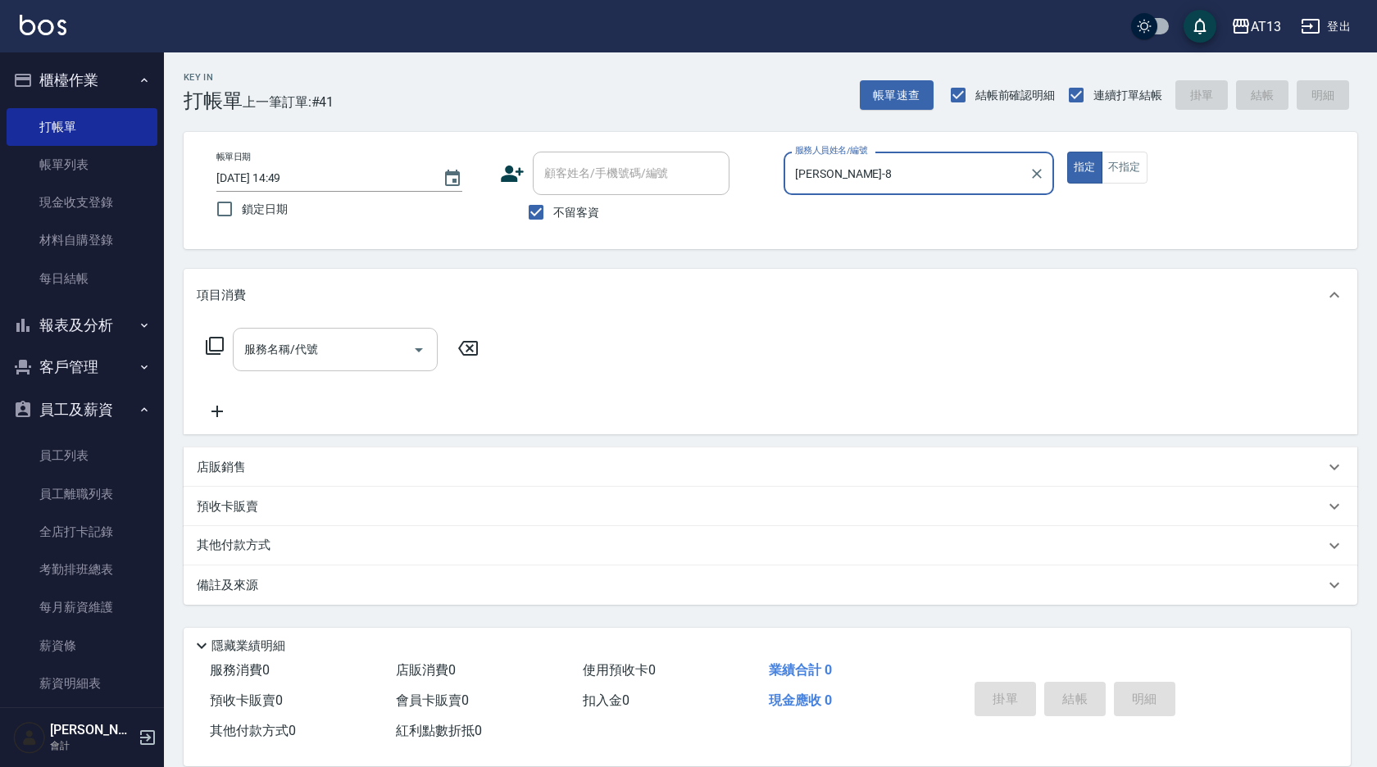
type input "[PERSON_NAME]-8"
click at [347, 345] on input "服務名稱/代號" at bounding box center [323, 349] width 166 height 29
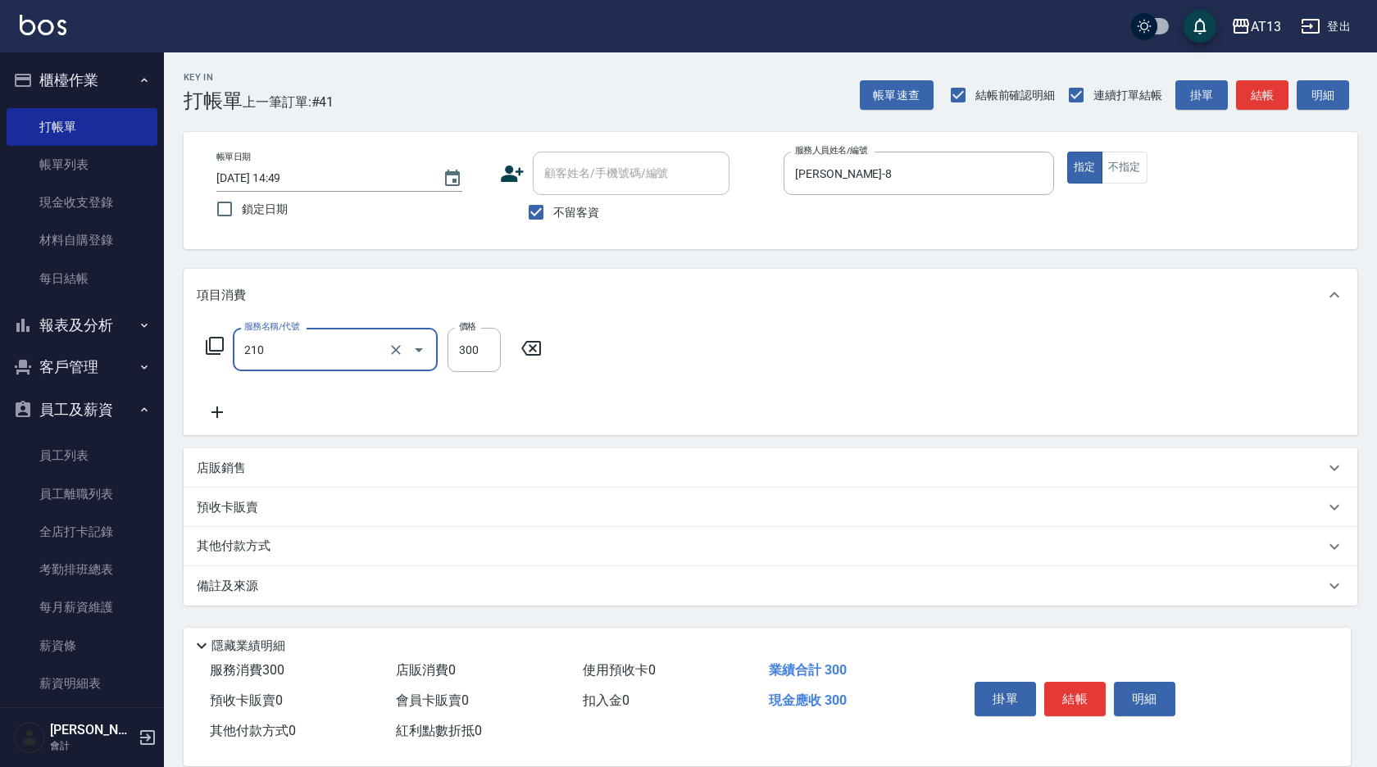
type input "[PERSON_NAME]洗髮精(210)"
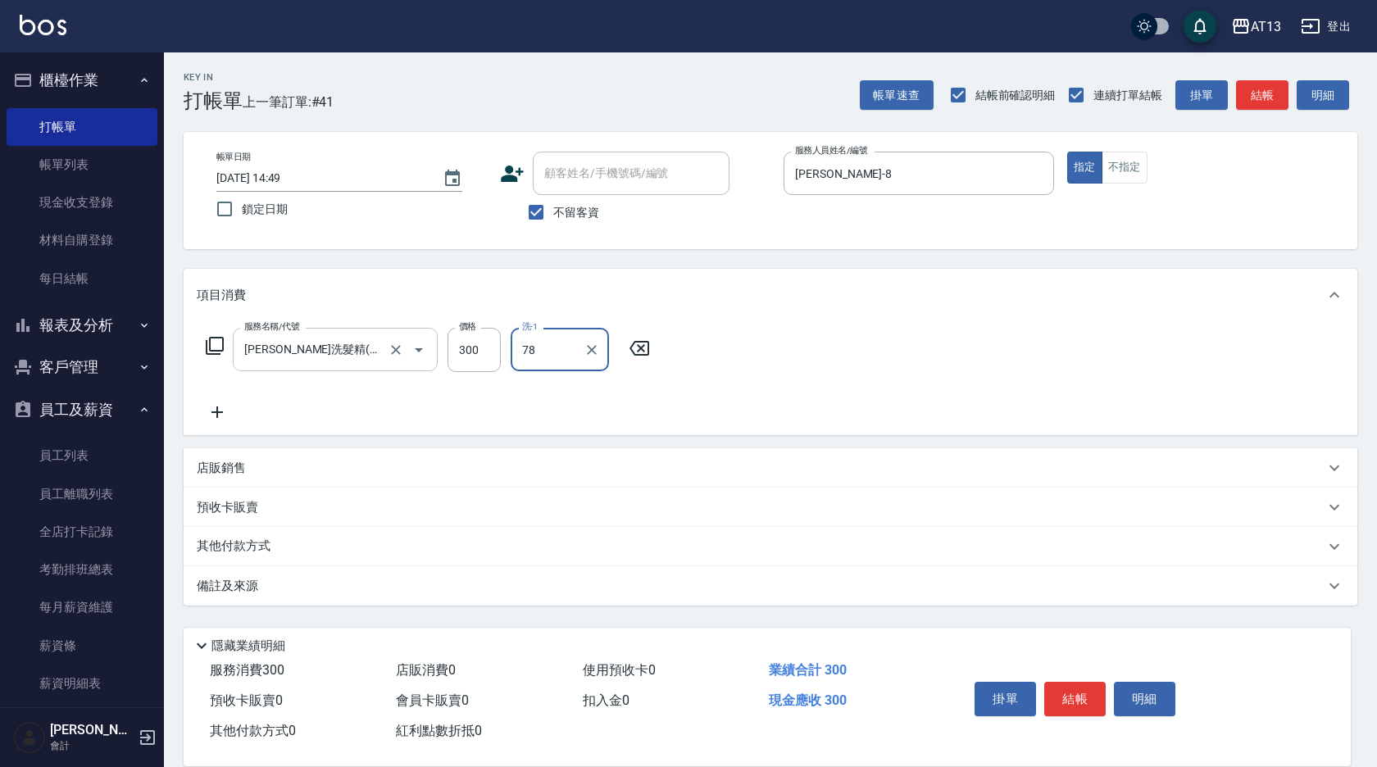
type input "78"
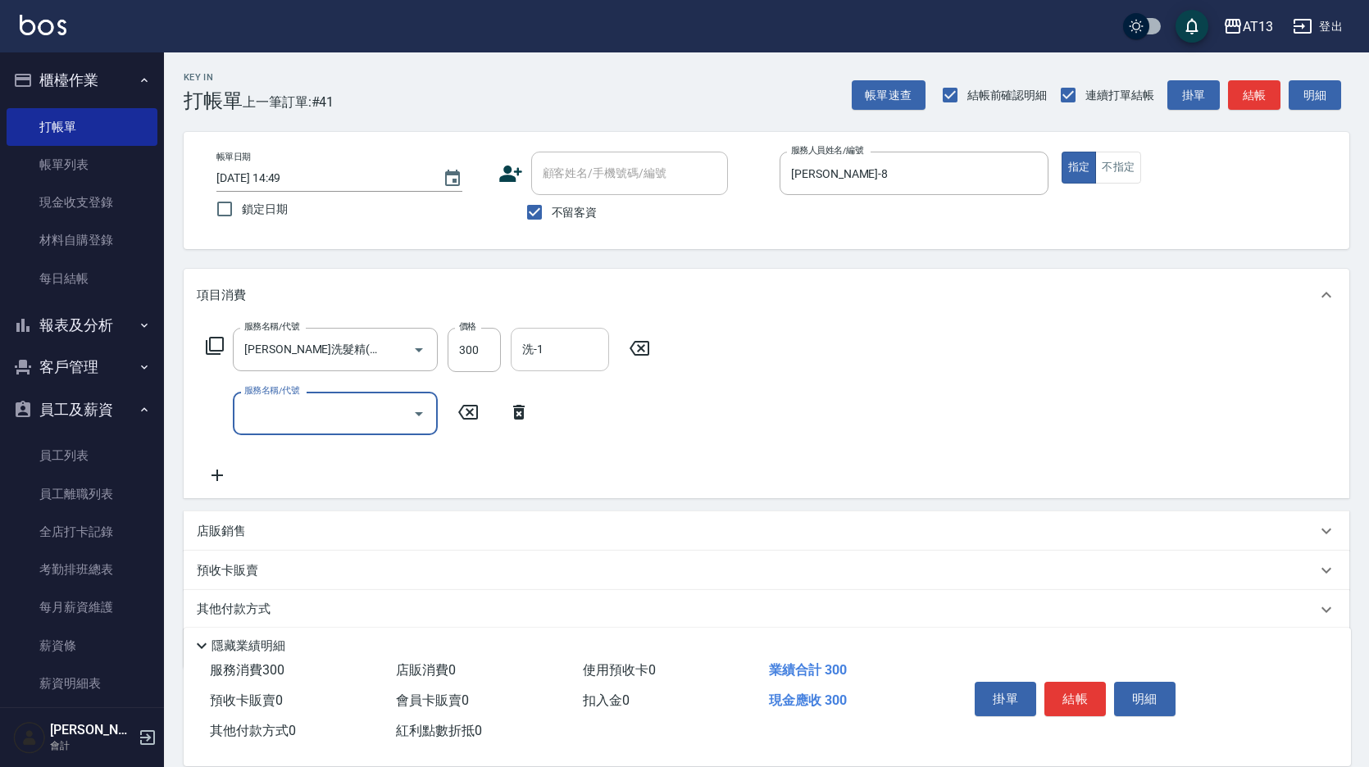
click at [586, 339] on input "洗-1" at bounding box center [560, 349] width 84 height 29
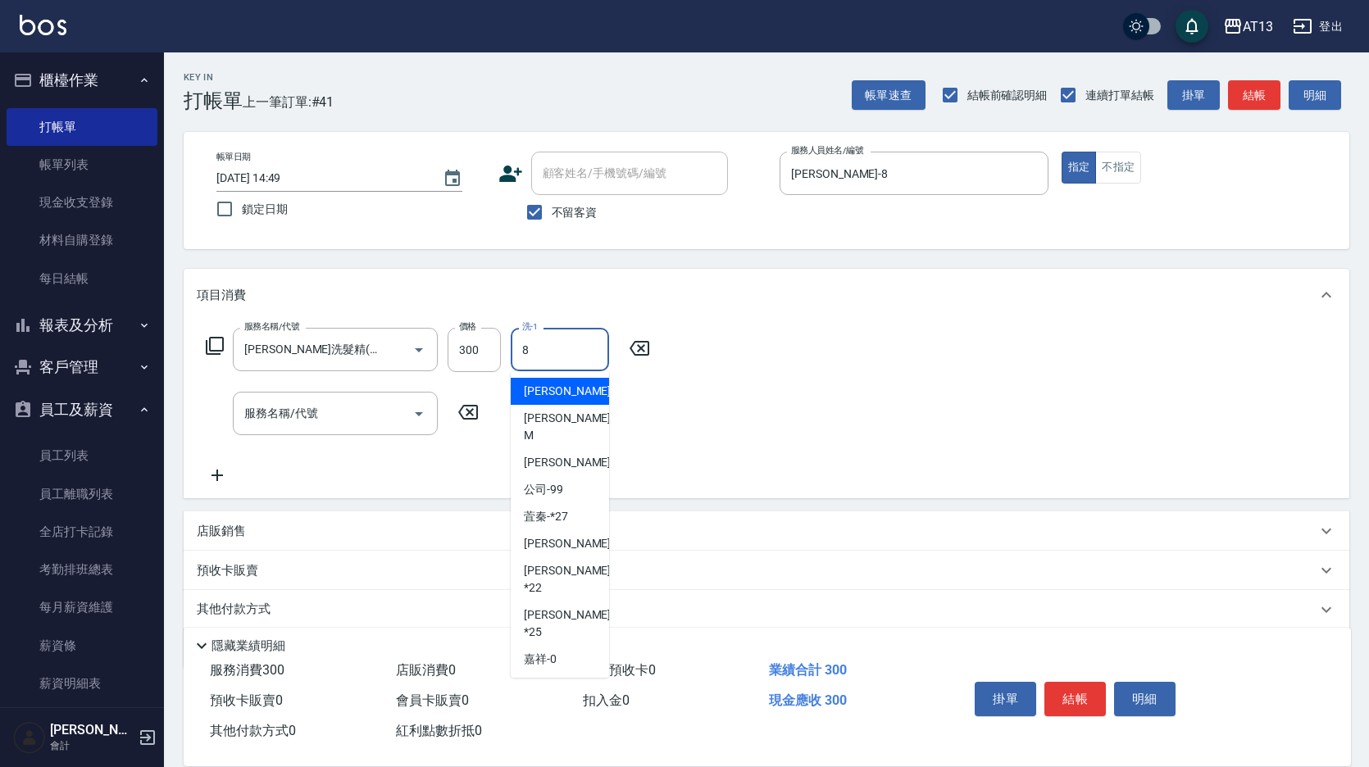
type input "[PERSON_NAME]-8"
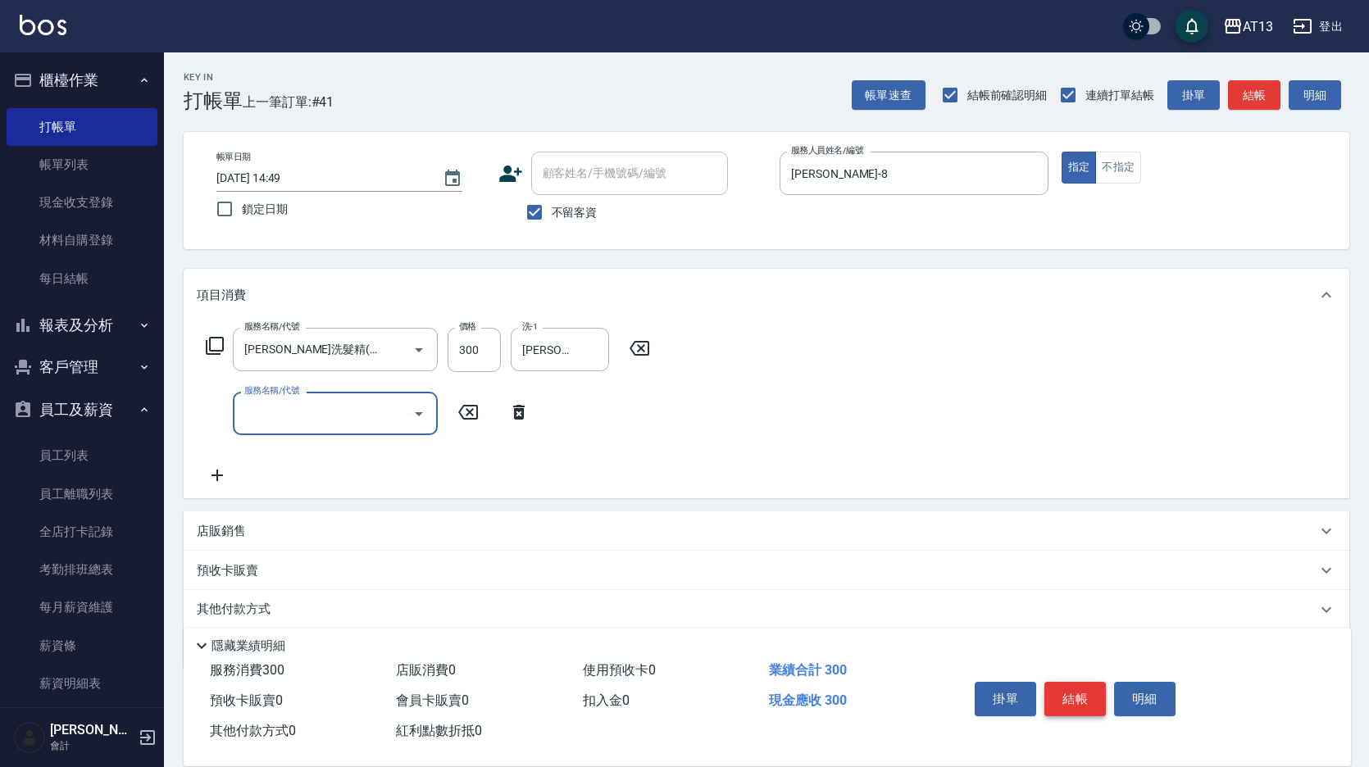
click at [1103, 697] on button "結帳" at bounding box center [1075, 699] width 61 height 34
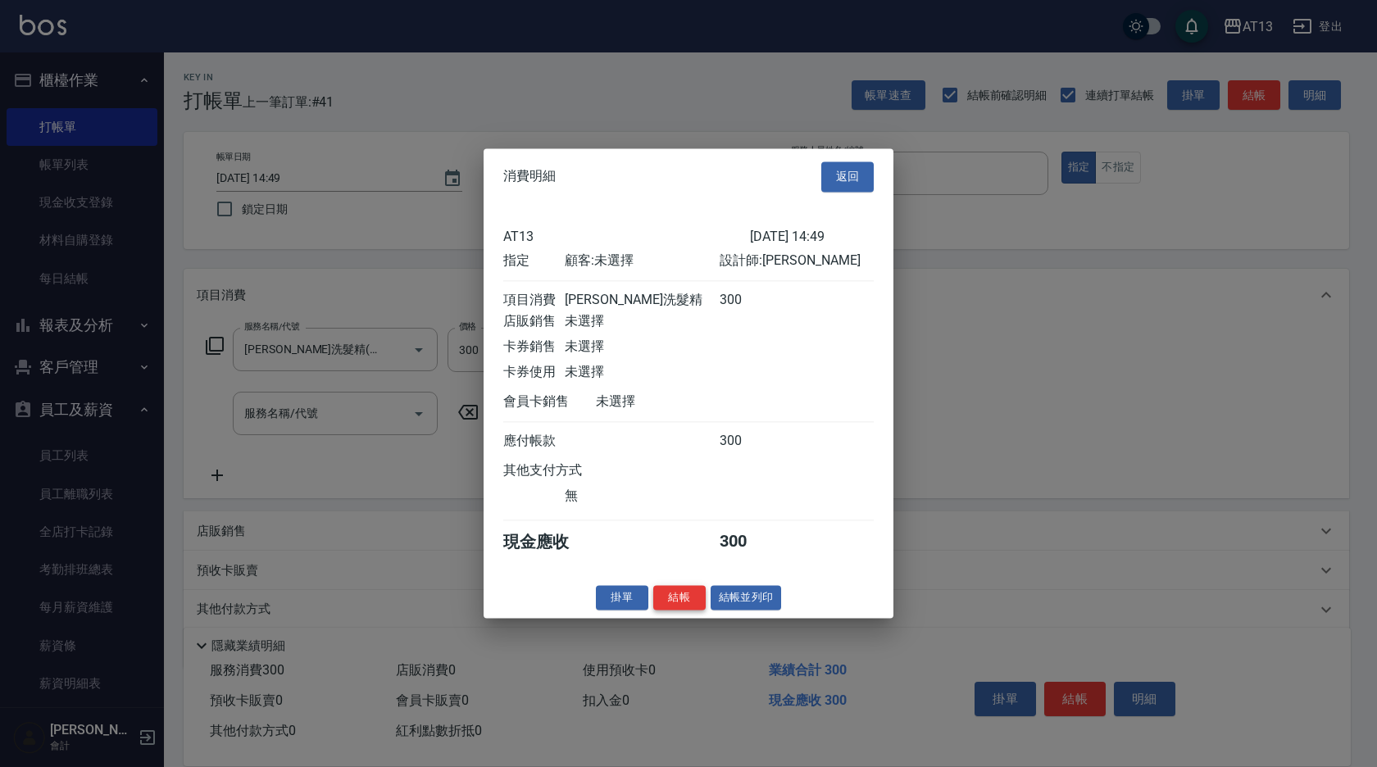
click at [694, 611] on button "結帳" at bounding box center [679, 597] width 52 height 25
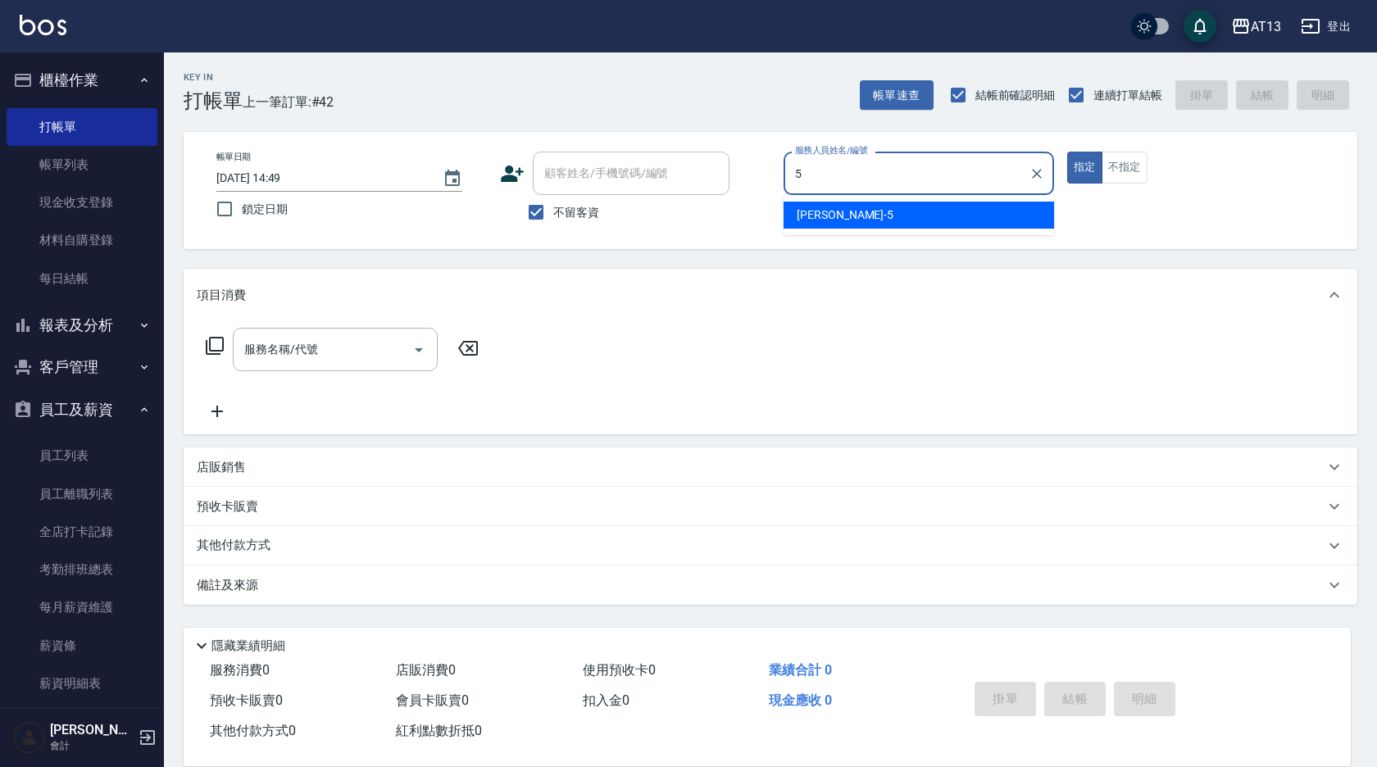
click at [886, 219] on div "[PERSON_NAME] -5" at bounding box center [919, 215] width 271 height 27
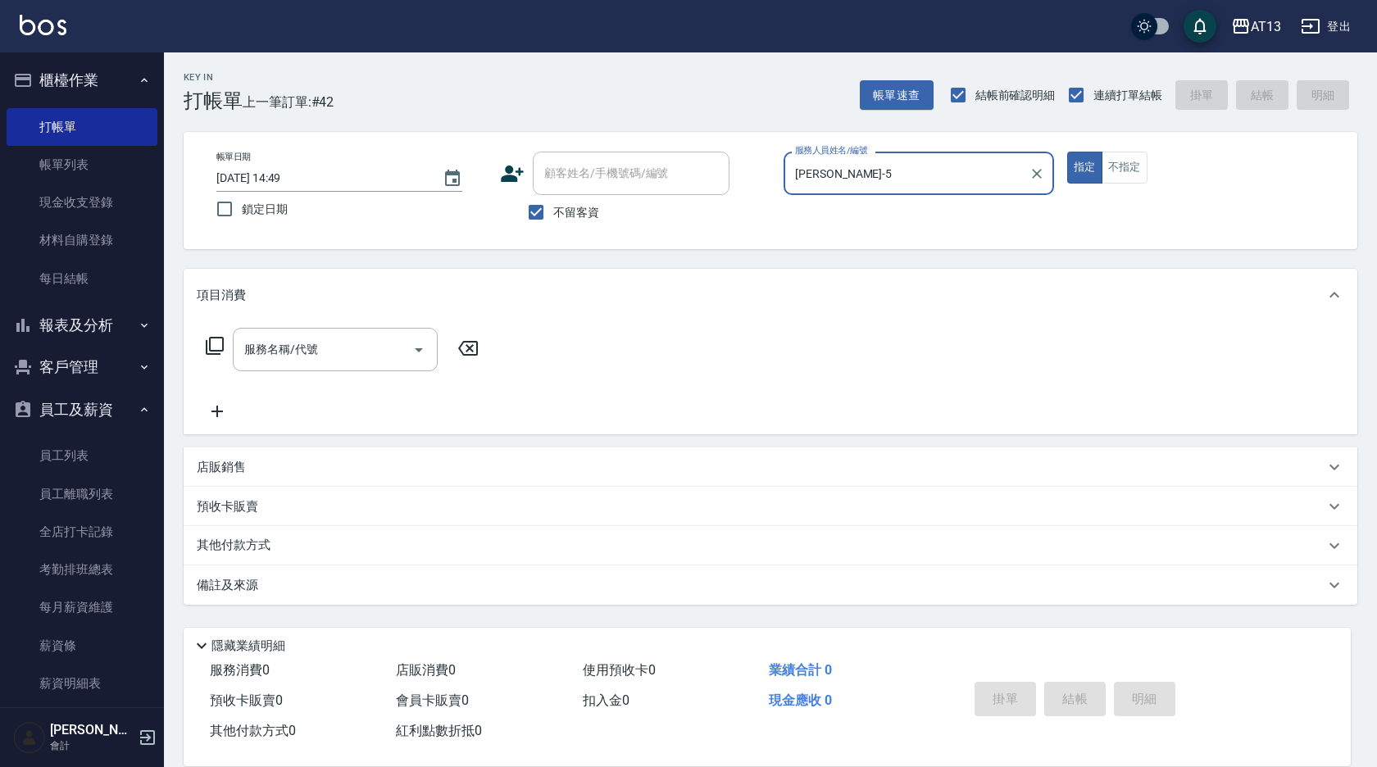
type input "[PERSON_NAME]-5"
click at [1138, 166] on button "不指定" at bounding box center [1125, 168] width 46 height 32
click at [306, 352] on input "服務名稱/代號" at bounding box center [323, 349] width 166 height 29
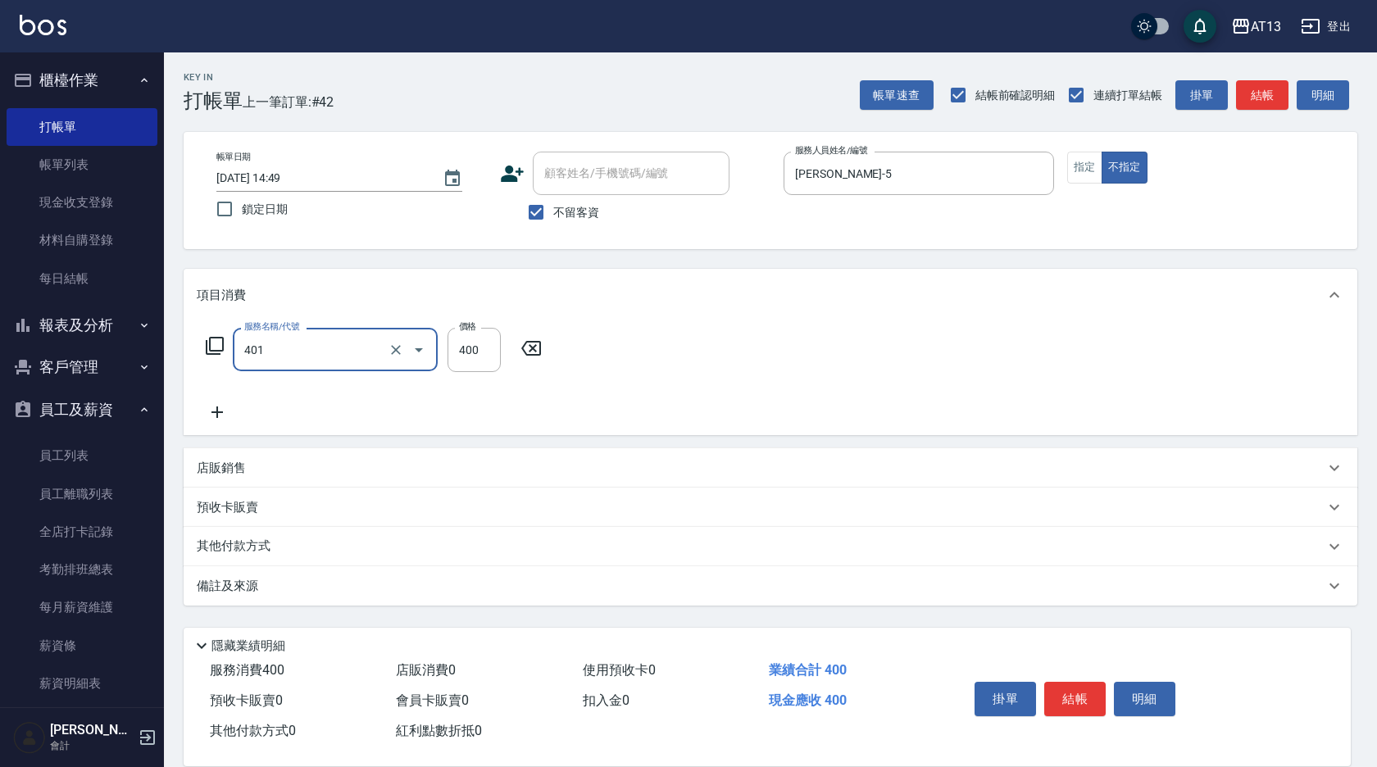
type input "剪髮(401)"
type input "200"
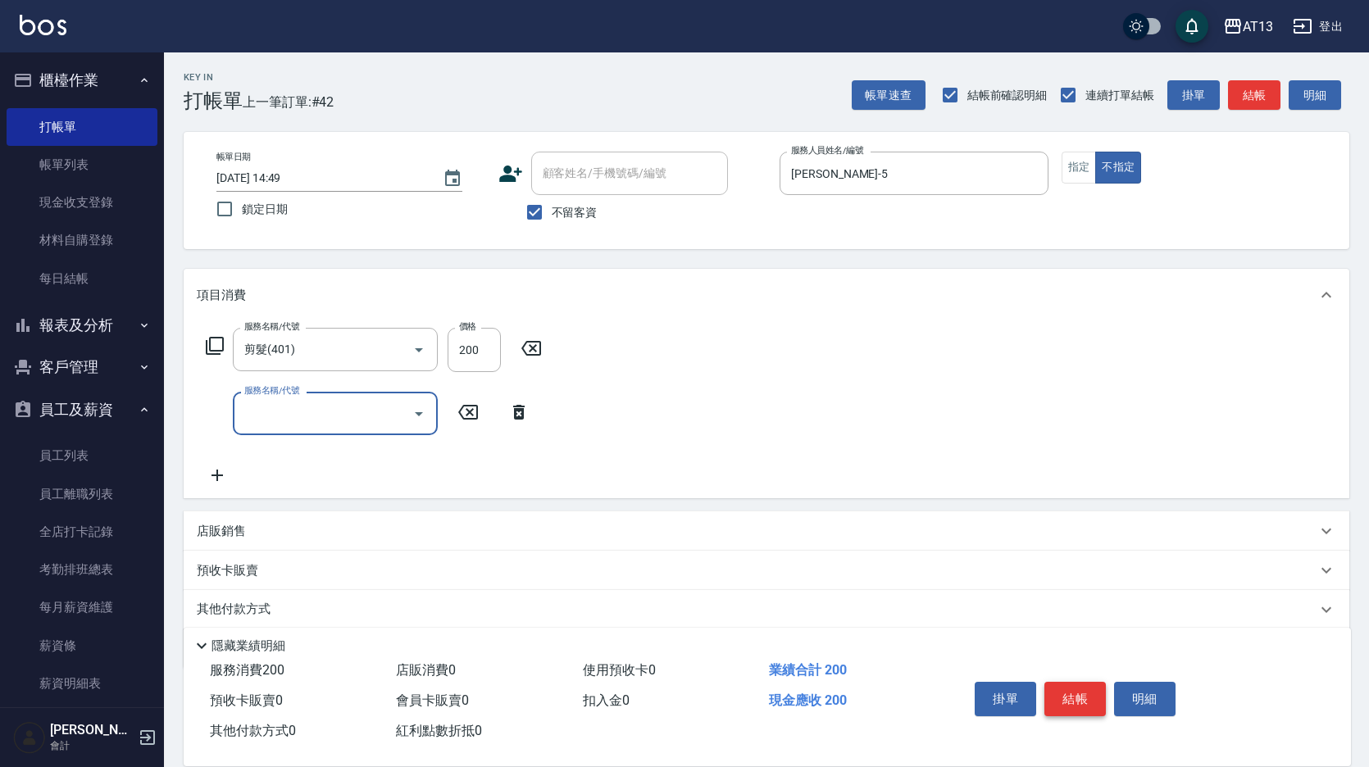
click at [1076, 698] on button "結帳" at bounding box center [1075, 699] width 61 height 34
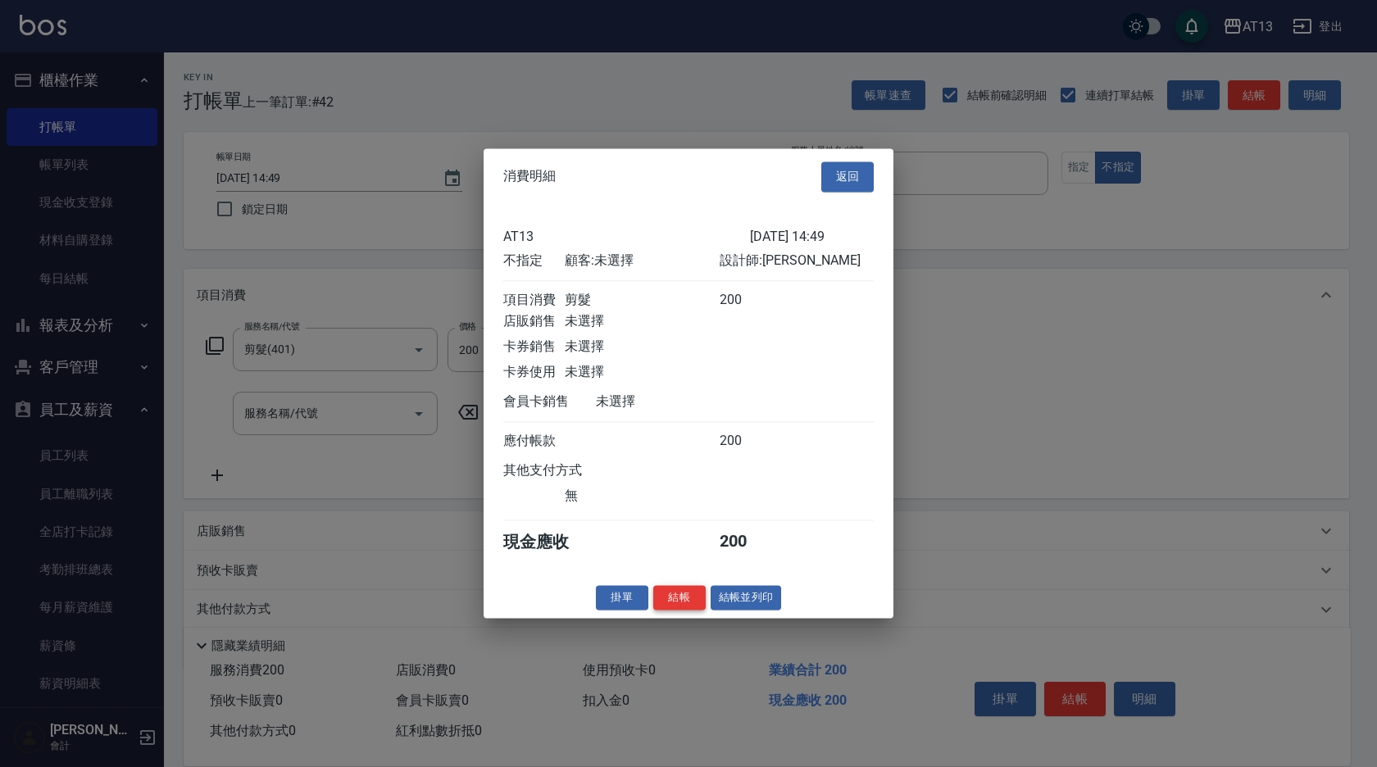
click at [683, 611] on button "結帳" at bounding box center [679, 597] width 52 height 25
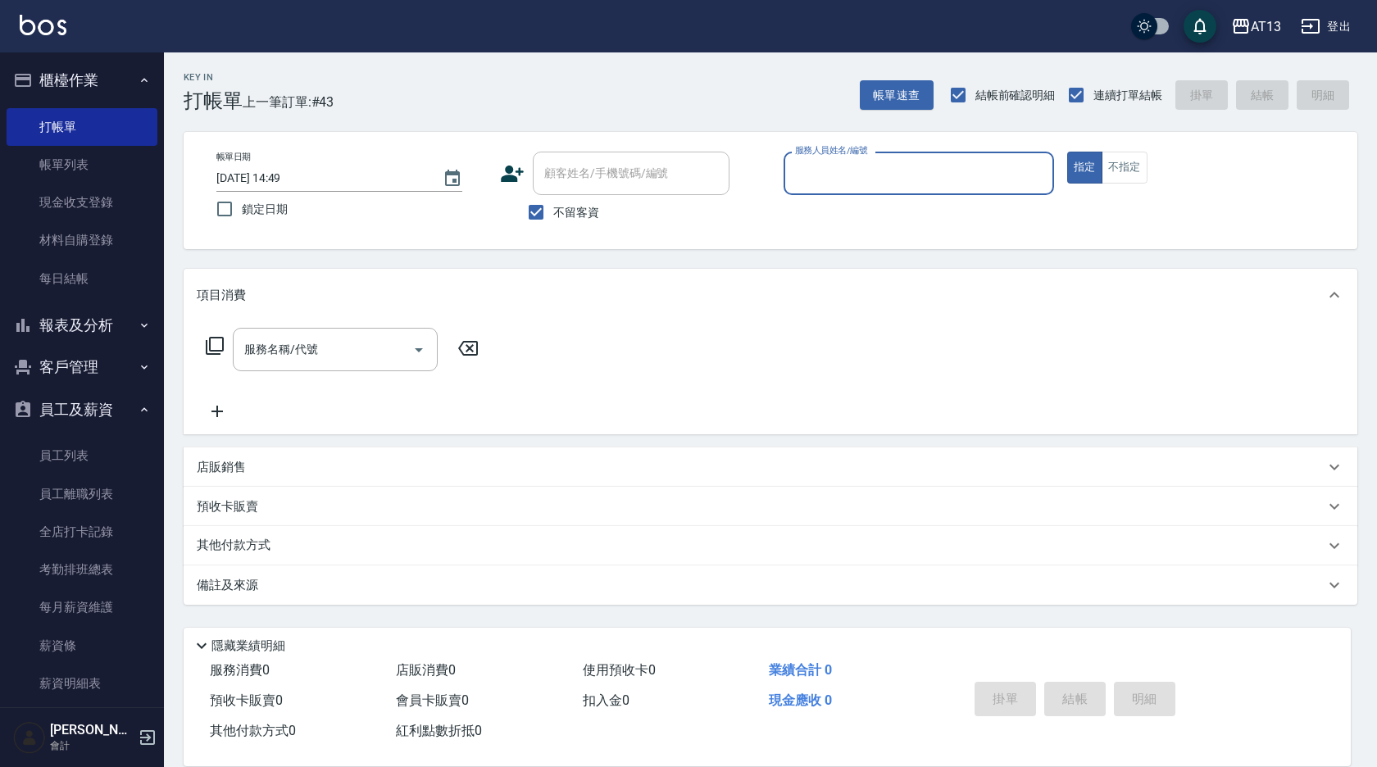
click at [1068, 152] on button "指定" at bounding box center [1085, 168] width 35 height 32
type button "true"
click at [864, 165] on div "服務人員姓名/編號 服務人員姓名/編號" at bounding box center [919, 173] width 271 height 43
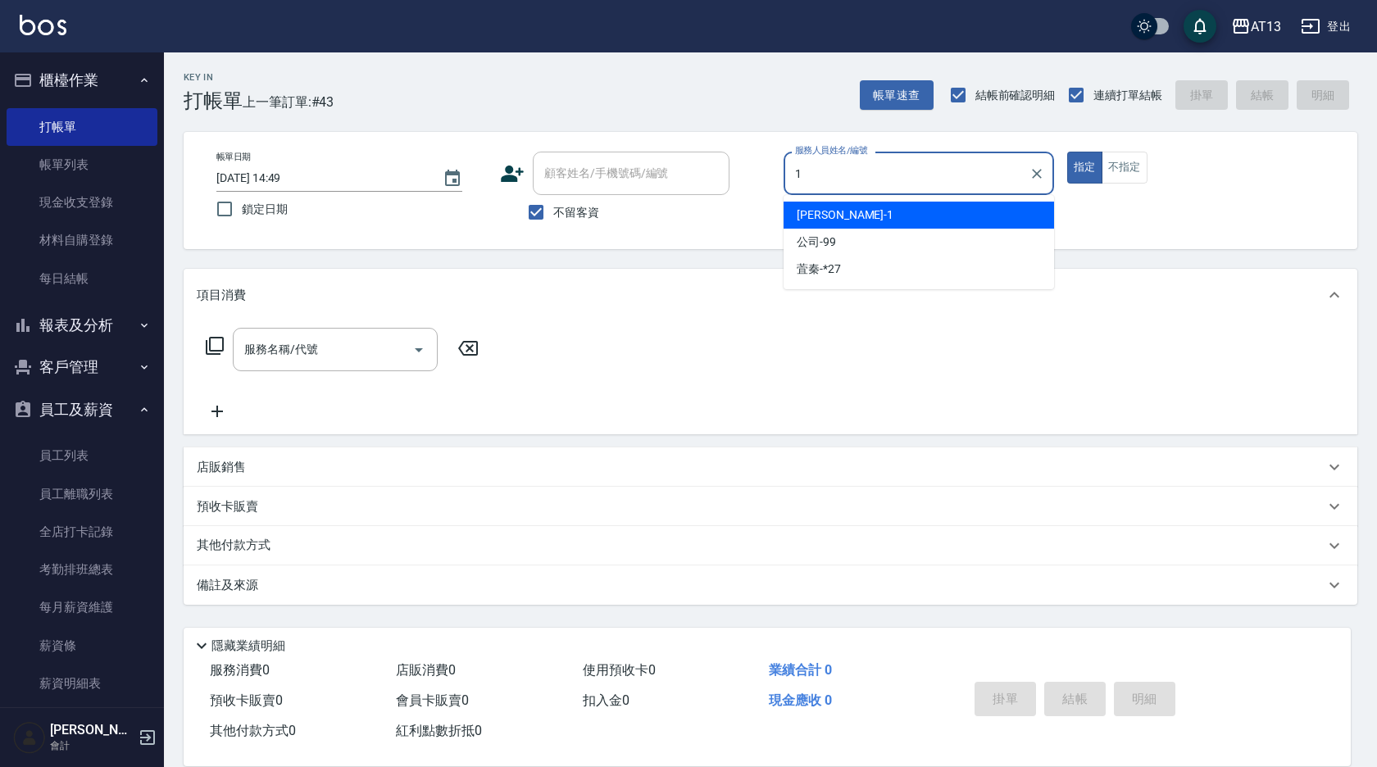
click at [867, 207] on div "[PERSON_NAME] -1" at bounding box center [919, 215] width 271 height 27
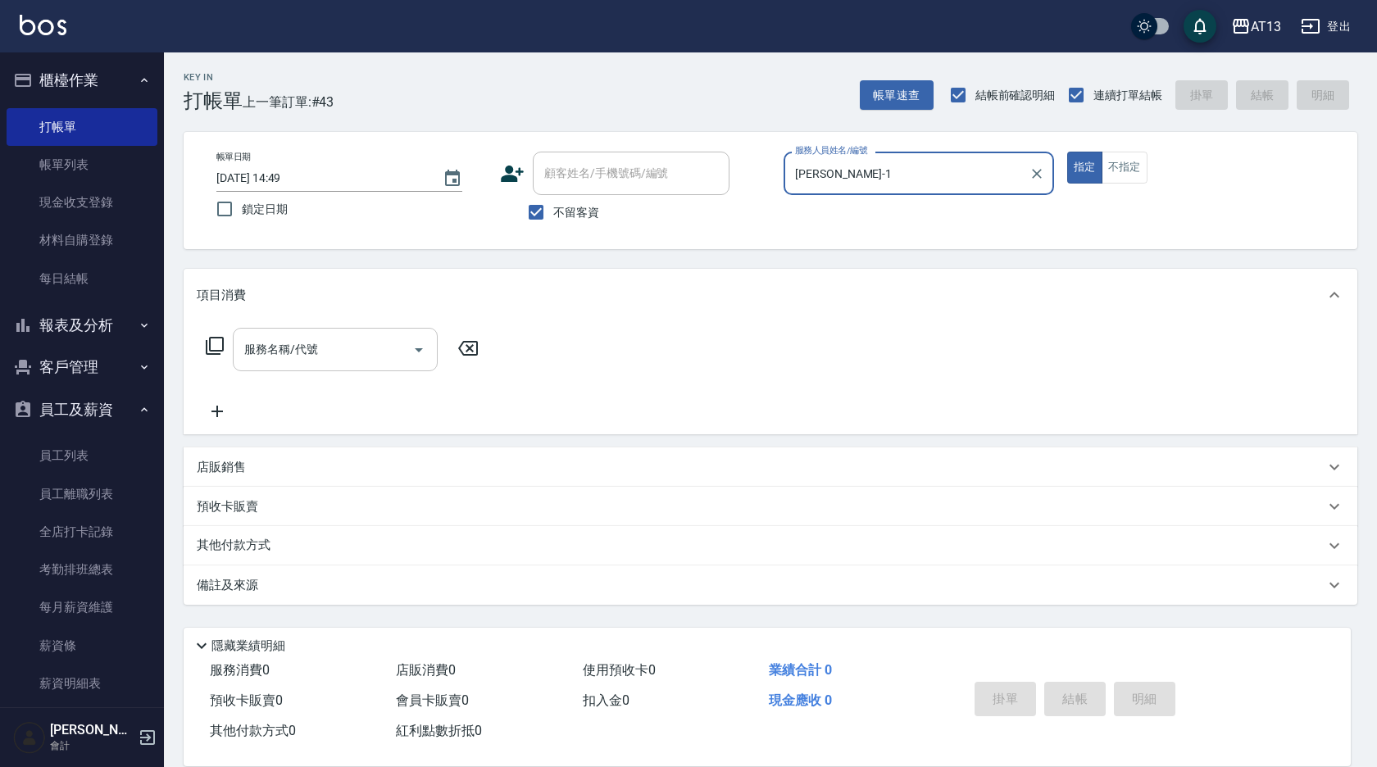
type input "[PERSON_NAME]-1"
click at [262, 361] on input "服務名稱/代號" at bounding box center [323, 349] width 166 height 29
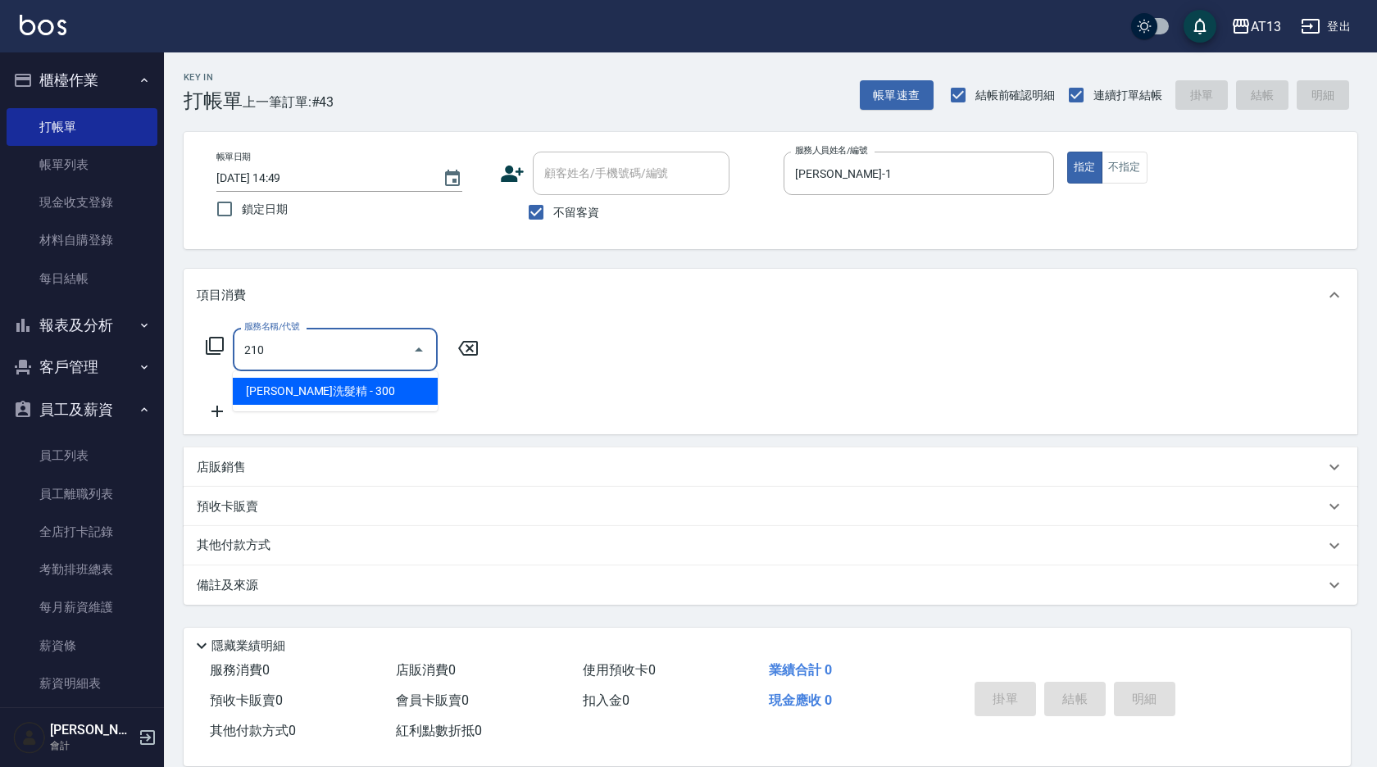
type input "[PERSON_NAME]洗髮精(210)"
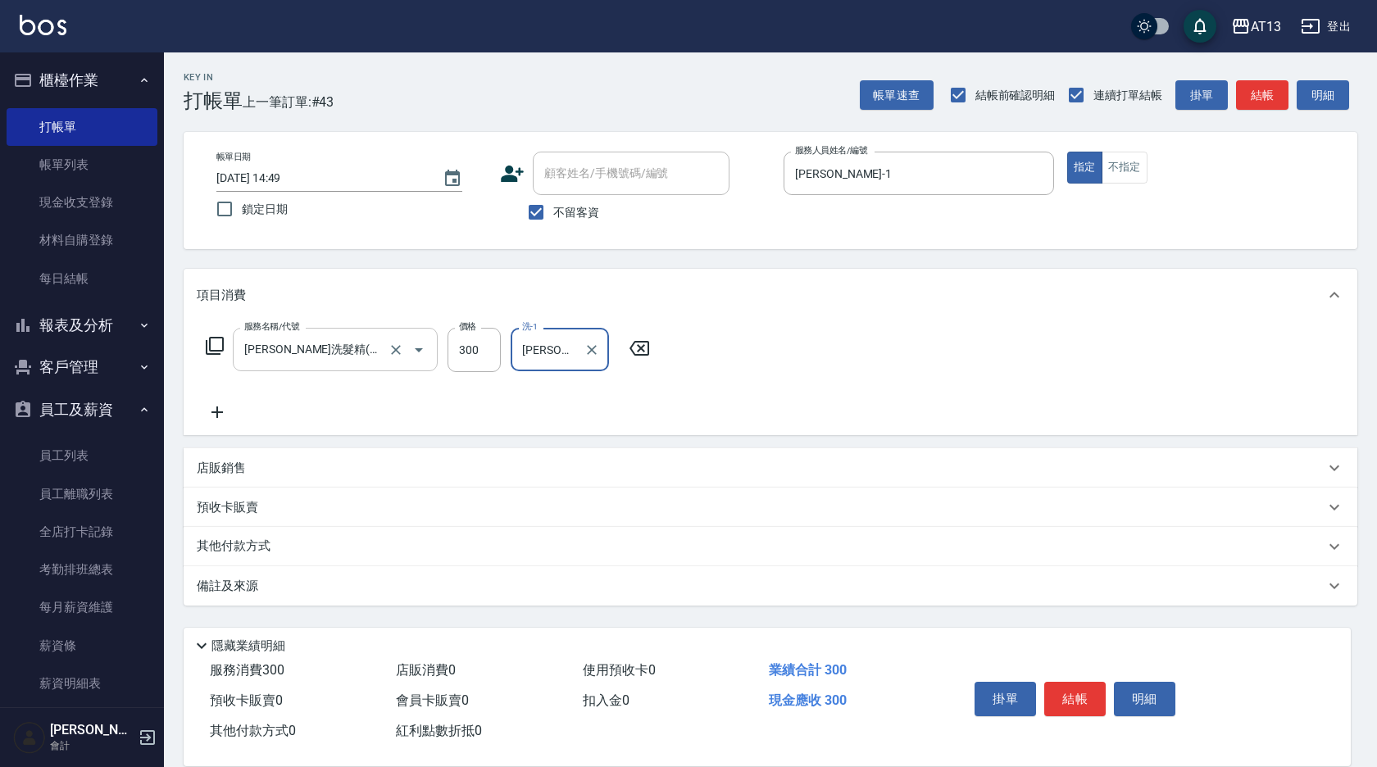
type input "[PERSON_NAME]-31"
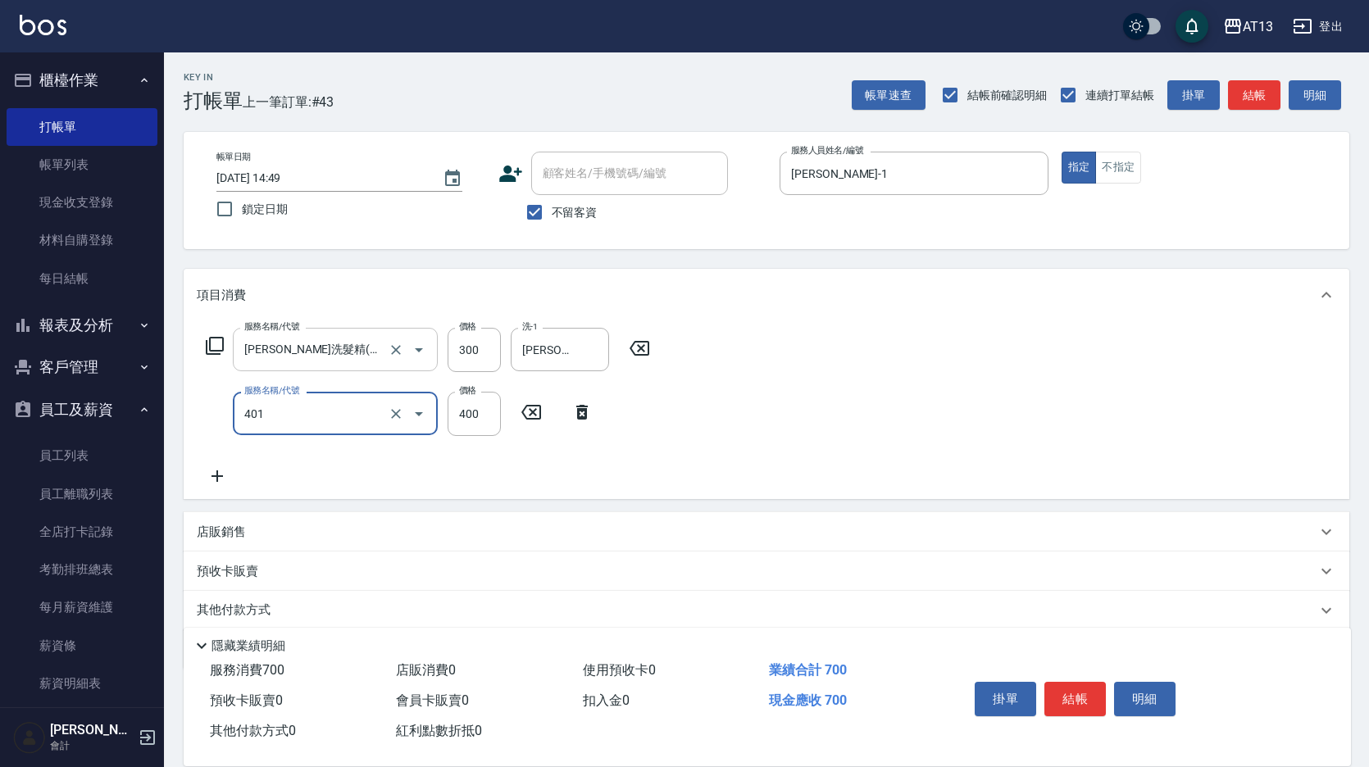
type input "剪髮(401)"
click at [970, 494] on div "服務名稱/代號 [PERSON_NAME]洗髮精(210) 服務名稱/代號 價格 300 價格 洗-1 [PERSON_NAME]-31 洗-1 服務名稱/代…" at bounding box center [767, 410] width 1166 height 178
click at [1087, 694] on button "結帳" at bounding box center [1075, 699] width 61 height 34
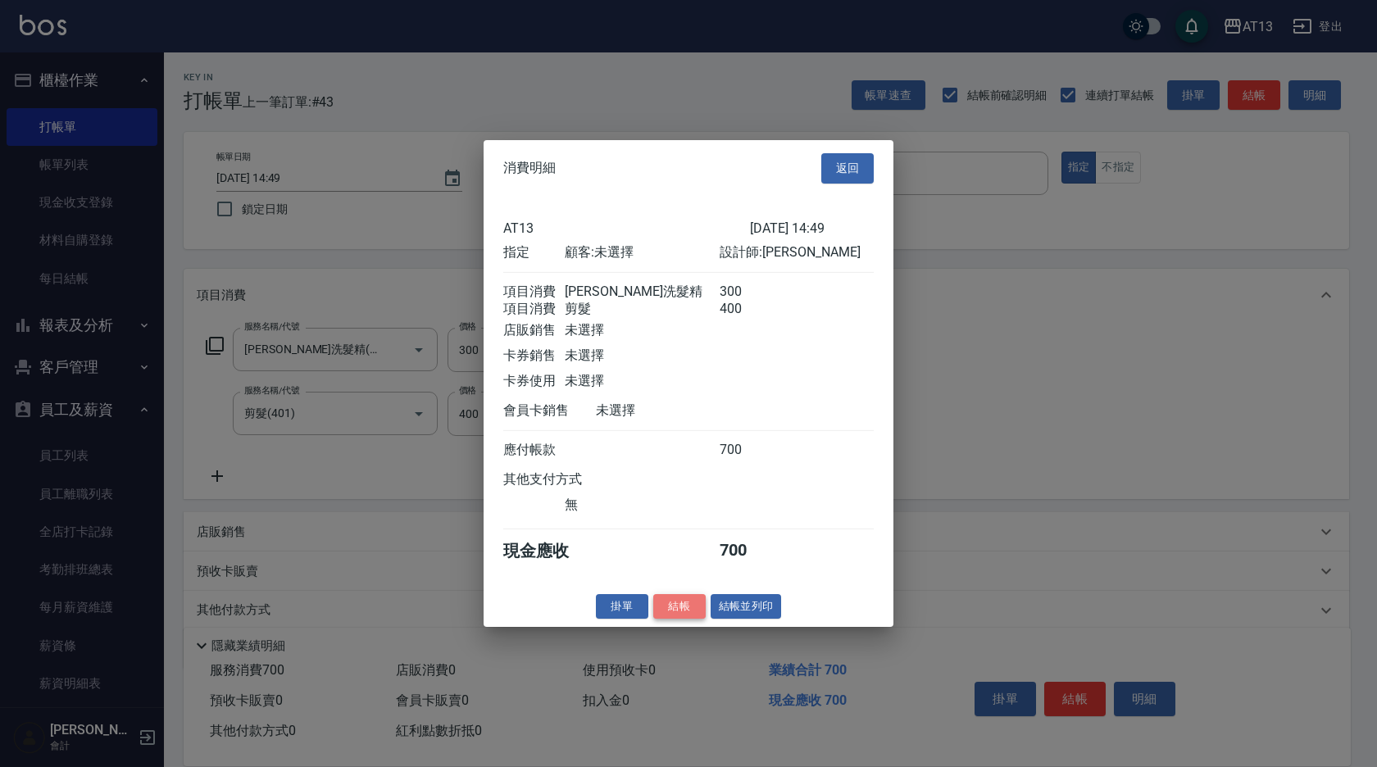
click at [690, 619] on button "結帳" at bounding box center [679, 606] width 52 height 25
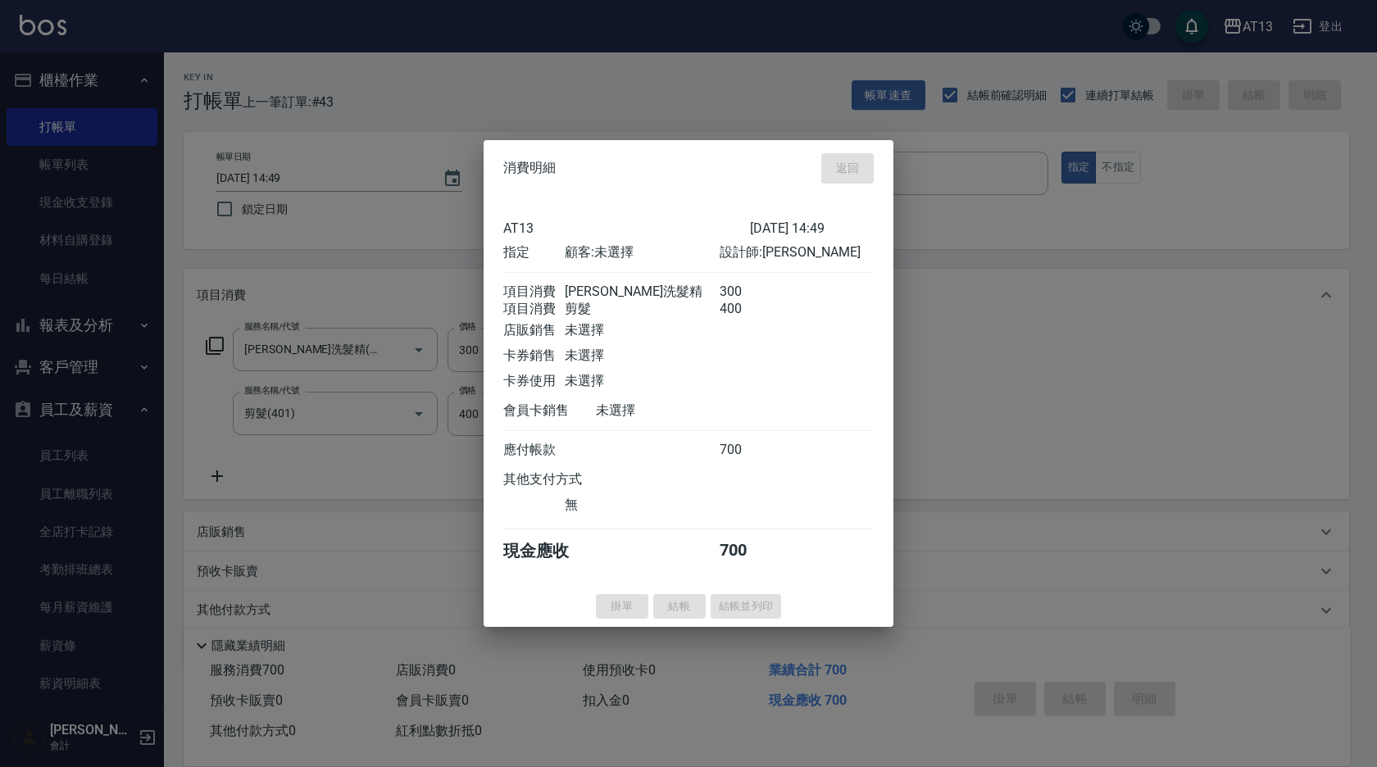
type input "[DATE] 15:38"
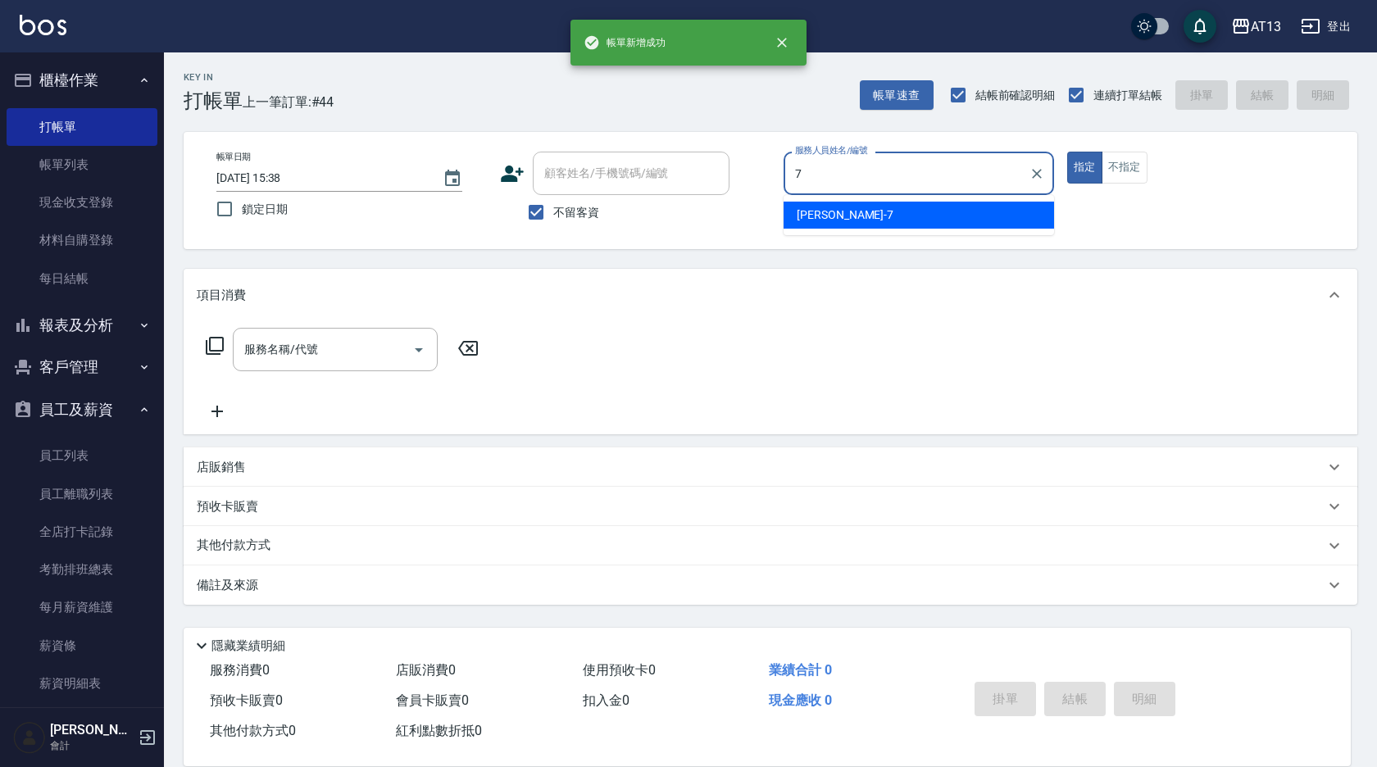
click at [908, 216] on div "[PERSON_NAME]-7" at bounding box center [919, 215] width 271 height 27
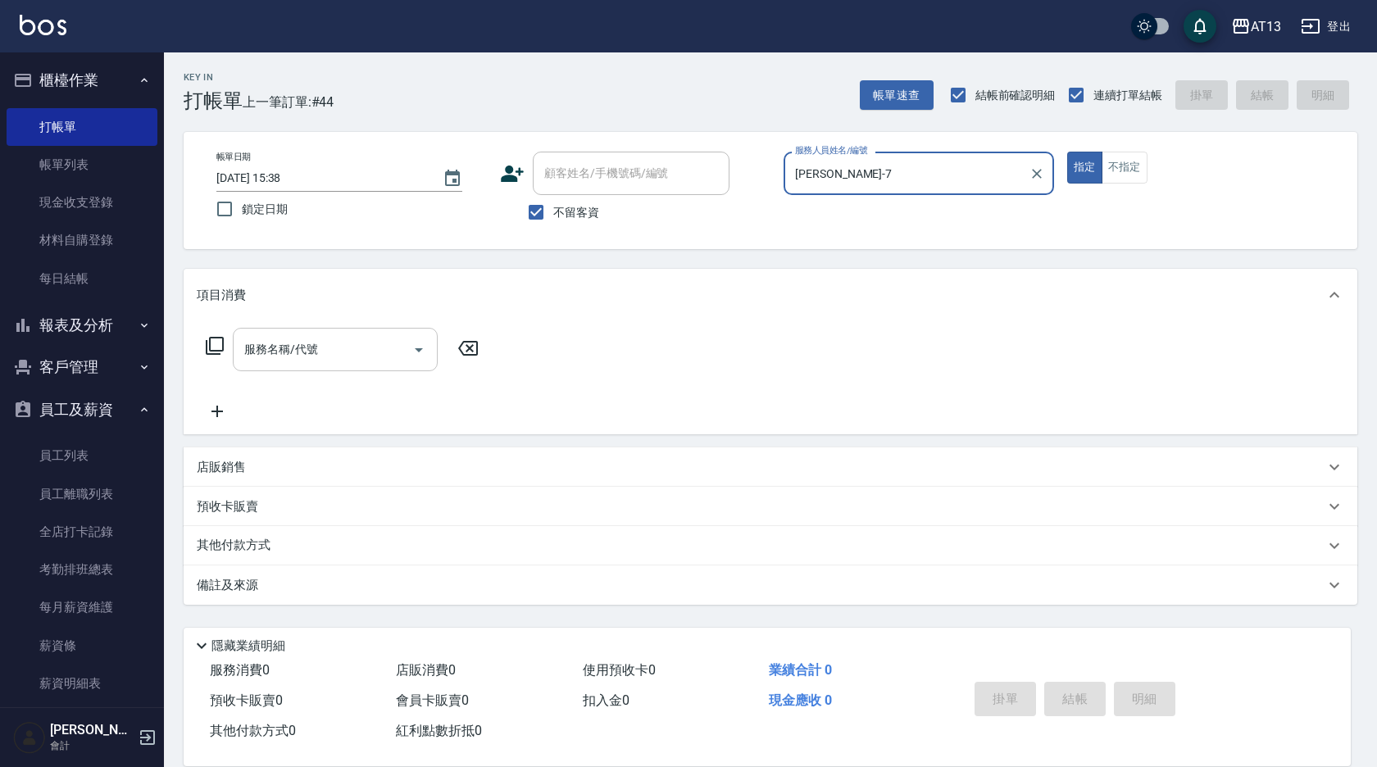
type input "[PERSON_NAME]-7"
click at [379, 345] on input "服務名稱/代號" at bounding box center [323, 349] width 166 height 29
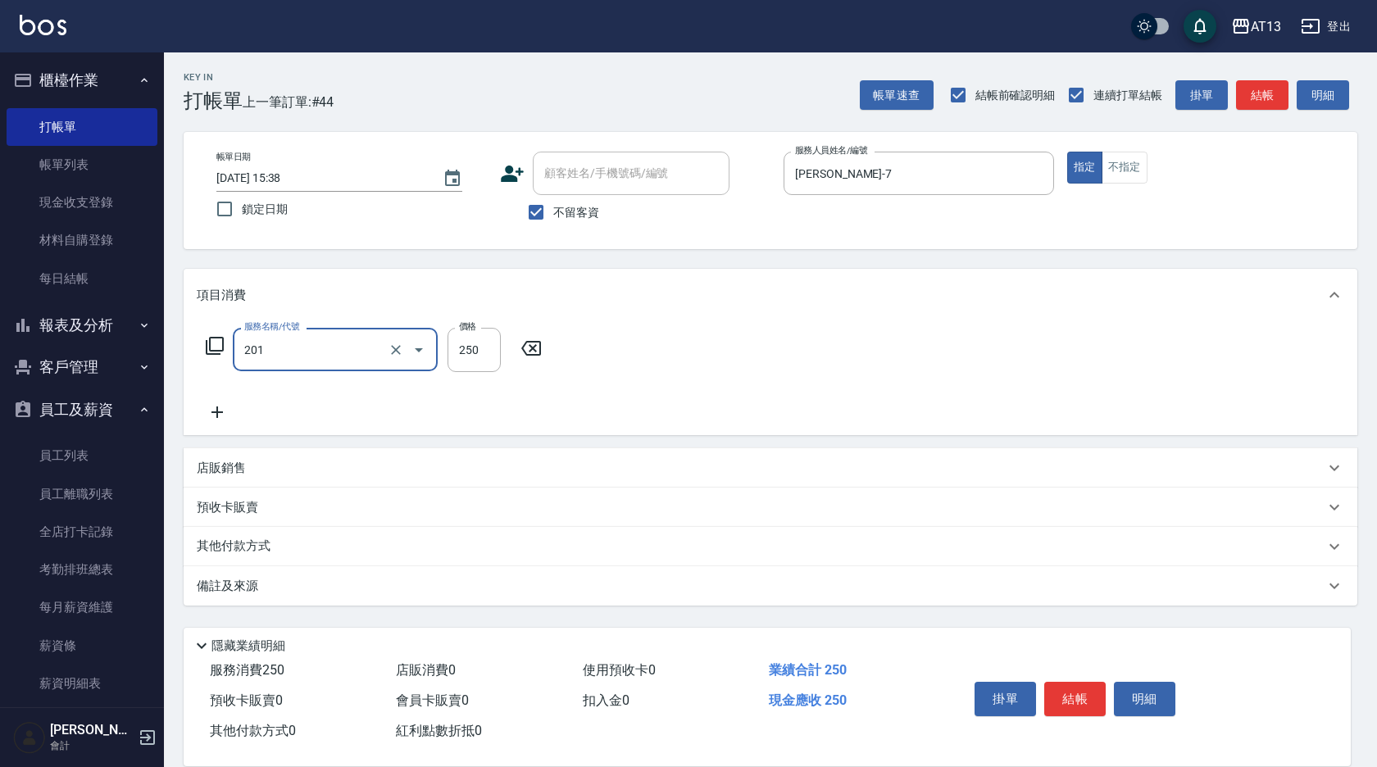
type input "洗髮(201)"
type input "[PERSON_NAME]-24"
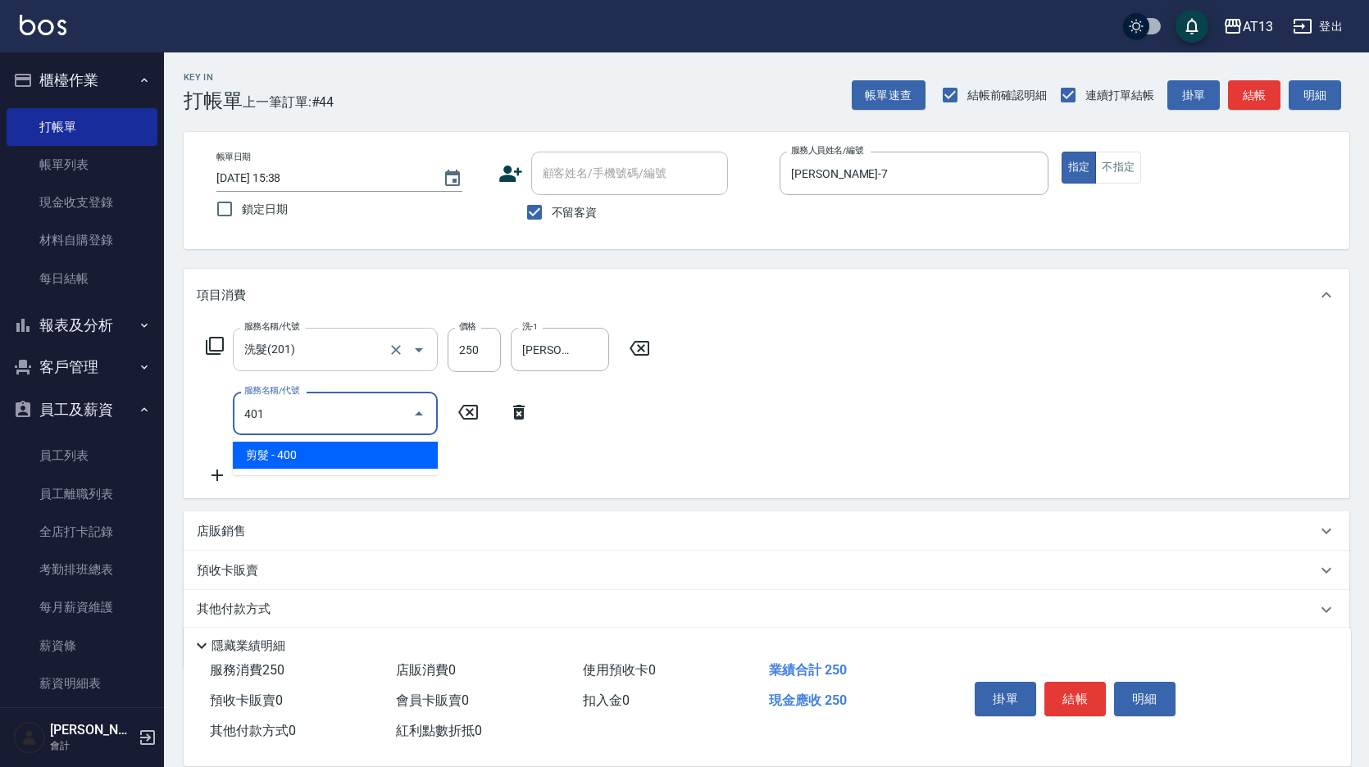
type input "剪髮(401)"
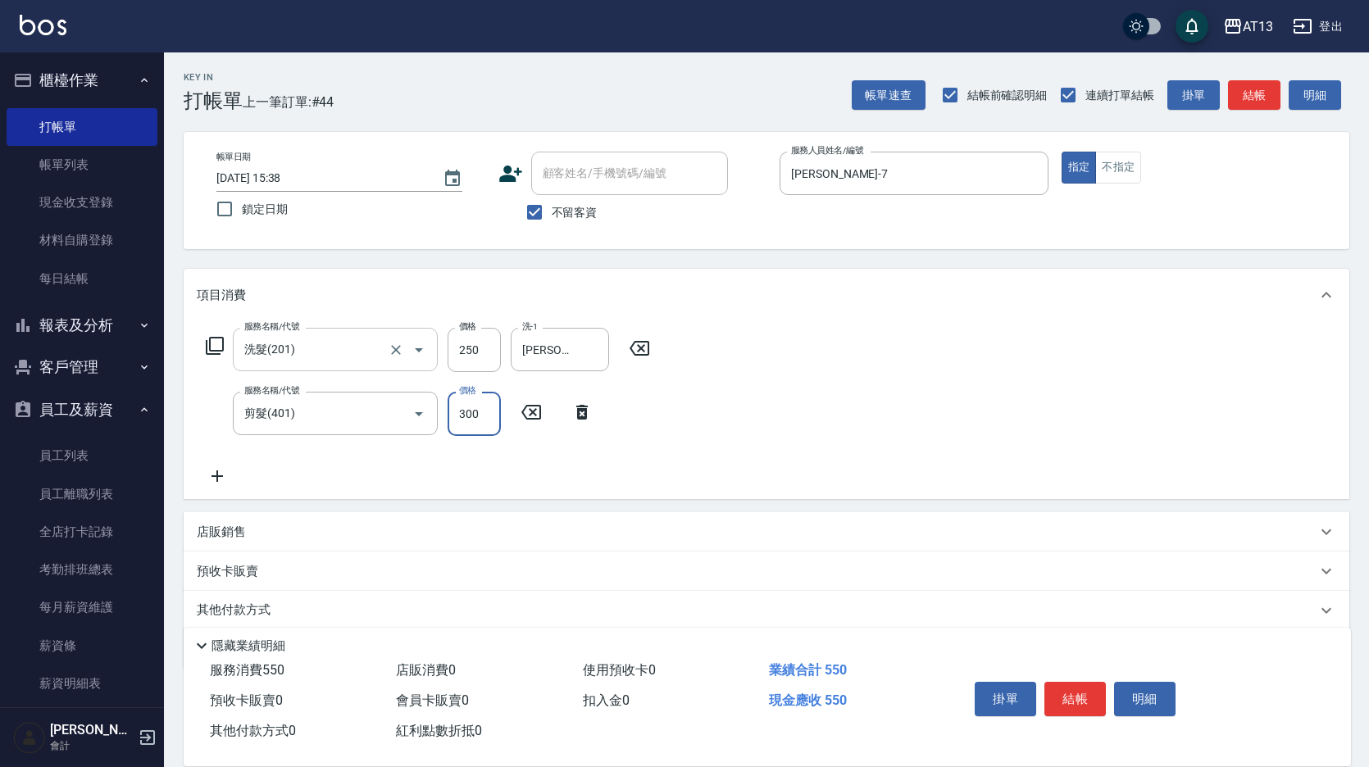
type input "300"
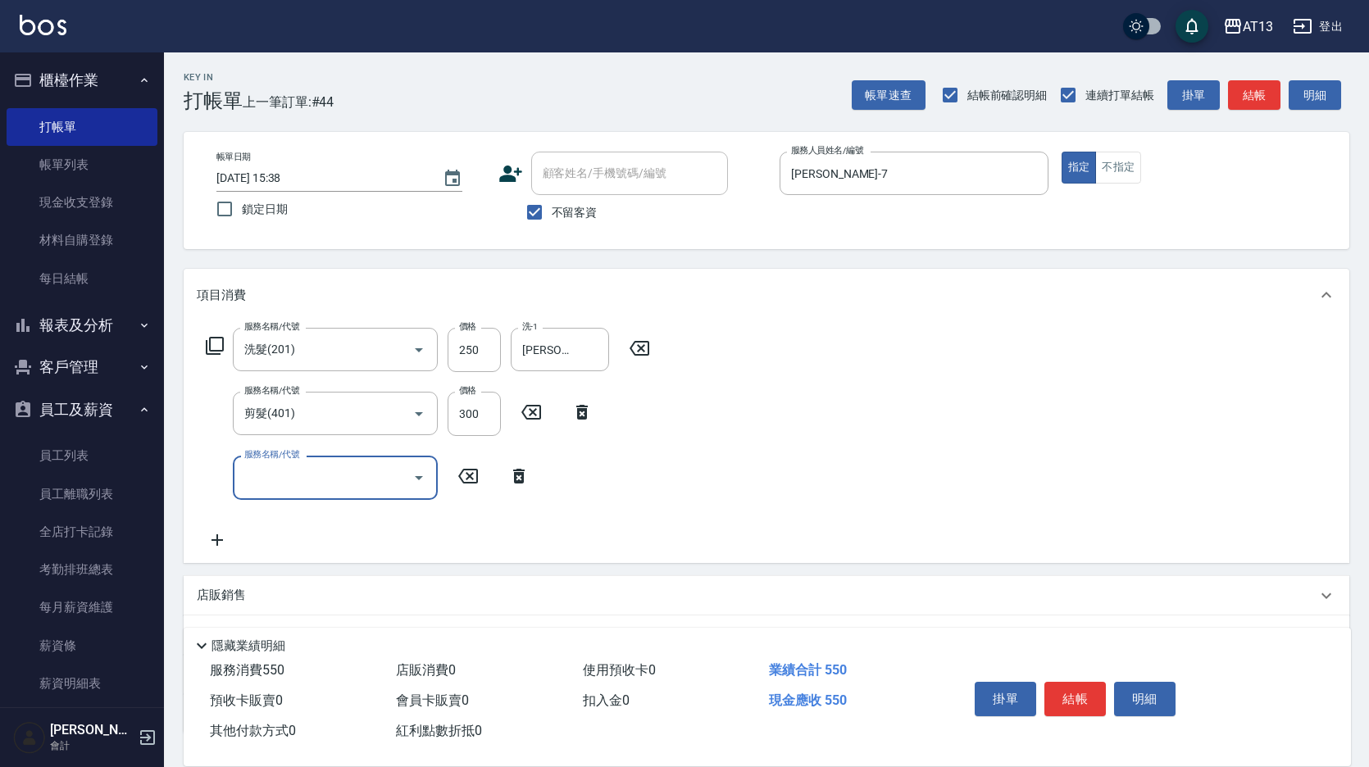
click at [1156, 506] on div "服務名稱/代號 洗髮(201) 服務名稱/代號 價格 250 價格 洗-1 [PERSON_NAME]-24 洗-1 服務名稱/代號 剪髮(401) 服務名稱…" at bounding box center [767, 441] width 1166 height 241
click at [1065, 695] on button "結帳" at bounding box center [1075, 699] width 61 height 34
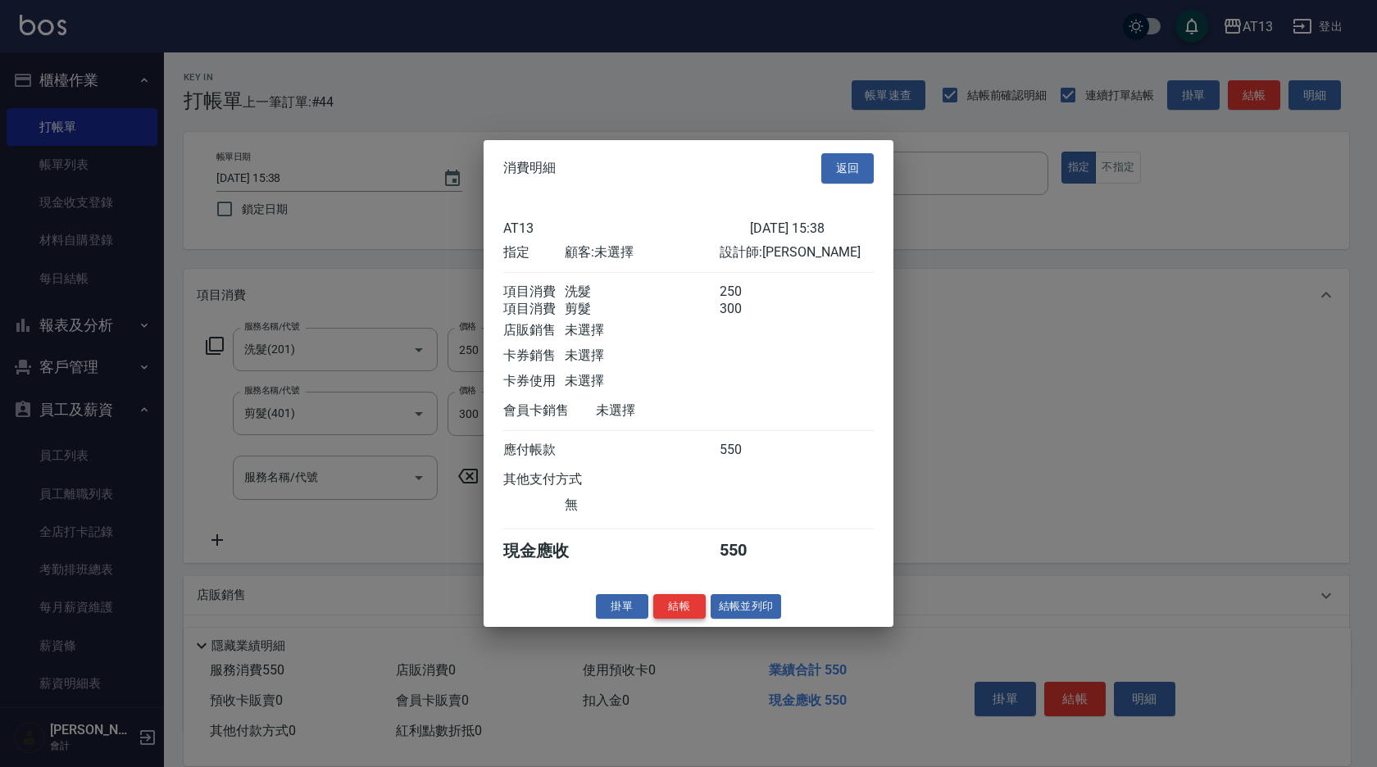
click at [694, 615] on button "結帳" at bounding box center [679, 606] width 52 height 25
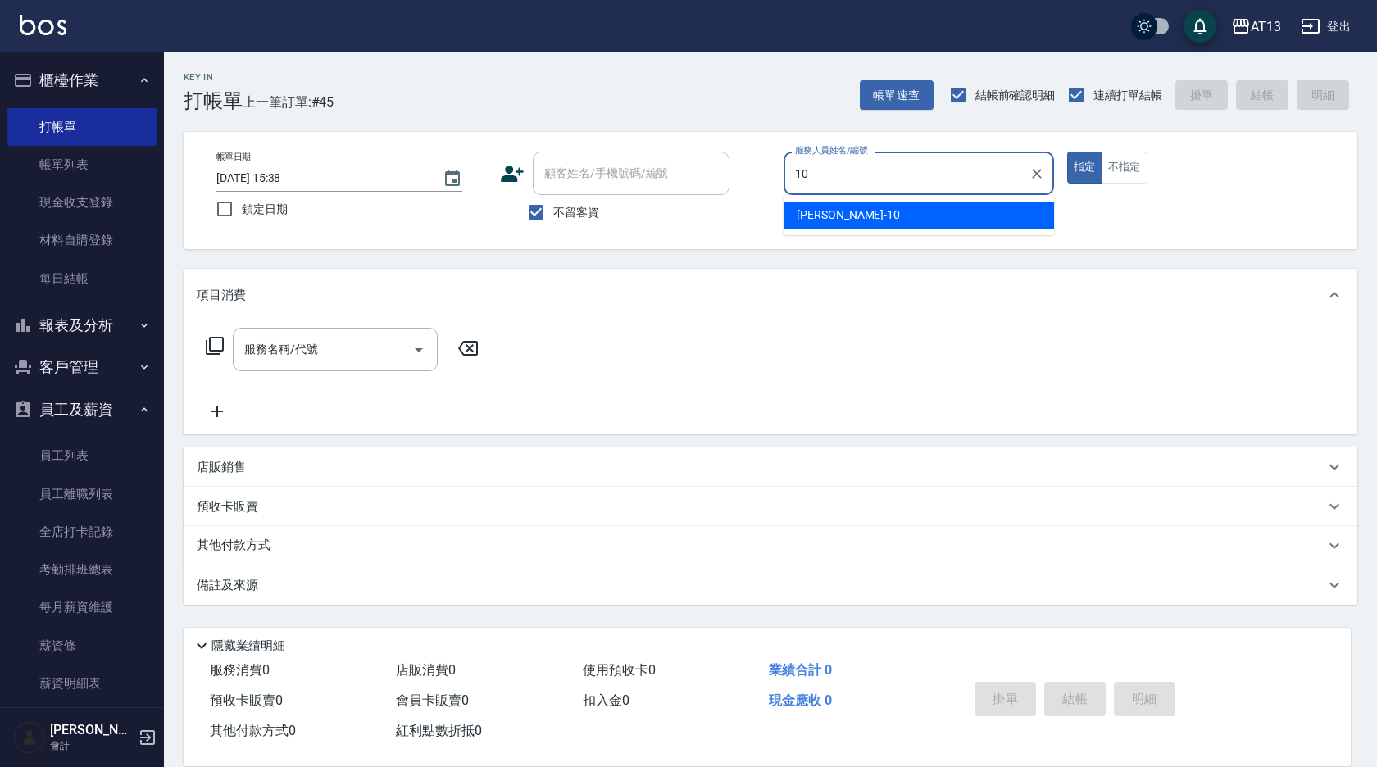
click at [799, 211] on span "[PERSON_NAME] -10" at bounding box center [848, 215] width 103 height 17
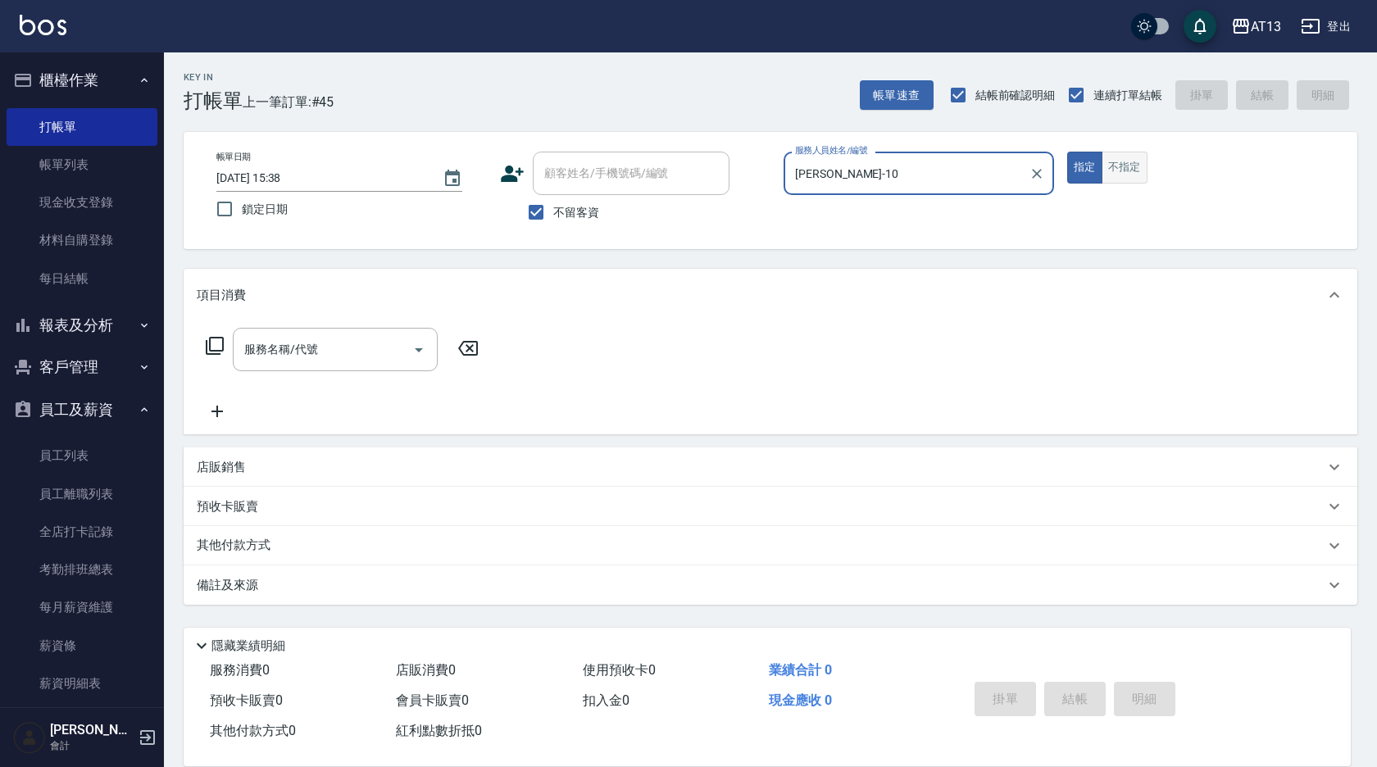
type input "[PERSON_NAME]-10"
click at [1146, 169] on button "不指定" at bounding box center [1125, 168] width 46 height 32
click at [257, 367] on div "服務名稱/代號" at bounding box center [335, 349] width 205 height 43
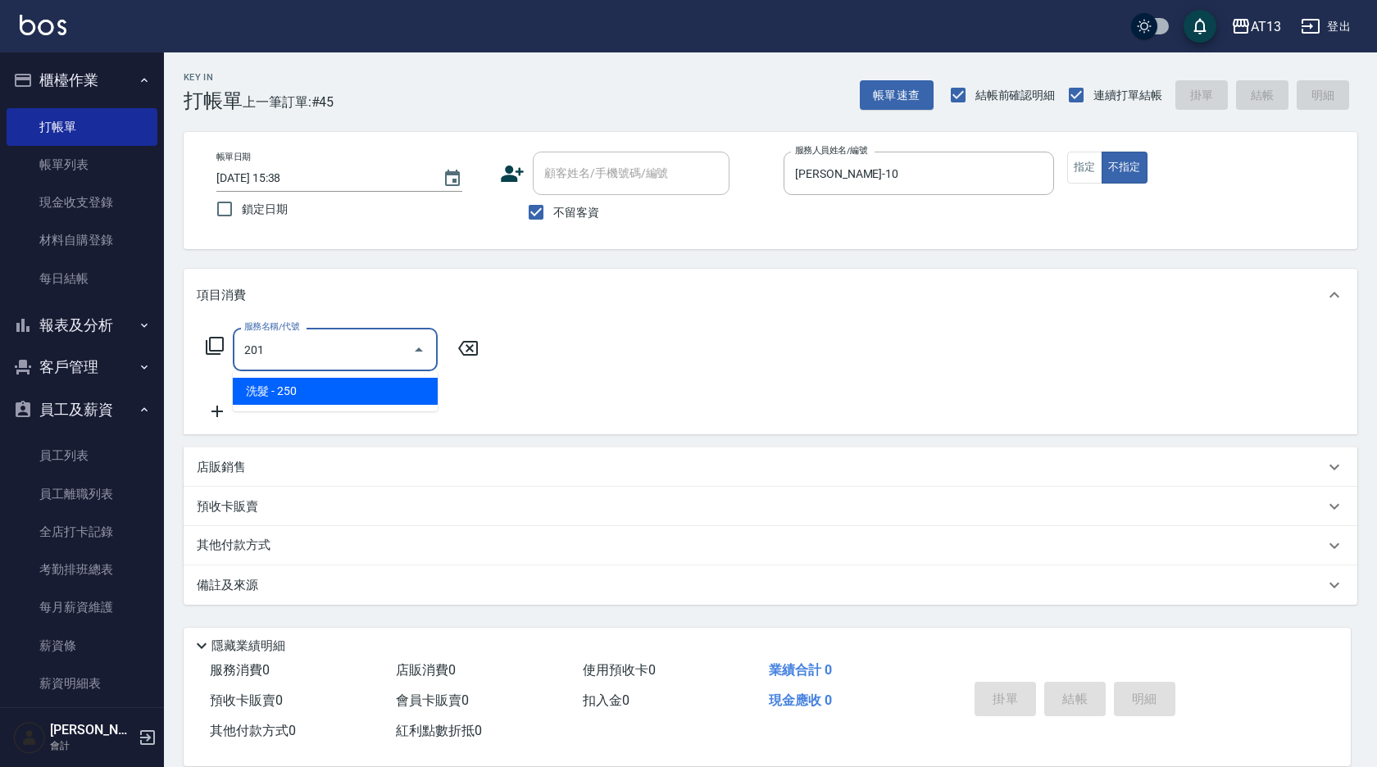
type input "洗髮(201)"
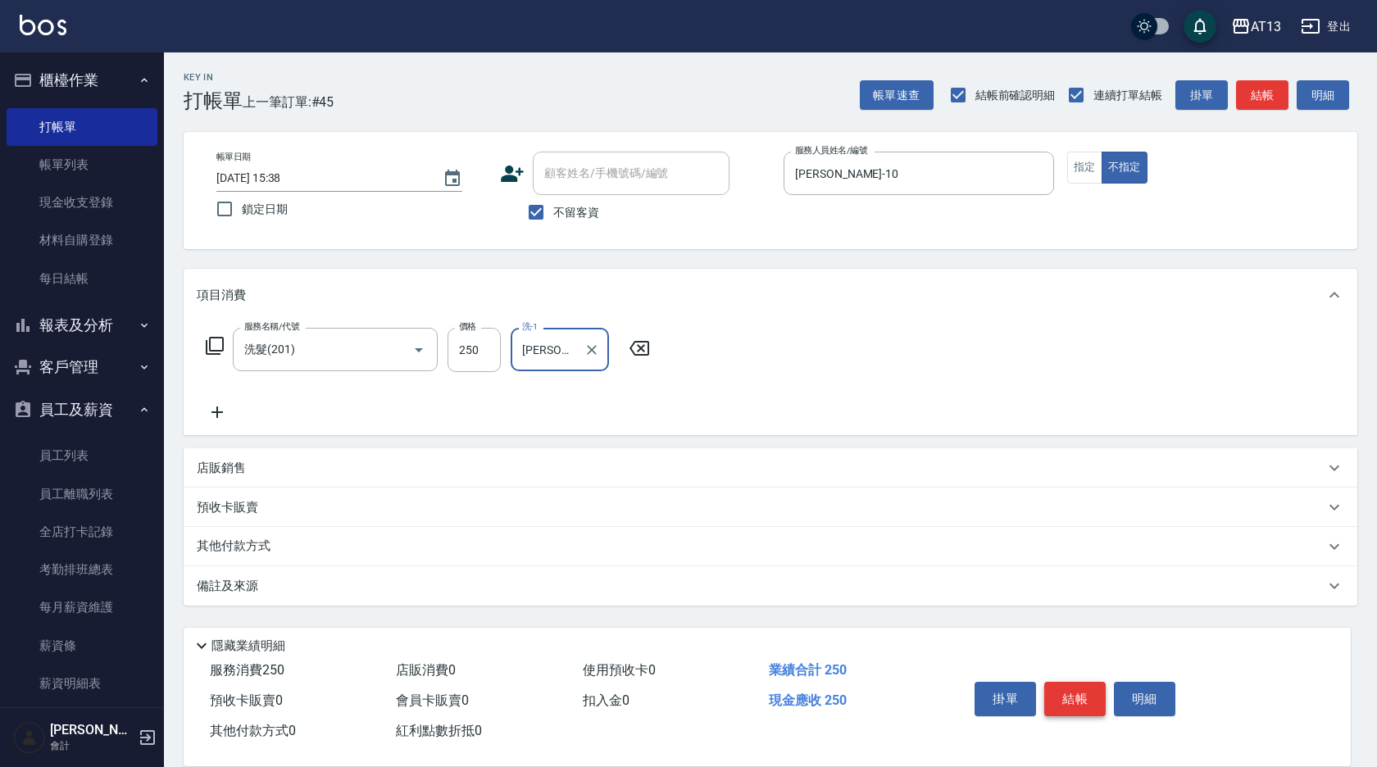
type input "[PERSON_NAME]-24"
click at [1067, 699] on button "結帳" at bounding box center [1075, 699] width 61 height 34
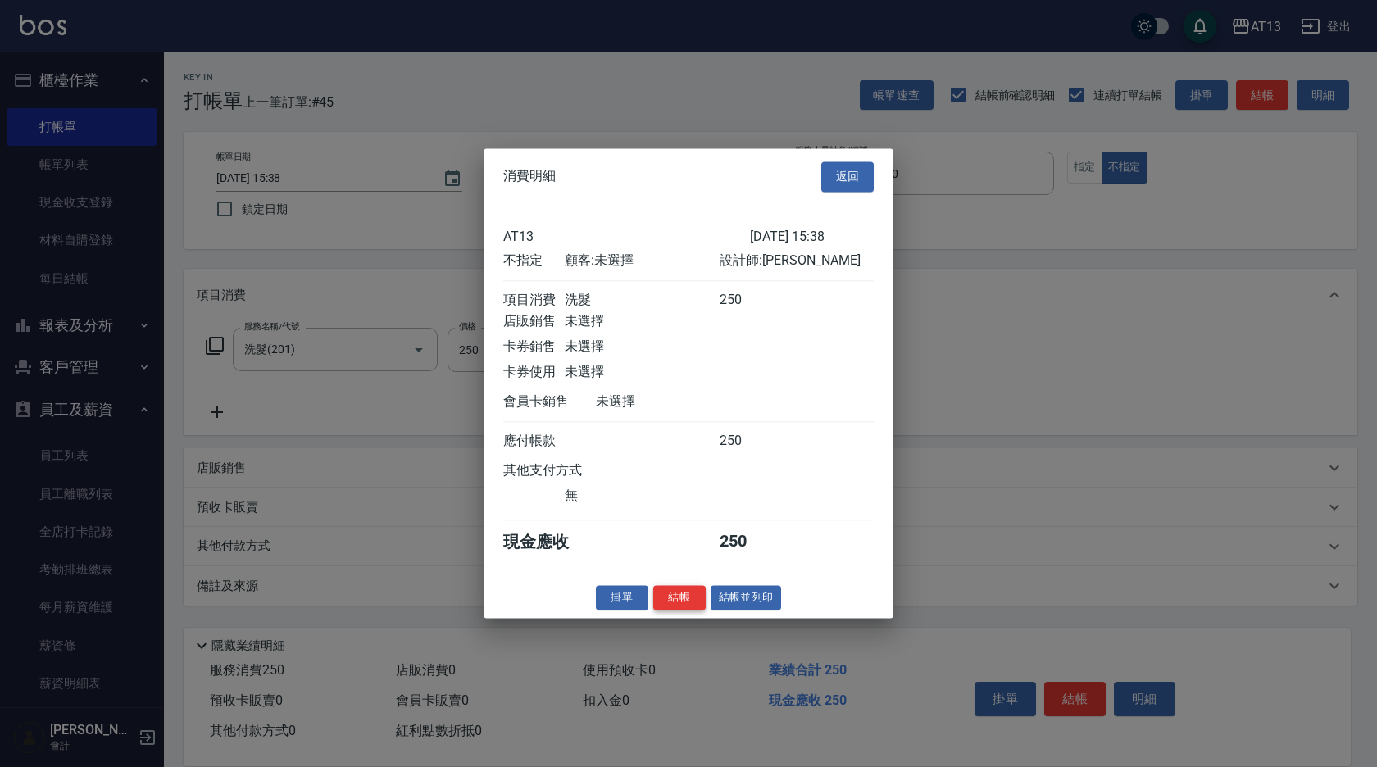
click at [676, 607] on button "結帳" at bounding box center [679, 597] width 52 height 25
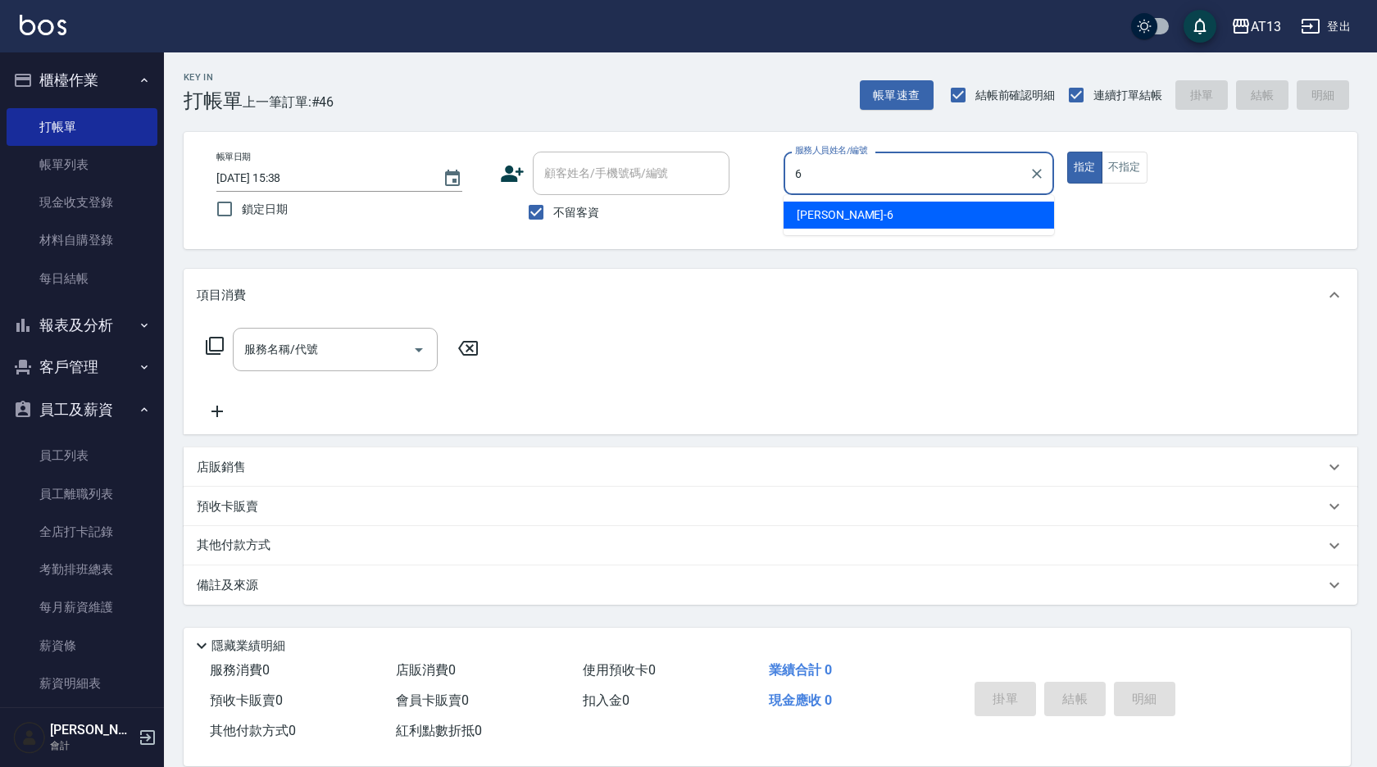
click at [877, 206] on div "亭妤 -6" at bounding box center [919, 215] width 271 height 27
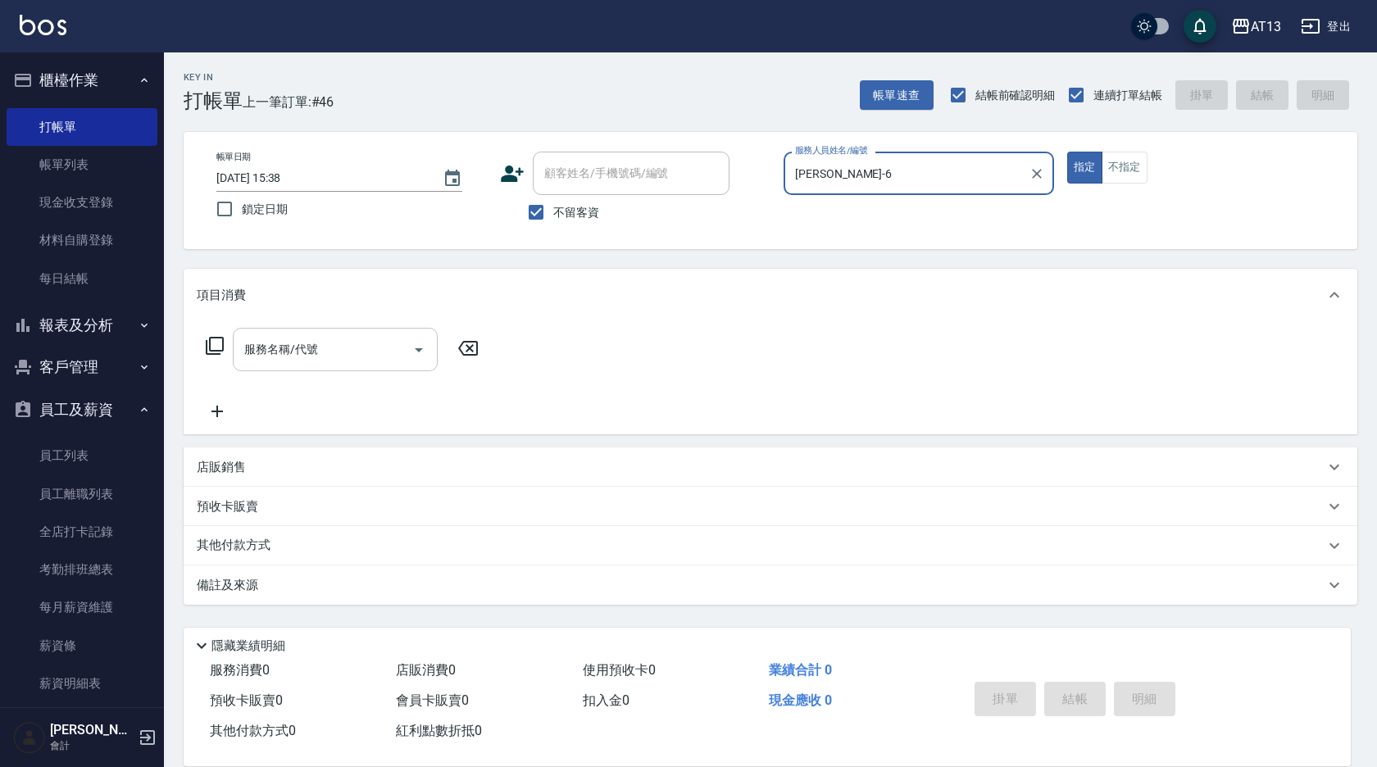
type input "[PERSON_NAME]-6"
click at [338, 351] on input "服務名稱/代號" at bounding box center [323, 349] width 166 height 29
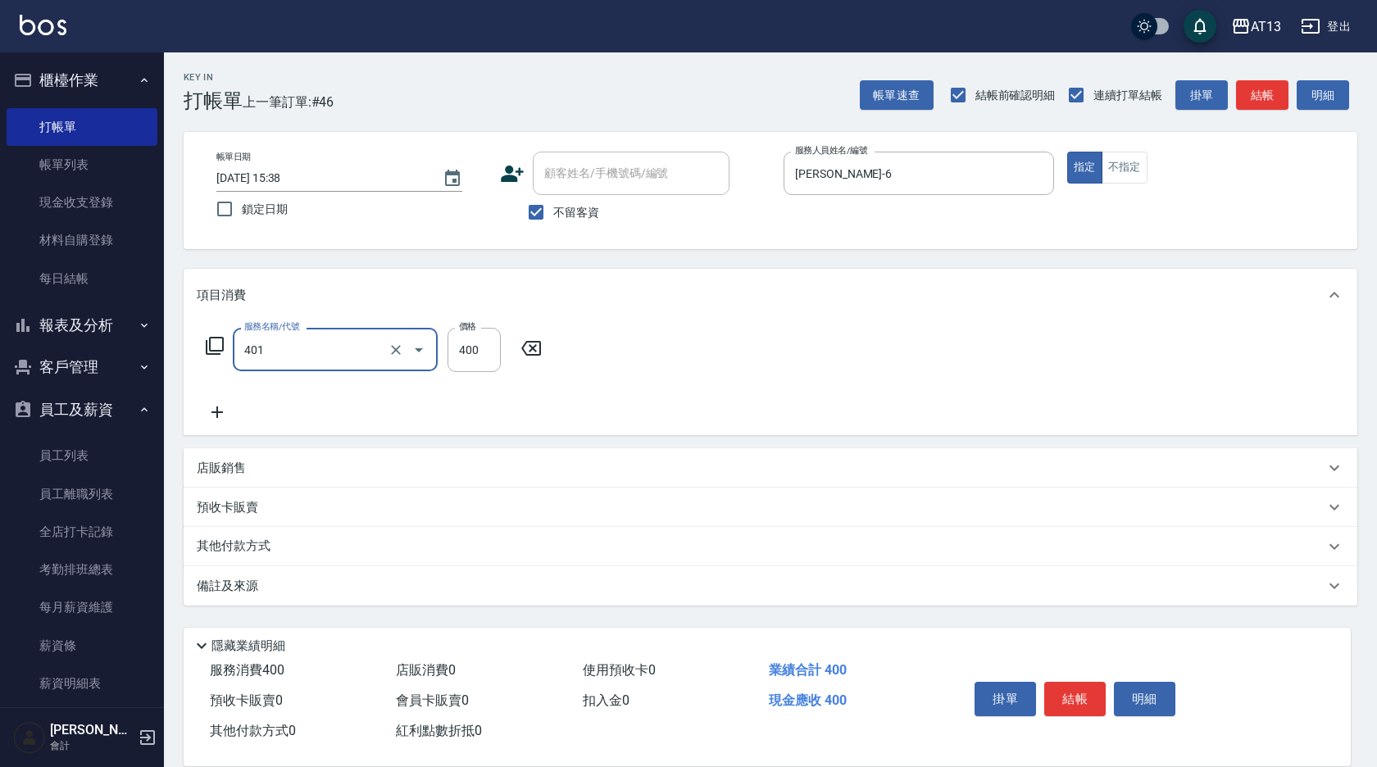
type input "剪髮(401)"
type input "250"
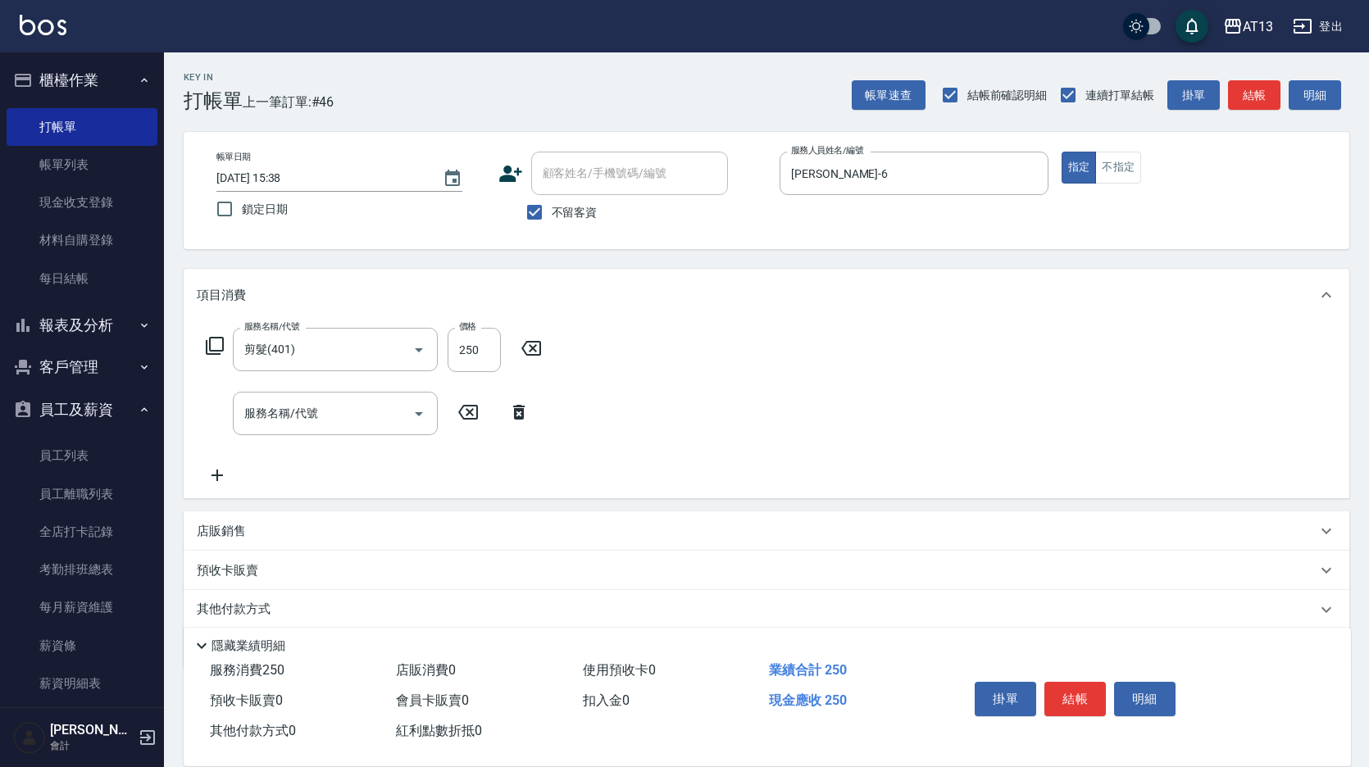
drag, startPoint x: 937, startPoint y: 373, endPoint x: 998, endPoint y: 497, distance: 137.9
click at [939, 380] on div "服務名稱/代號 剪髮(401) 服務名稱/代號 價格 250 價格 服務名稱/代號 服務名稱/代號" at bounding box center [767, 409] width 1166 height 177
click at [1071, 698] on button "結帳" at bounding box center [1075, 699] width 61 height 34
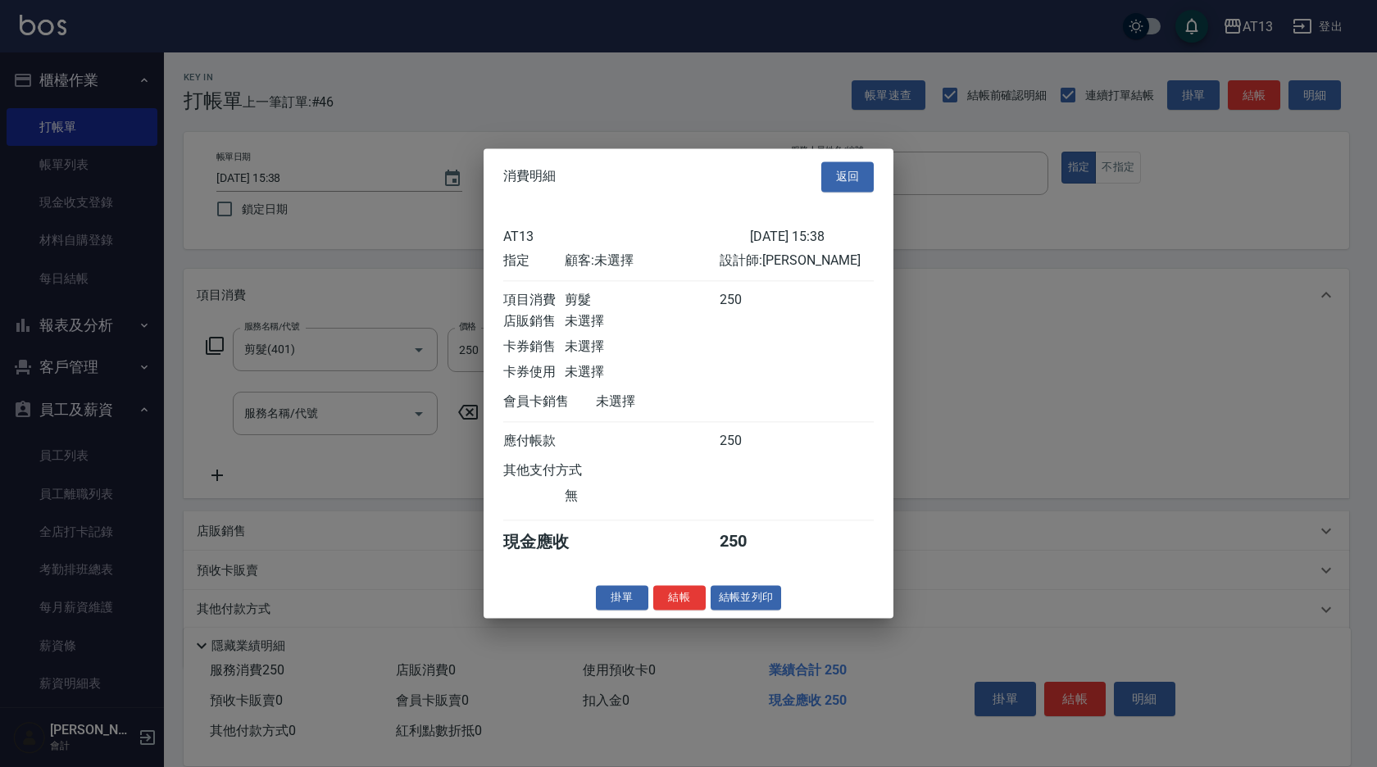
click at [693, 611] on button "結帳" at bounding box center [679, 597] width 52 height 25
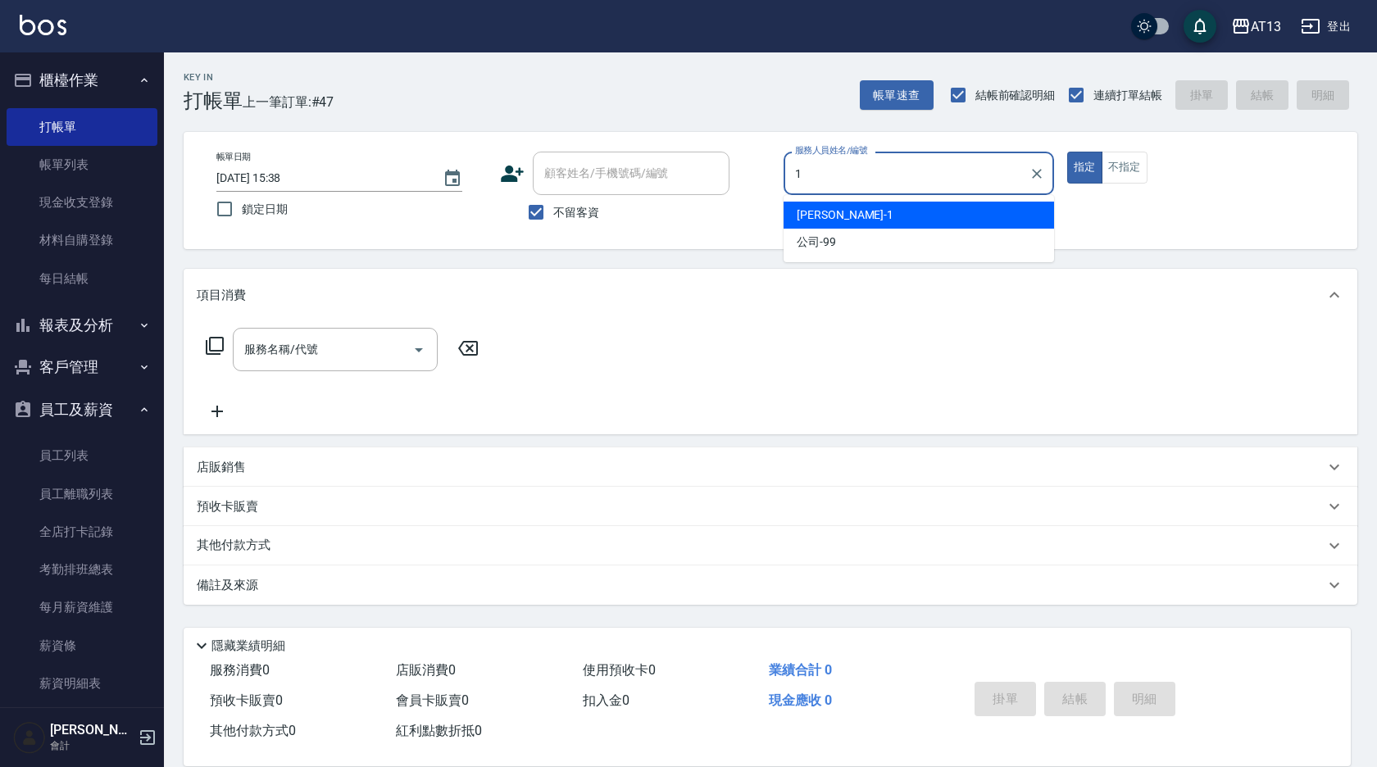
click at [877, 217] on div "[PERSON_NAME] -1" at bounding box center [919, 215] width 271 height 27
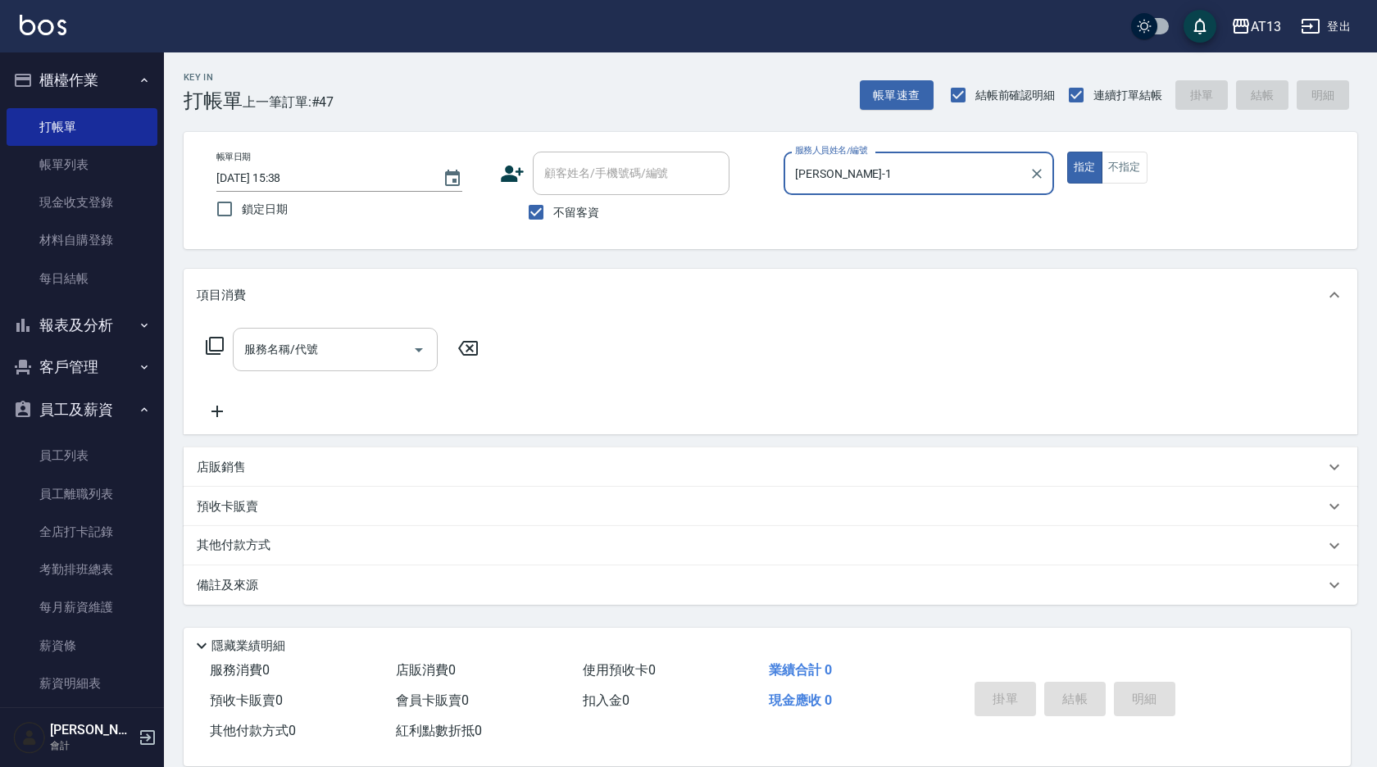
type input "[PERSON_NAME]-1"
click at [339, 351] on input "服務名稱/代號" at bounding box center [323, 349] width 166 height 29
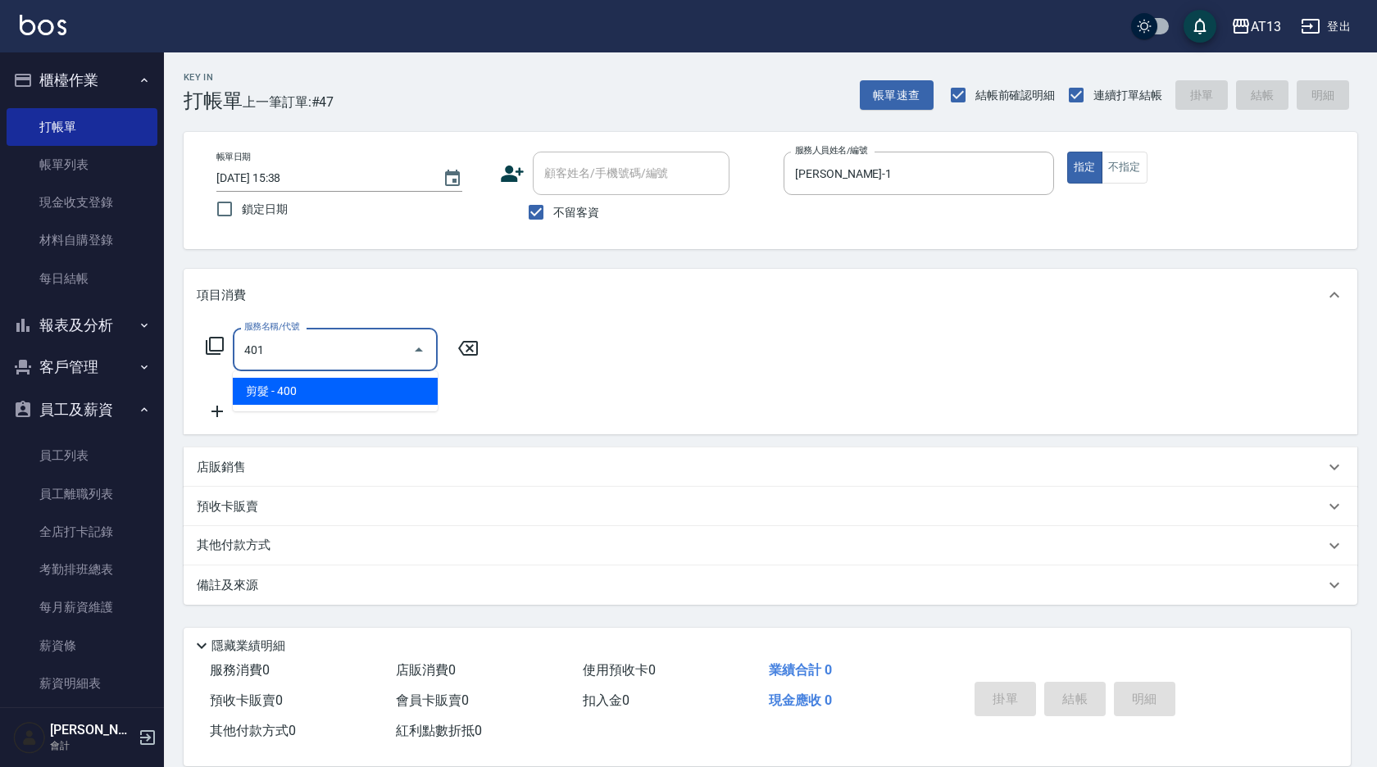
type input "剪髮(401)"
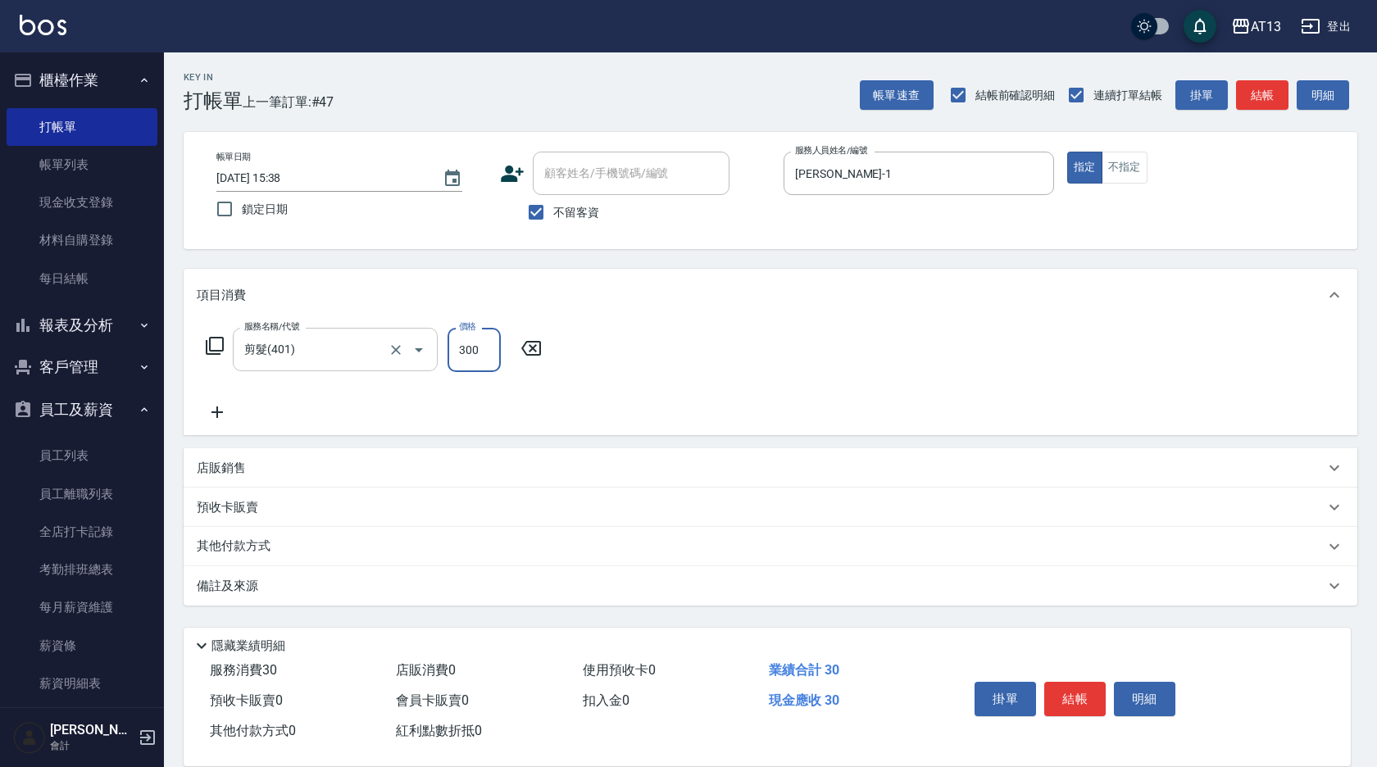
type input "300"
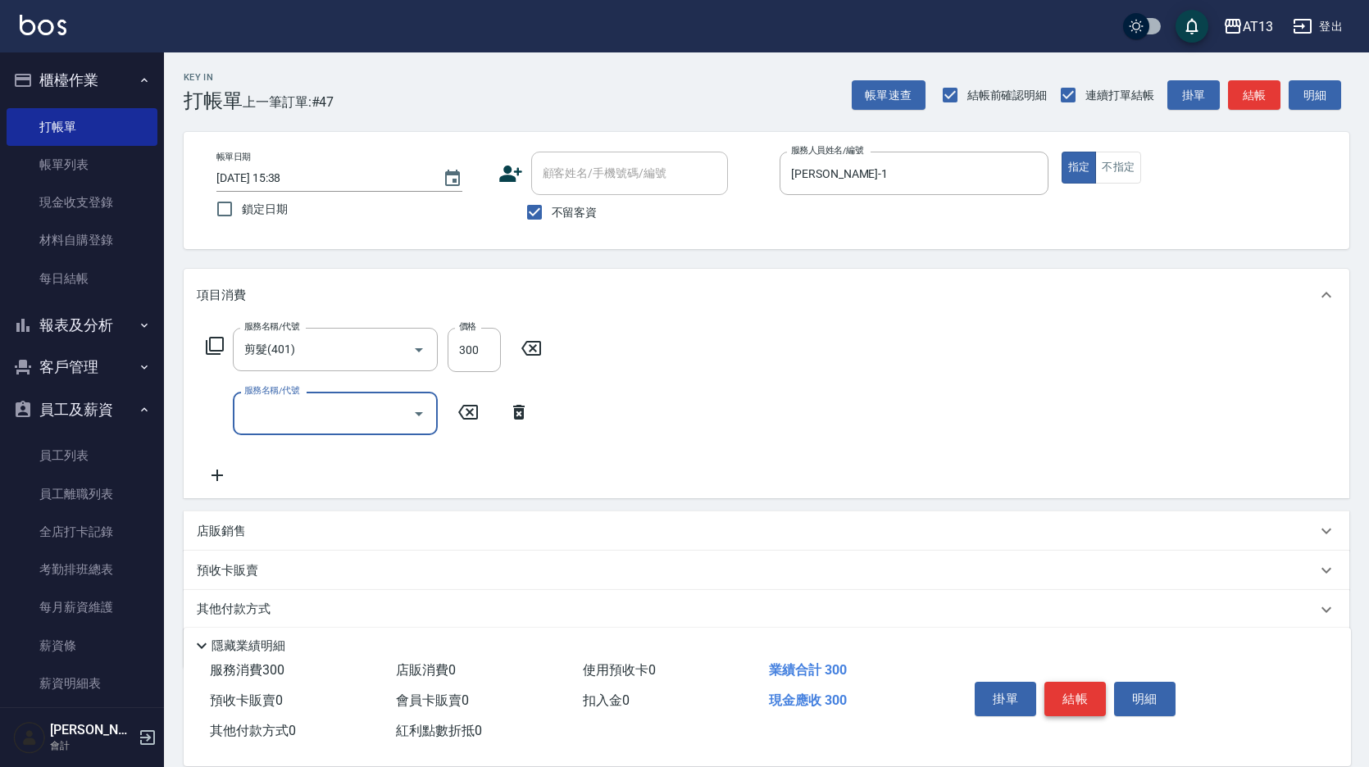
click at [1092, 704] on button "結帳" at bounding box center [1075, 699] width 61 height 34
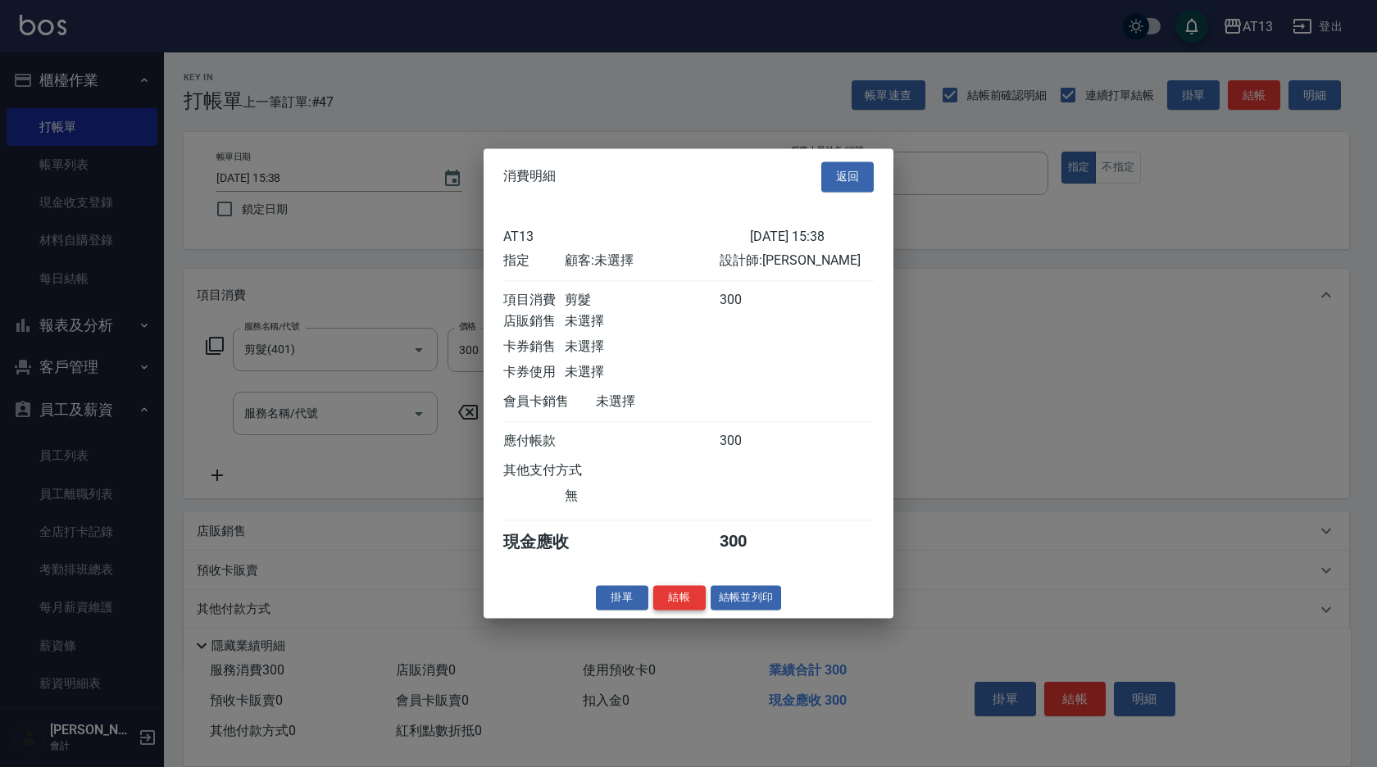
click at [689, 611] on button "結帳" at bounding box center [679, 597] width 52 height 25
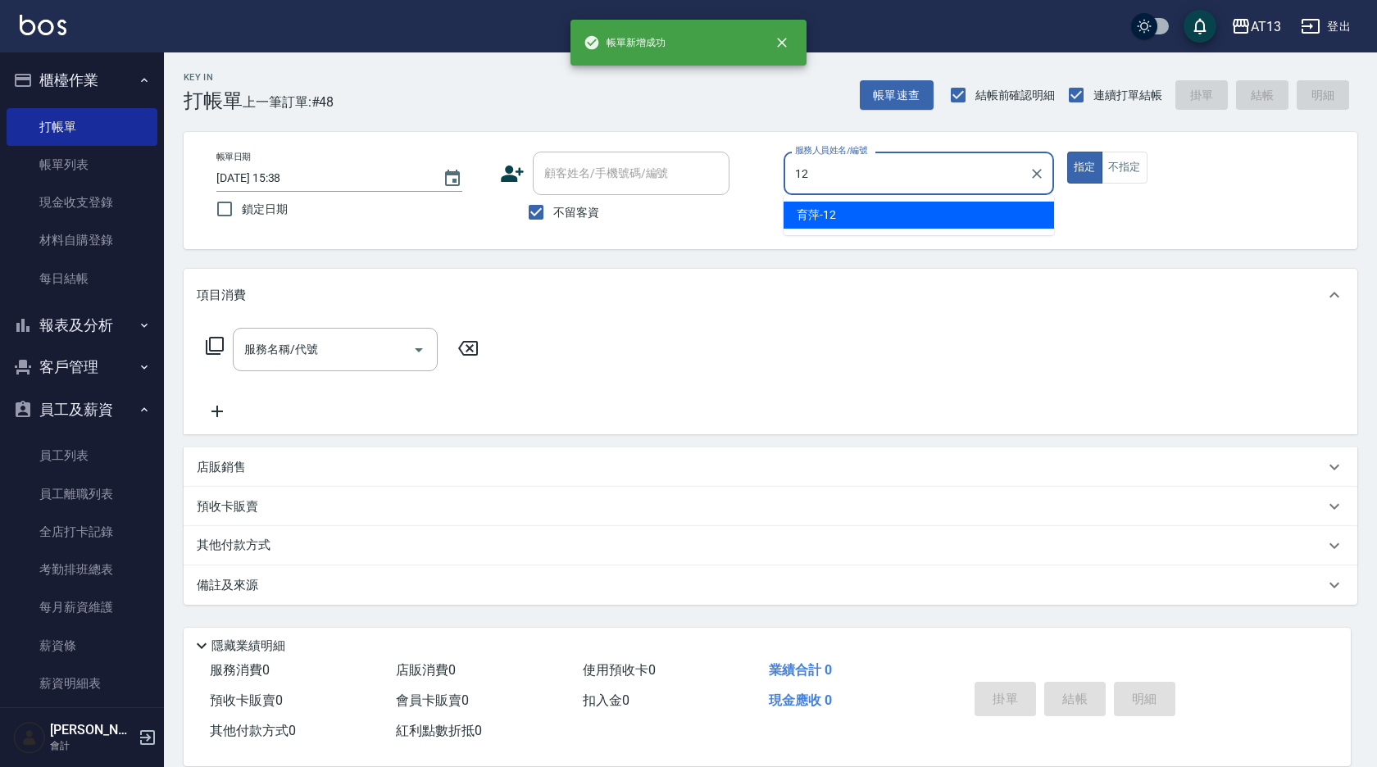
click at [834, 207] on span "育[PERSON_NAME] -12" at bounding box center [816, 215] width 39 height 17
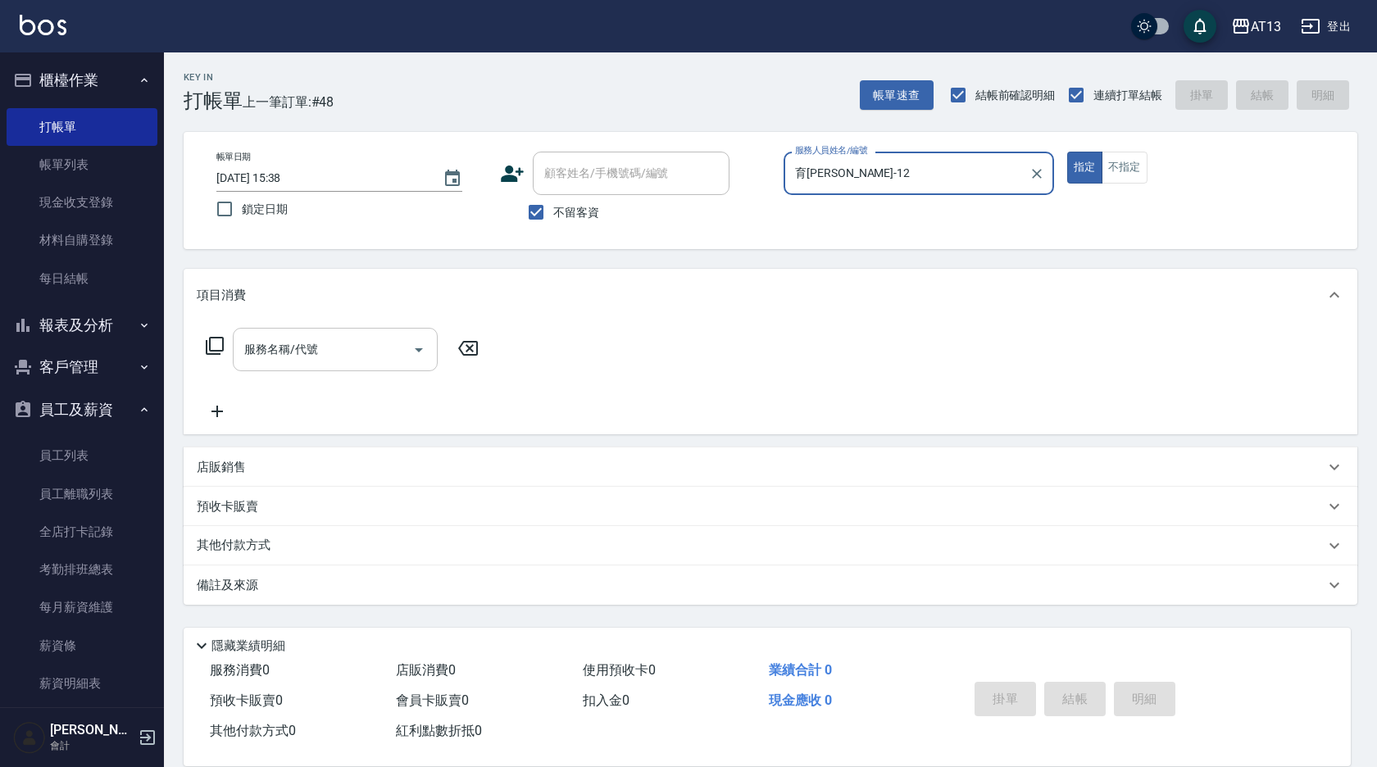
type input "育[PERSON_NAME]-12"
click at [288, 340] on input "服務名稱/代號" at bounding box center [323, 349] width 166 height 29
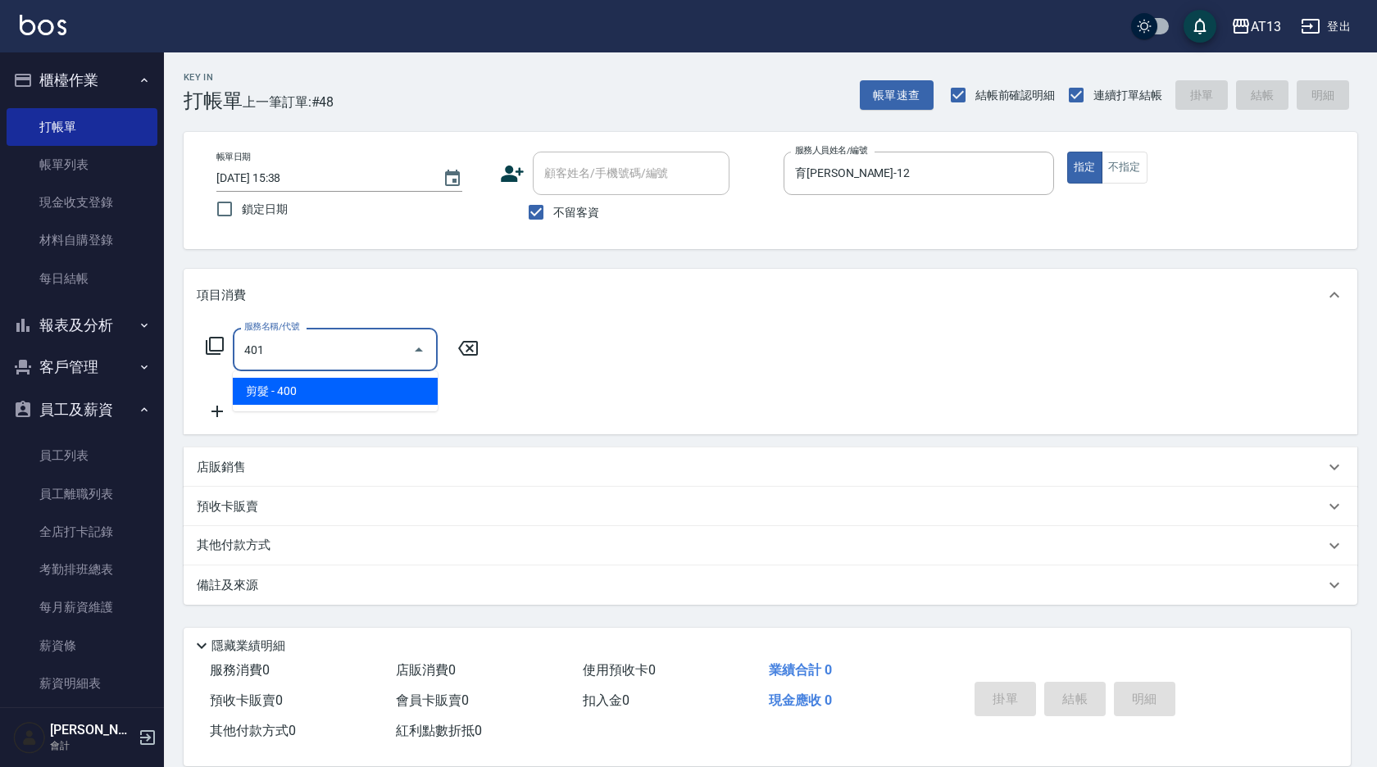
type input "剪髮(401)"
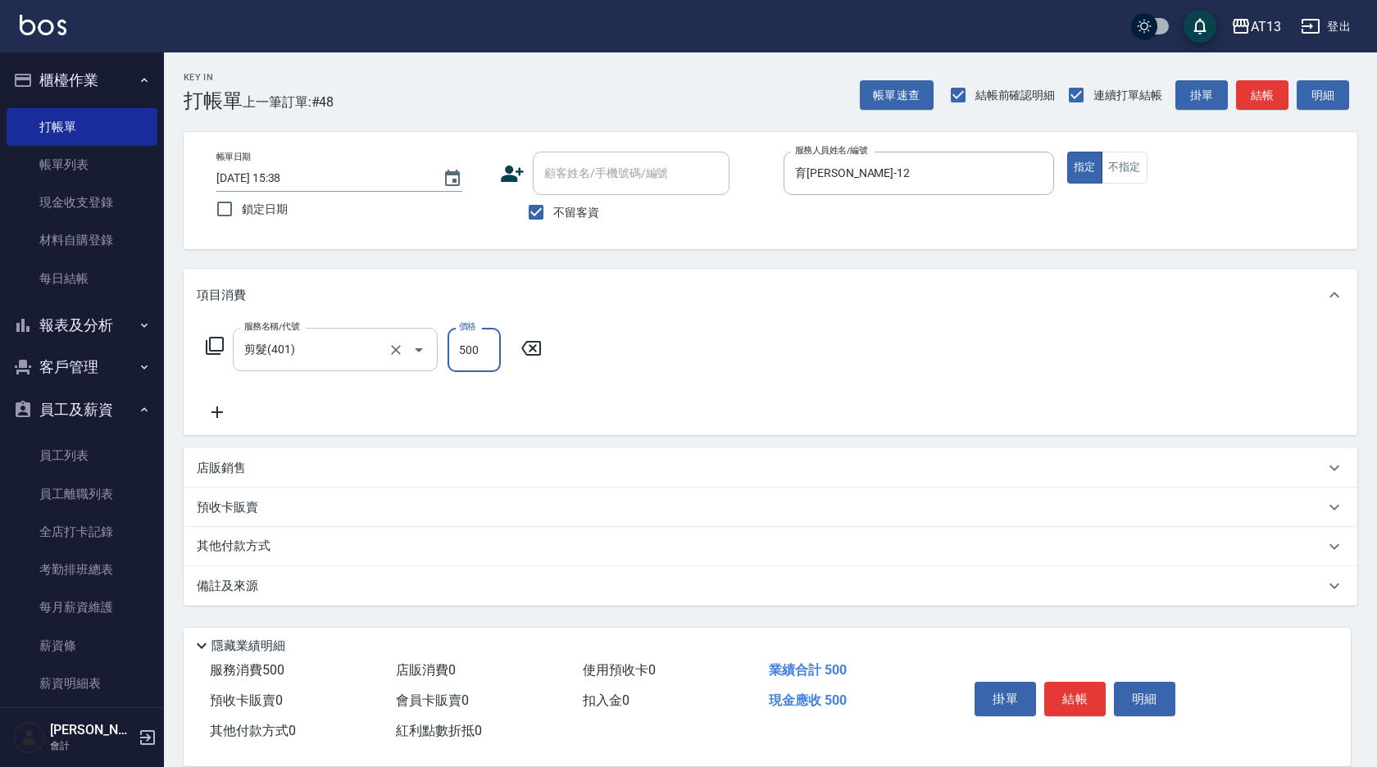
type input "500"
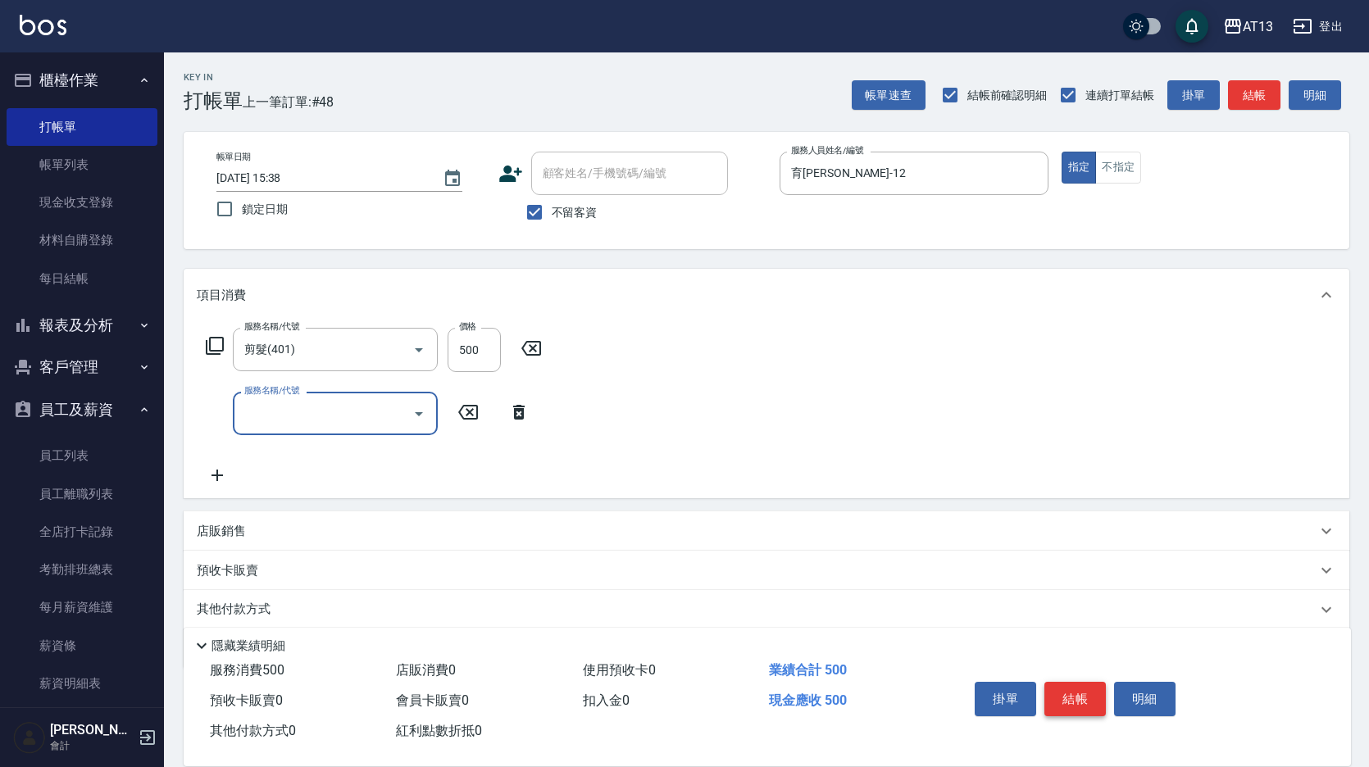
click at [1075, 697] on button "結帳" at bounding box center [1075, 699] width 61 height 34
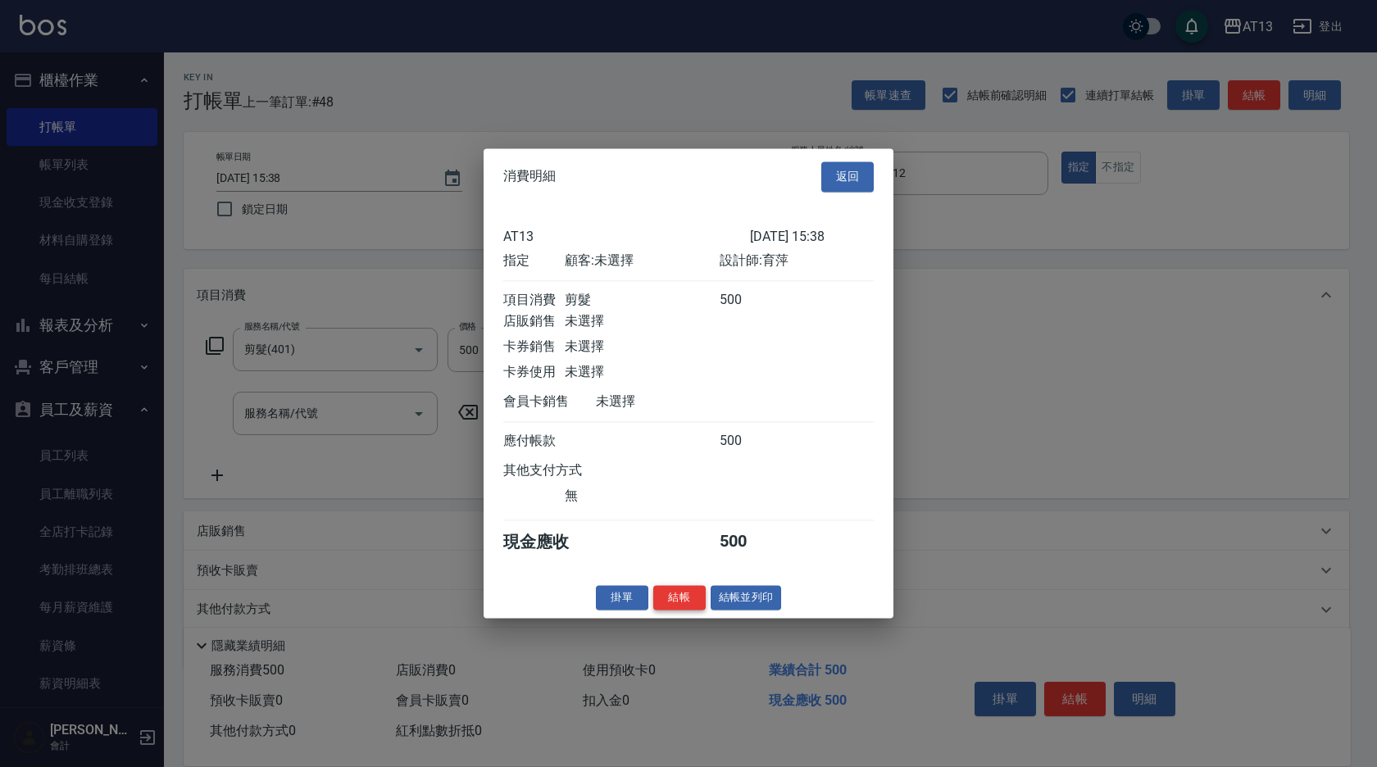
click at [686, 611] on button "結帳" at bounding box center [679, 597] width 52 height 25
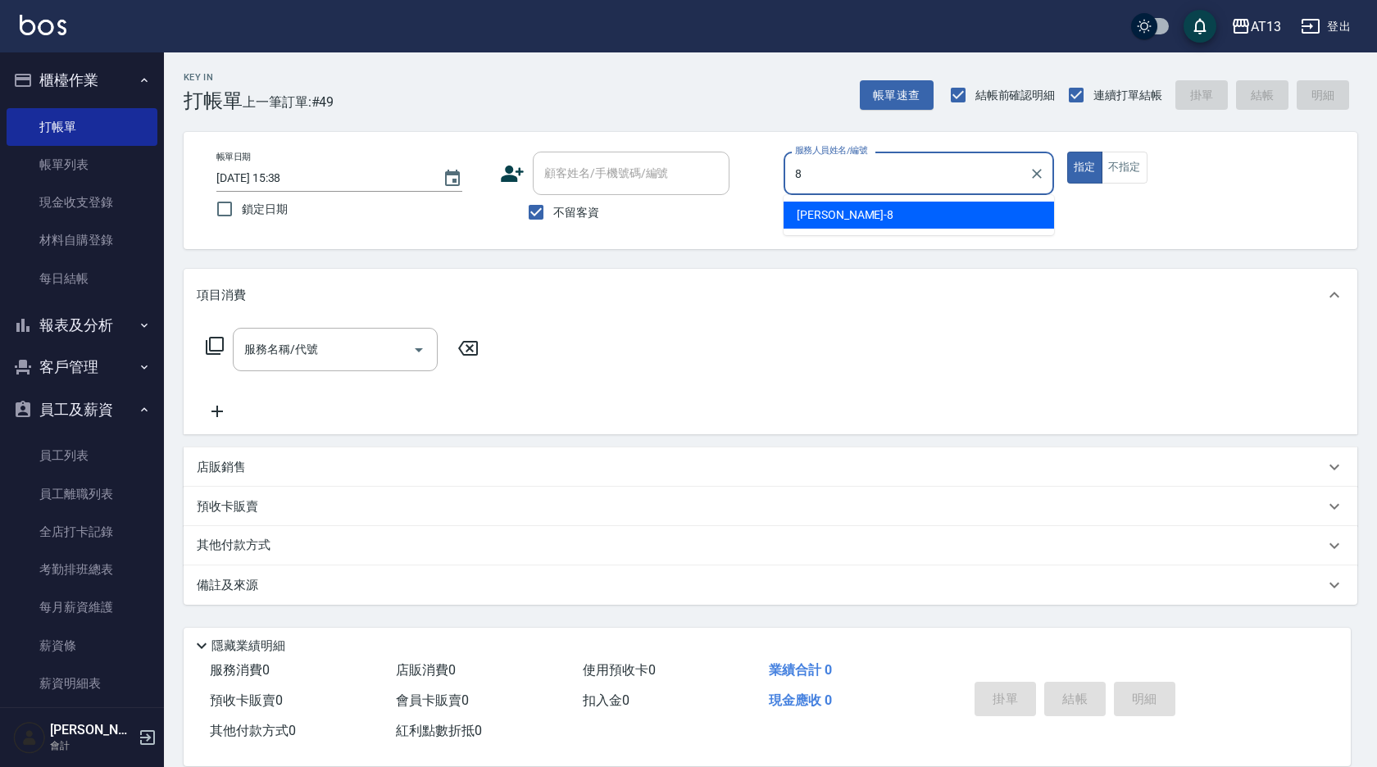
click at [998, 219] on div "[PERSON_NAME] -8" at bounding box center [919, 215] width 271 height 27
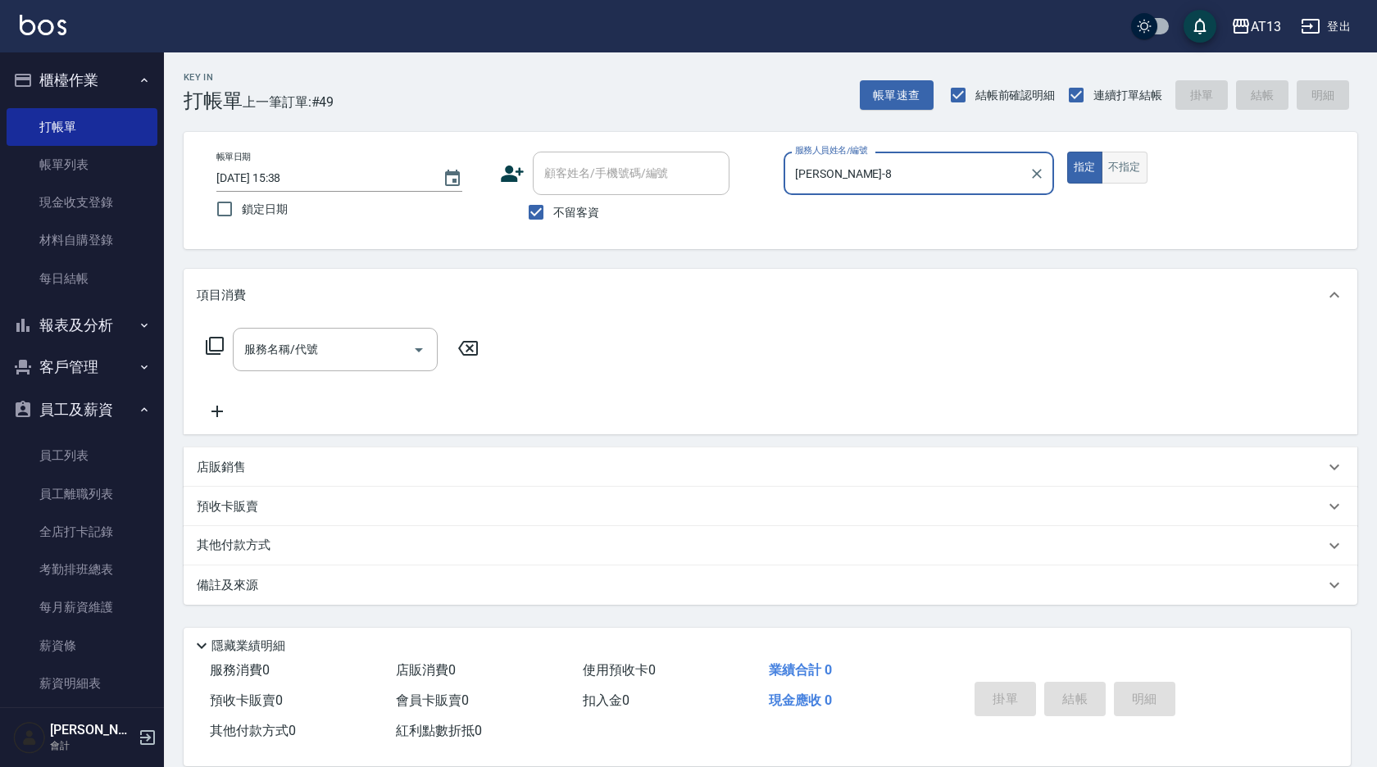
type input "[PERSON_NAME]-8"
click at [1118, 176] on button "不指定" at bounding box center [1125, 168] width 46 height 32
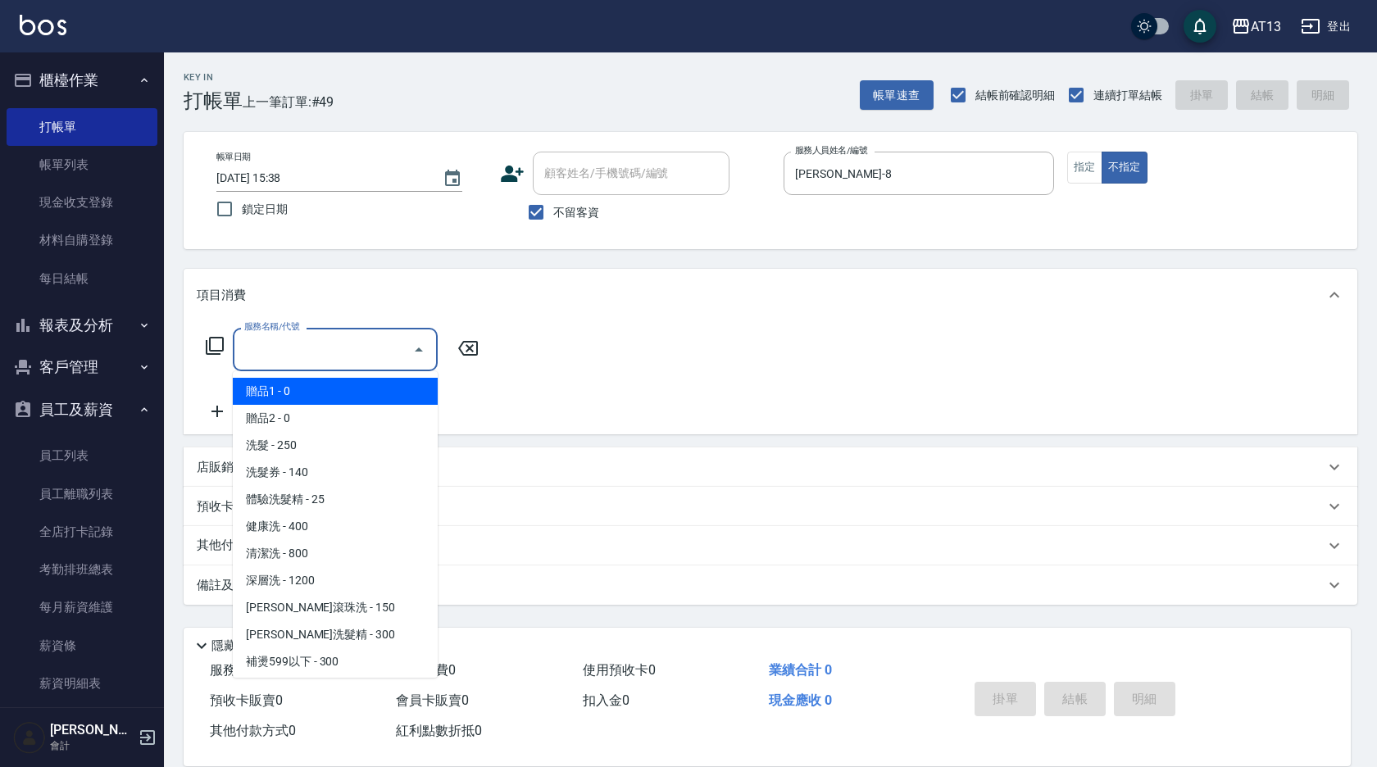
click at [305, 358] on input "服務名稱/代號" at bounding box center [323, 349] width 166 height 29
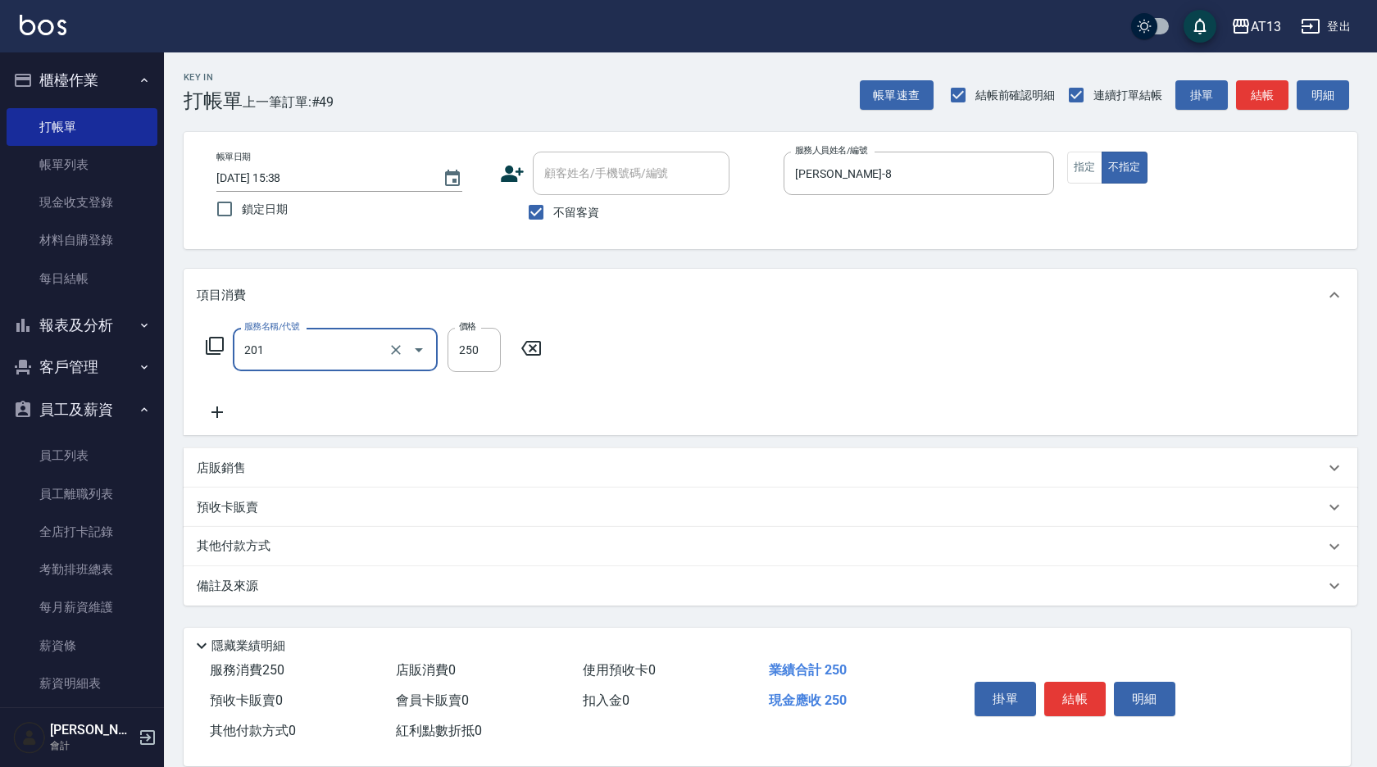
type input "洗髮(201)"
type input "[PERSON_NAME]-8"
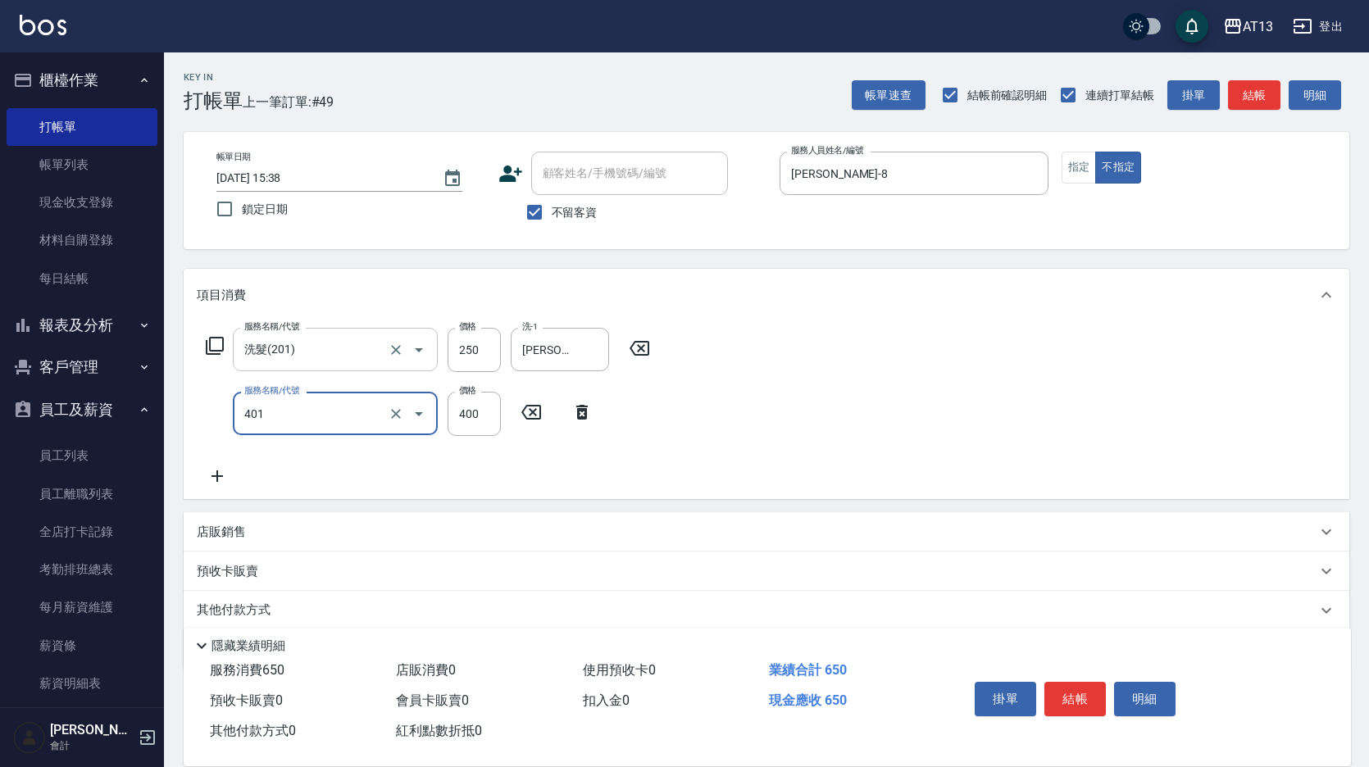
type input "剪髮(401)"
type input "200"
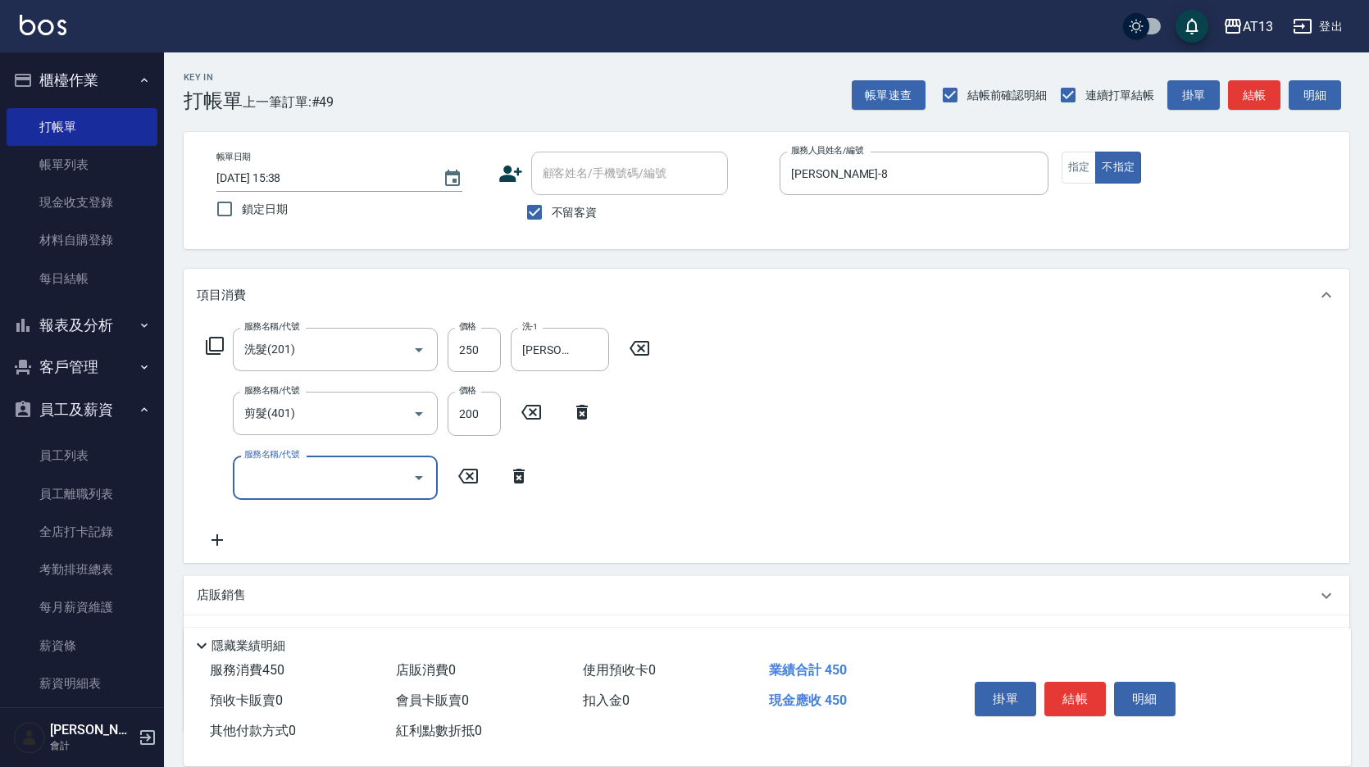
click at [1038, 552] on div "服務名稱/代號 洗髮(201) 服務名稱/代號 價格 250 價格 洗-1 [PERSON_NAME]-8 洗-1 服務名稱/代號 剪髮(401) 服務名稱/…" at bounding box center [767, 441] width 1166 height 241
click at [1080, 692] on button "結帳" at bounding box center [1075, 699] width 61 height 34
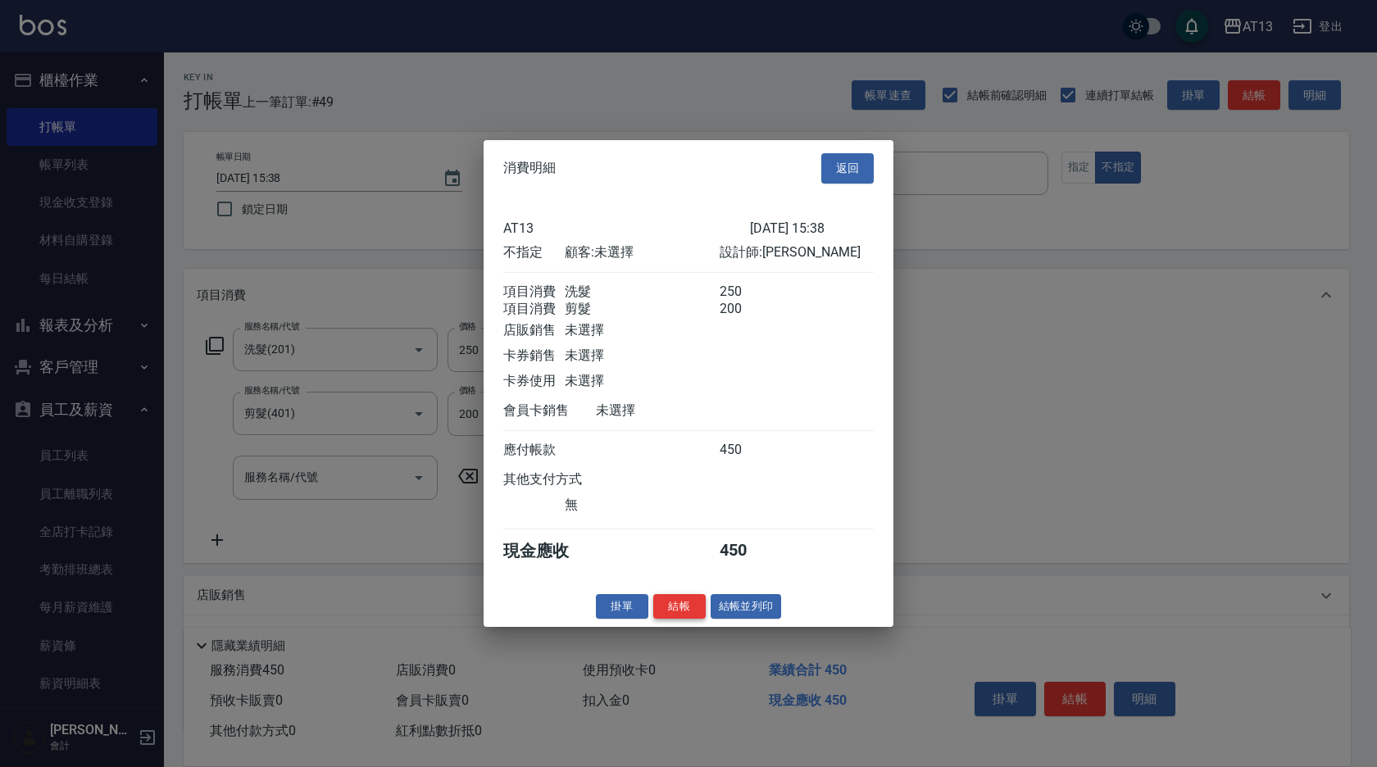
click at [680, 619] on button "結帳" at bounding box center [679, 606] width 52 height 25
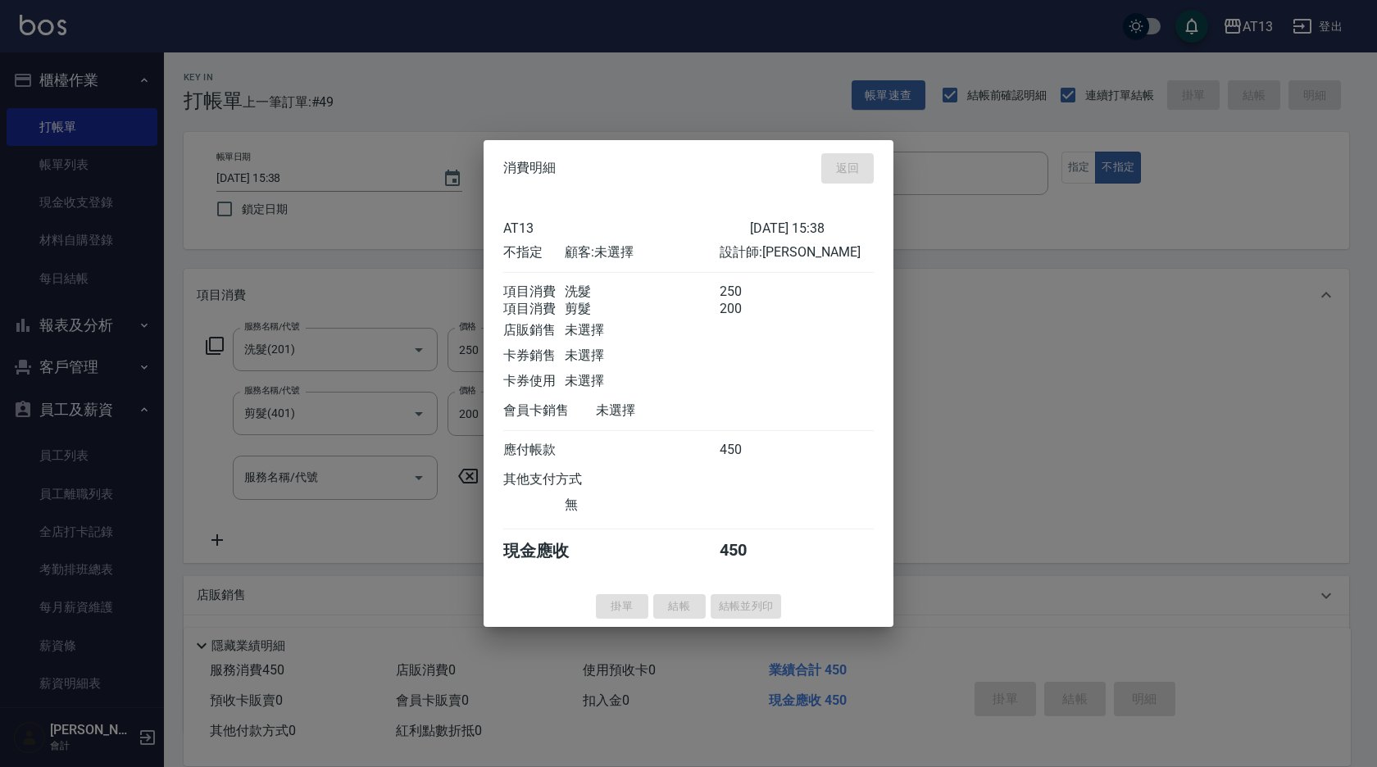
type input "[DATE] 15:39"
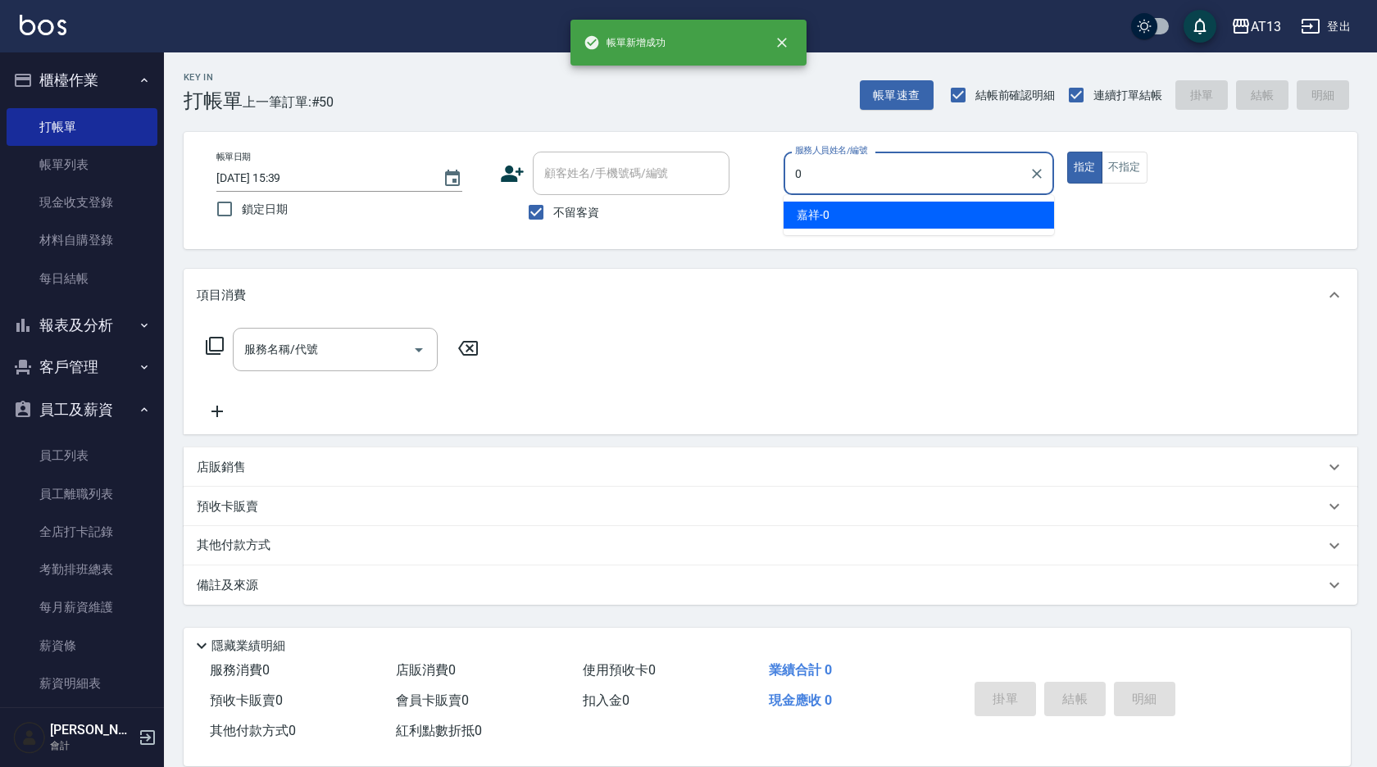
click at [864, 213] on div "嘉祥 -0" at bounding box center [919, 215] width 271 height 27
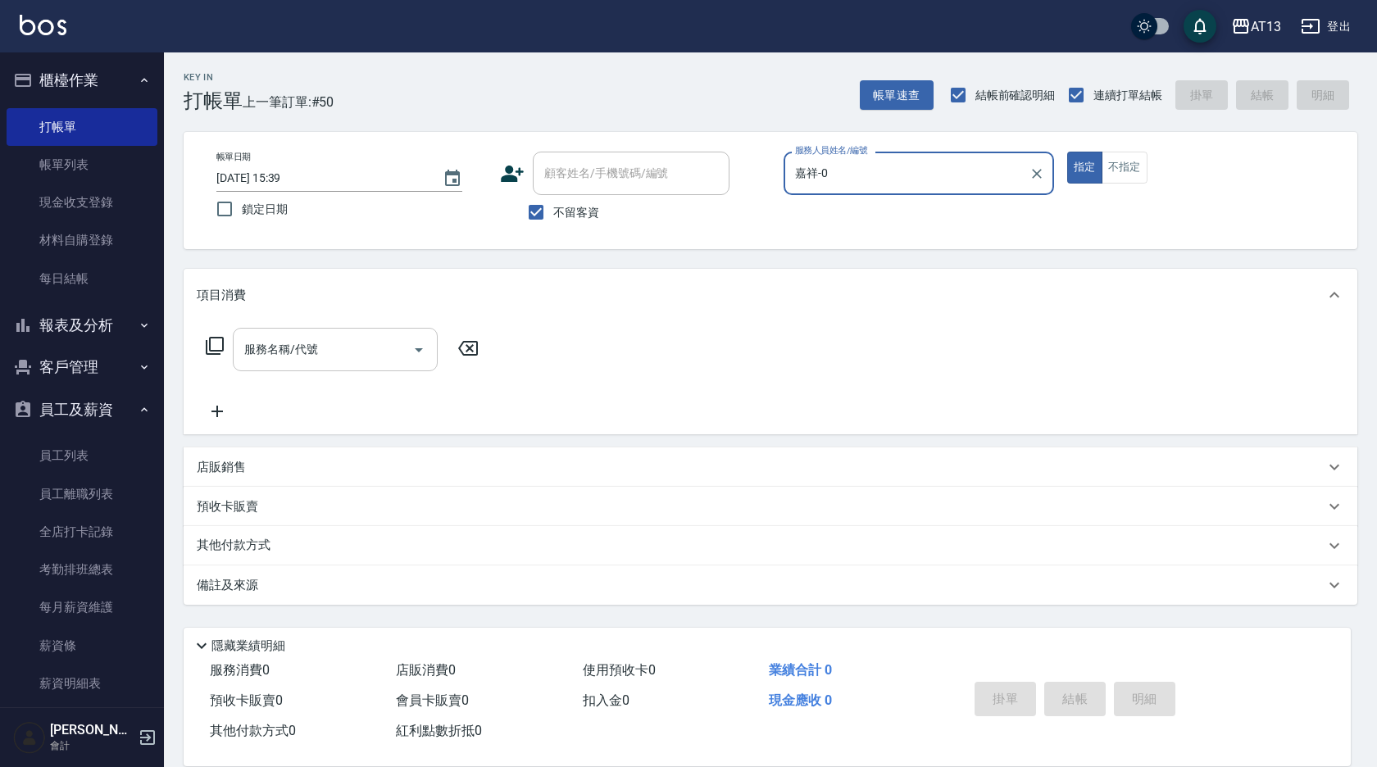
type input "嘉祥-0"
click at [276, 359] on input "服務名稱/代號" at bounding box center [323, 349] width 166 height 29
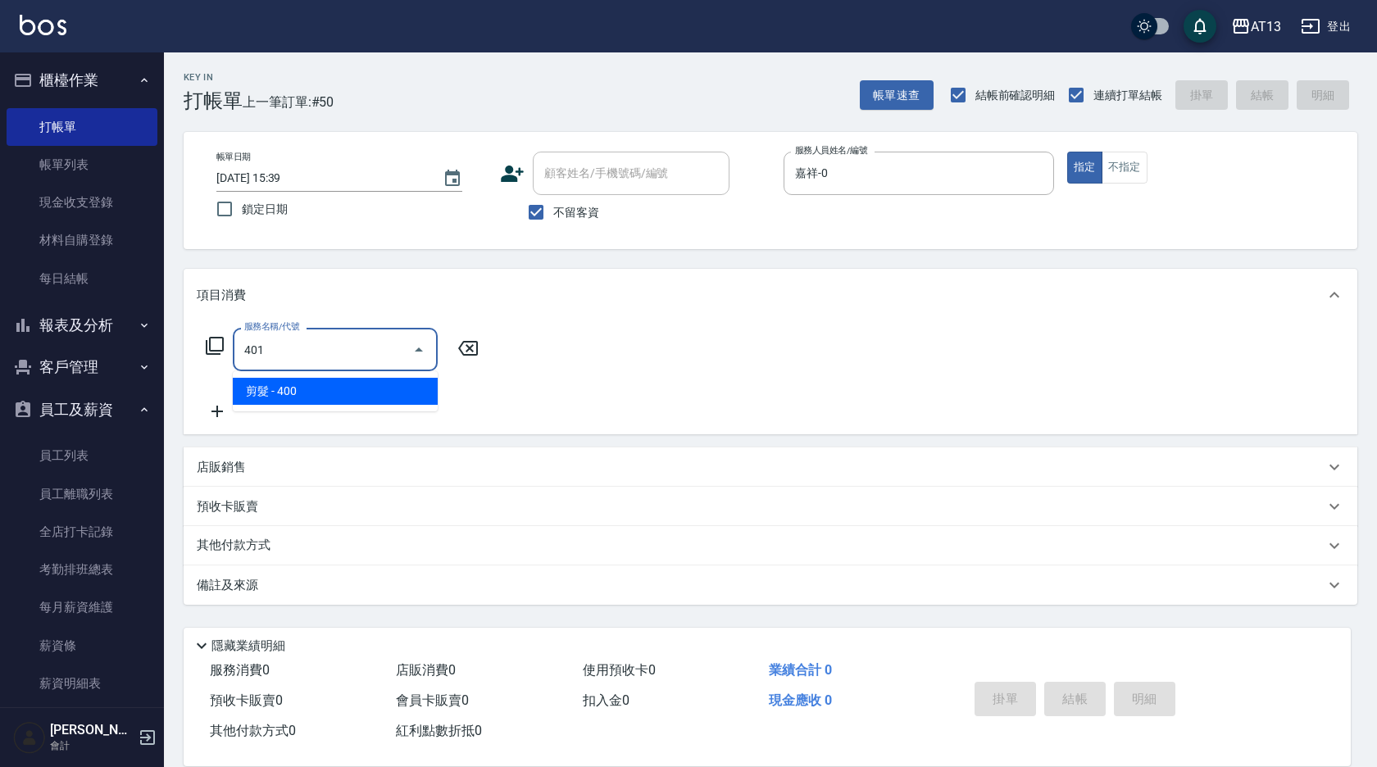
type input "剪髮(401)"
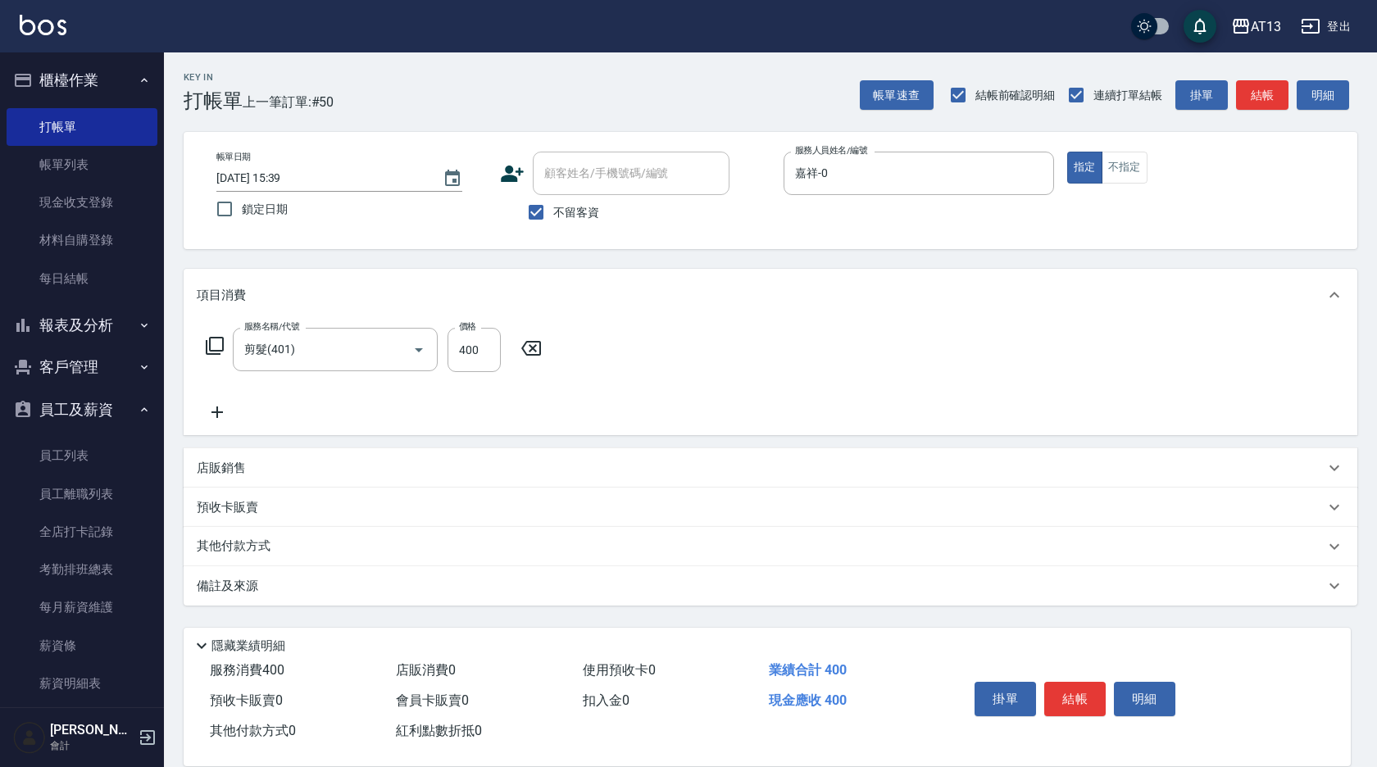
drag, startPoint x: 876, startPoint y: 396, endPoint x: 1045, endPoint y: 599, distance: 264.3
click at [879, 398] on div "服務名稱/代號 剪髮(401) 服務名稱/代號 價格 400 價格" at bounding box center [771, 378] width 1174 height 114
click at [1099, 694] on button "結帳" at bounding box center [1075, 699] width 61 height 34
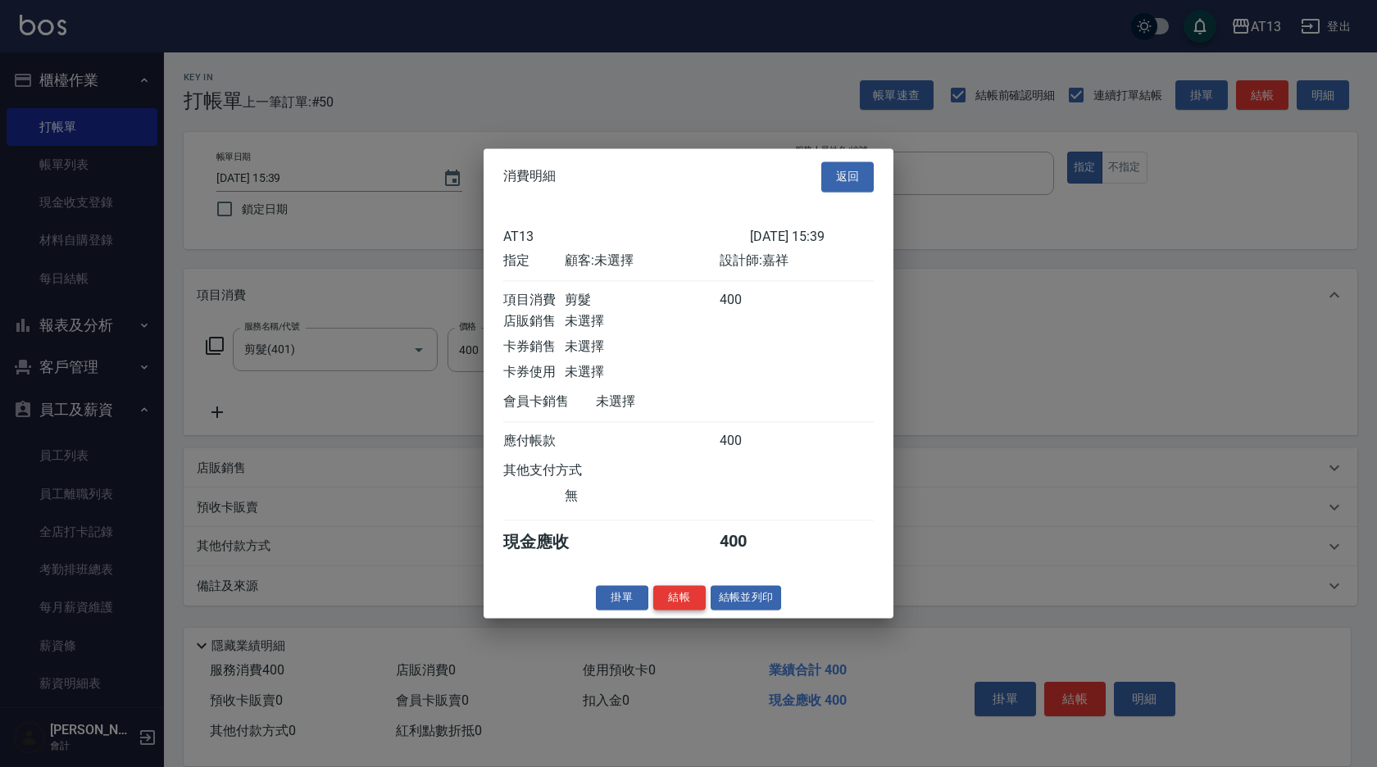
click at [694, 599] on button "結帳" at bounding box center [679, 597] width 52 height 25
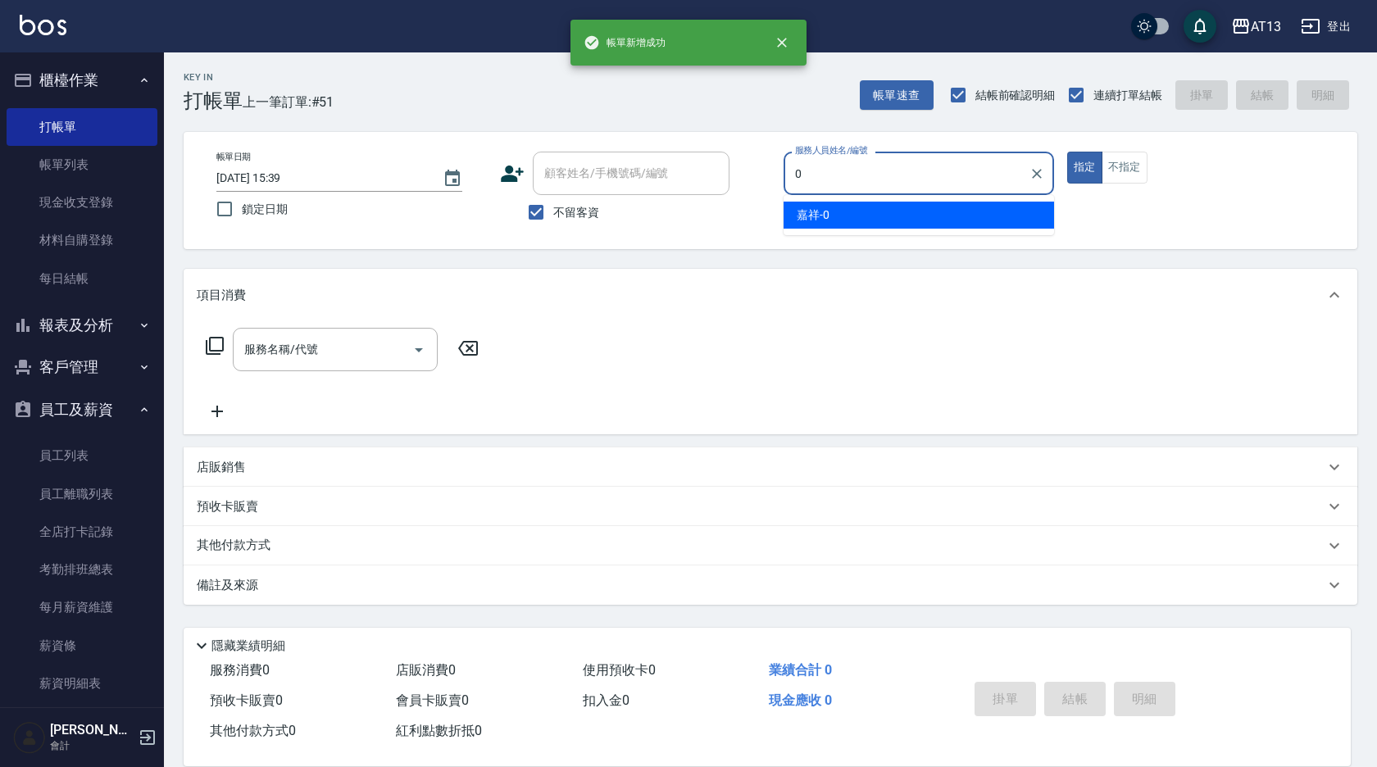
click at [955, 220] on div "嘉祥 -0" at bounding box center [919, 215] width 271 height 27
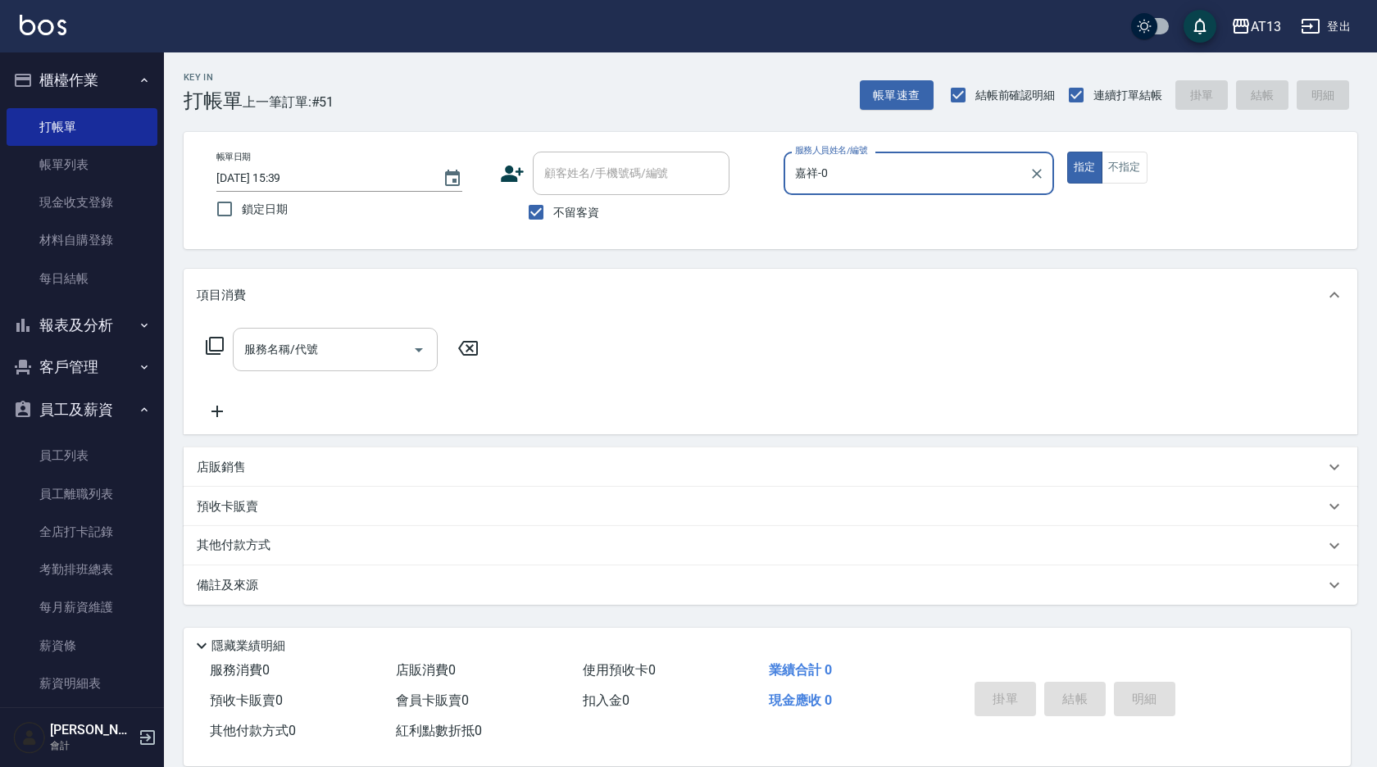
type input "嘉祥-0"
click at [349, 362] on input "服務名稱/代號" at bounding box center [323, 349] width 166 height 29
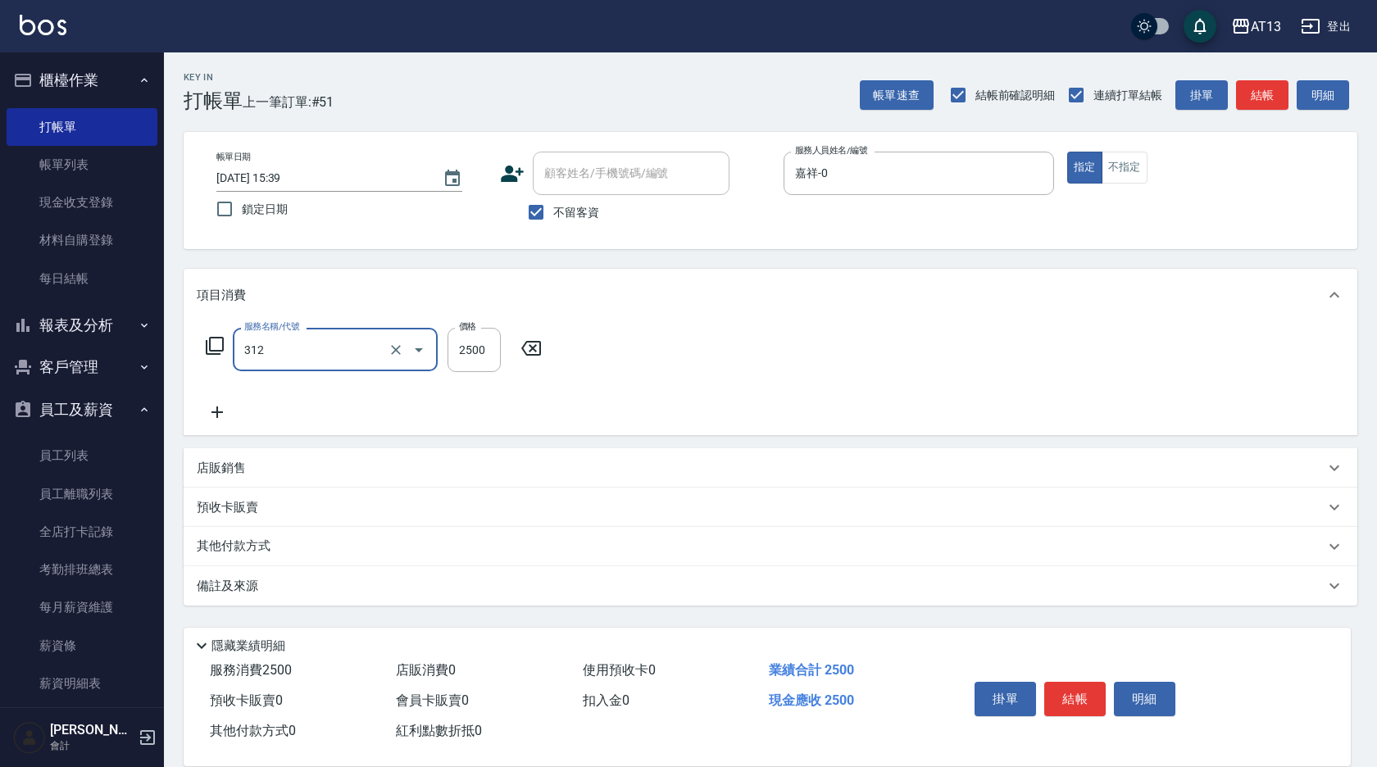
type input "有氧水離子燙2500(312)"
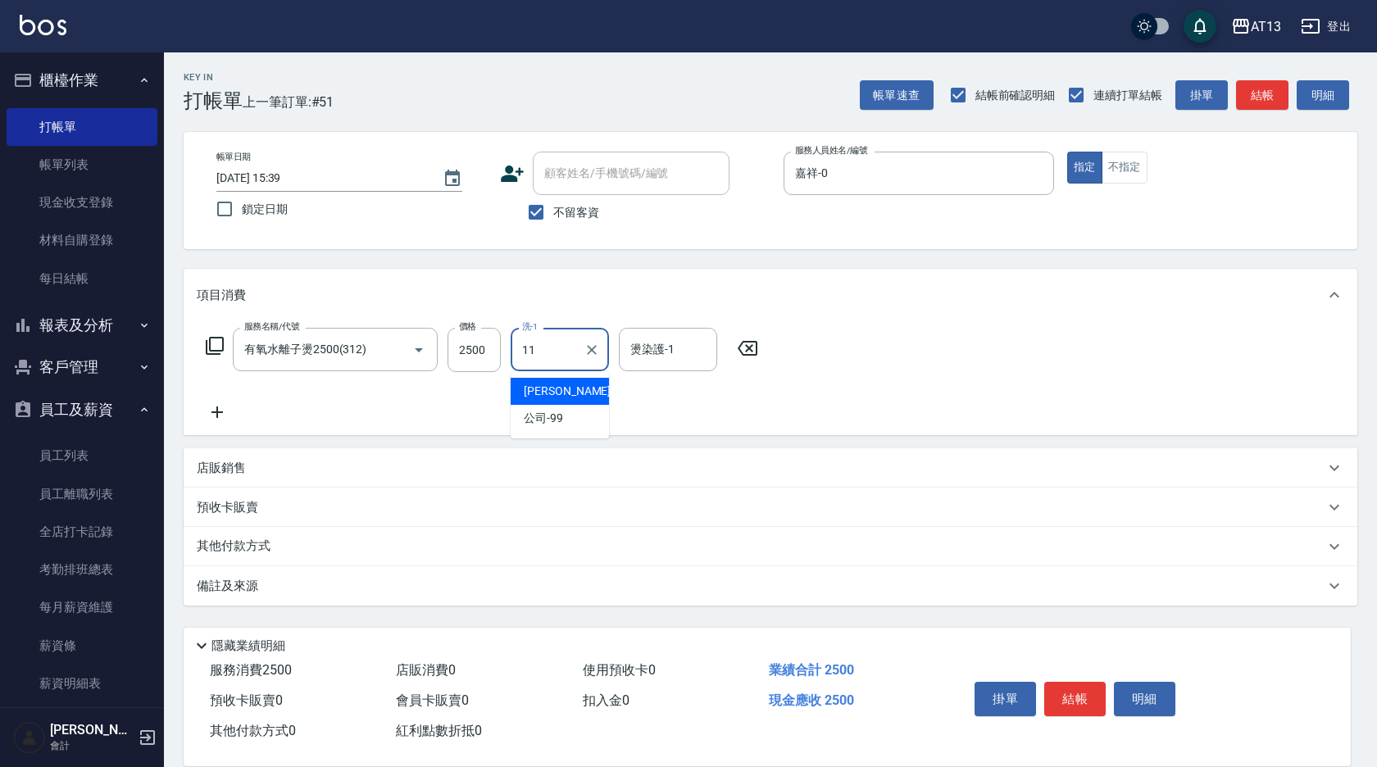
type input "[PERSON_NAME]-11"
click at [1309, 211] on div "帳單日期 [DATE] 15:39 鎖定日期 顧客姓名/手機號碼/編號 顧客姓名/手機號碼/編號 不留客資 服務人員姓名/編號 嘉祥-0 服務人員姓名/編號 …" at bounding box center [770, 191] width 1135 height 78
click at [1086, 699] on button "結帳" at bounding box center [1075, 699] width 61 height 34
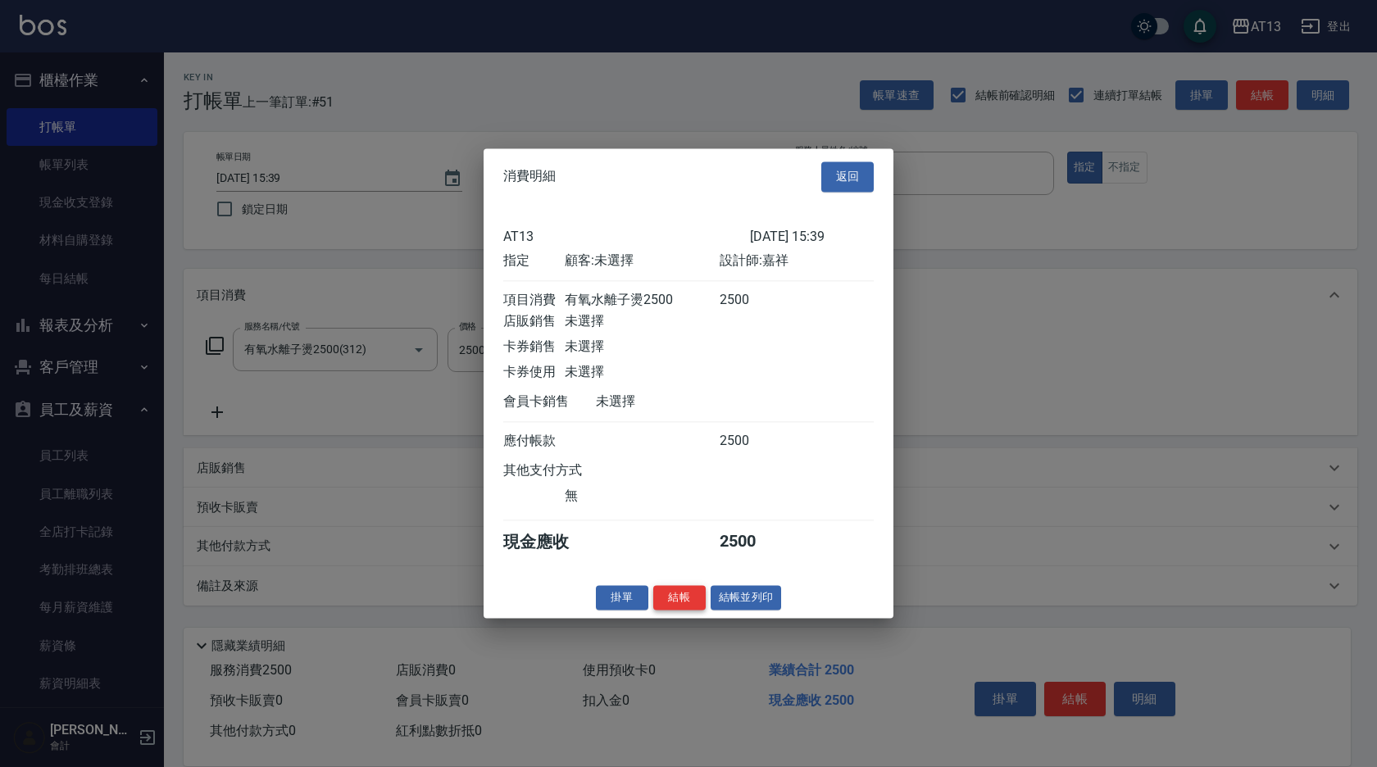
click at [679, 608] on button "結帳" at bounding box center [679, 597] width 52 height 25
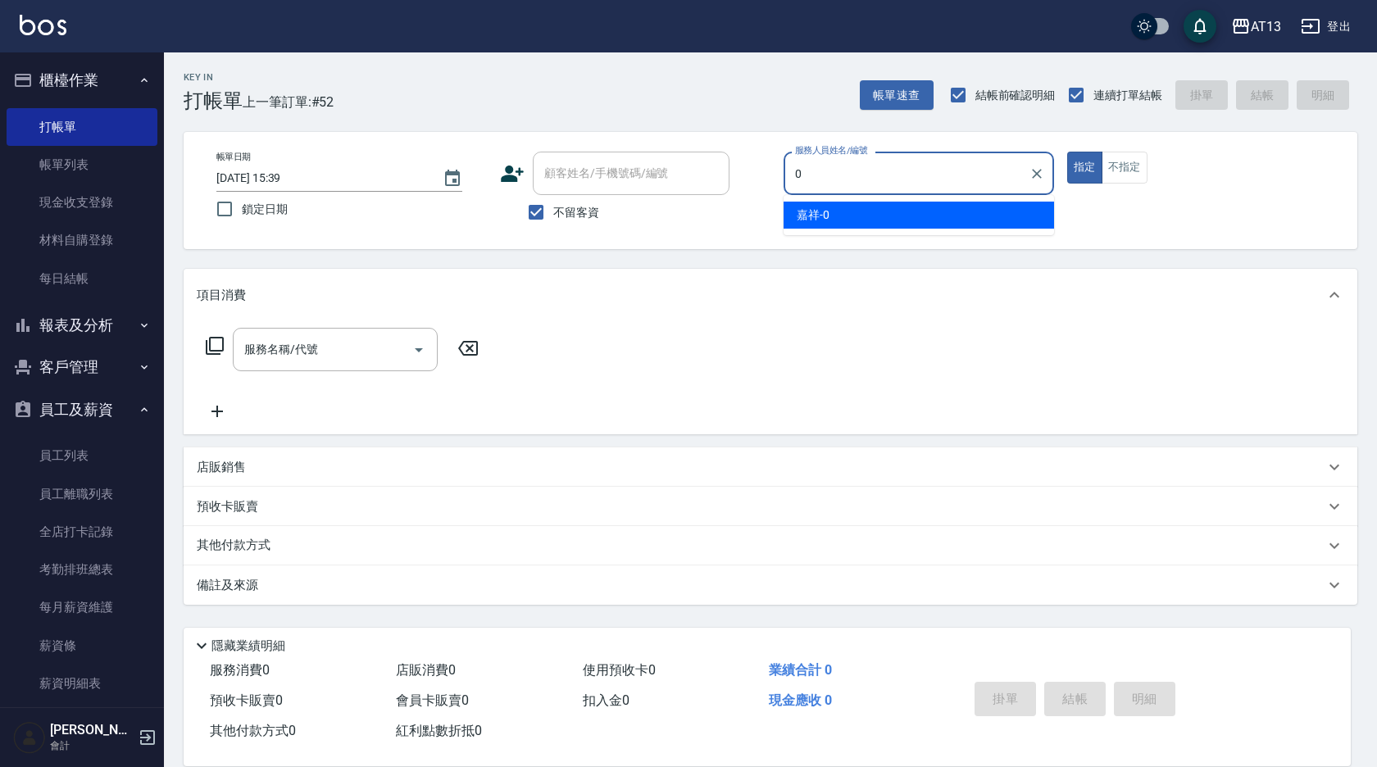
click at [1004, 207] on div "嘉祥 -0" at bounding box center [919, 215] width 271 height 27
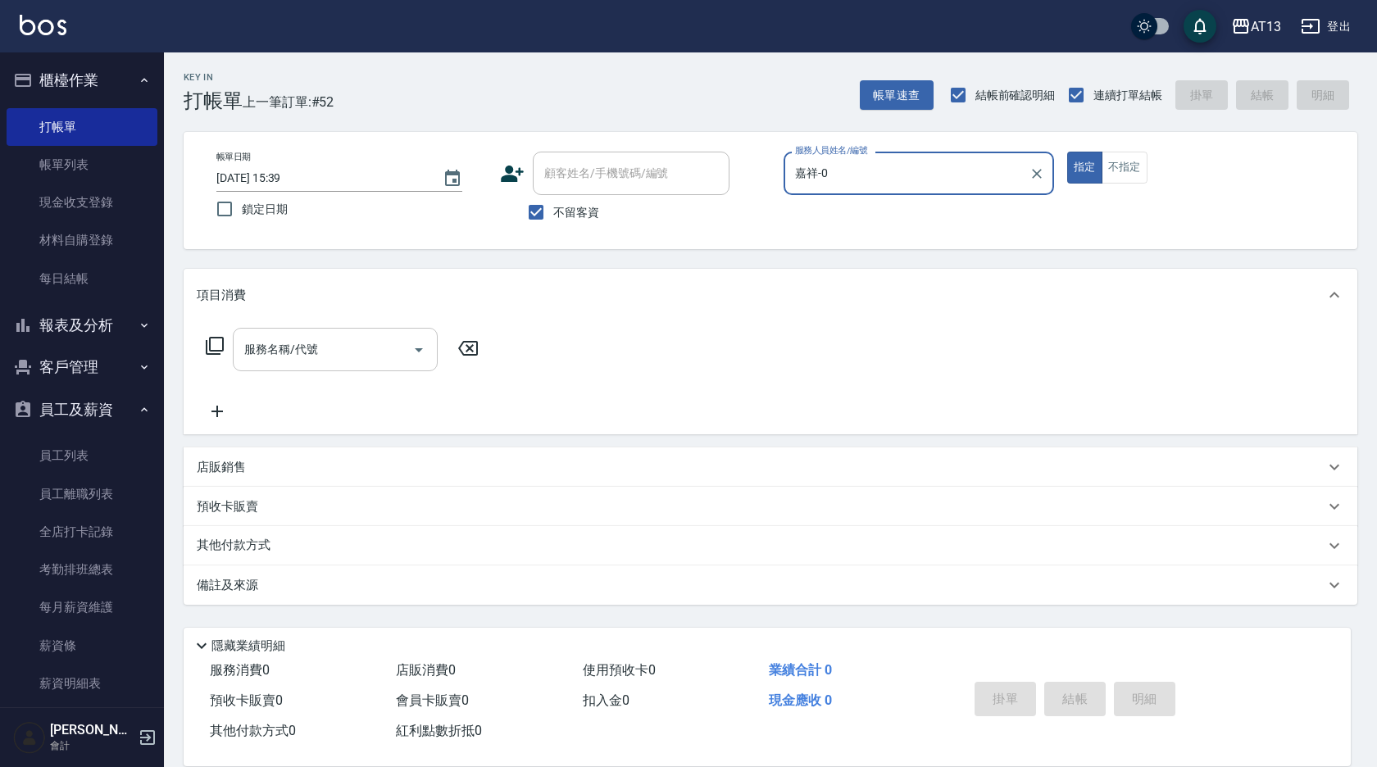
type input "嘉祥-0"
click at [255, 335] on div "服務名稱/代號 服務名稱/代號" at bounding box center [335, 349] width 205 height 43
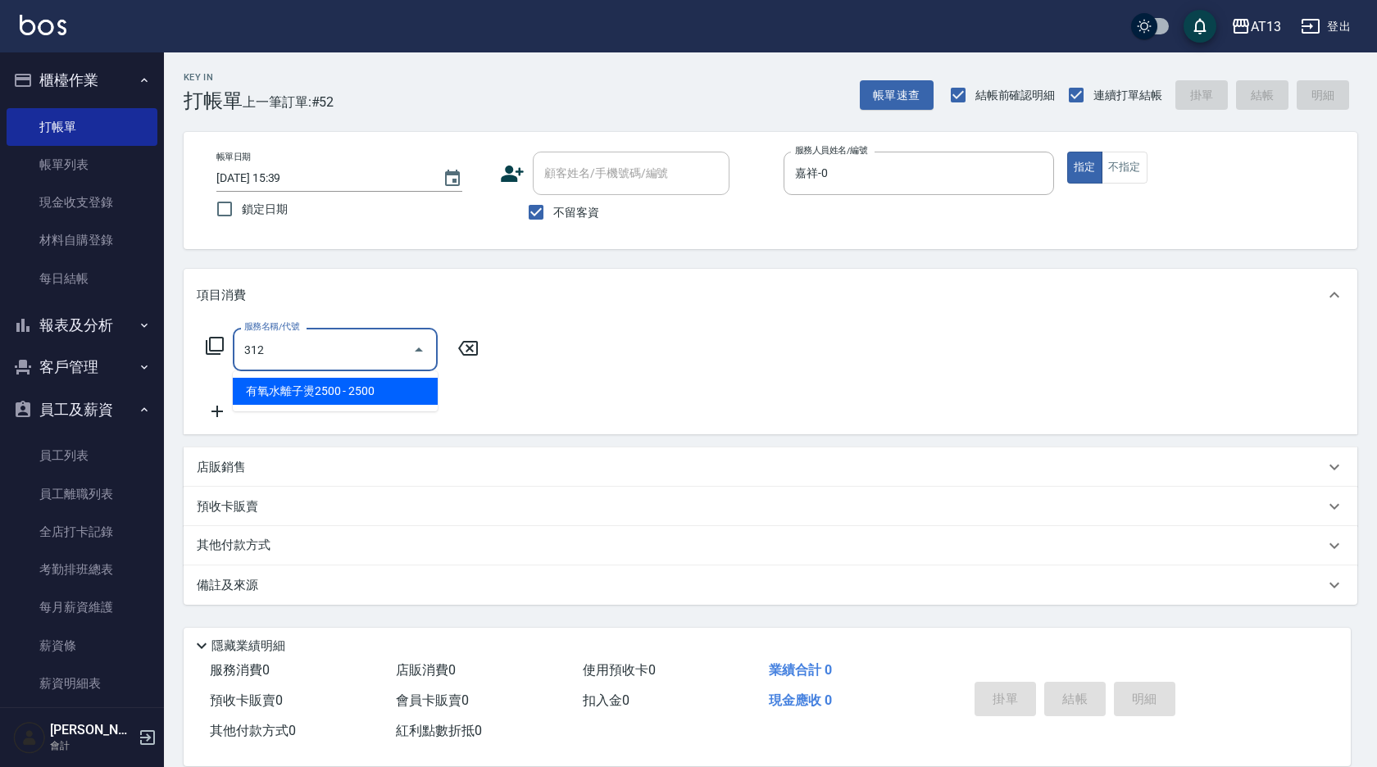
type input "有氧水離子燙2500(312)"
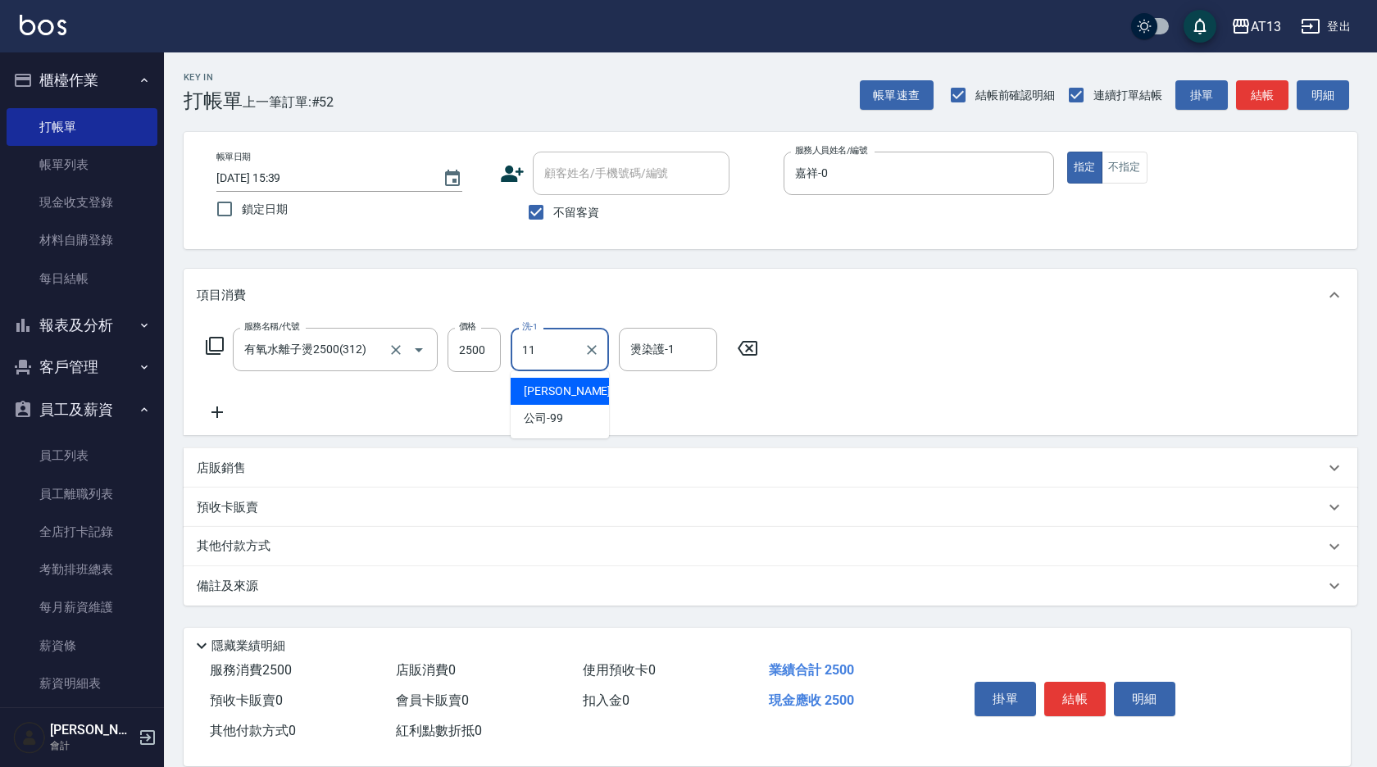
type input "[PERSON_NAME]-11"
click at [937, 367] on div "服務名稱/代號 有氧水離子燙2500(312) 服務名稱/代號 價格 2500 價格 洗-1 [PERSON_NAME]-11 洗-1 燙染護-1 [PERS…" at bounding box center [771, 378] width 1174 height 114
click at [1069, 697] on button "結帳" at bounding box center [1075, 699] width 61 height 34
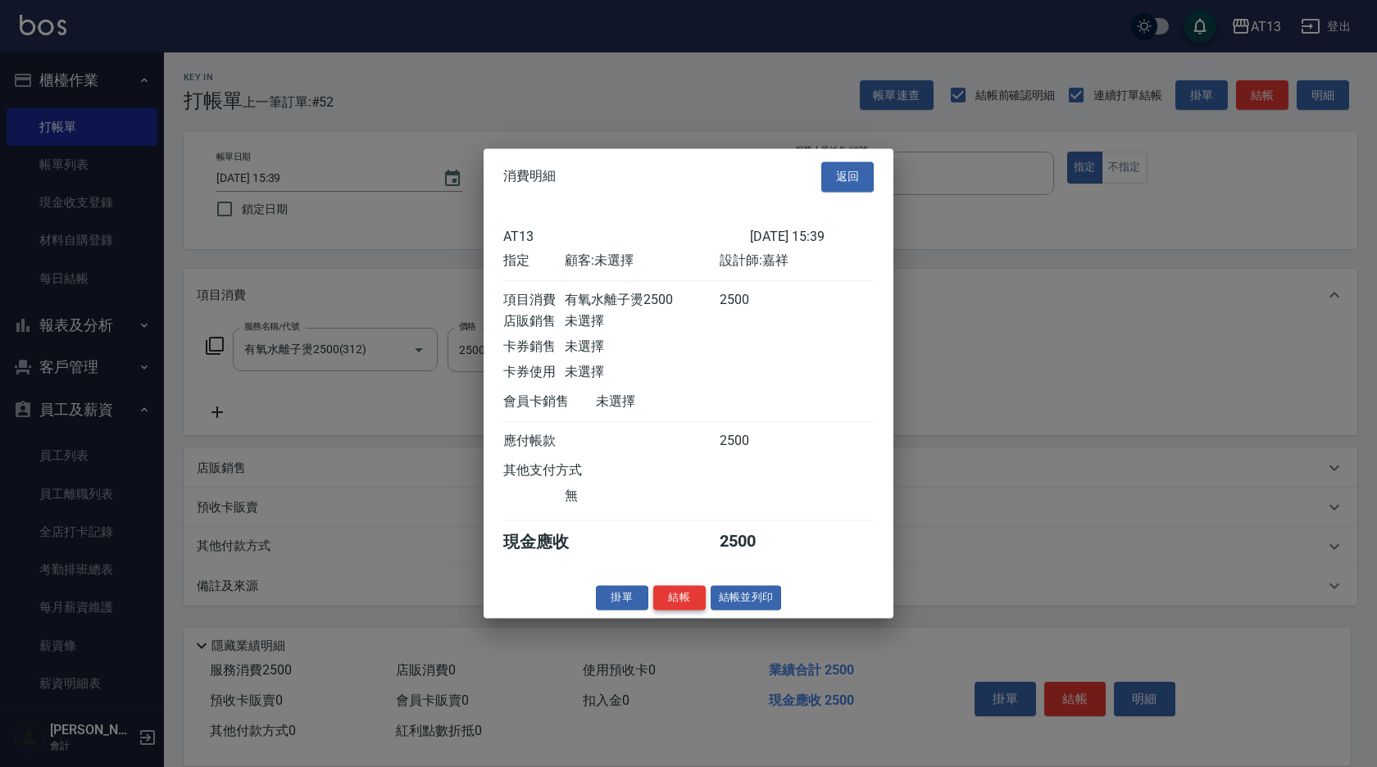
click at [692, 611] on button "結帳" at bounding box center [679, 597] width 52 height 25
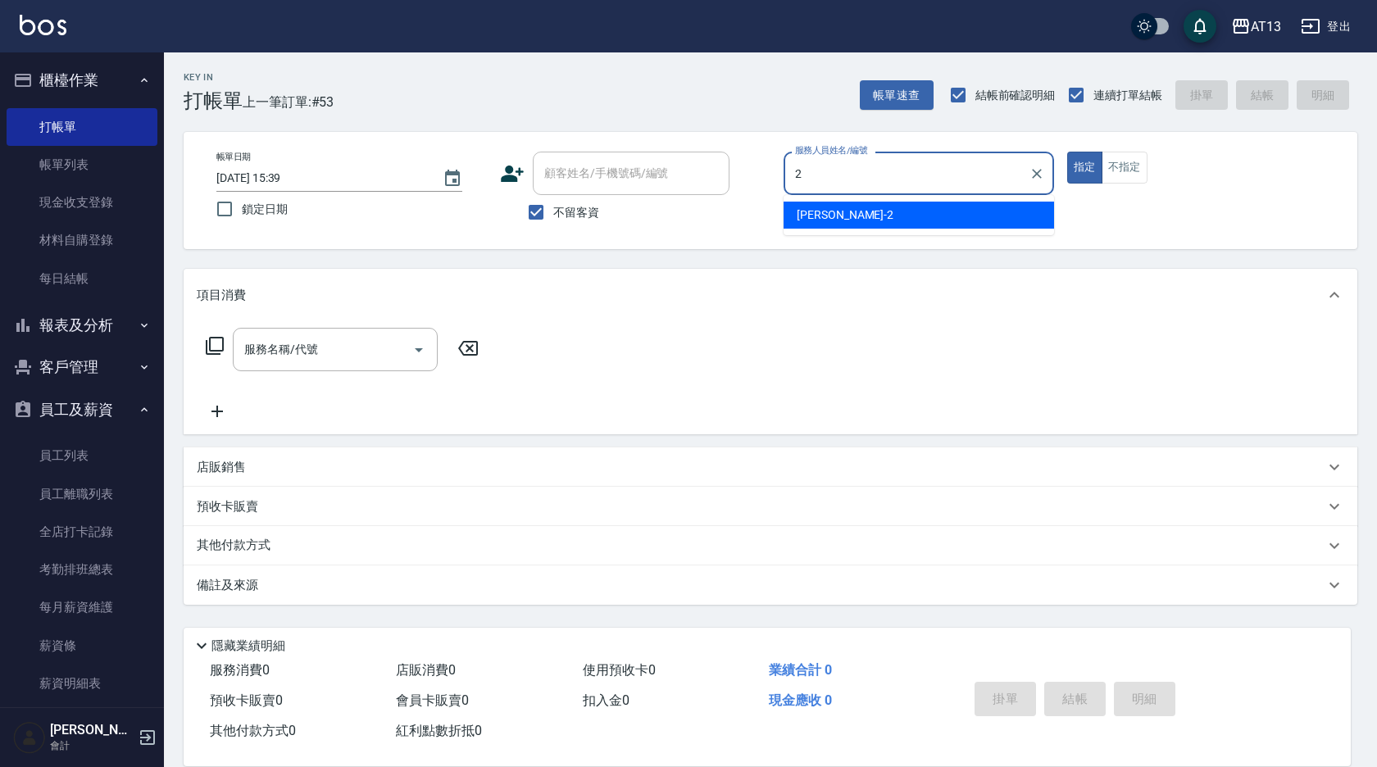
click at [900, 222] on div "雨威 -2" at bounding box center [919, 215] width 271 height 27
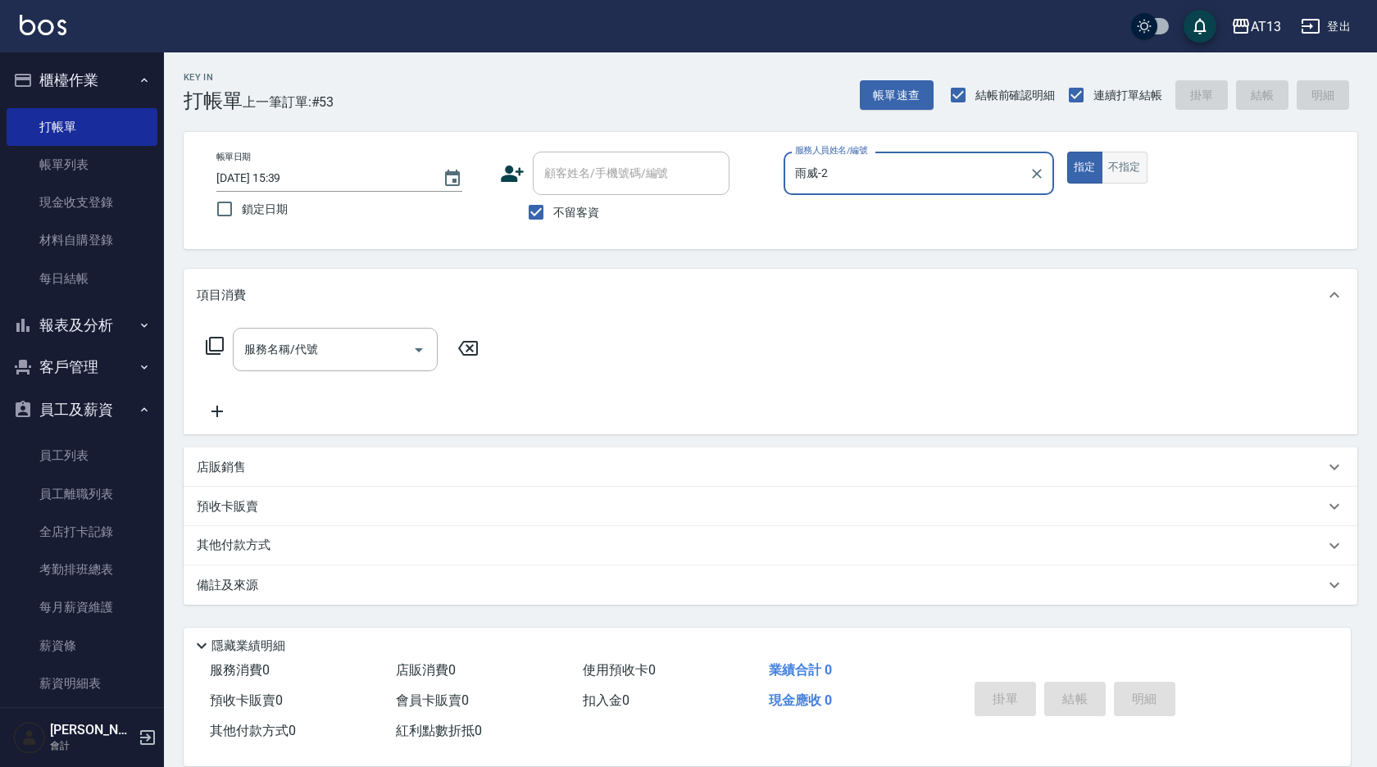
type input "雨威-2"
click at [1104, 169] on button "不指定" at bounding box center [1125, 168] width 46 height 32
click at [376, 355] on input "服務名稱/代號" at bounding box center [323, 349] width 166 height 29
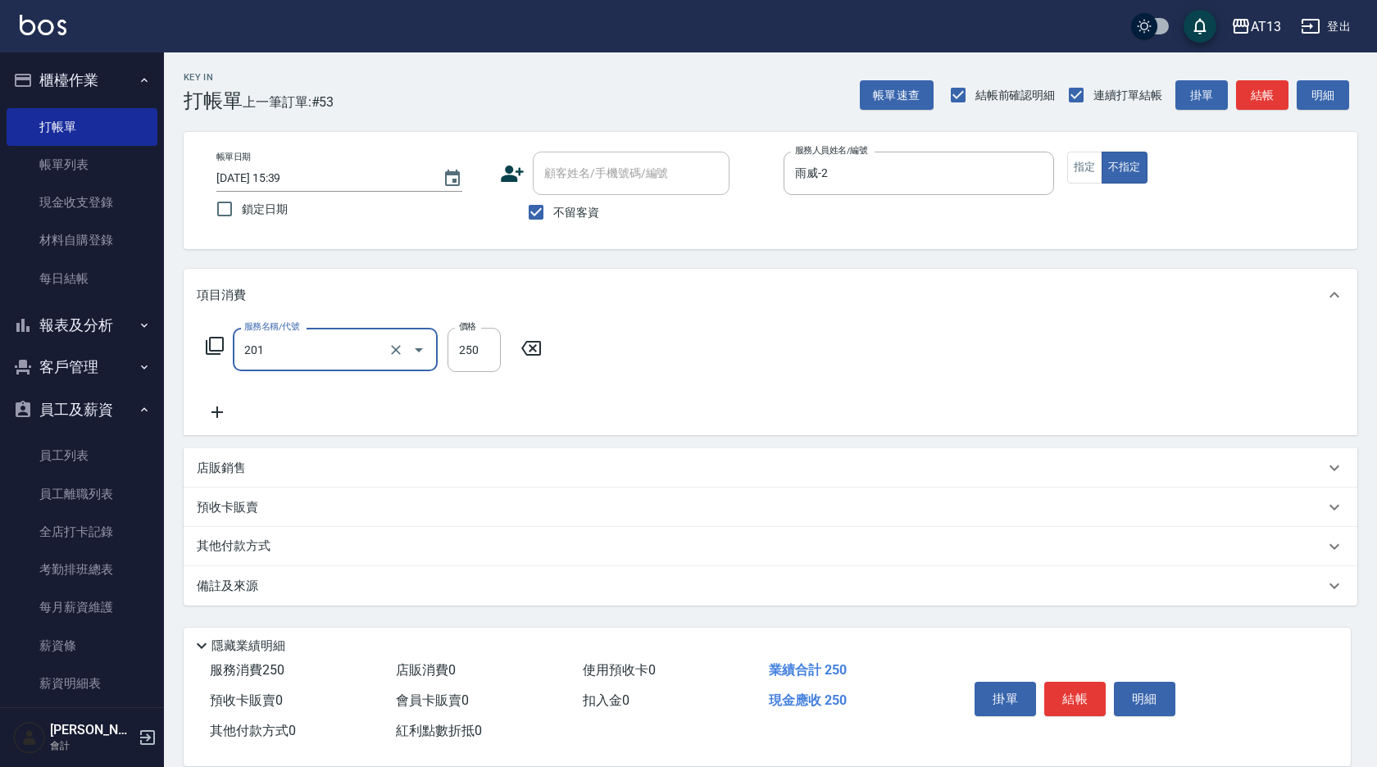
type input "洗髮(201)"
type input "雨威-2"
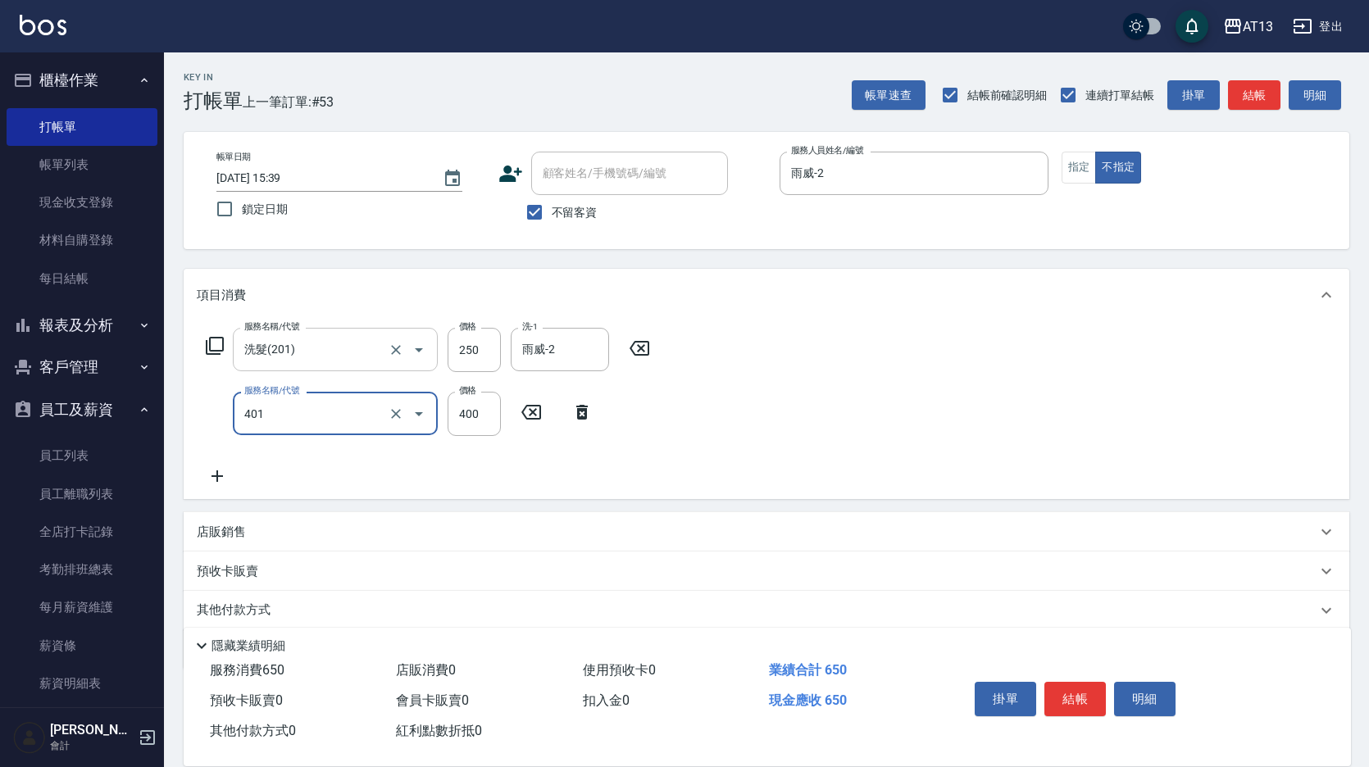
type input "剪髮(401)"
type input "150"
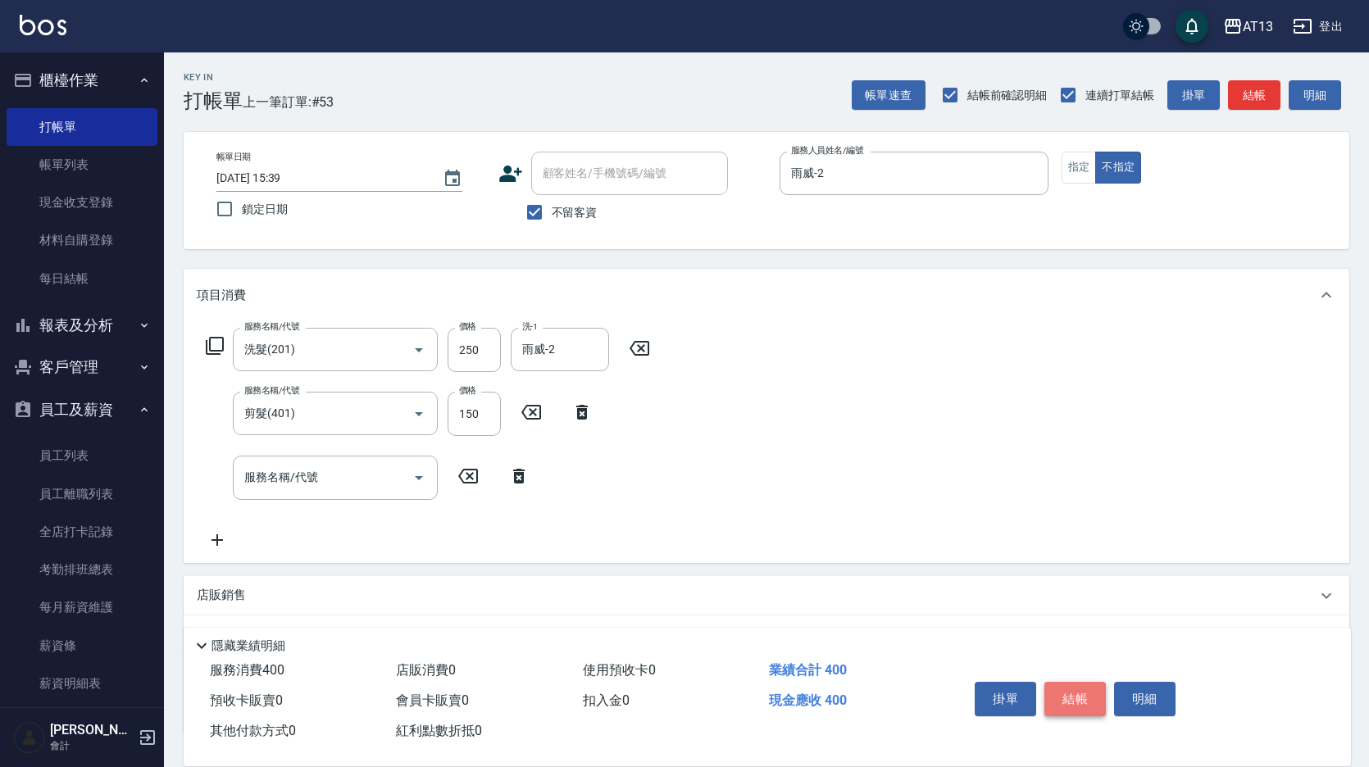
click at [1096, 685] on button "結帳" at bounding box center [1075, 699] width 61 height 34
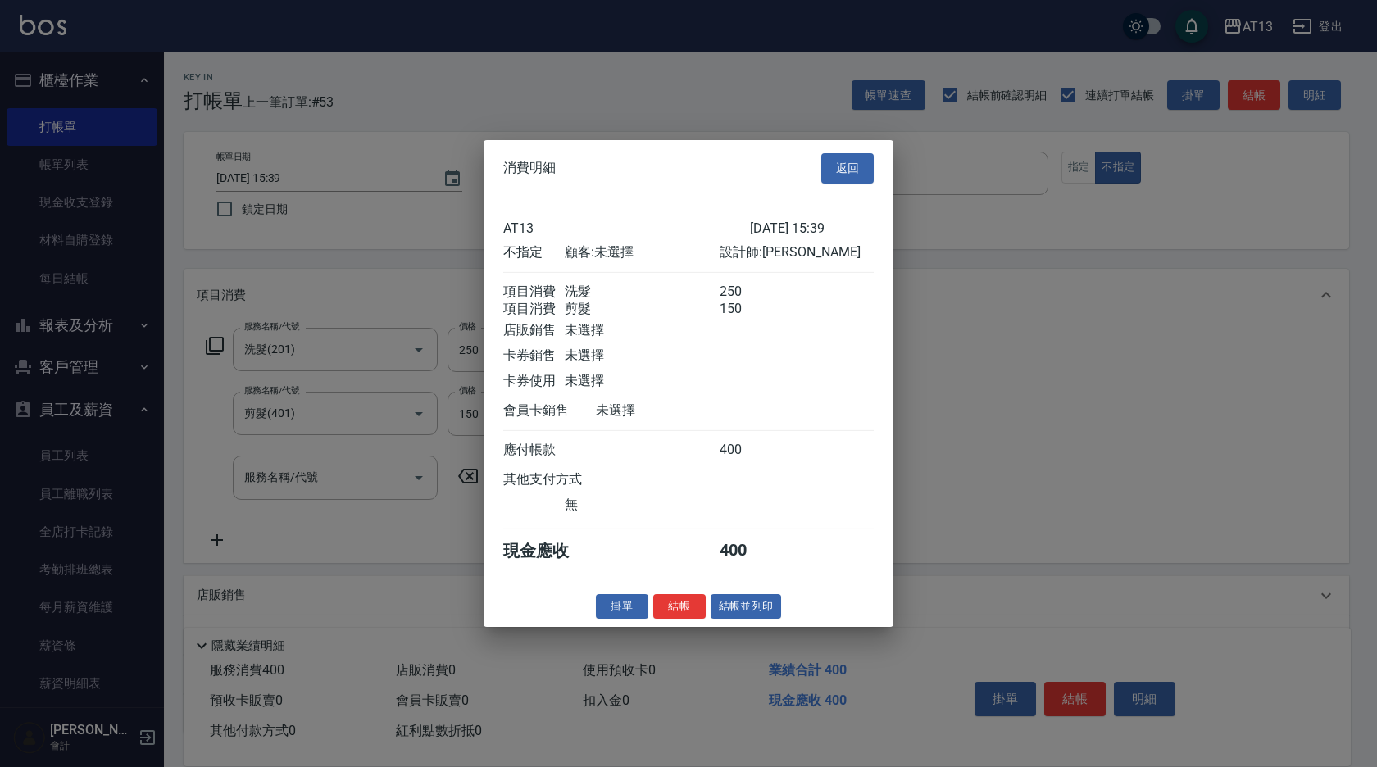
drag, startPoint x: 681, startPoint y: 622, endPoint x: 663, endPoint y: 607, distance: 23.9
click at [681, 619] on button "結帳" at bounding box center [679, 606] width 52 height 25
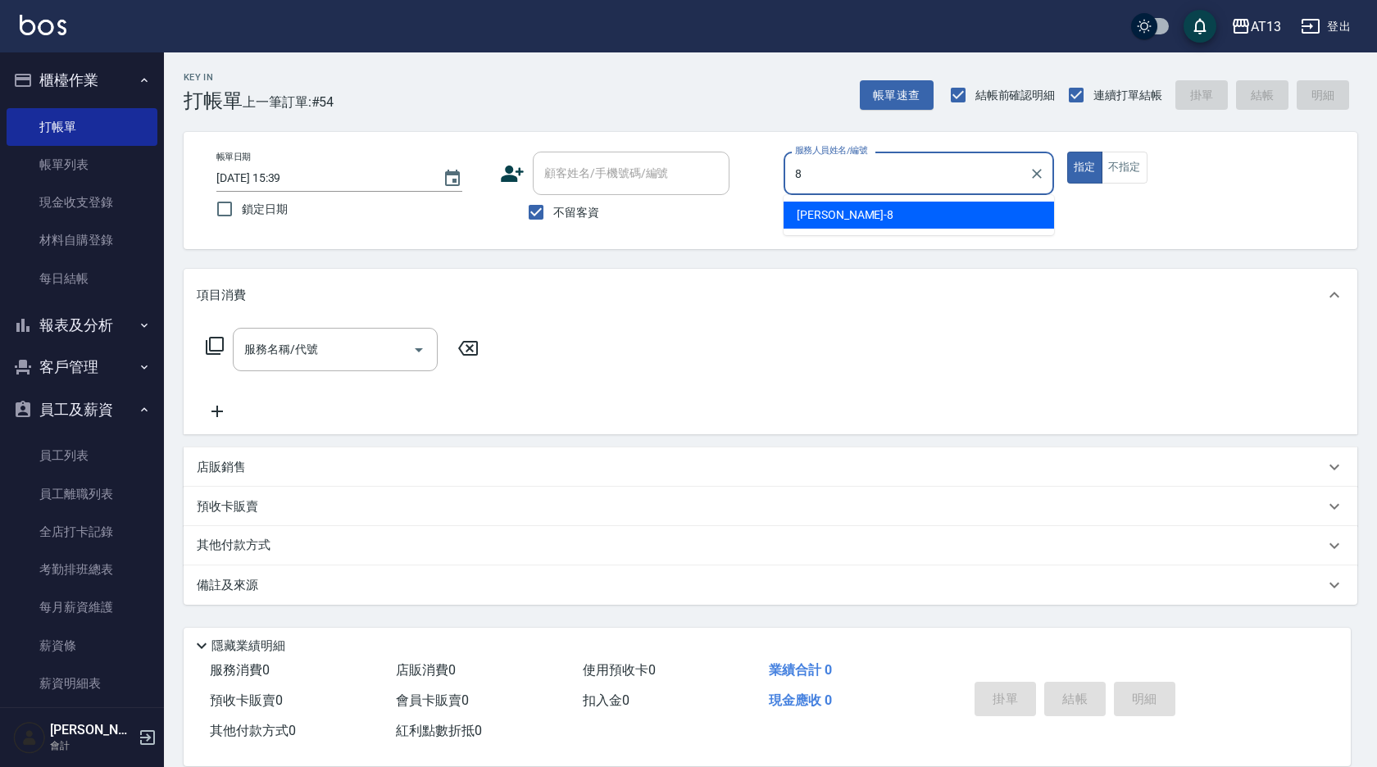
drag, startPoint x: 820, startPoint y: 217, endPoint x: 840, endPoint y: 221, distance: 20.9
click at [822, 217] on span "[PERSON_NAME] -8" at bounding box center [845, 215] width 97 height 17
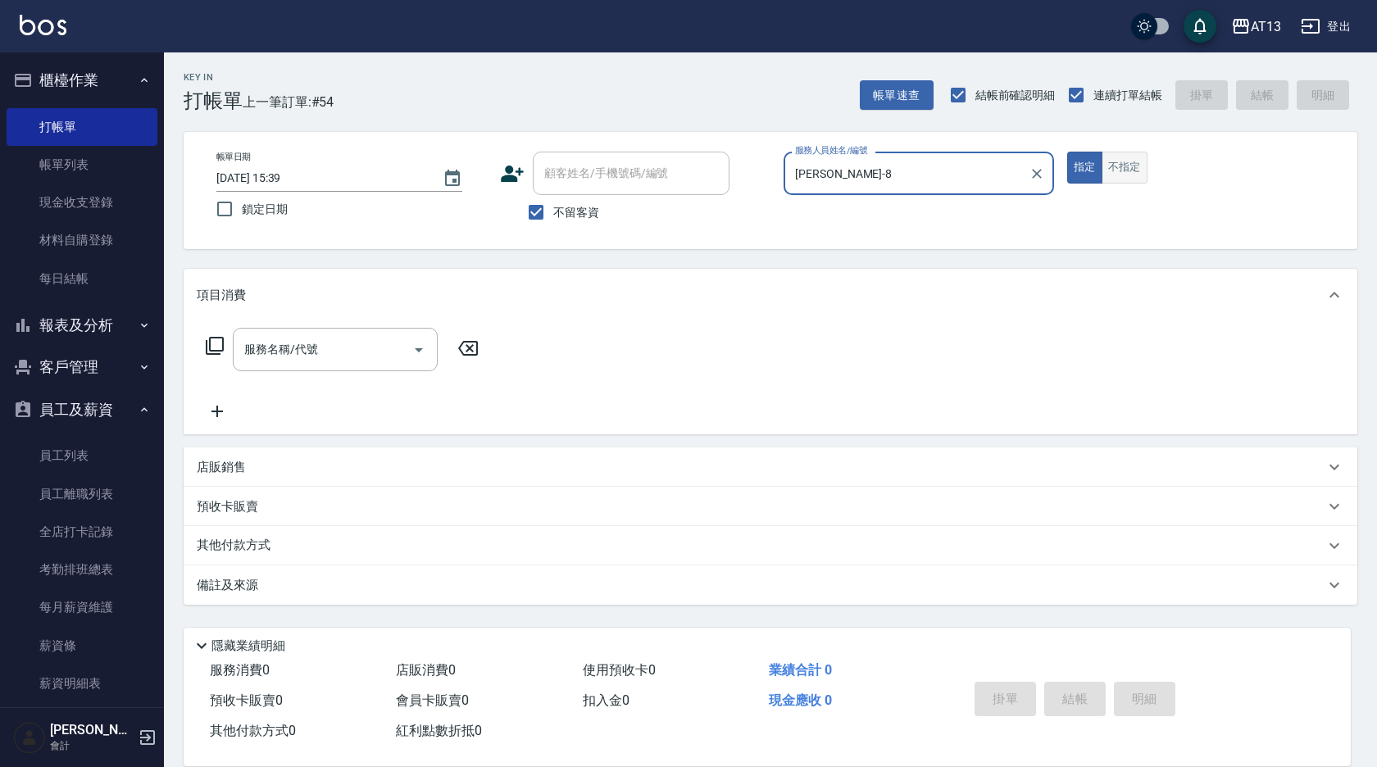
type input "[PERSON_NAME]-8"
click at [1118, 163] on button "不指定" at bounding box center [1125, 168] width 46 height 32
click at [302, 353] on div "服務名稱/代號 服務名稱/代號" at bounding box center [335, 349] width 205 height 43
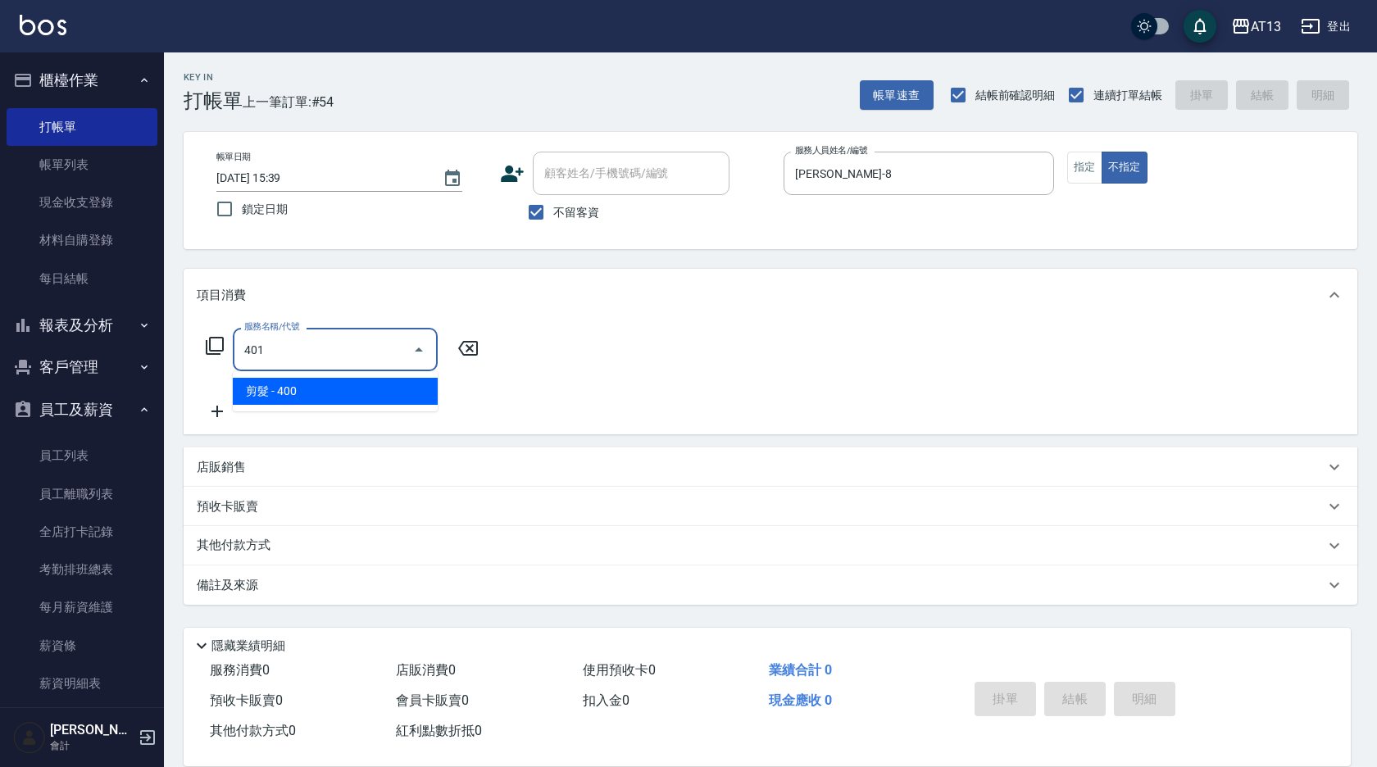
type input "剪髮(401)"
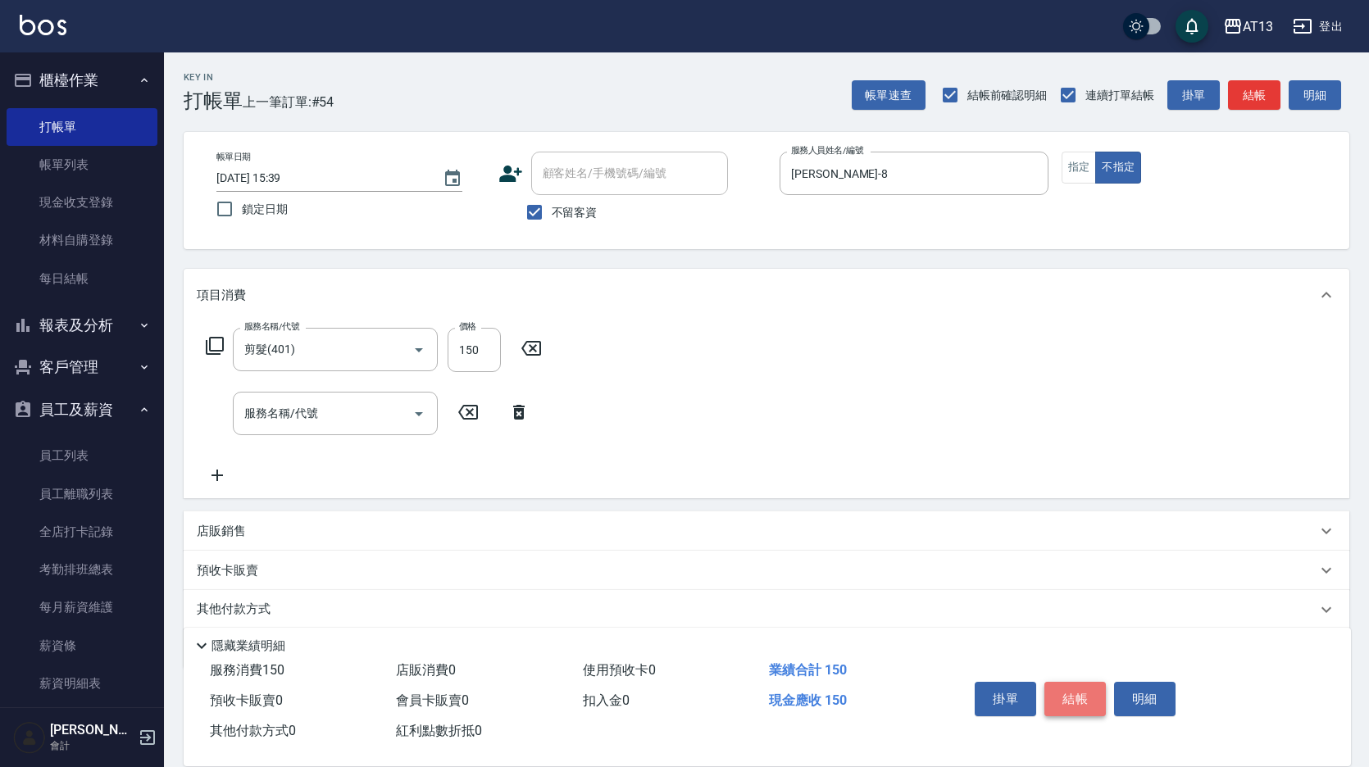
click at [1055, 692] on button "結帳" at bounding box center [1075, 699] width 61 height 34
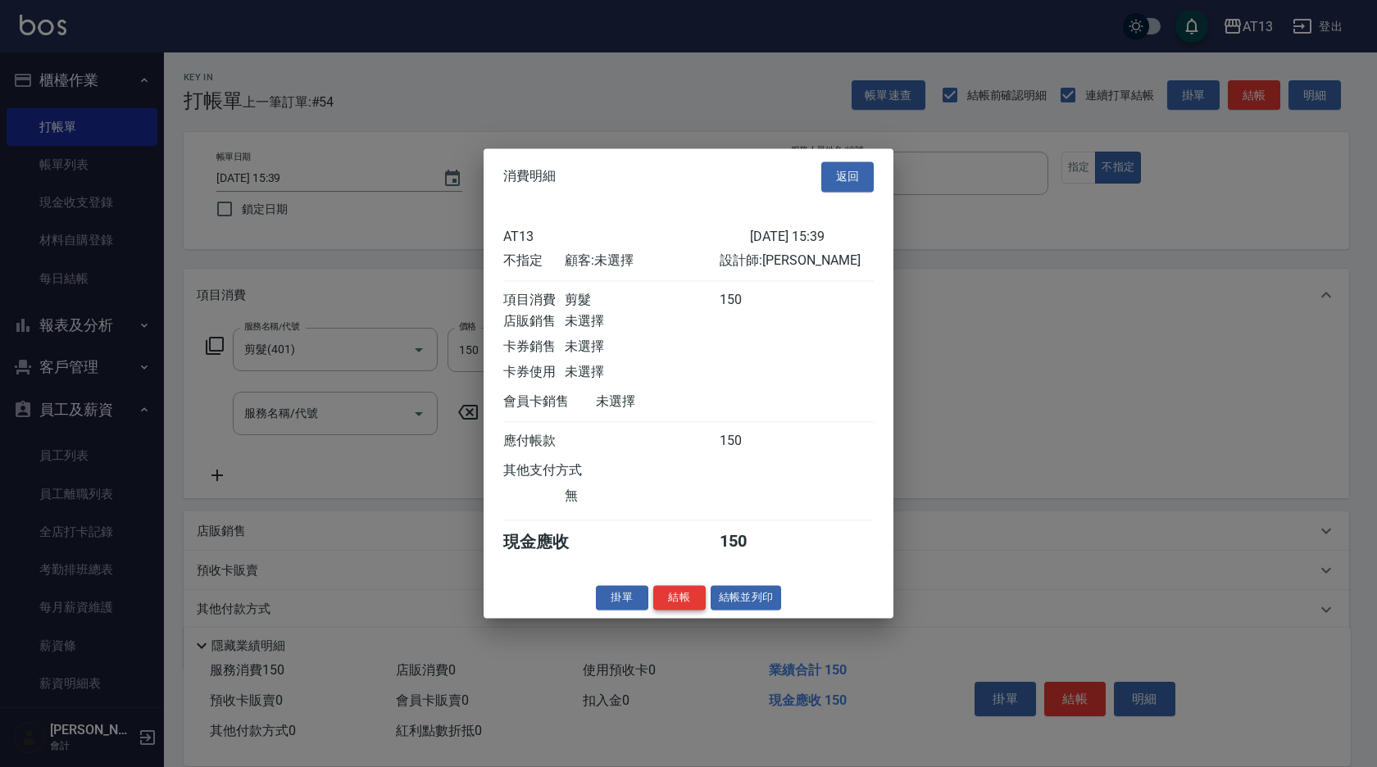
click at [688, 611] on button "結帳" at bounding box center [679, 597] width 52 height 25
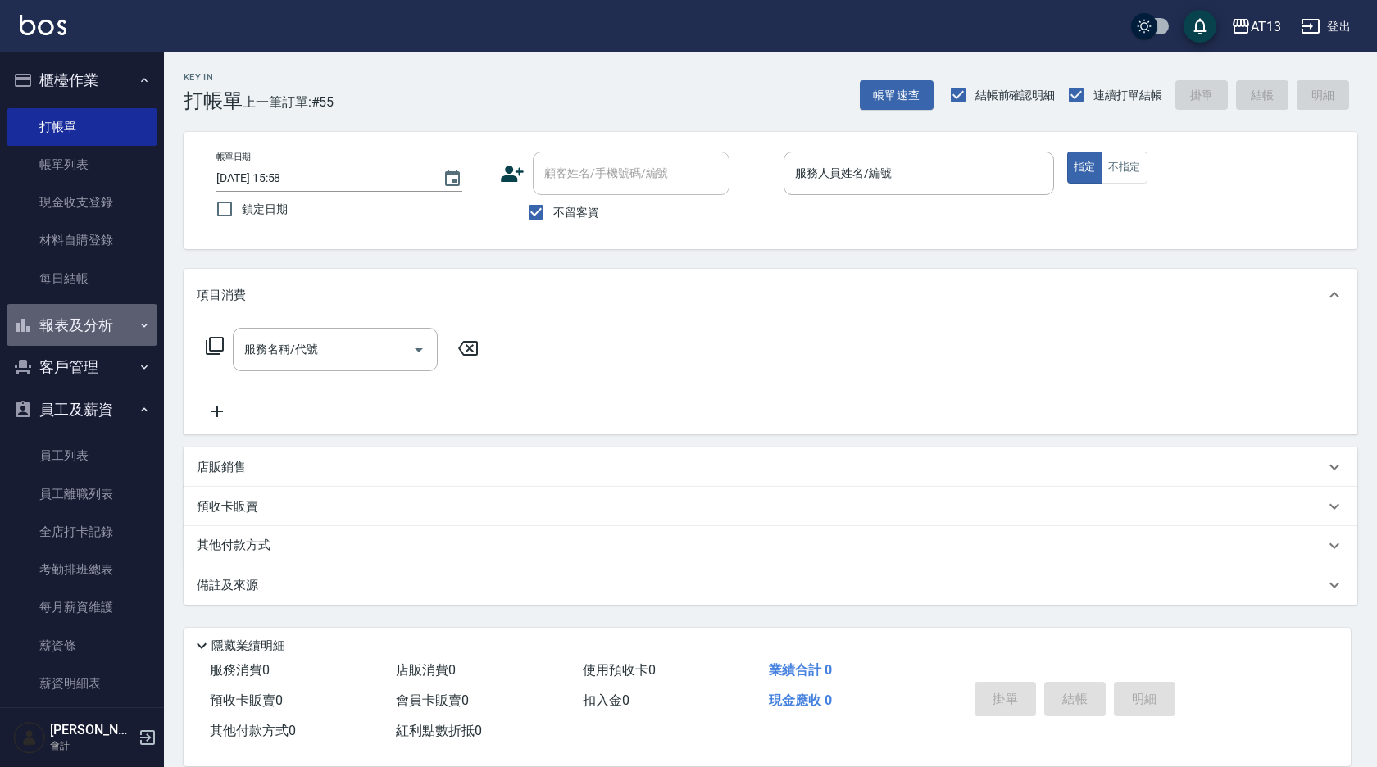
click at [116, 325] on button "報表及分析" at bounding box center [82, 325] width 151 height 43
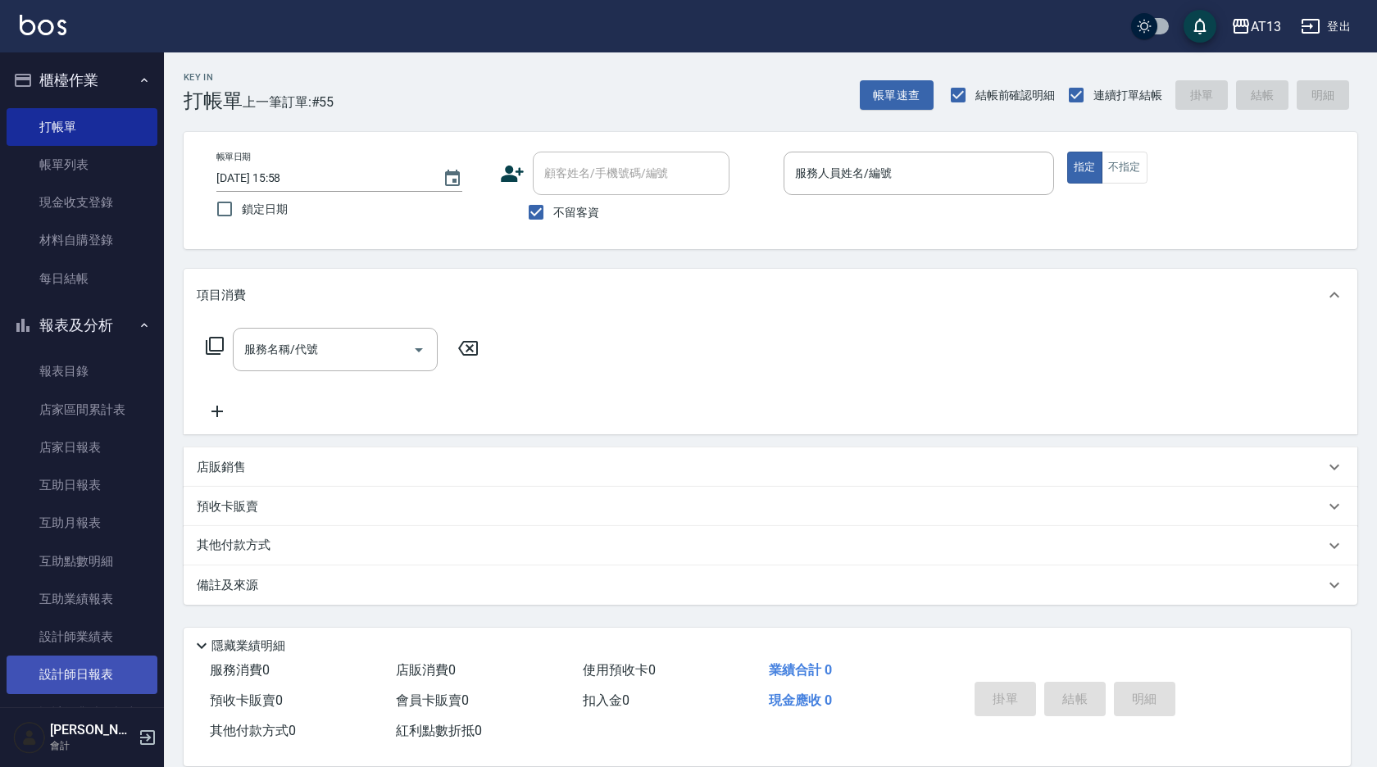
click at [87, 672] on link "設計師日報表" at bounding box center [82, 675] width 151 height 38
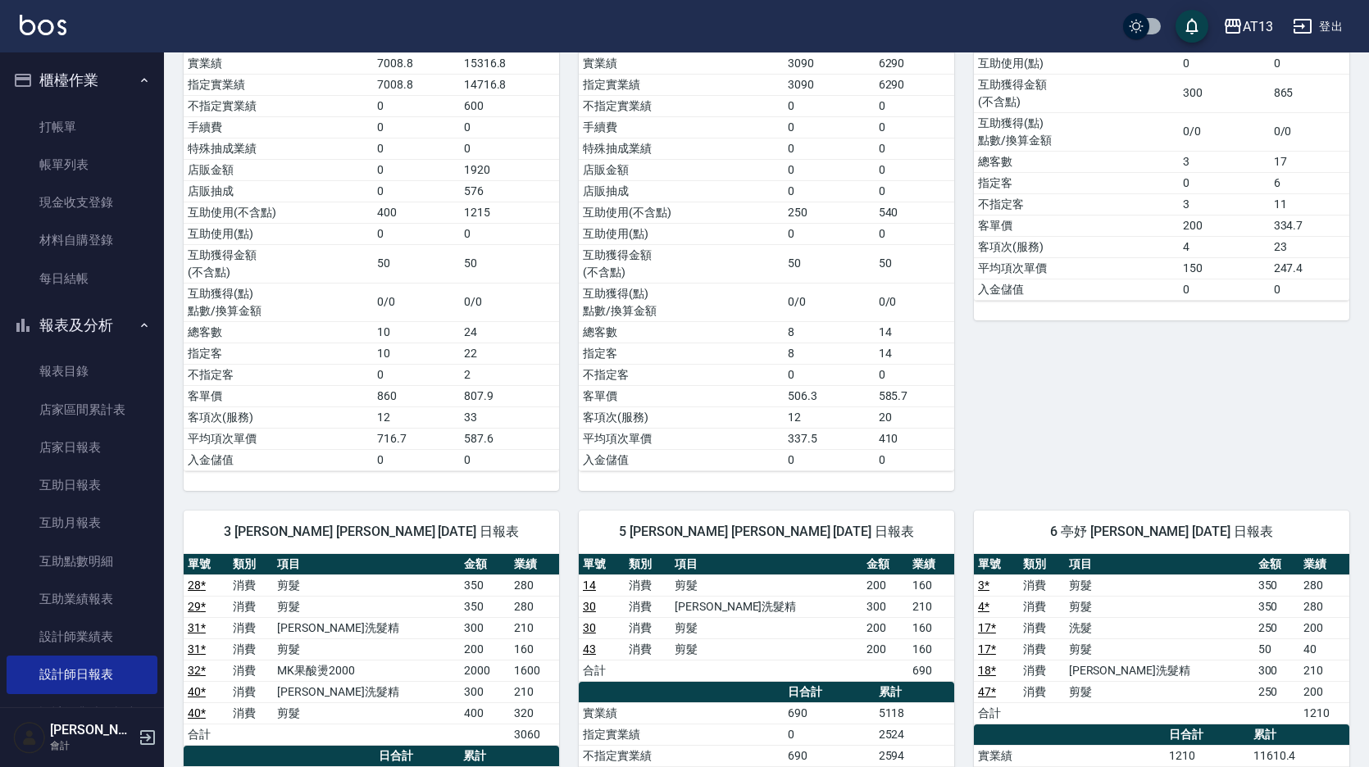
scroll to position [902, 0]
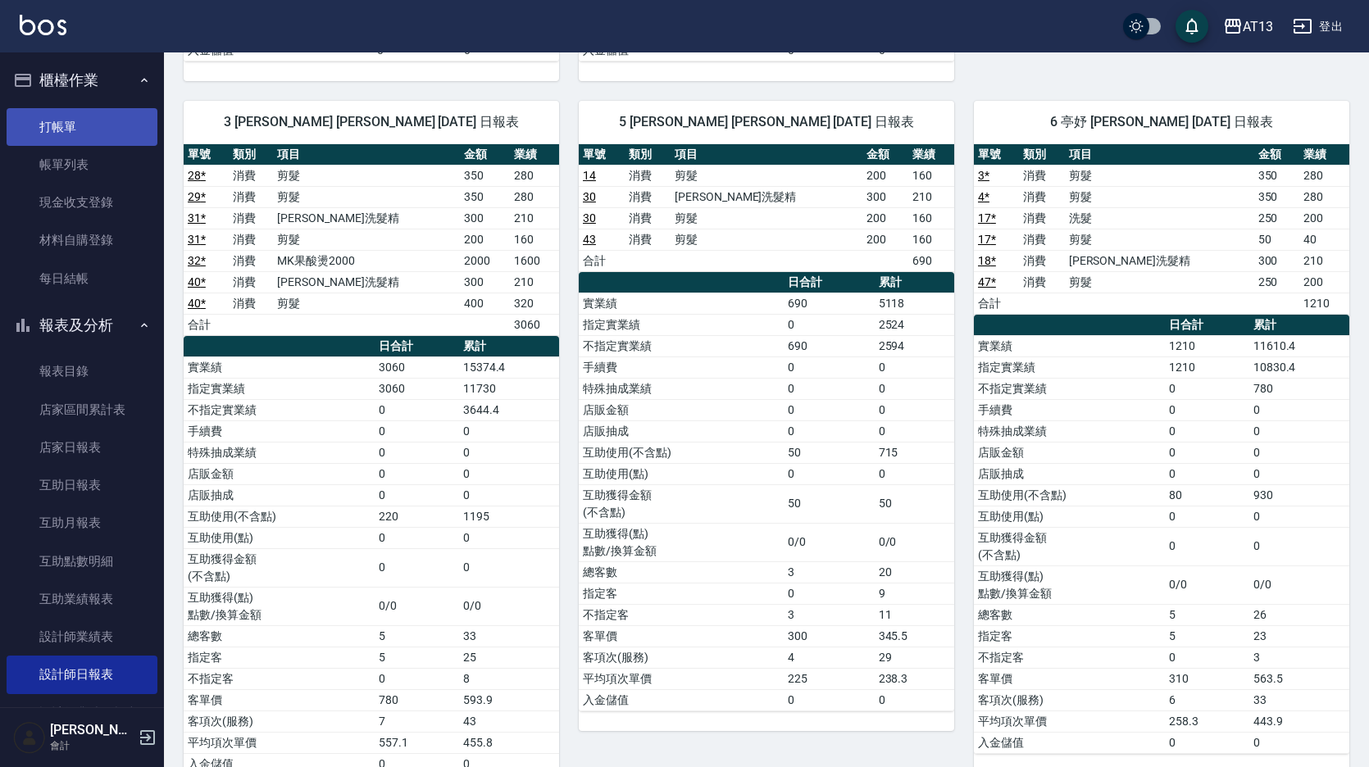
click at [111, 115] on link "打帳單" at bounding box center [82, 127] width 151 height 38
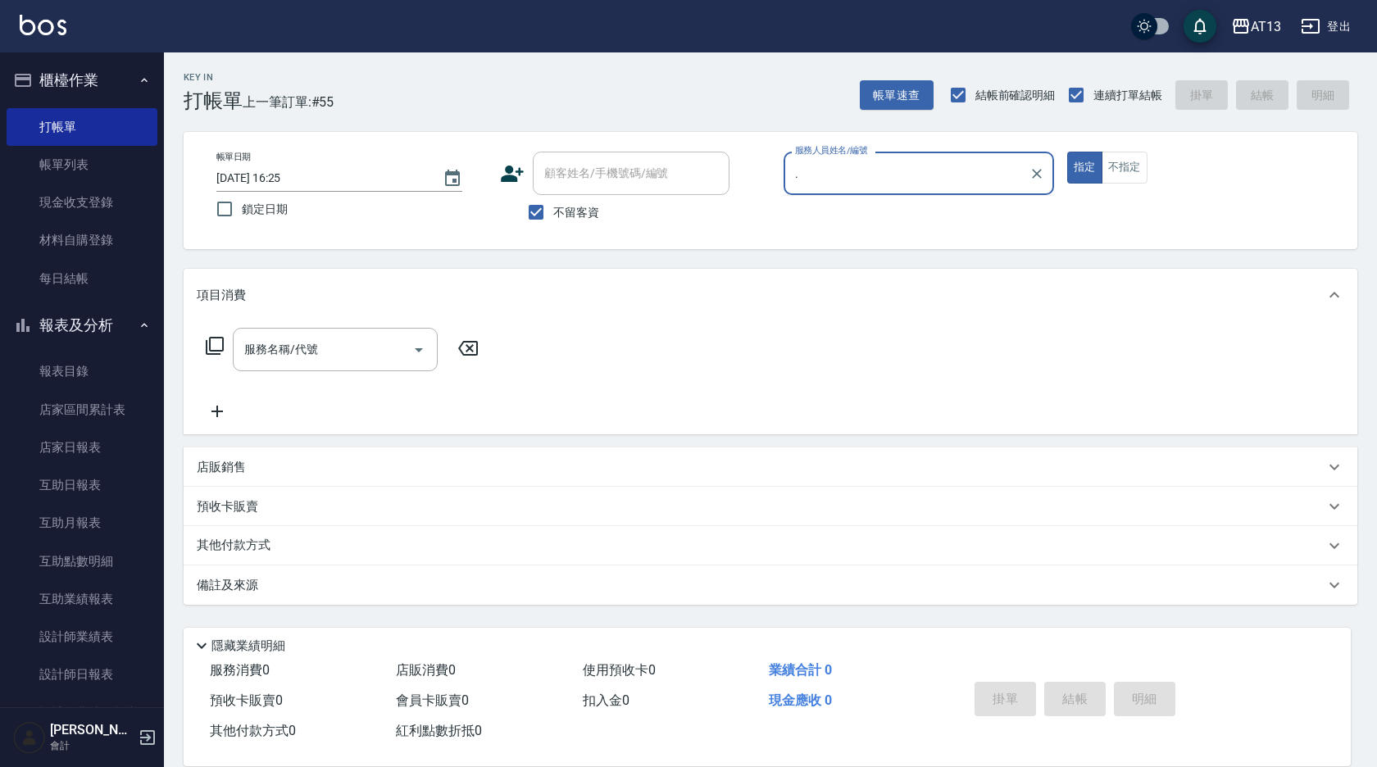
click at [1039, 175] on icon "Clear" at bounding box center [1037, 174] width 10 height 10
click at [950, 239] on div "[PERSON_NAME]-7" at bounding box center [919, 242] width 271 height 27
click at [1121, 166] on button "不指定" at bounding box center [1125, 168] width 46 height 32
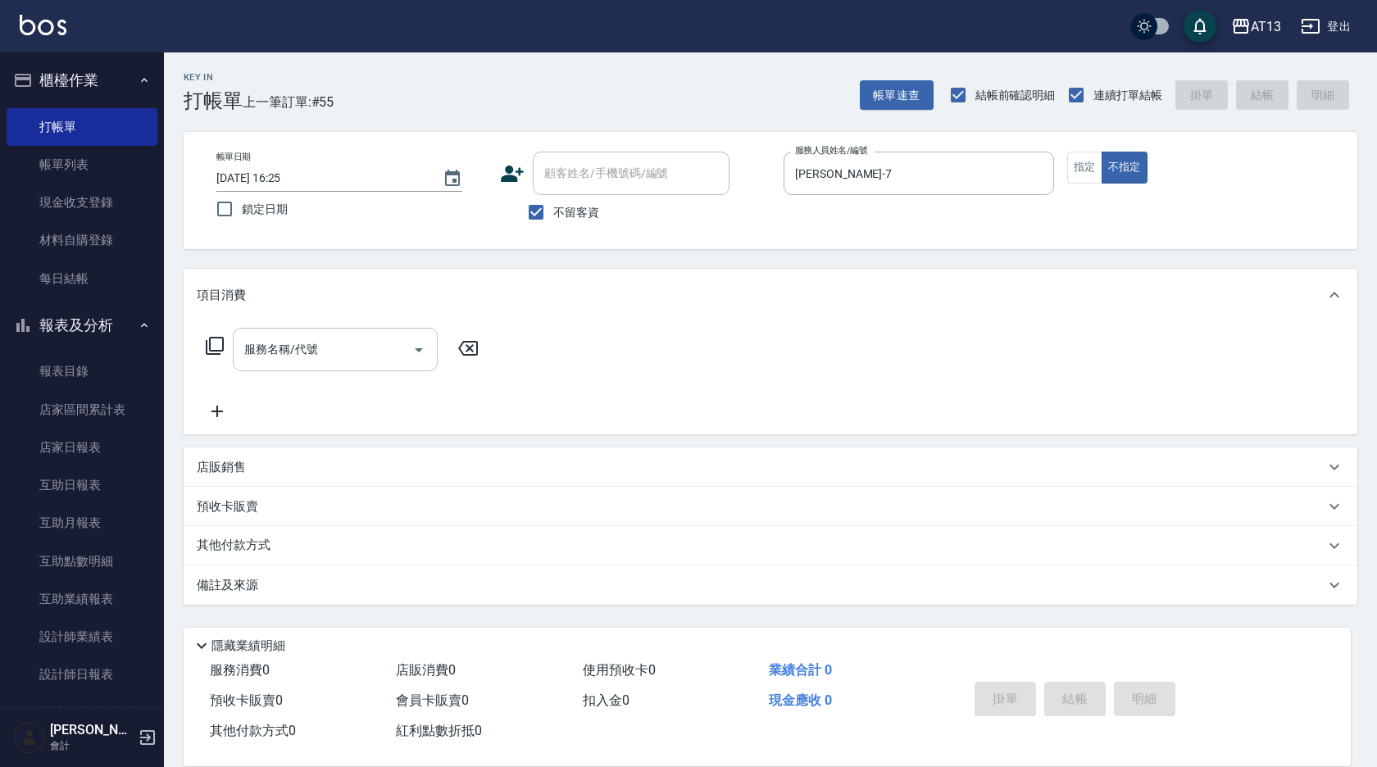
click at [362, 347] on input "服務名稱/代號" at bounding box center [323, 349] width 166 height 29
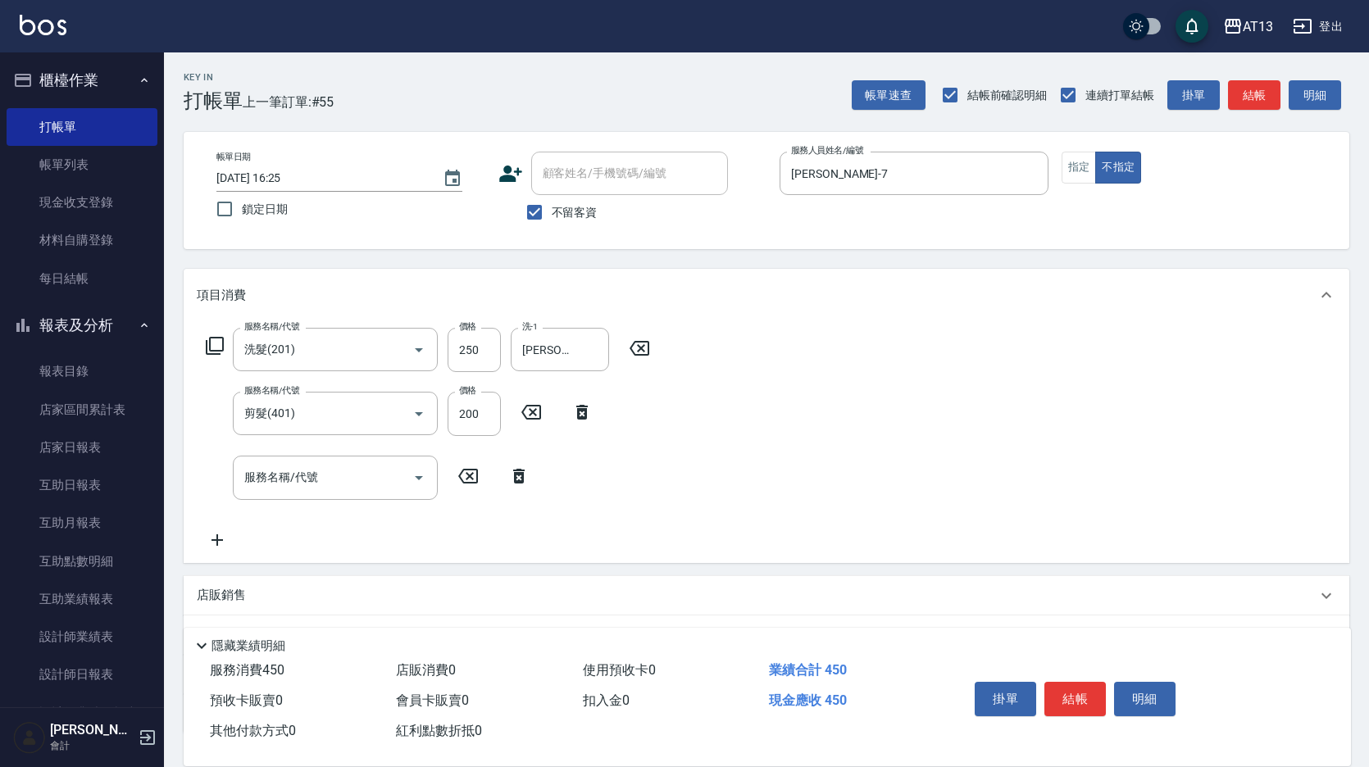
click at [1159, 436] on div "服務名稱/代號 洗髮(201) 服務名稱/代號 價格 250 價格 洗-1 [PERSON_NAME]-24 洗-1 服務名稱/代號 剪髮(401) 服務名稱…" at bounding box center [767, 441] width 1166 height 241
click at [1081, 694] on button "結帳" at bounding box center [1075, 699] width 61 height 34
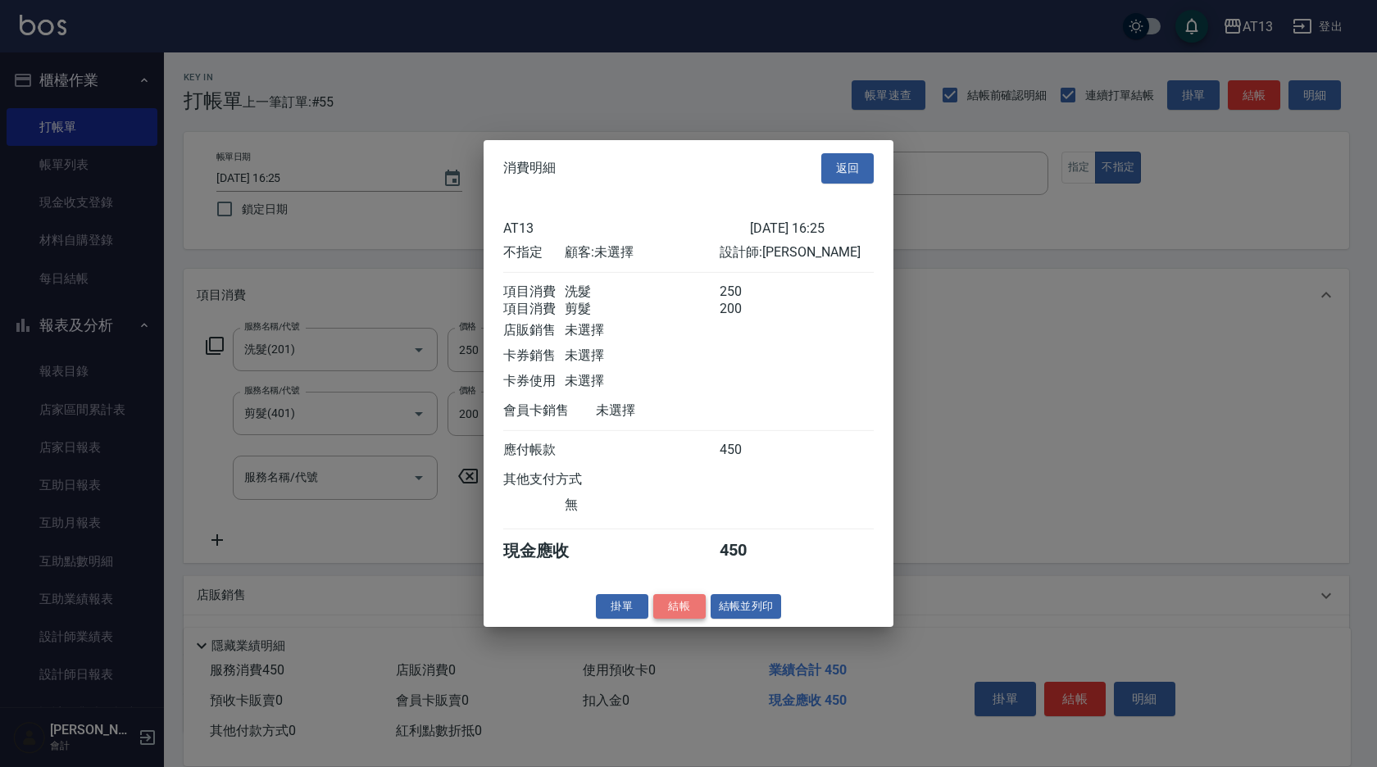
click at [668, 608] on button "結帳" at bounding box center [679, 606] width 52 height 25
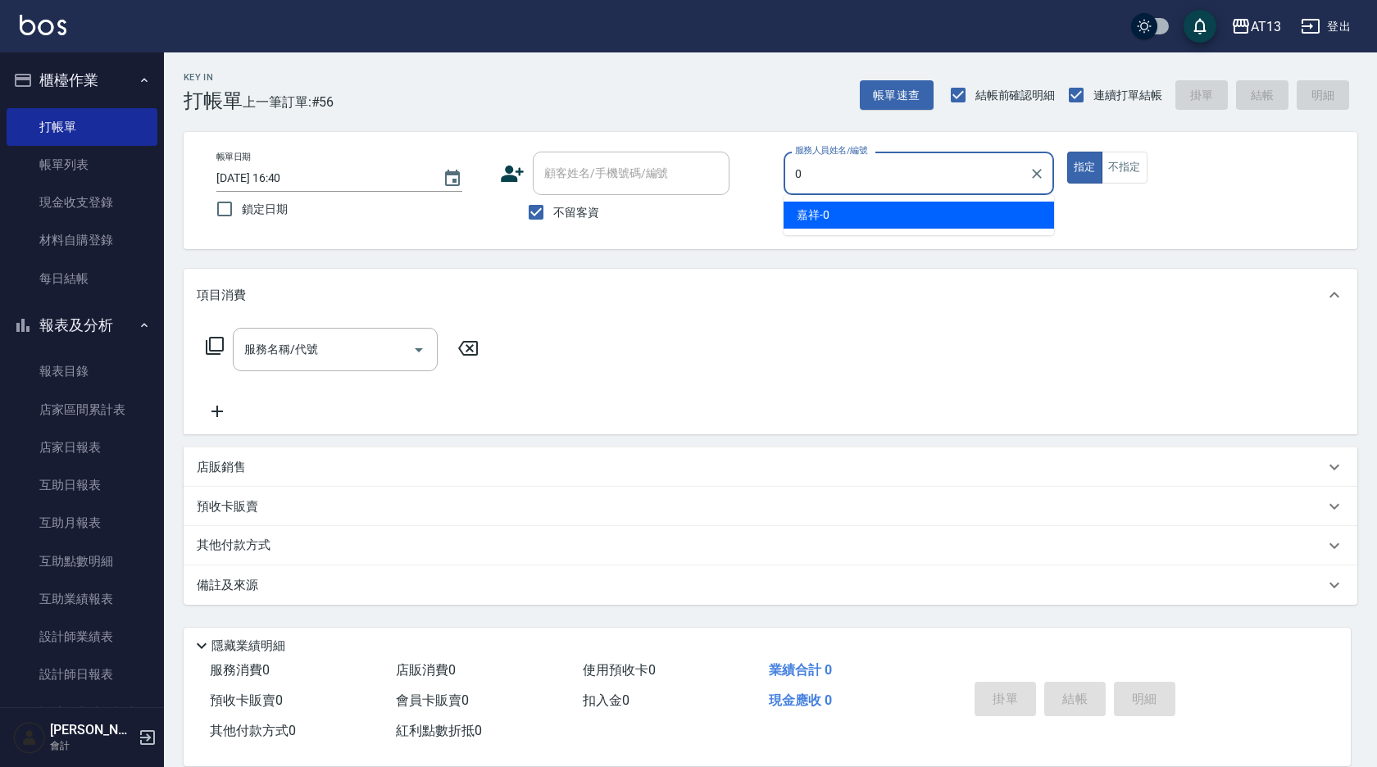
click at [863, 206] on div "嘉祥 -0" at bounding box center [919, 215] width 271 height 27
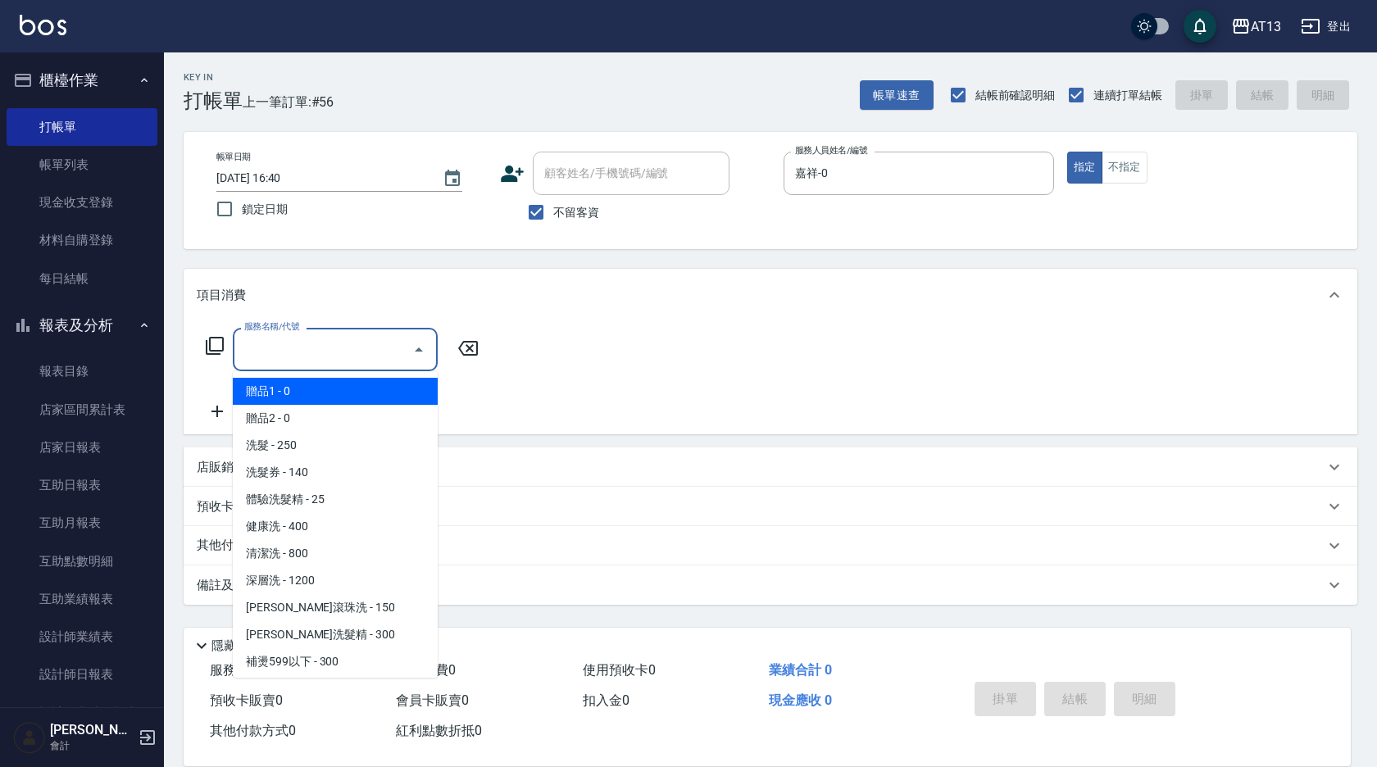
click at [324, 354] on input "服務名稱/代號" at bounding box center [323, 349] width 166 height 29
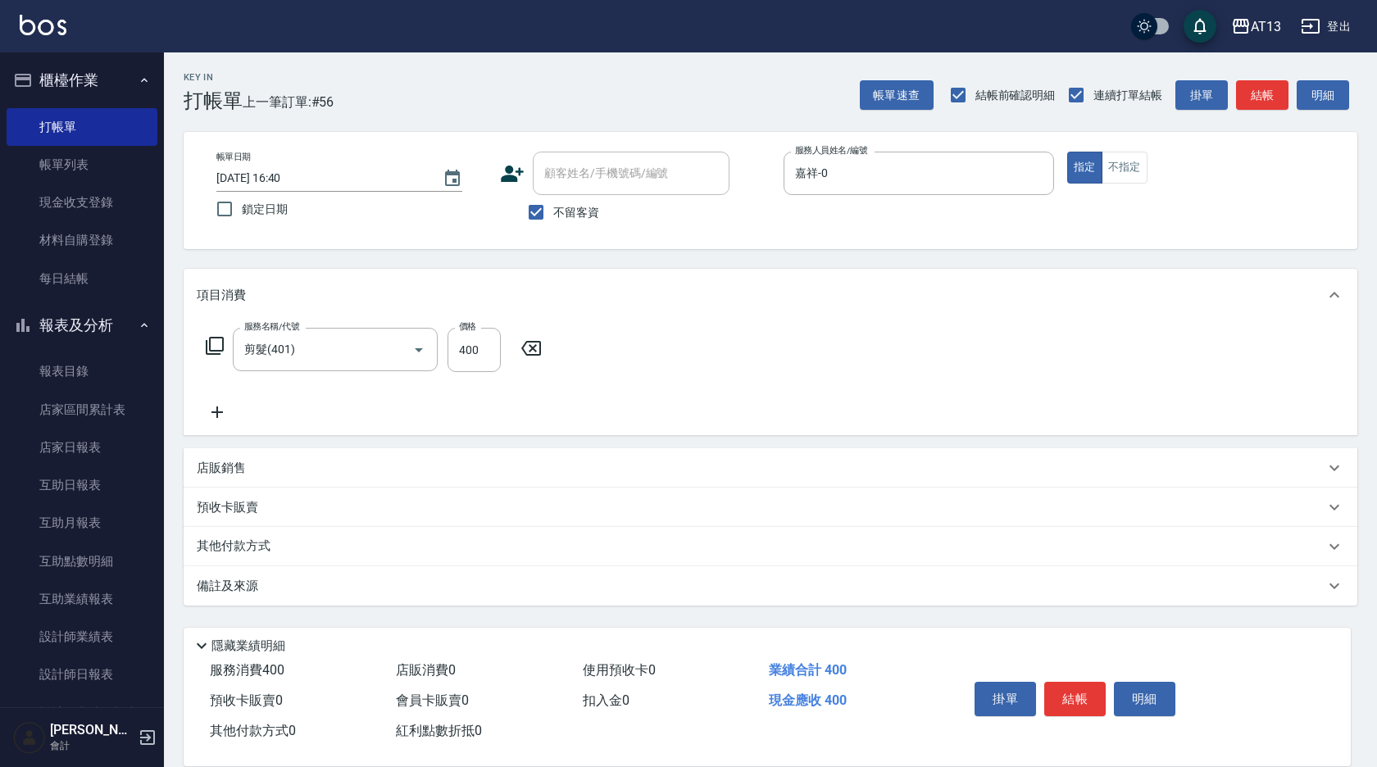
drag, startPoint x: 855, startPoint y: 387, endPoint x: 1099, endPoint y: 766, distance: 450.3
click at [857, 389] on div "服務名稱/代號 剪髮(401) 服務名稱/代號 價格 400 價格" at bounding box center [771, 378] width 1174 height 114
click at [1077, 690] on button "結帳" at bounding box center [1075, 699] width 61 height 34
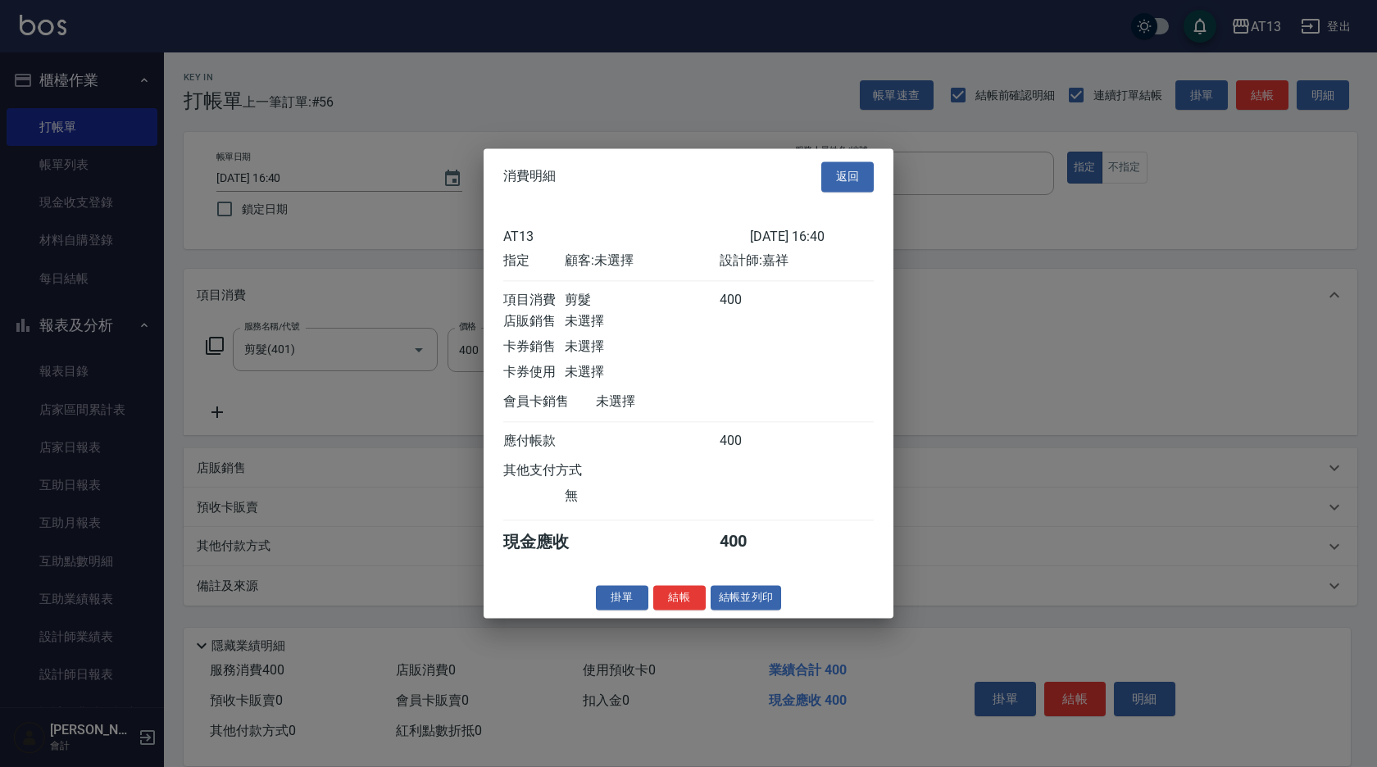
click at [673, 611] on button "結帳" at bounding box center [679, 597] width 52 height 25
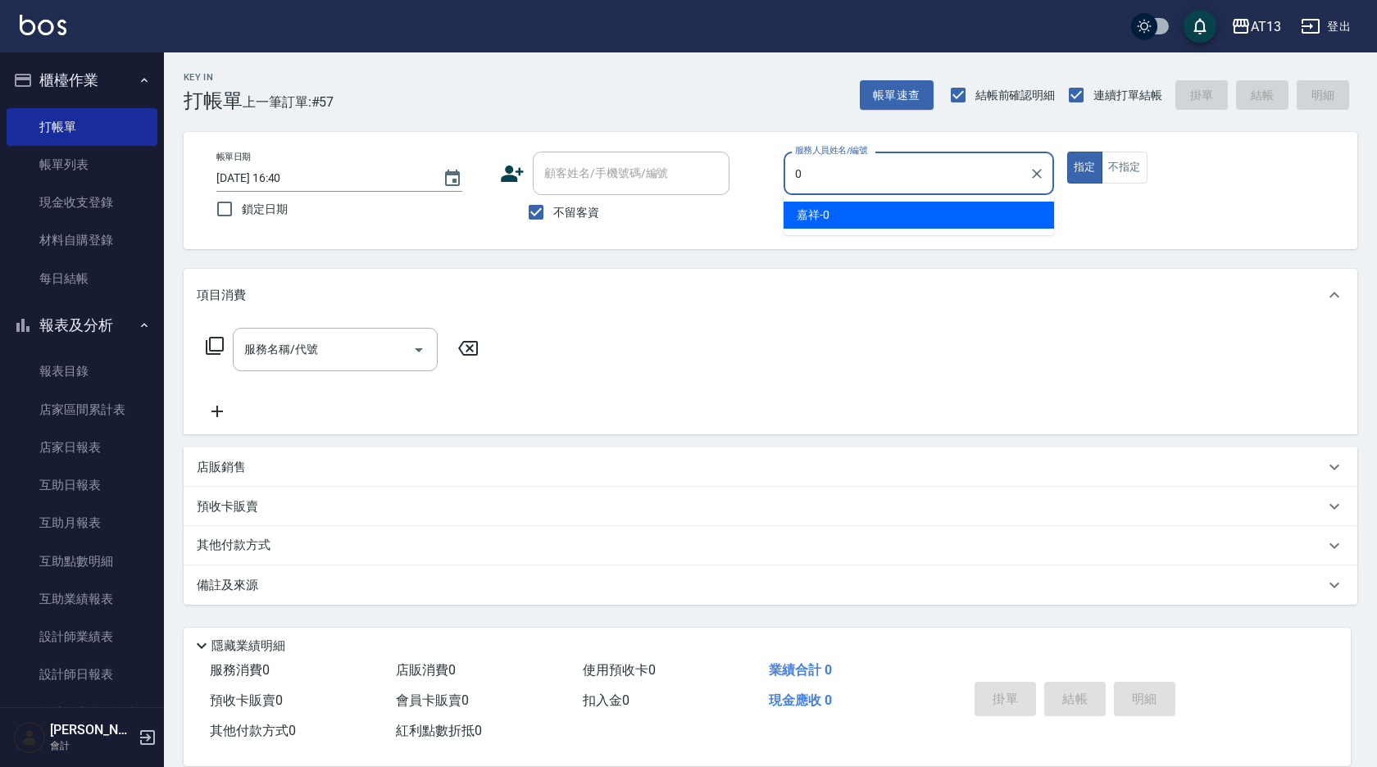
click at [833, 220] on div "嘉祥 -0" at bounding box center [919, 215] width 271 height 27
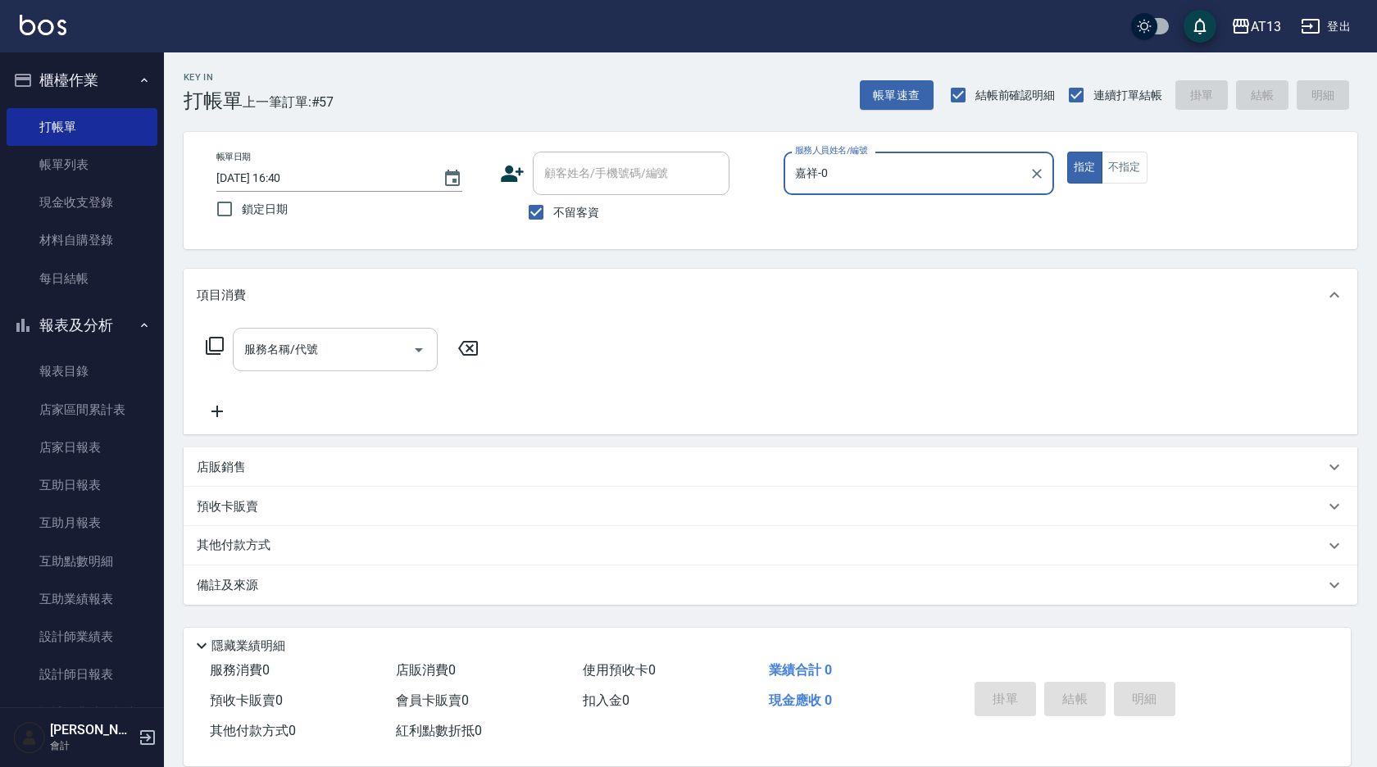
click at [320, 347] on input "服務名稱/代號" at bounding box center [323, 349] width 166 height 29
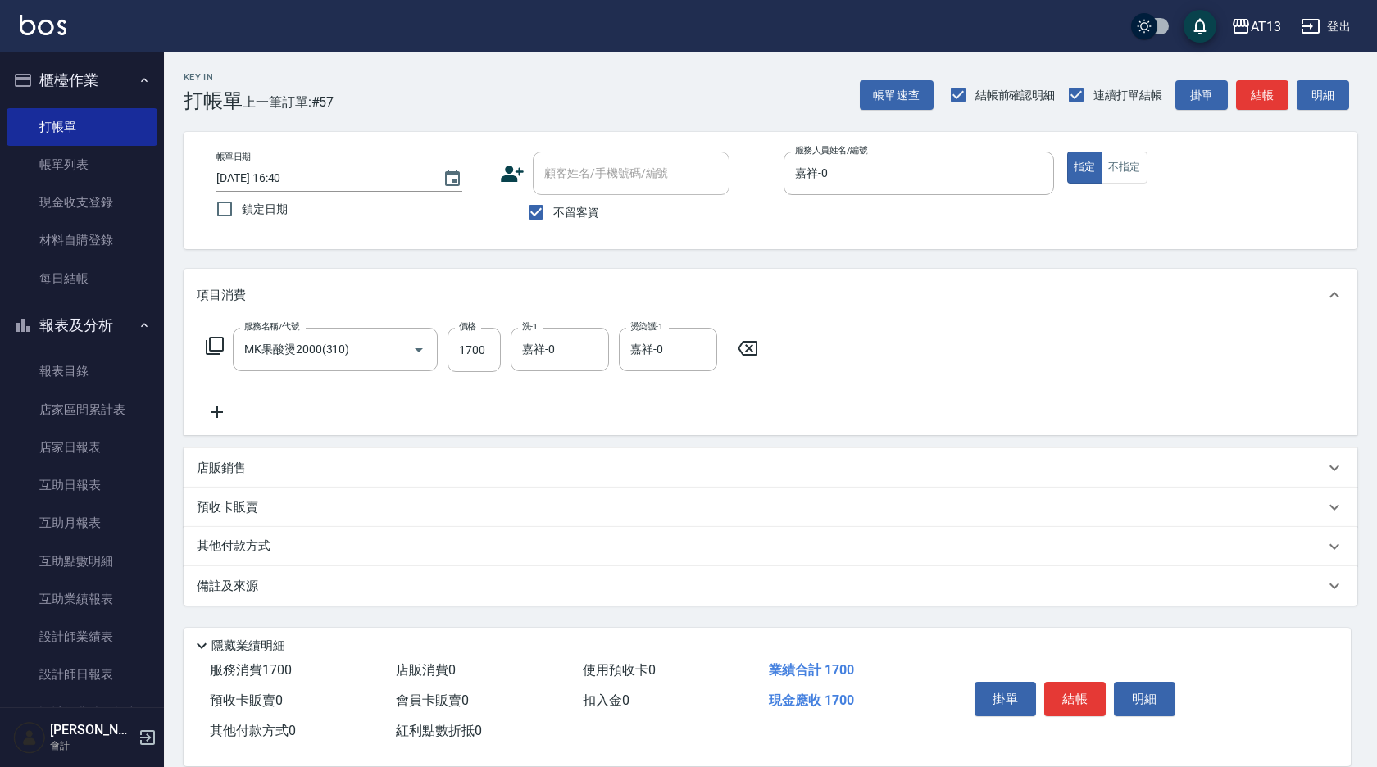
click at [964, 352] on div "服務名稱/代號 MK果酸燙2000(310) 服務名稱/代號 價格 1700 價格 洗-1 嘉祥-0 洗-1 燙染護-1 嘉祥-0 燙染護-1" at bounding box center [771, 378] width 1174 height 114
click at [1090, 703] on button "結帳" at bounding box center [1075, 699] width 61 height 34
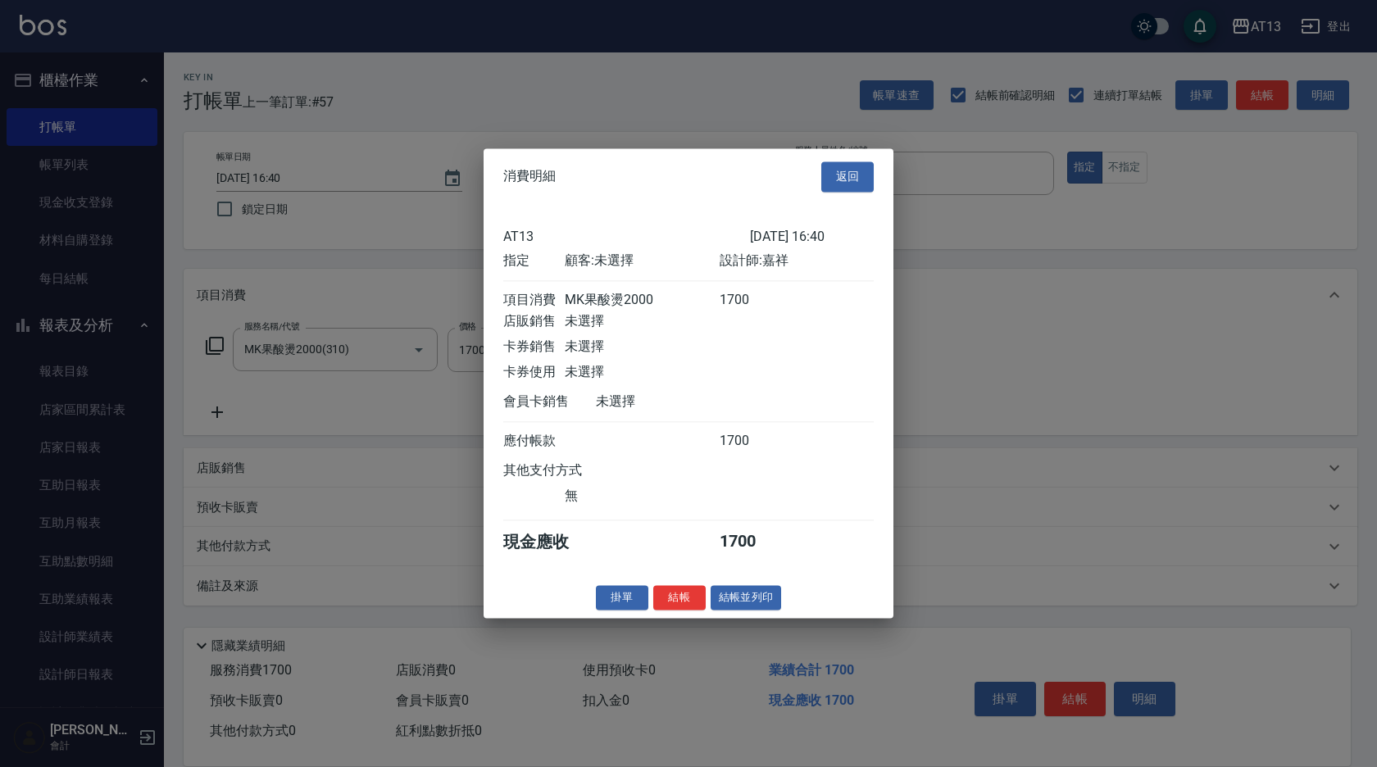
click at [691, 611] on button "結帳" at bounding box center [679, 597] width 52 height 25
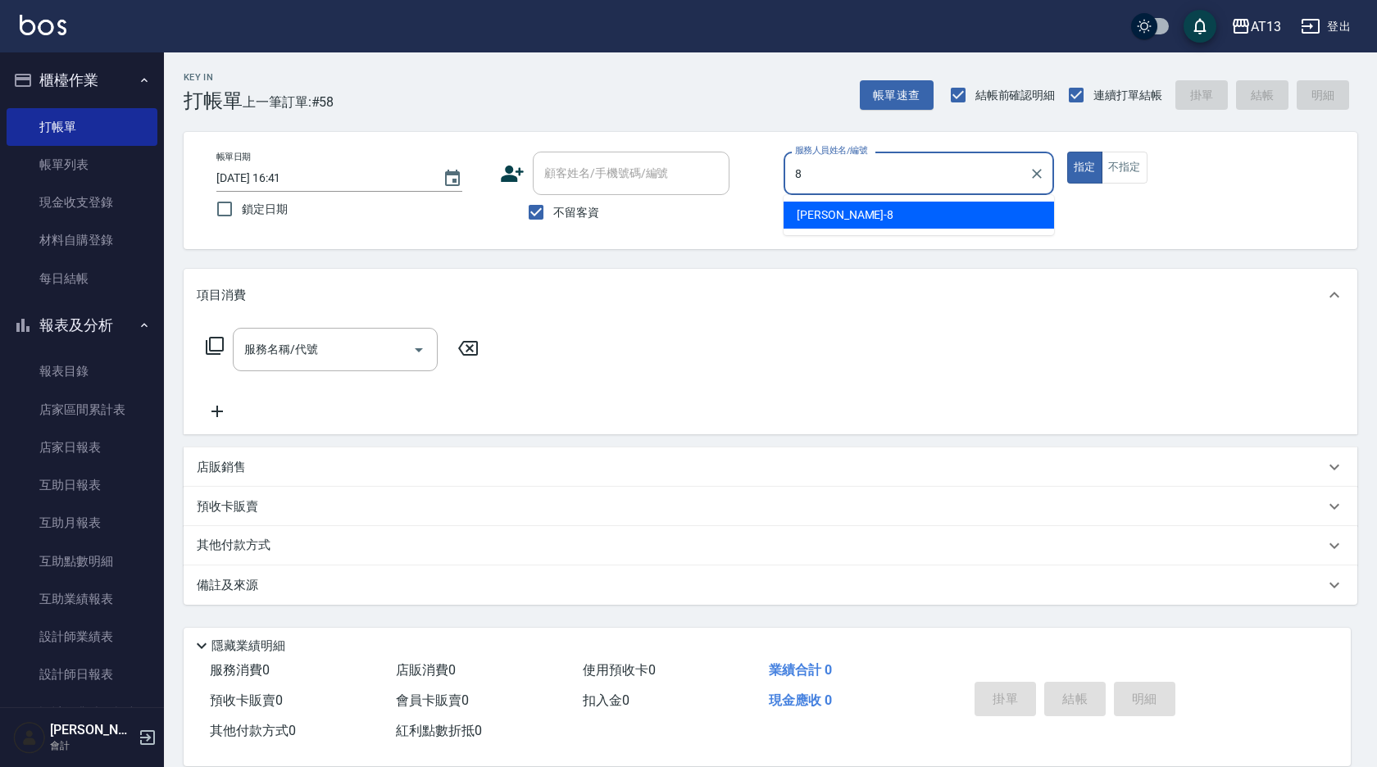
click at [792, 219] on div "[PERSON_NAME] -8" at bounding box center [919, 215] width 271 height 27
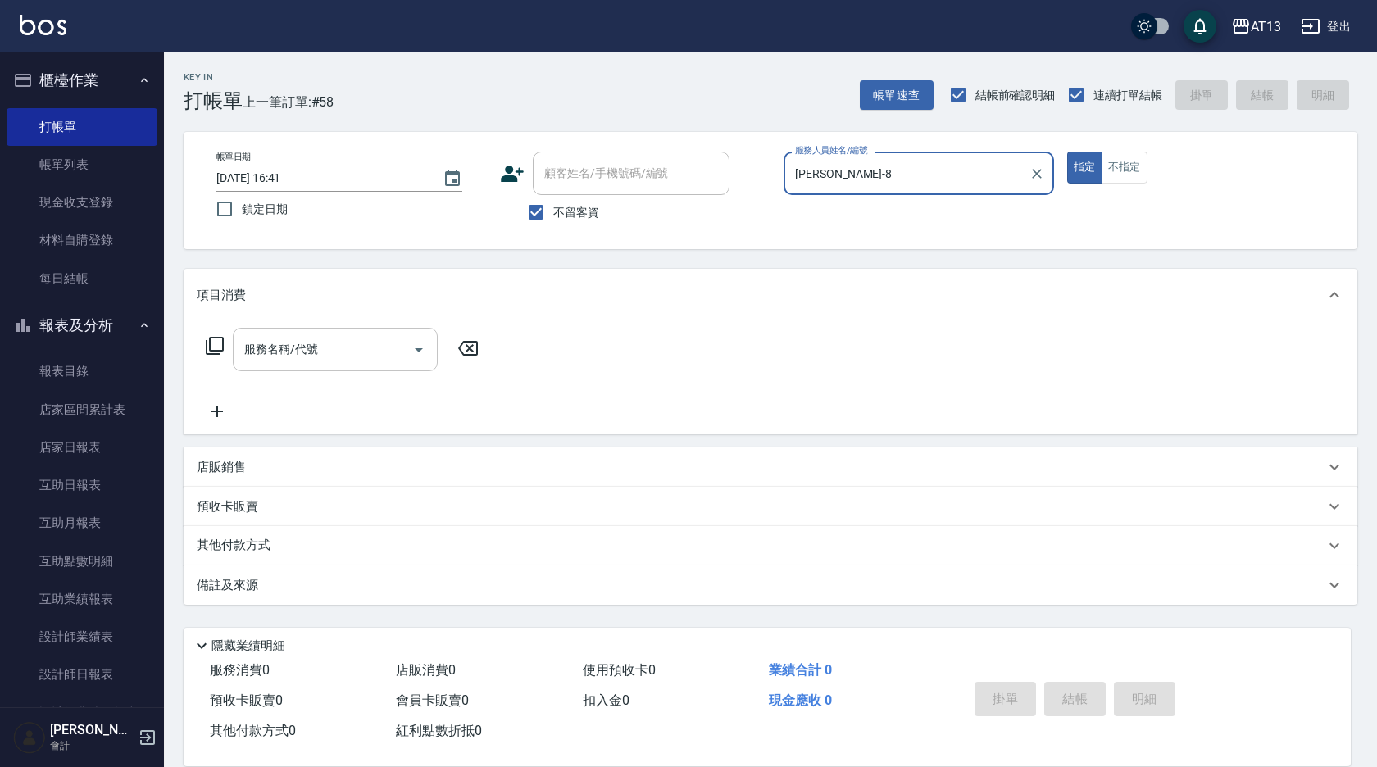
click at [271, 353] on input "服務名稱/代號" at bounding box center [323, 349] width 166 height 29
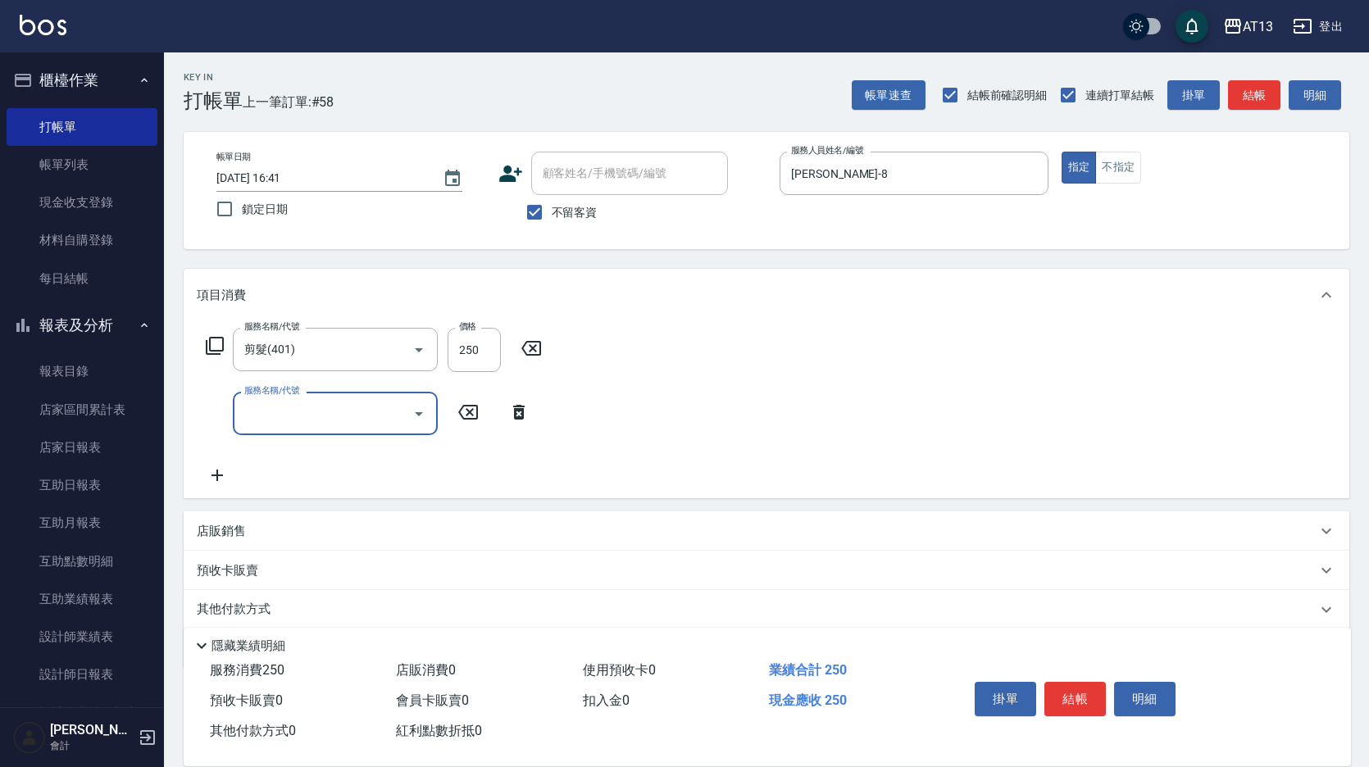
drag, startPoint x: 970, startPoint y: 412, endPoint x: 1002, endPoint y: 459, distance: 57.3
click at [971, 412] on div "服務名稱/代號 剪髮(401) 服務名稱/代號 價格 250 價格 服務名稱/代號 服務名稱/代號" at bounding box center [767, 409] width 1166 height 177
click at [1068, 686] on button "結帳" at bounding box center [1075, 699] width 61 height 34
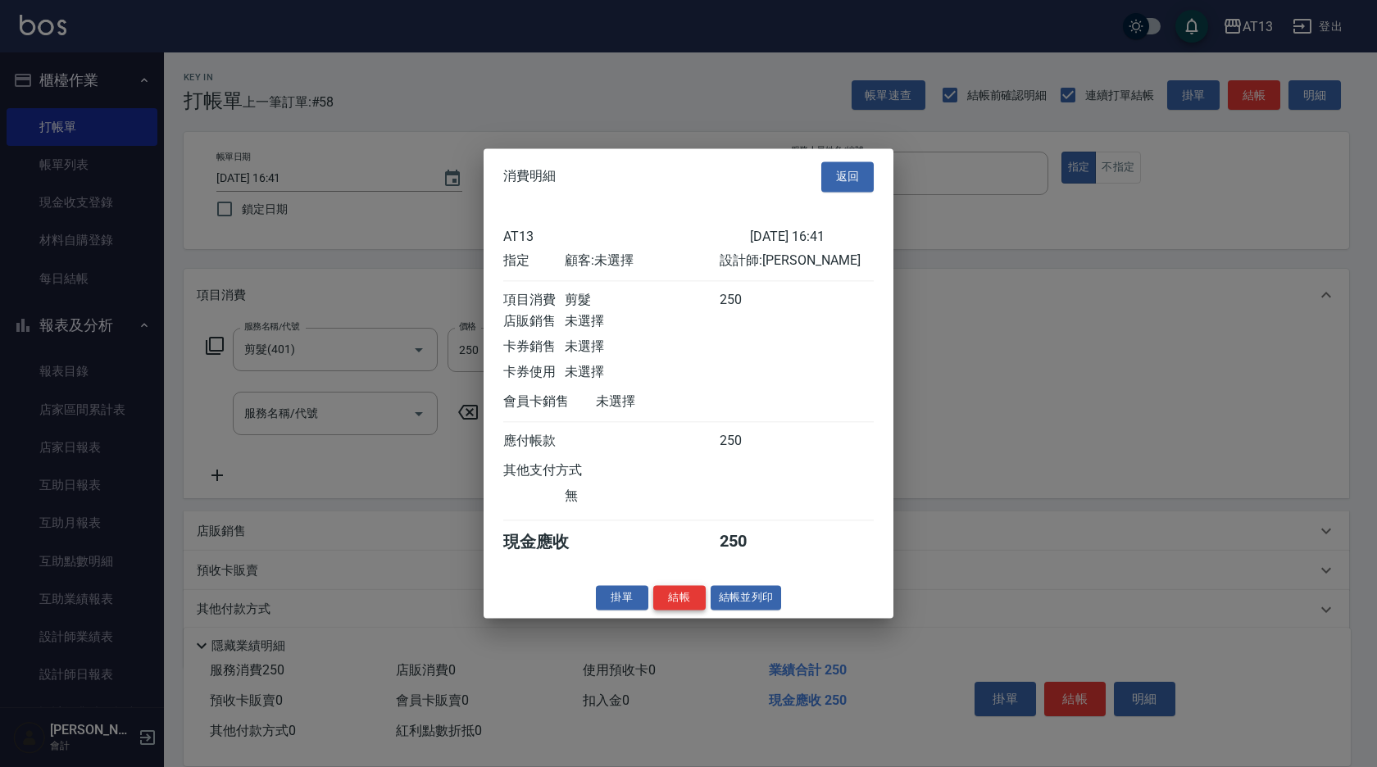
click at [673, 611] on button "結帳" at bounding box center [679, 597] width 52 height 25
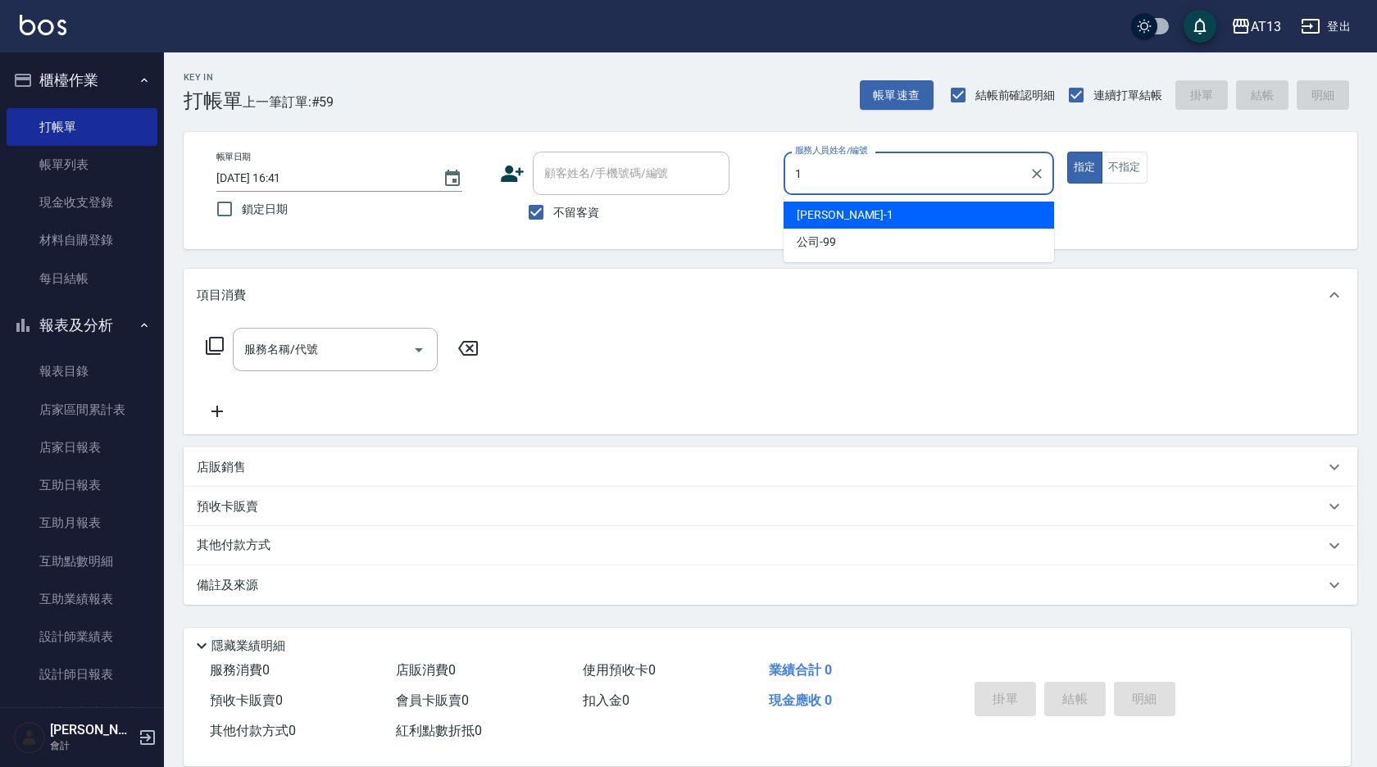
click at [867, 225] on div "[PERSON_NAME] -1" at bounding box center [919, 215] width 271 height 27
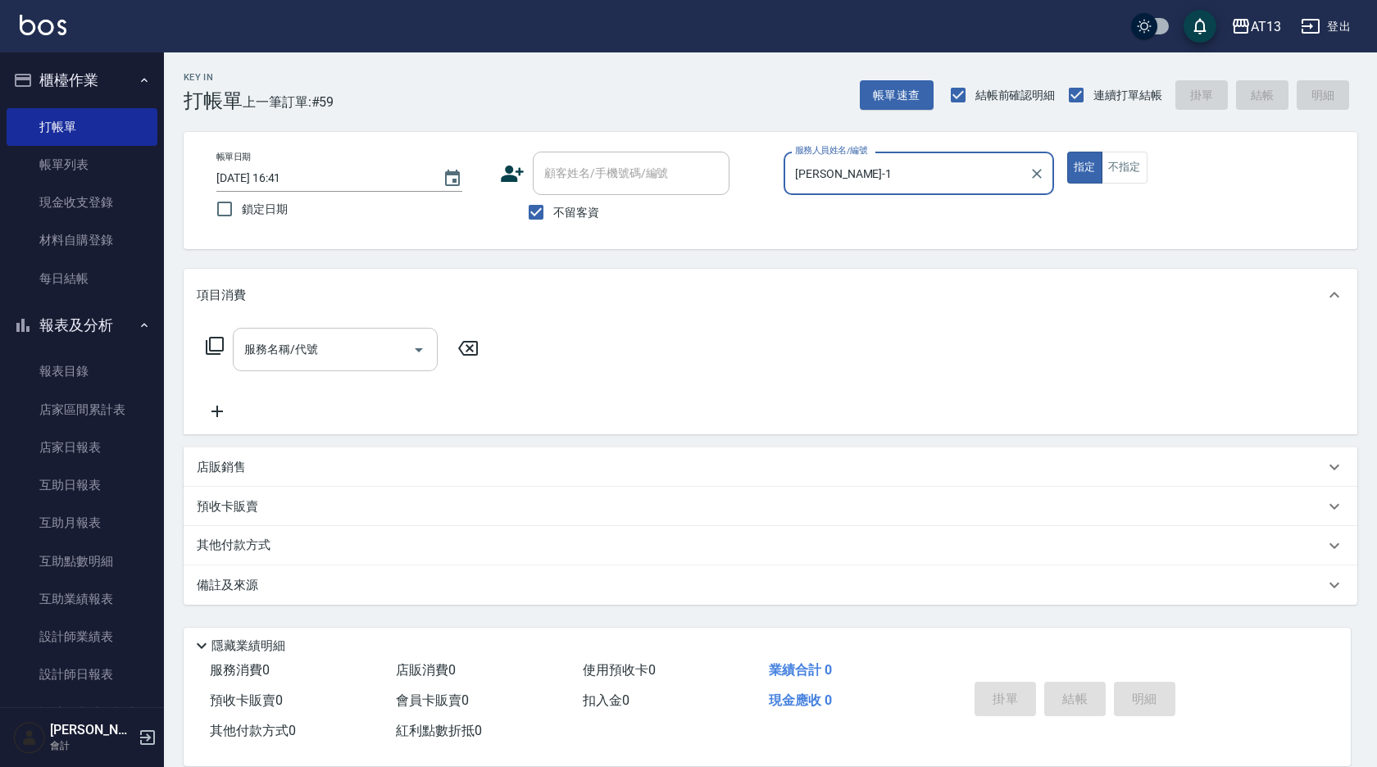
click at [366, 352] on input "服務名稱/代號" at bounding box center [323, 349] width 166 height 29
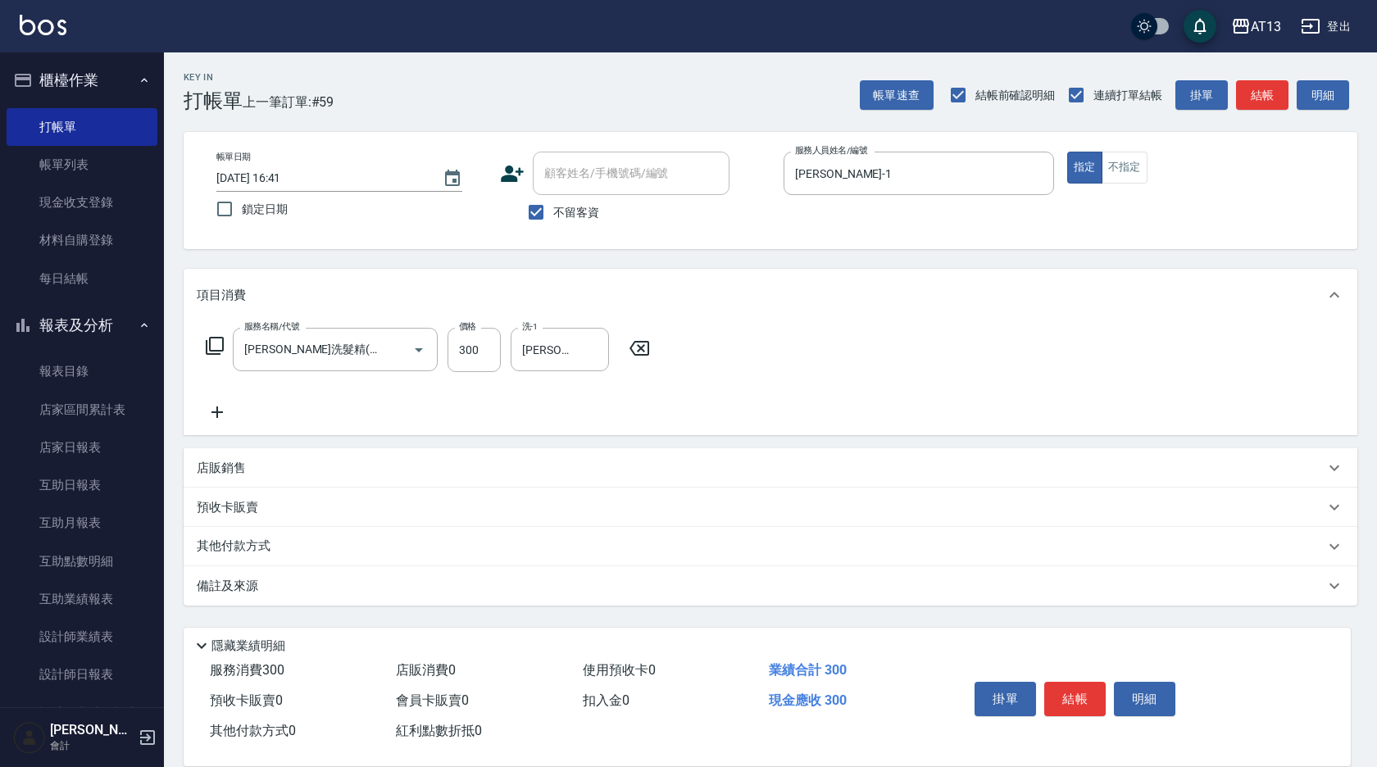
click at [967, 426] on div "服務名稱/代號 [PERSON_NAME]洗髮精(210) 服務名稱/代號 價格 300 價格 洗-1 鈞茹-1 洗-1" at bounding box center [771, 378] width 1174 height 114
click at [1076, 685] on button "結帳" at bounding box center [1075, 699] width 61 height 34
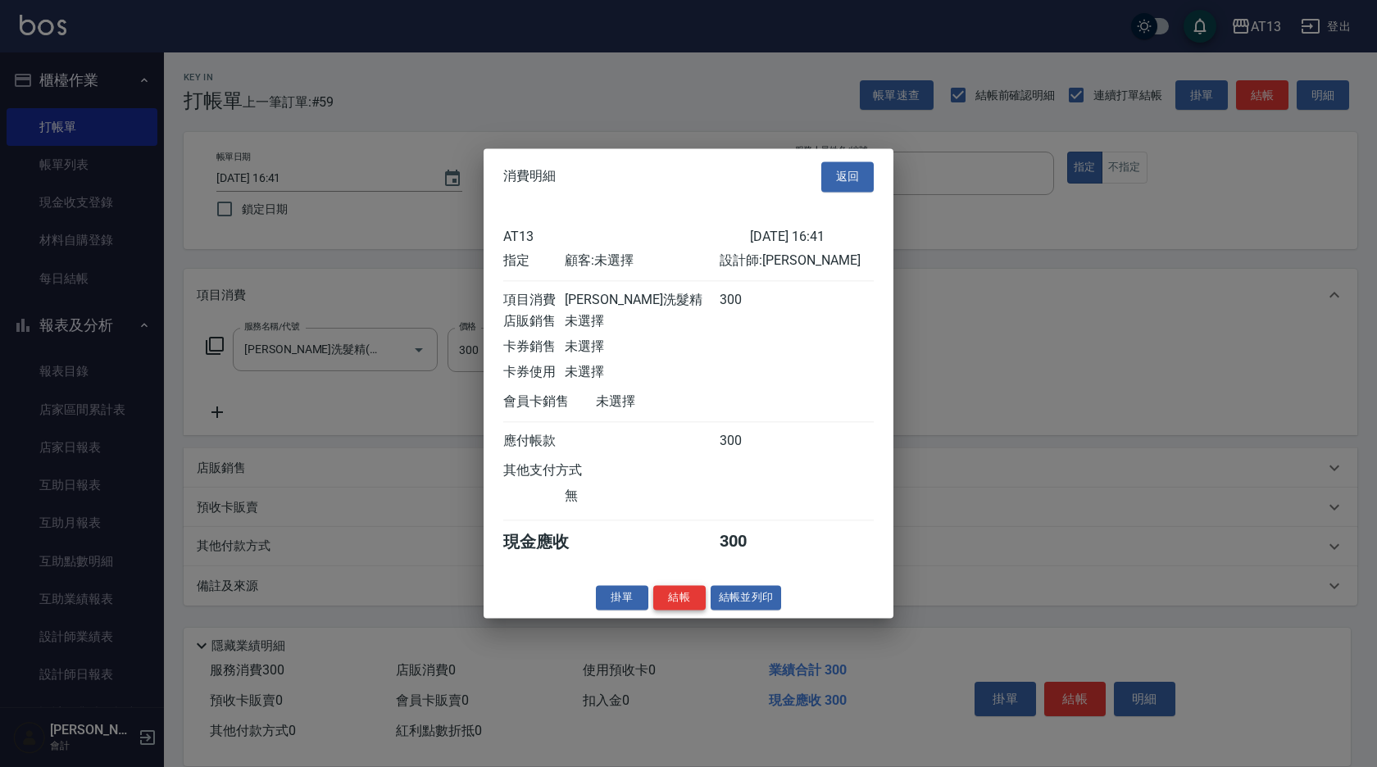
click at [670, 603] on button "結帳" at bounding box center [679, 597] width 52 height 25
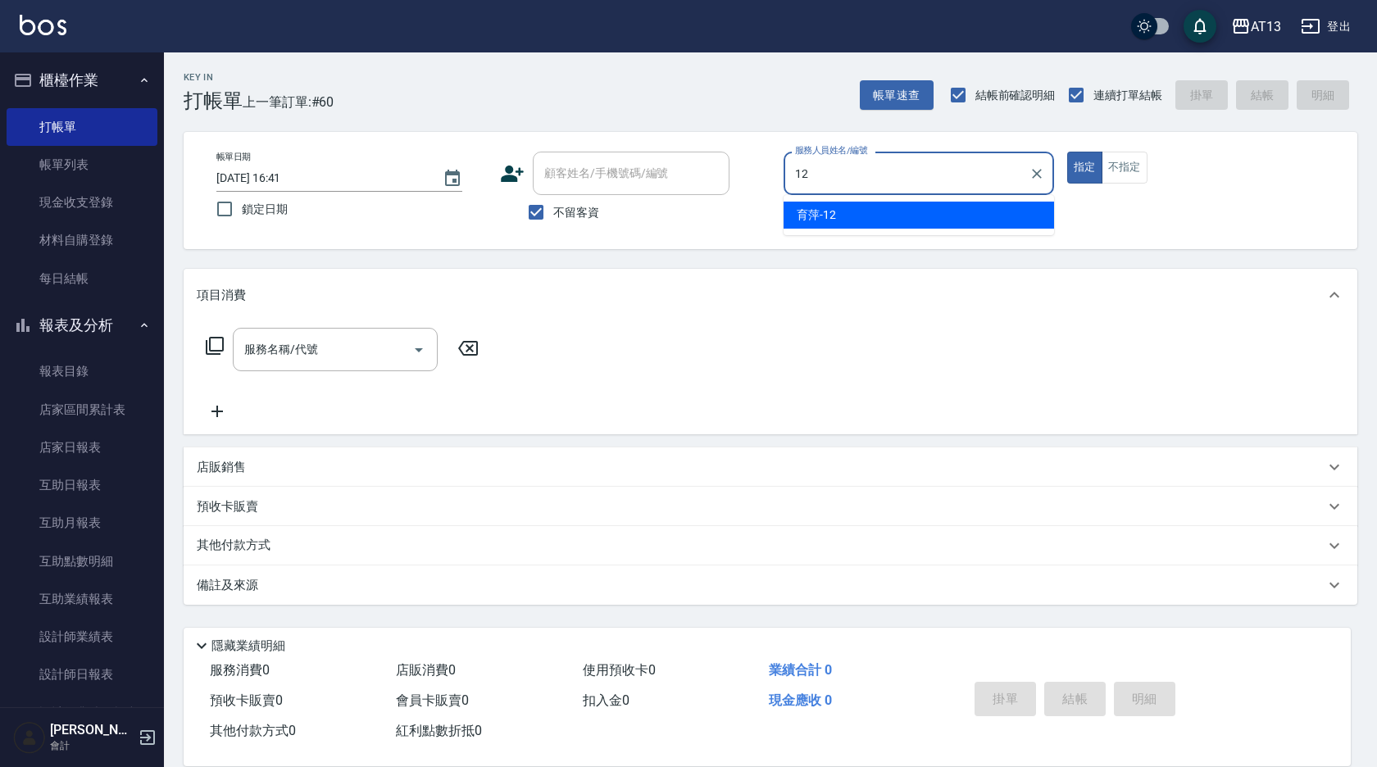
click at [839, 223] on div "育[PERSON_NAME] -12" at bounding box center [919, 215] width 271 height 27
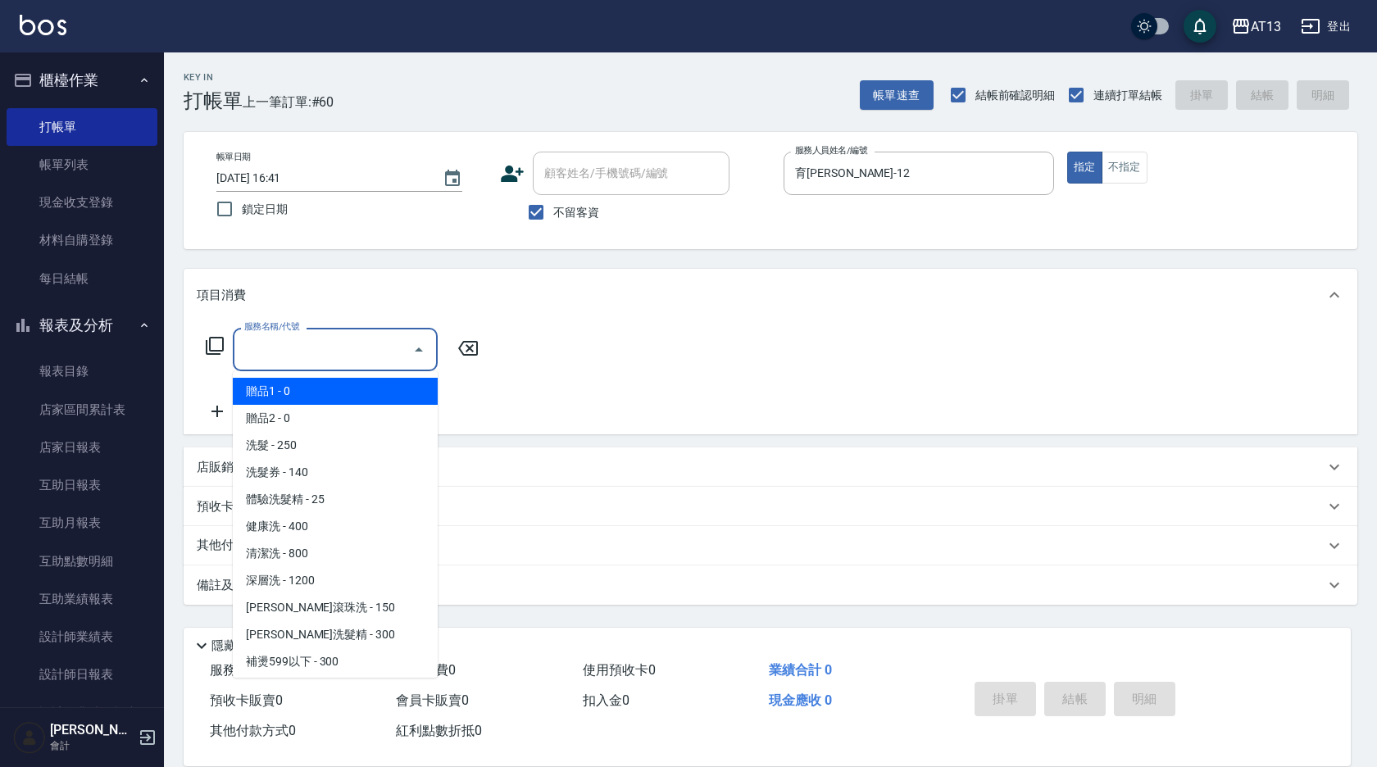
click at [376, 343] on input "服務名稱/代號" at bounding box center [323, 349] width 166 height 29
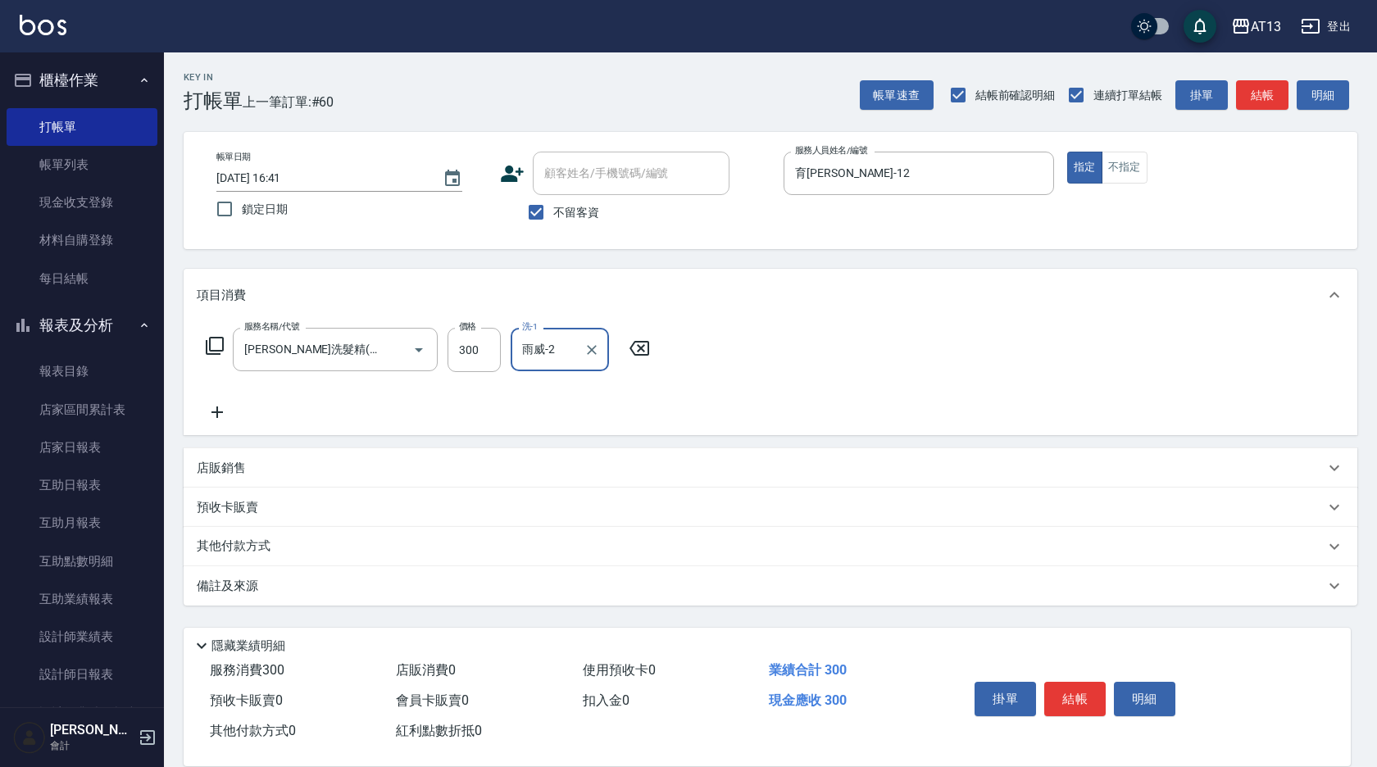
click at [829, 358] on div "服務名稱/代號 [PERSON_NAME]洗髮精(210) 服務名稱/代號 價格 300 價格 洗-1 雨威-2 洗-1" at bounding box center [771, 378] width 1174 height 114
click at [1089, 692] on button "結帳" at bounding box center [1075, 699] width 61 height 34
click at [1059, 691] on button "結帳" at bounding box center [1075, 699] width 61 height 34
click at [1090, 690] on button "結帳" at bounding box center [1075, 699] width 61 height 34
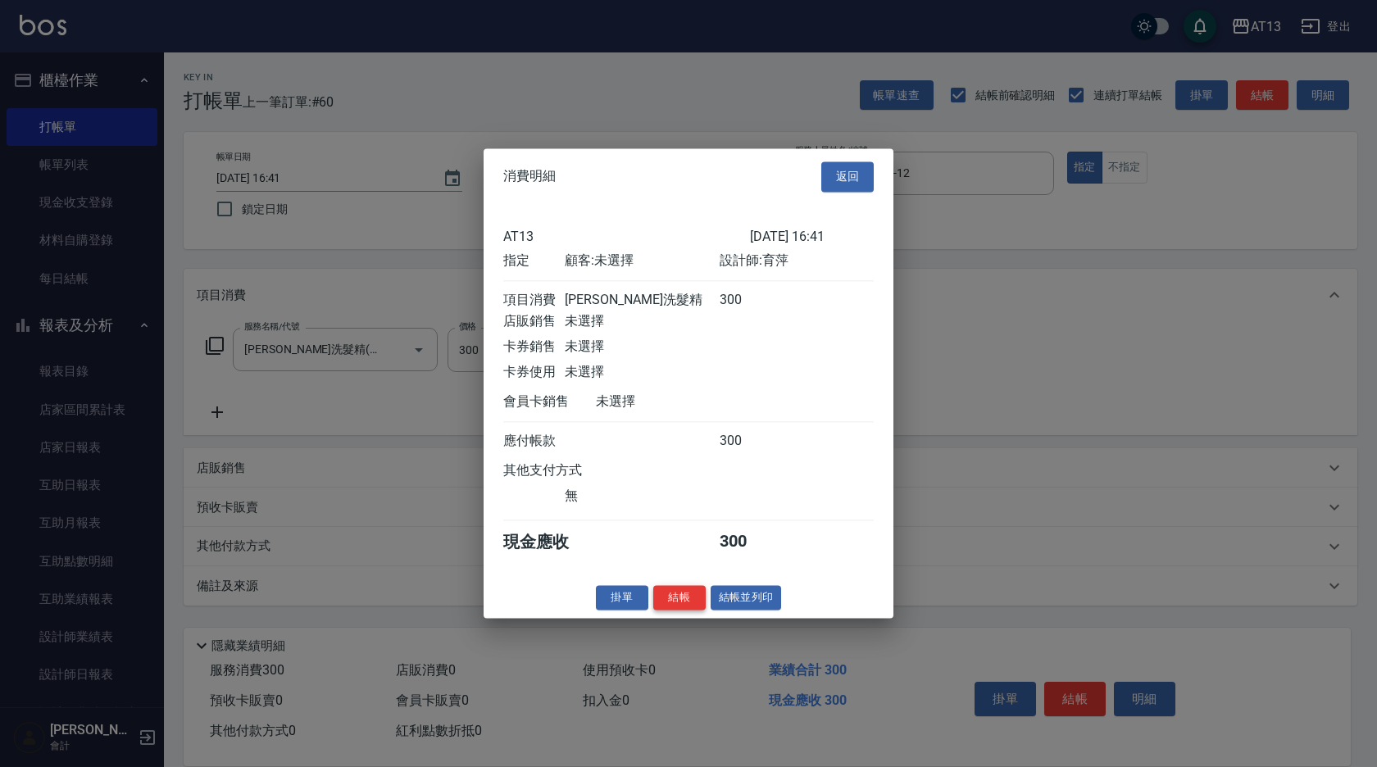
click at [690, 603] on button "結帳" at bounding box center [679, 597] width 52 height 25
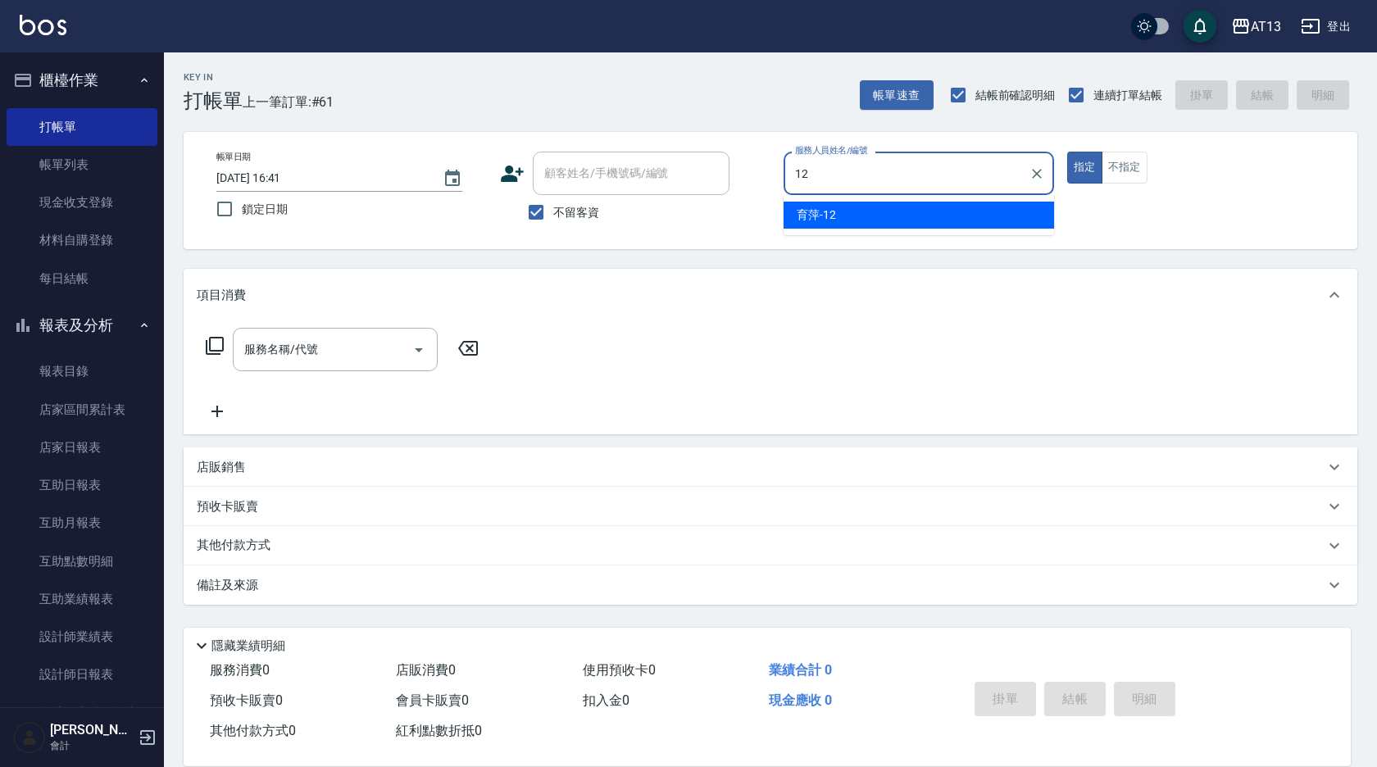
click at [867, 212] on div "育[PERSON_NAME] -12" at bounding box center [919, 215] width 271 height 27
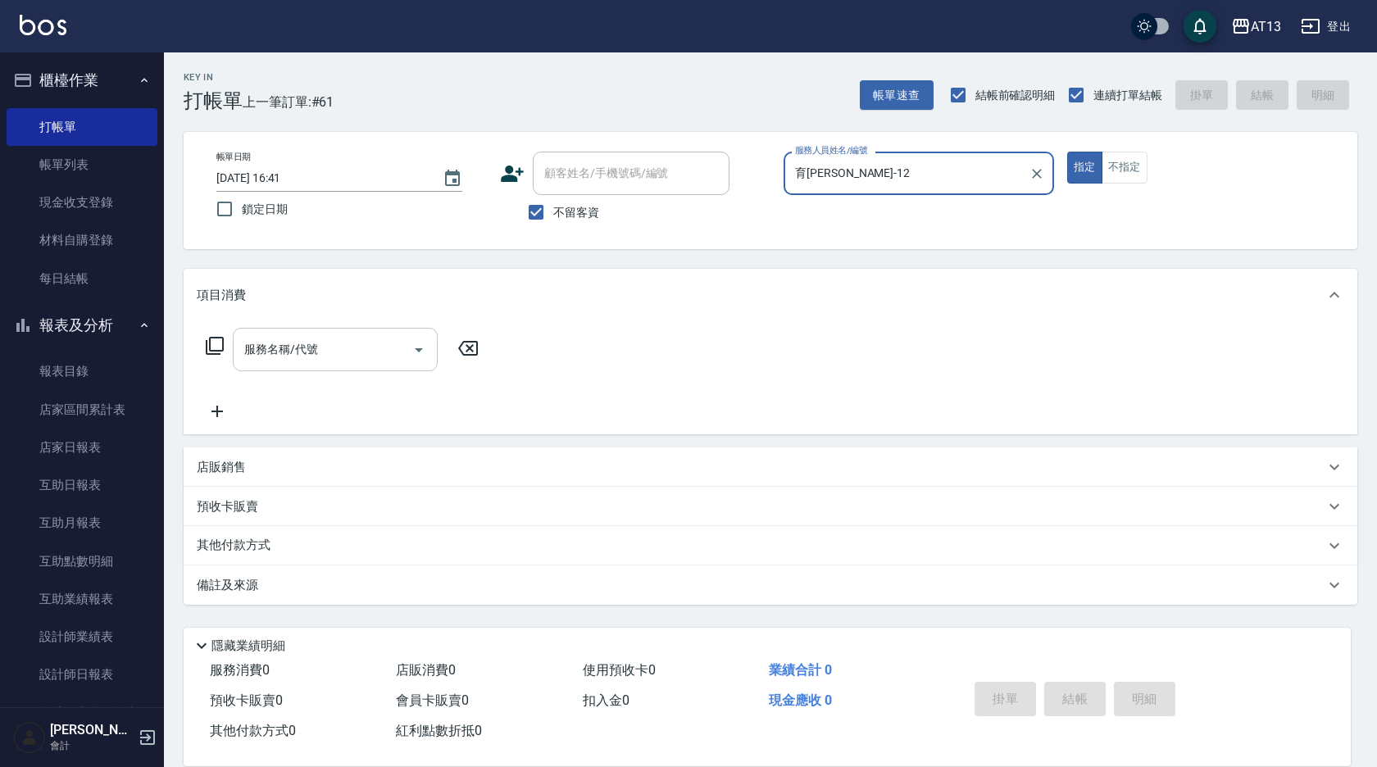
click at [358, 339] on input "服務名稱/代號" at bounding box center [323, 349] width 166 height 29
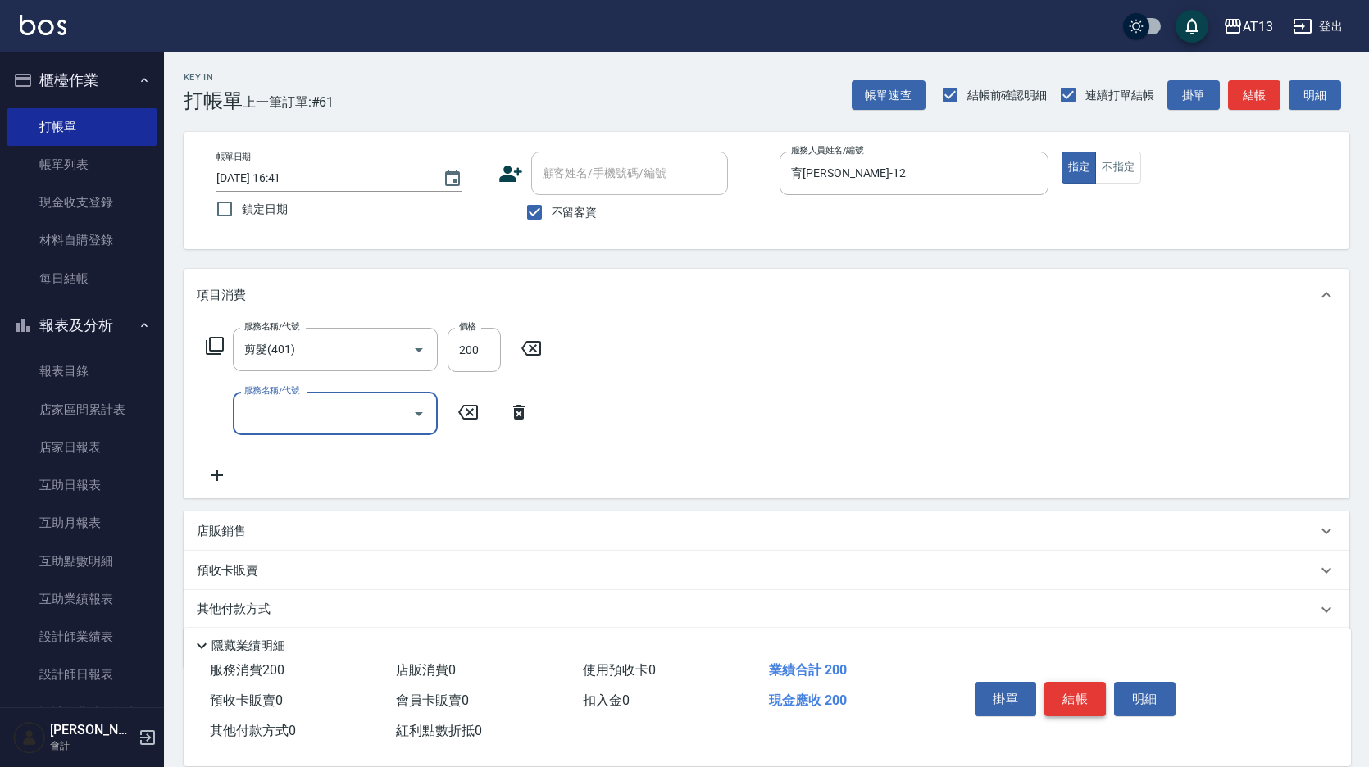
click at [1065, 682] on button "結帳" at bounding box center [1075, 699] width 61 height 34
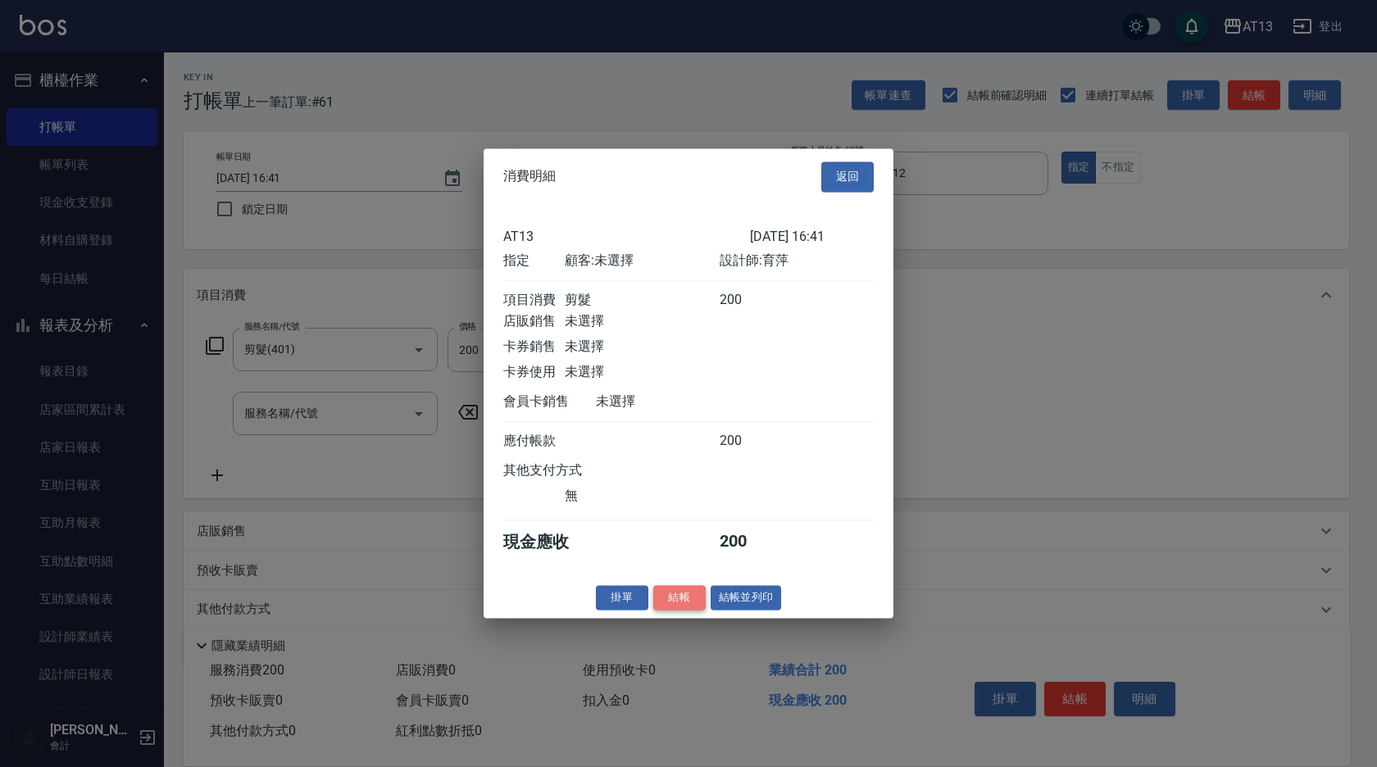
click at [679, 608] on button "結帳" at bounding box center [679, 597] width 52 height 25
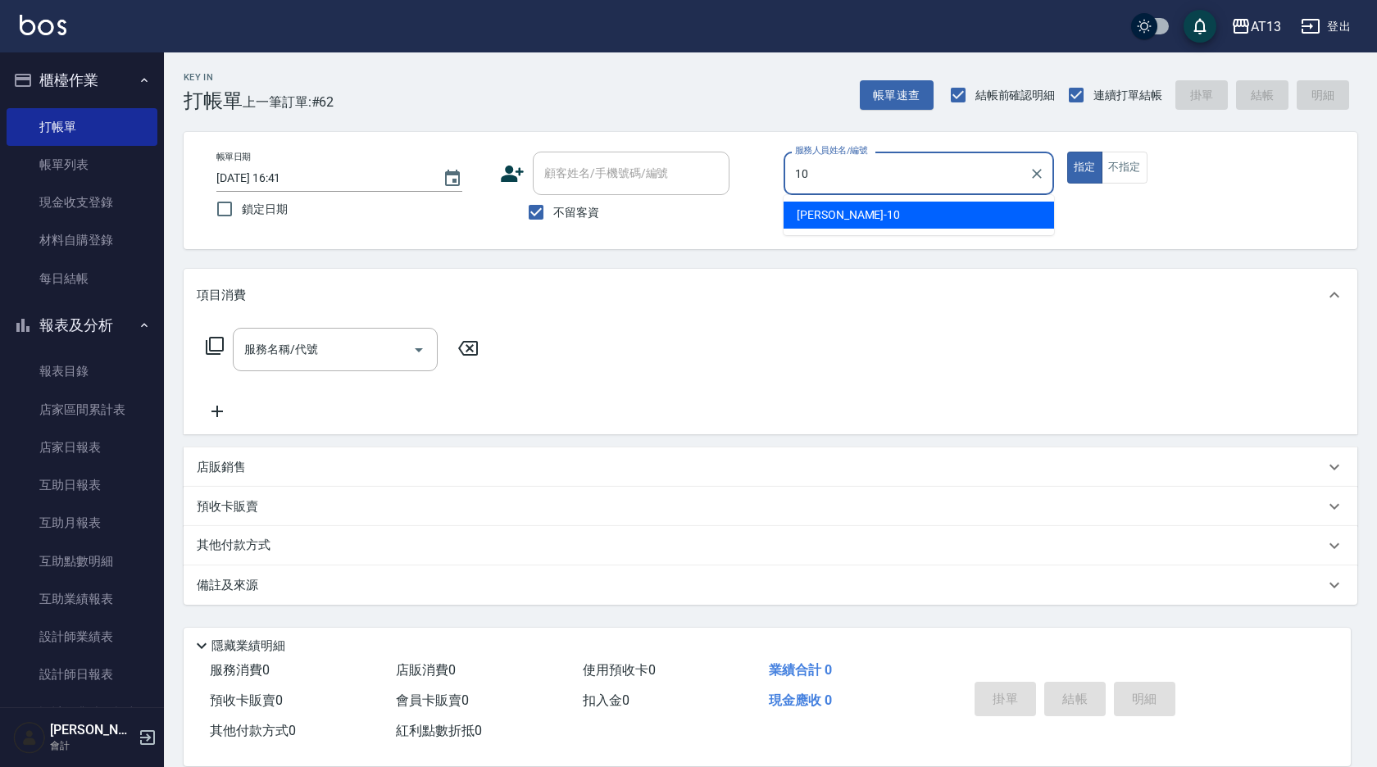
click at [940, 206] on div "[PERSON_NAME] -10" at bounding box center [919, 215] width 271 height 27
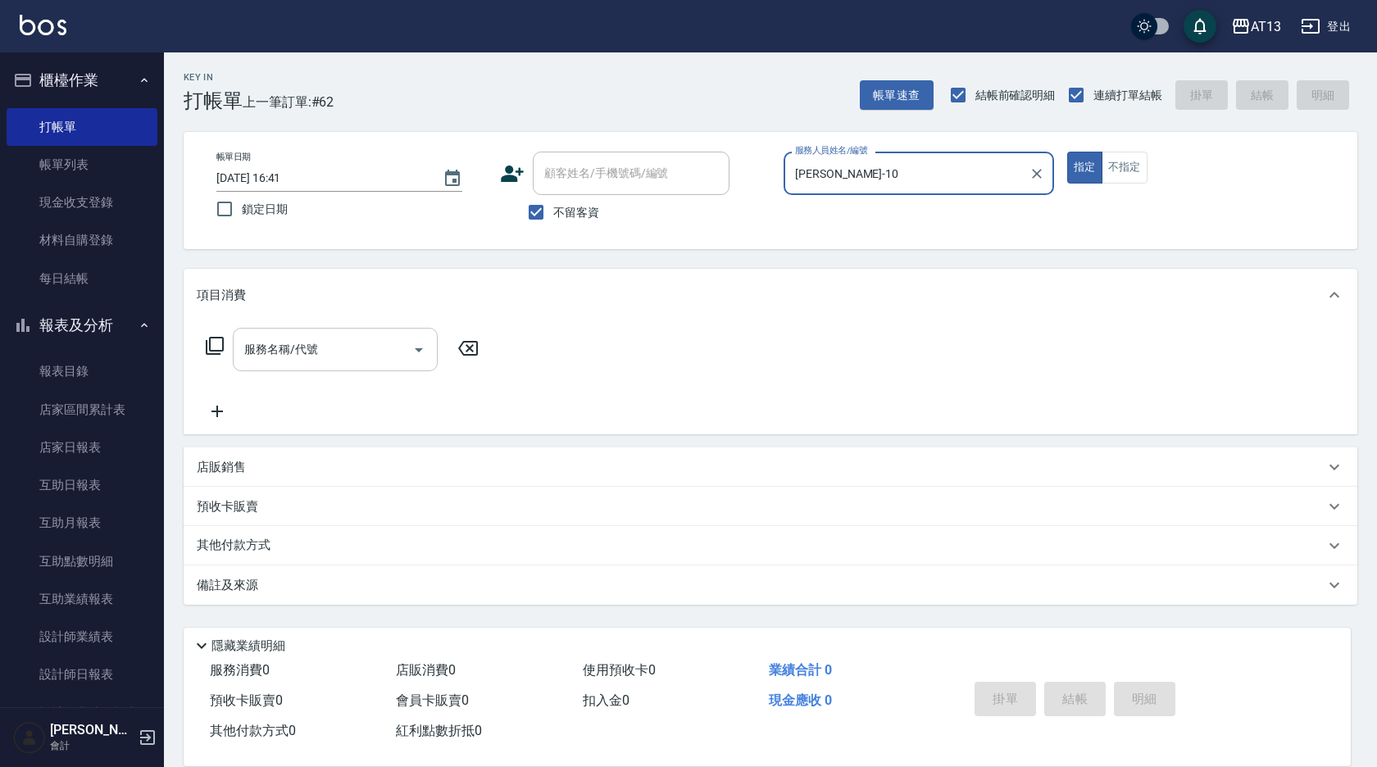
drag, startPoint x: 378, startPoint y: 343, endPoint x: 376, endPoint y: 351, distance: 8.4
click at [377, 343] on input "服務名稱/代號" at bounding box center [323, 349] width 166 height 29
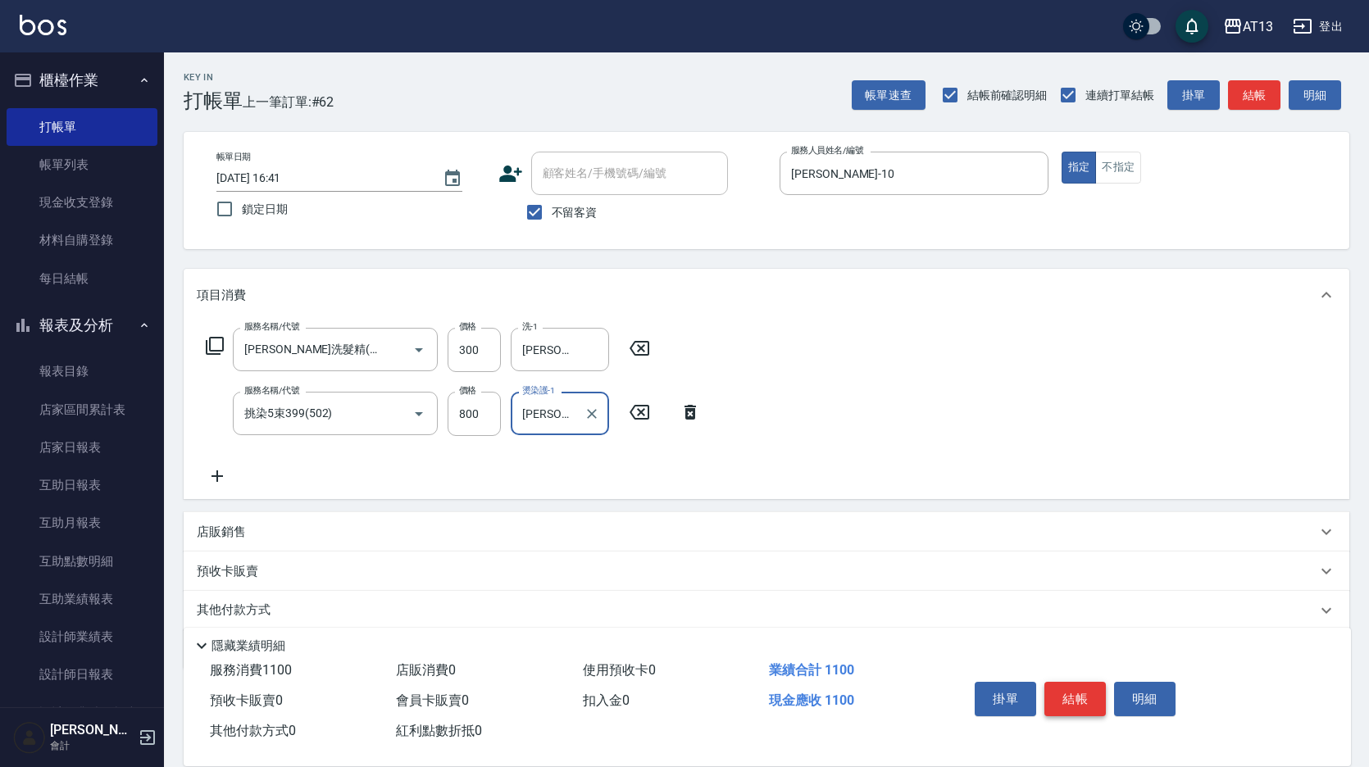
click at [1078, 694] on button "結帳" at bounding box center [1075, 699] width 61 height 34
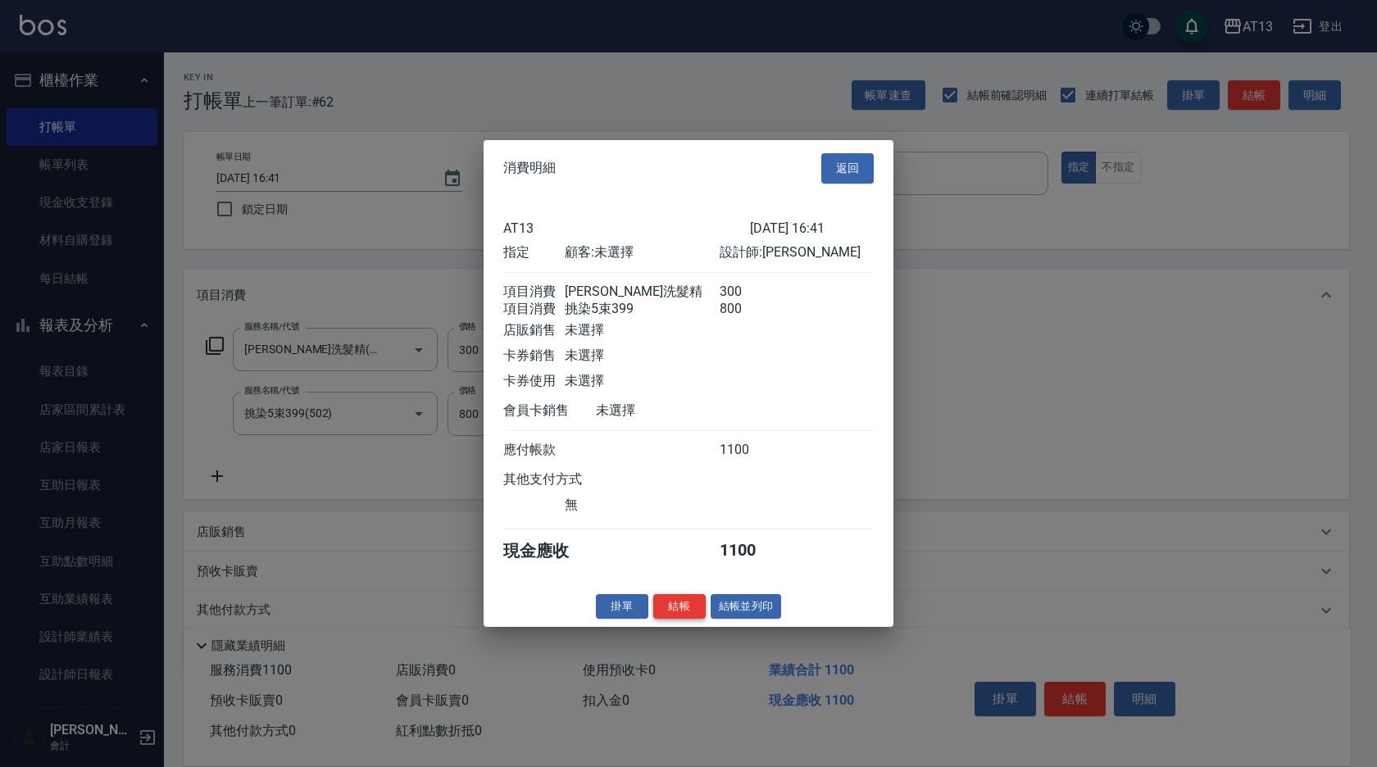
click at [697, 619] on button "結帳" at bounding box center [679, 606] width 52 height 25
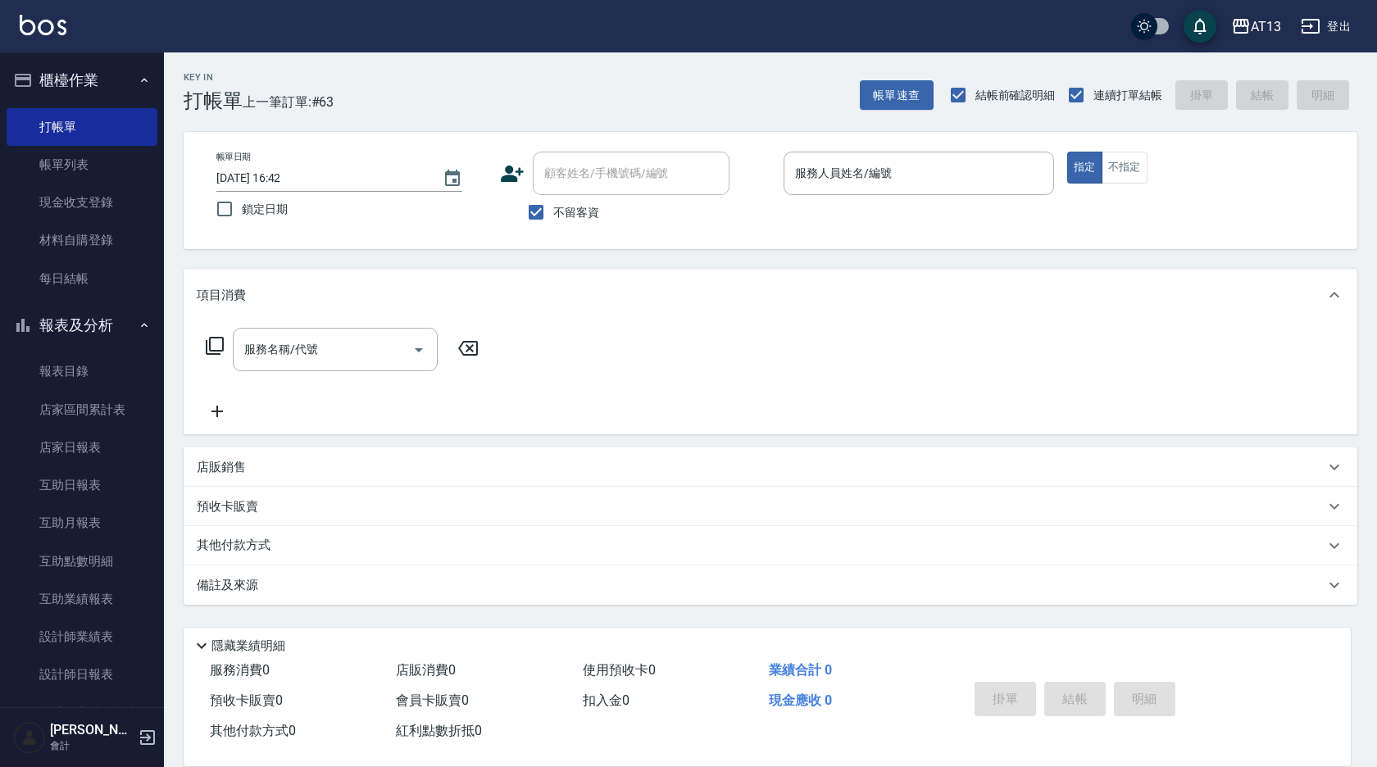
click at [518, 512] on div "預收卡販賣" at bounding box center [761, 507] width 1128 height 17
